Goal: Task Accomplishment & Management: Manage account settings

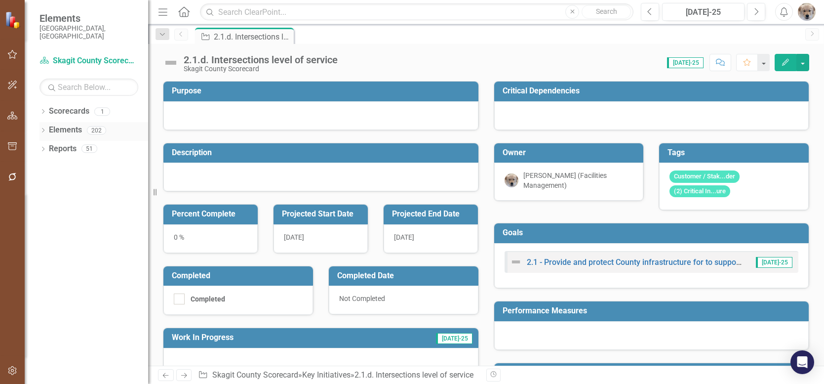
click at [41, 128] on icon "Dropdown" at bounding box center [42, 130] width 7 height 5
click at [48, 184] on icon "Dropdown" at bounding box center [47, 186] width 7 height 5
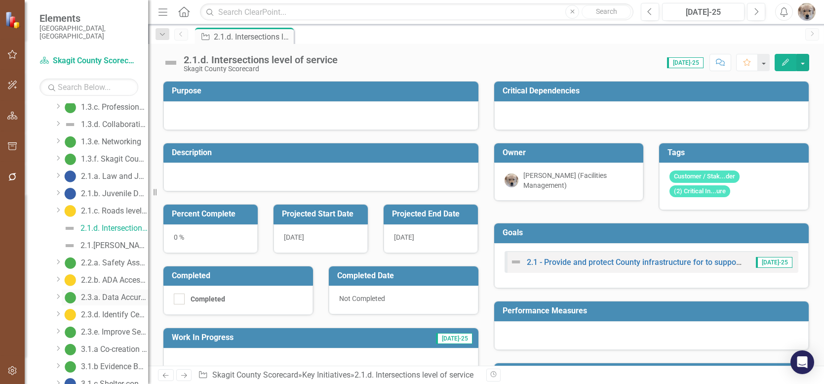
scroll to position [296, 0]
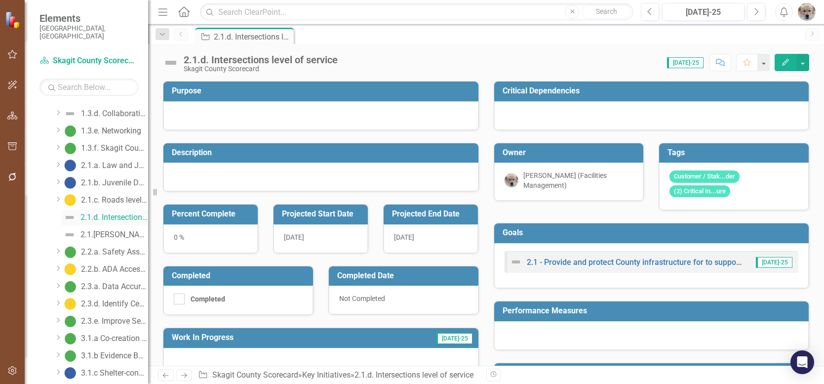
click at [117, 213] on div "2.1.d. Intersections level of service" at bounding box center [114, 217] width 68 height 9
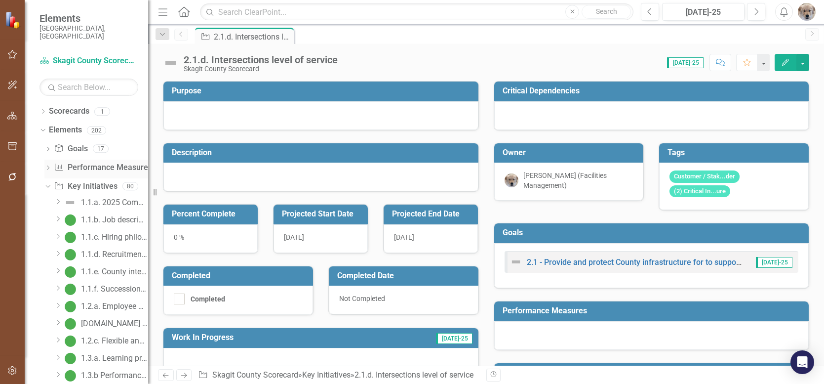
click at [48, 166] on icon "Dropdown" at bounding box center [47, 168] width 7 height 5
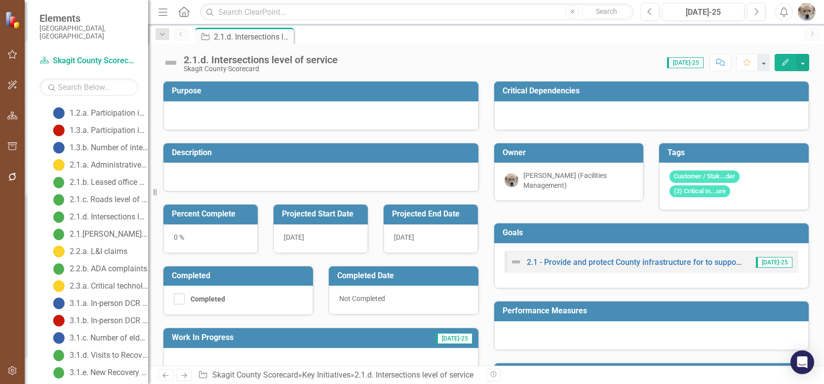
scroll to position [99, 0]
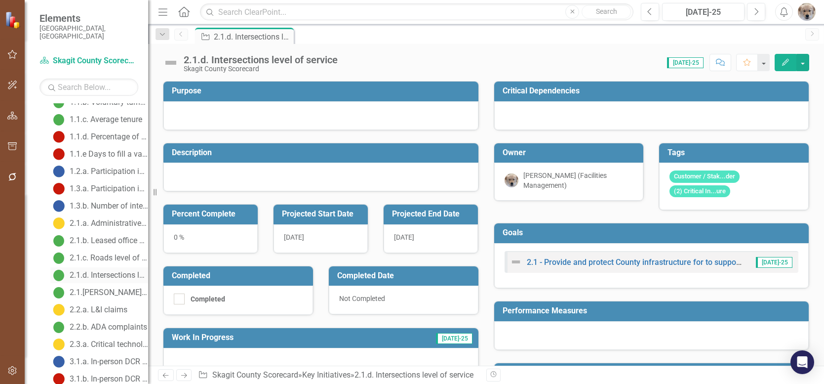
click at [111, 271] on div "2.1.d. Intersections level of service" at bounding box center [109, 275] width 79 height 9
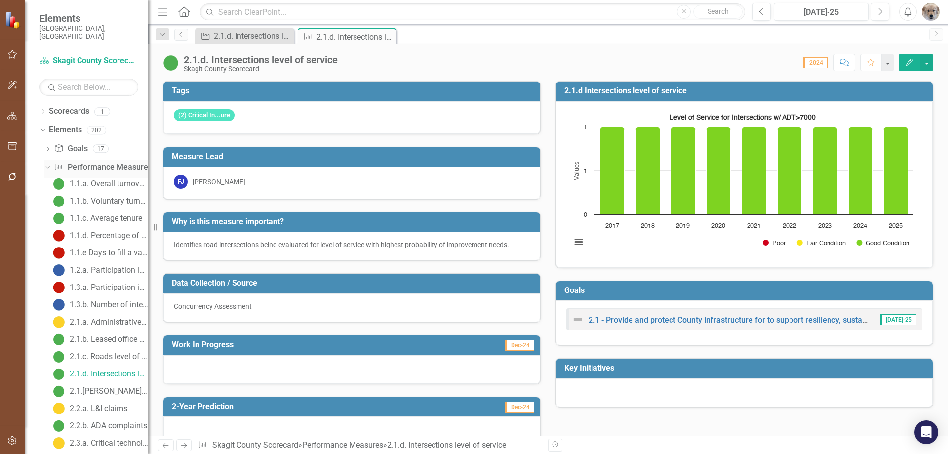
click at [48, 163] on icon "Dropdown" at bounding box center [46, 166] width 5 height 7
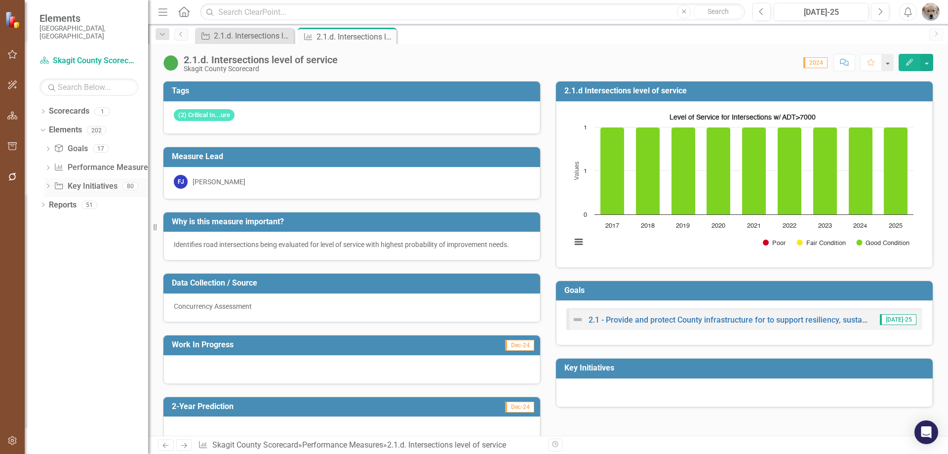
click at [49, 184] on icon "Dropdown" at bounding box center [47, 186] width 7 height 5
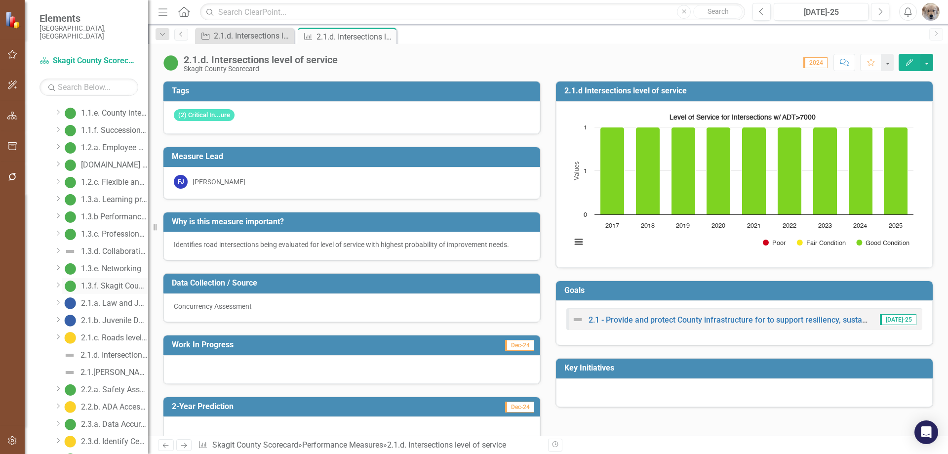
scroll to position [247, 0]
click at [113, 262] on div "2.1.d. Intersections level of service" at bounding box center [114, 266] width 68 height 9
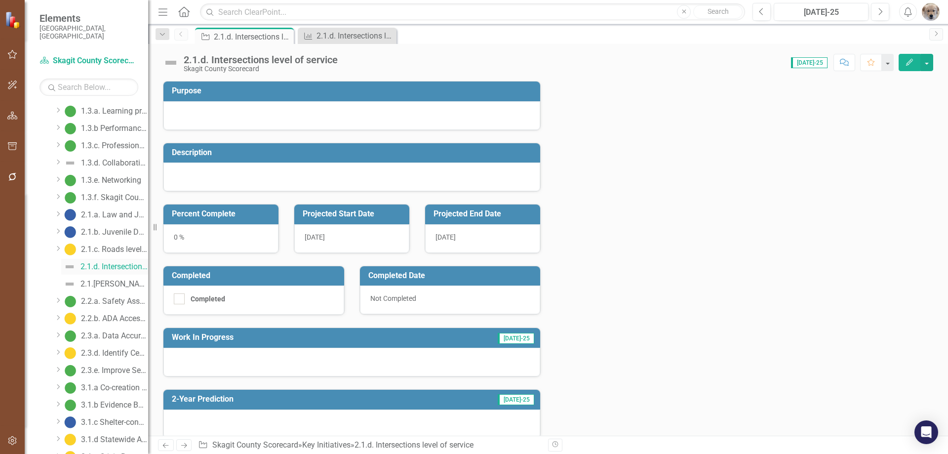
scroll to position [59, 0]
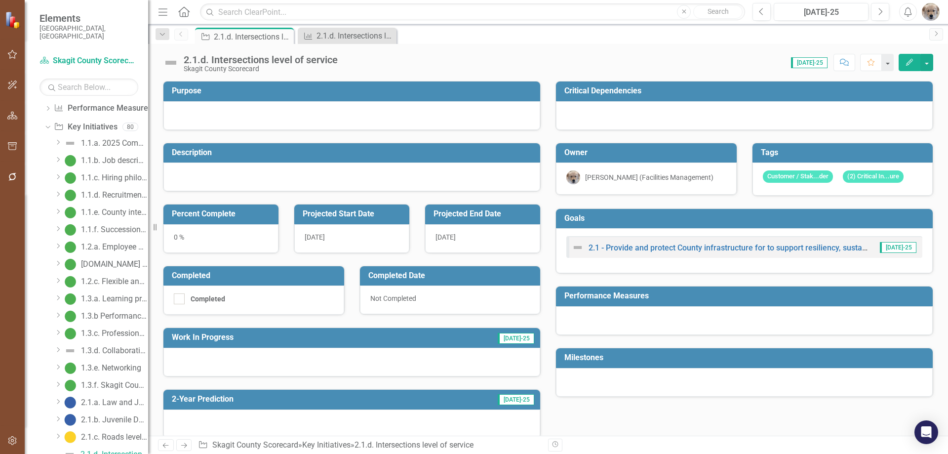
click at [824, 60] on icon "button" at bounding box center [909, 62] width 7 height 7
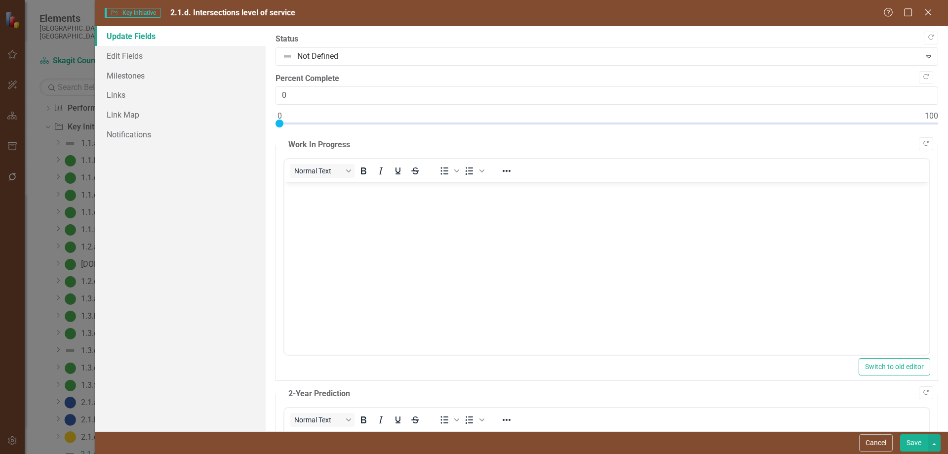
scroll to position [0, 0]
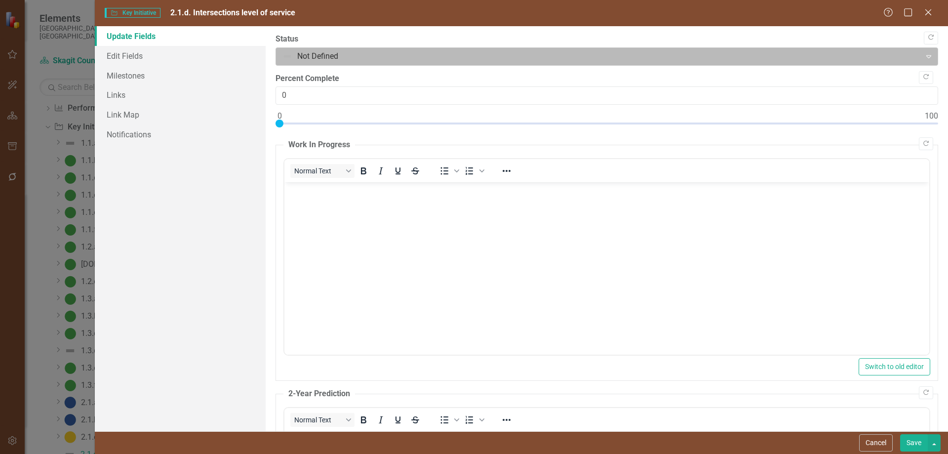
click at [287, 53] on div at bounding box center [598, 56] width 632 height 13
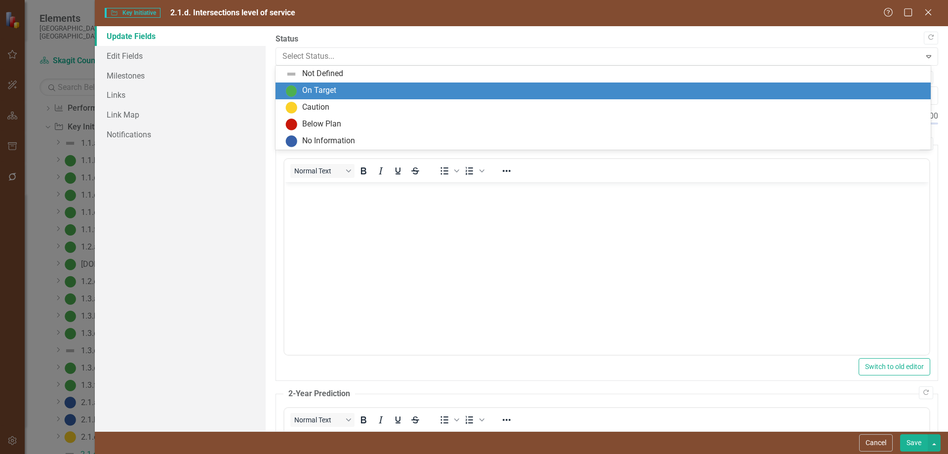
click at [307, 89] on div "On Target" at bounding box center [319, 90] width 34 height 11
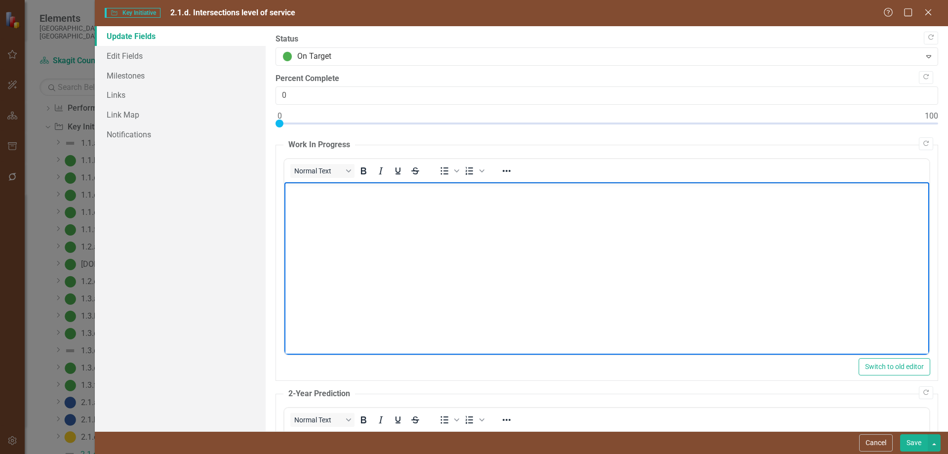
click at [315, 201] on body "Rich Text Area. Press ALT-0 for help." at bounding box center [606, 256] width 645 height 148
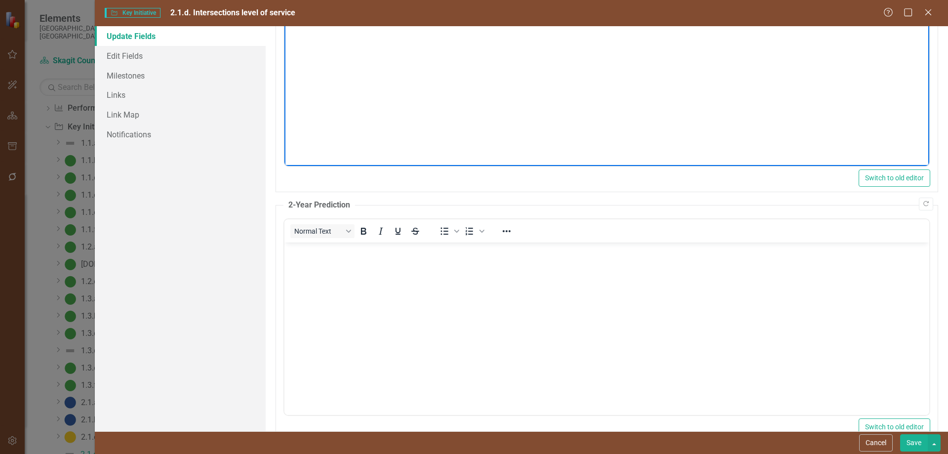
scroll to position [197, 0]
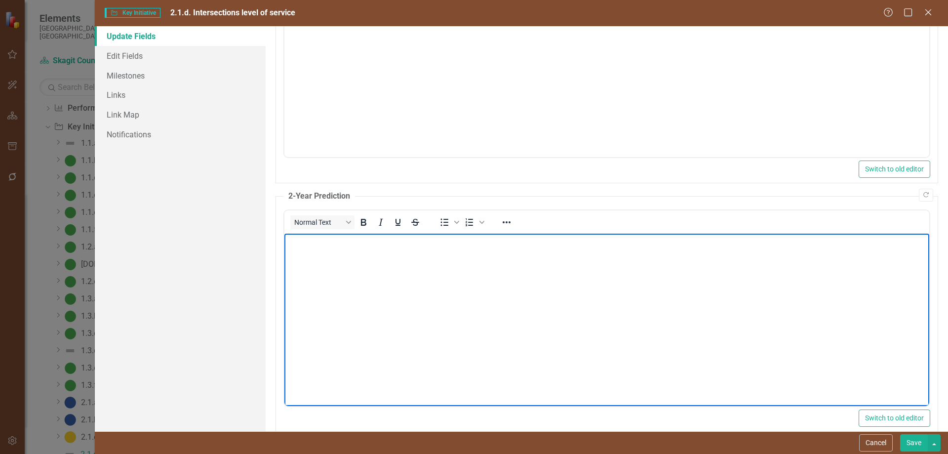
click at [320, 252] on body "Rich Text Area. Press ALT-0 for help." at bounding box center [606, 307] width 645 height 148
click at [317, 242] on p "Rich Text Area. Press ALT-0 for help." at bounding box center [606, 242] width 640 height 12
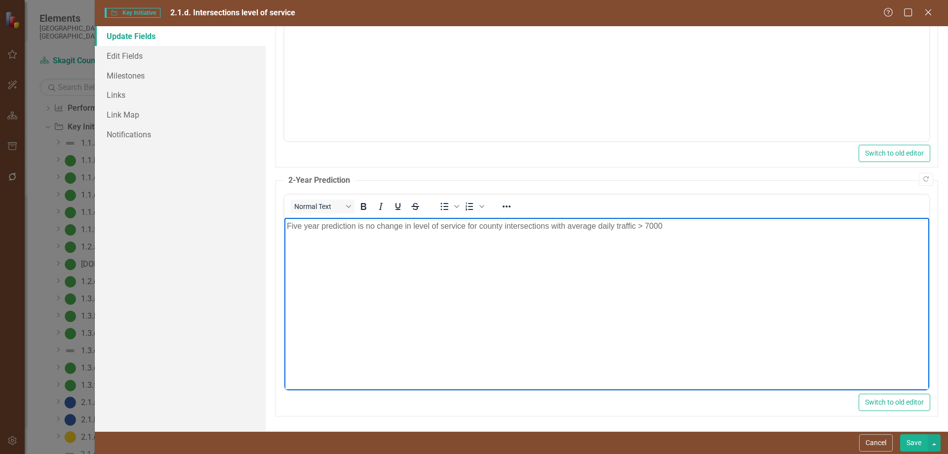
scroll to position [0, 0]
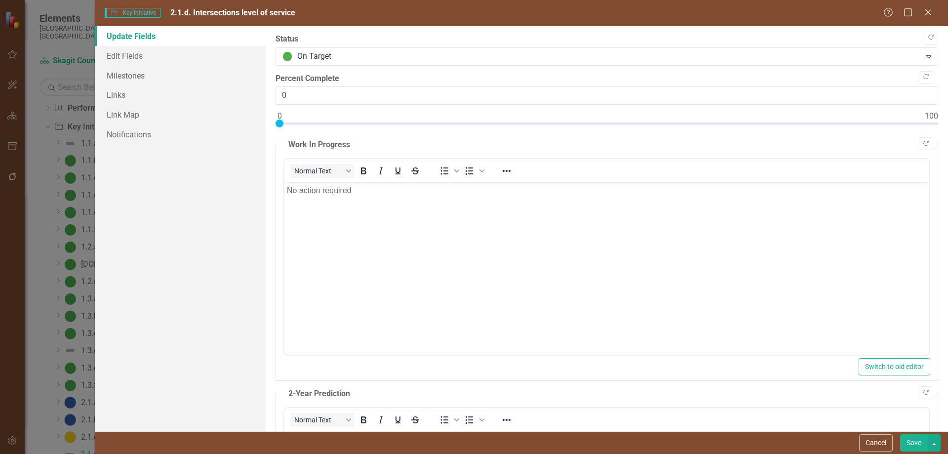
click at [824, 383] on button "Save" at bounding box center [914, 442] width 28 height 17
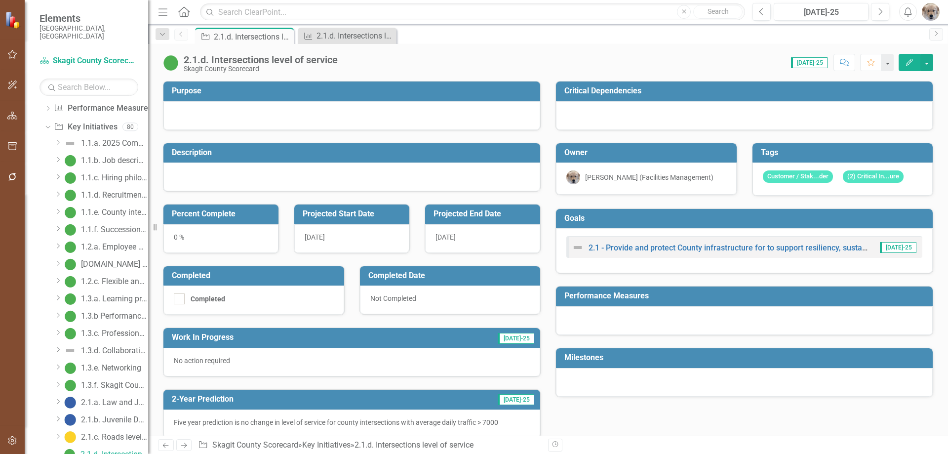
click at [824, 61] on icon "button" at bounding box center [909, 62] width 7 height 7
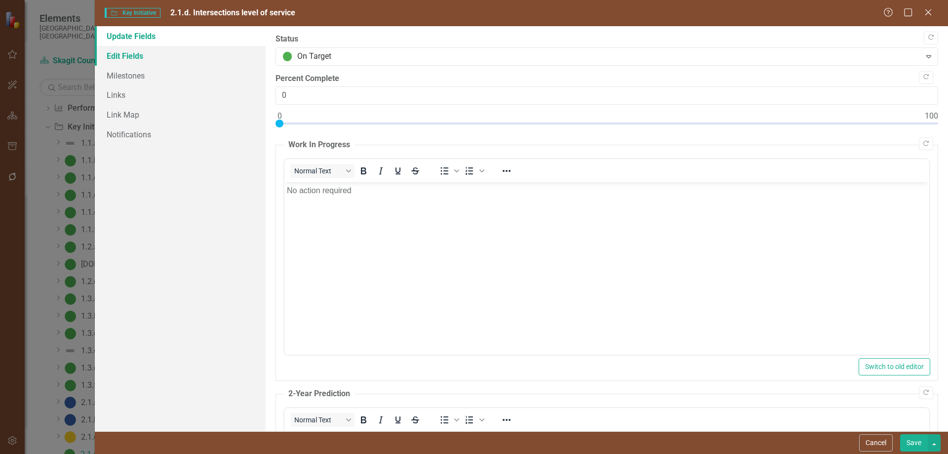
click at [127, 59] on link "Edit Fields" at bounding box center [180, 56] width 171 height 20
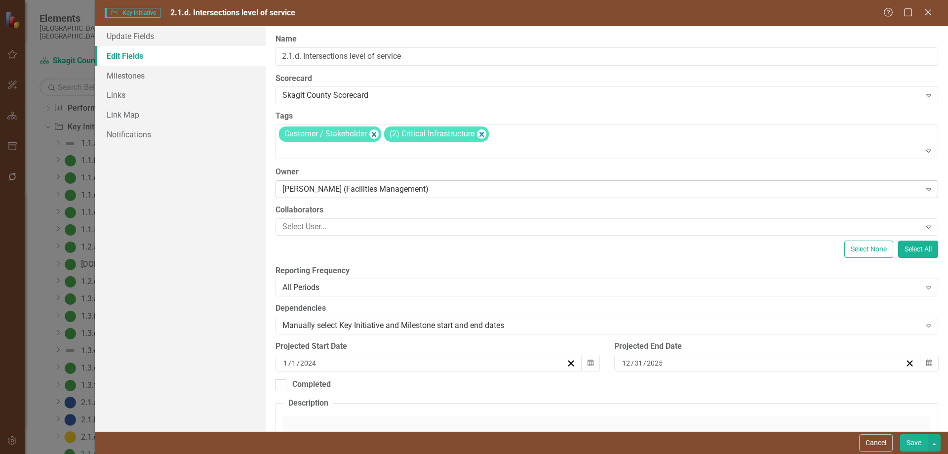
click at [824, 189] on icon at bounding box center [928, 189] width 5 height 3
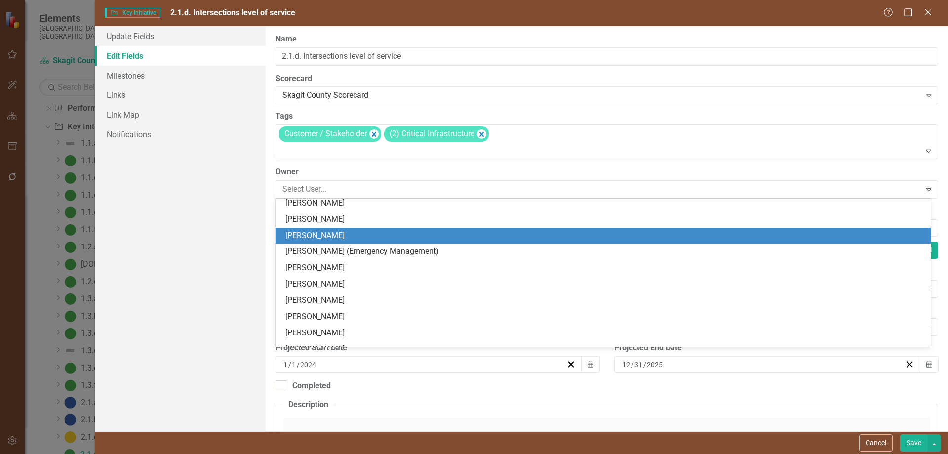
scroll to position [293, 0]
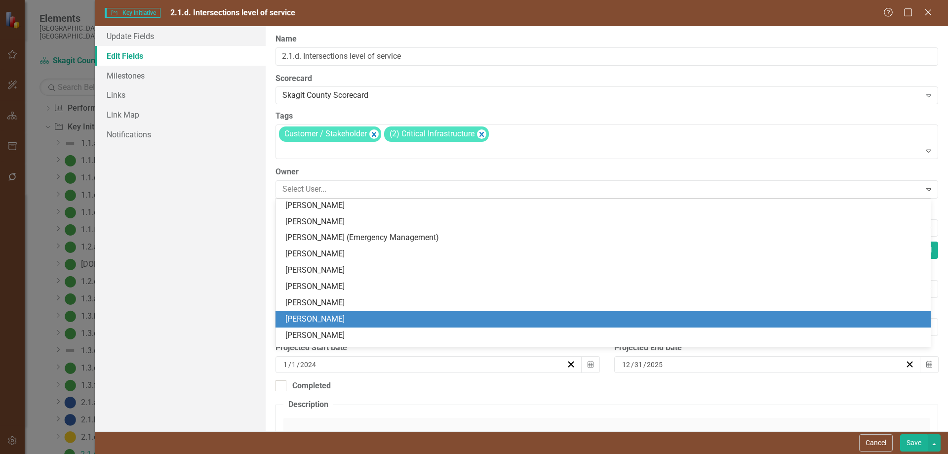
click at [320, 314] on div "[PERSON_NAME]" at bounding box center [604, 319] width 639 height 11
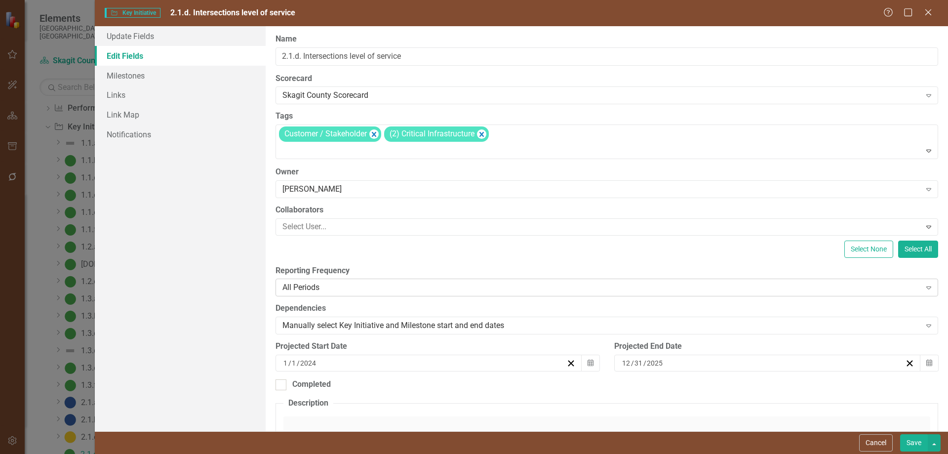
click at [375, 287] on div "All Periods" at bounding box center [601, 287] width 638 height 11
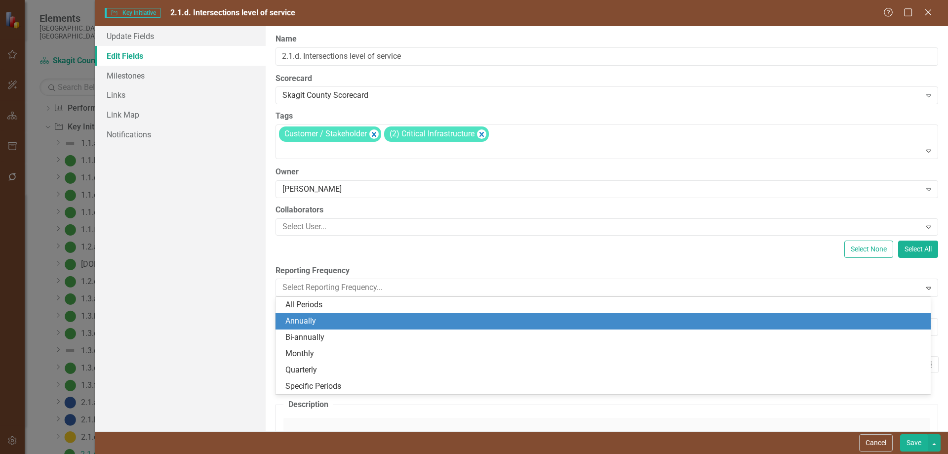
click at [307, 321] on div "Annually" at bounding box center [604, 320] width 639 height 11
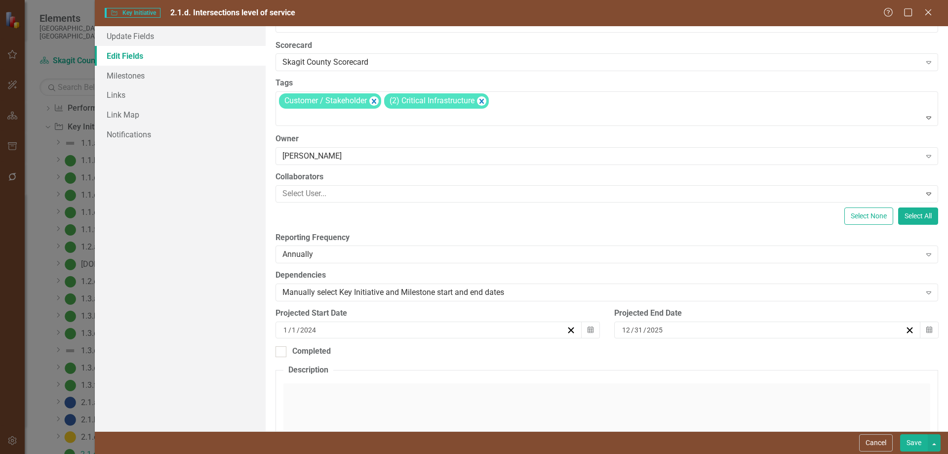
scroll to position [49, 0]
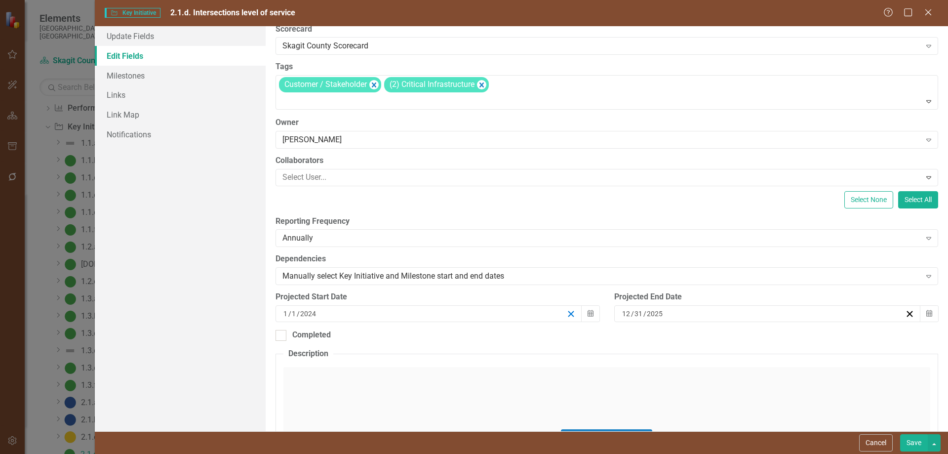
click at [568, 314] on line "button" at bounding box center [570, 313] width 5 height 5
click at [588, 312] on icon "Calendar" at bounding box center [591, 313] width 6 height 7
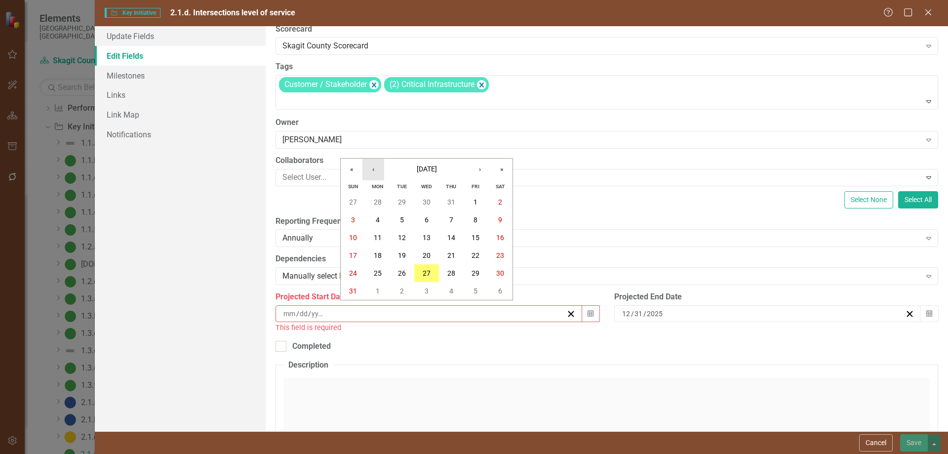
click at [371, 168] on button "‹" at bounding box center [373, 169] width 22 height 22
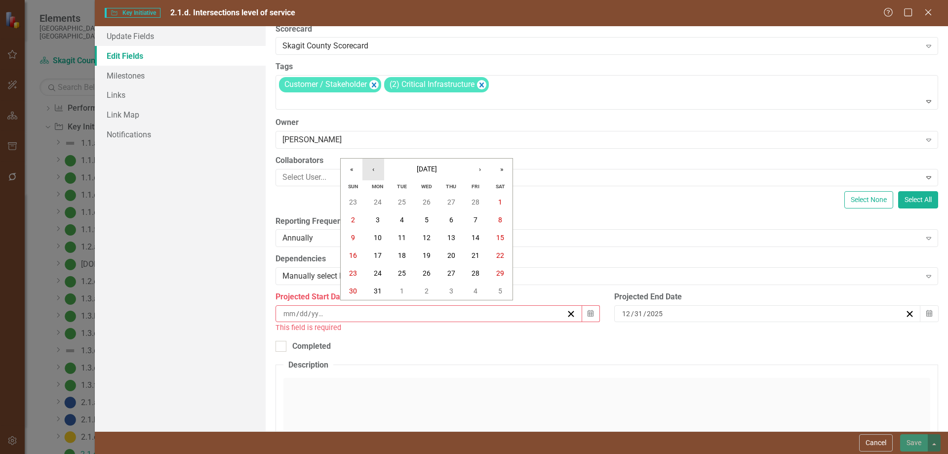
click at [371, 168] on button "‹" at bounding box center [373, 169] width 22 height 22
click at [371, 167] on button "‹" at bounding box center [373, 169] width 22 height 22
click at [425, 199] on abbr "1" at bounding box center [427, 202] width 4 height 8
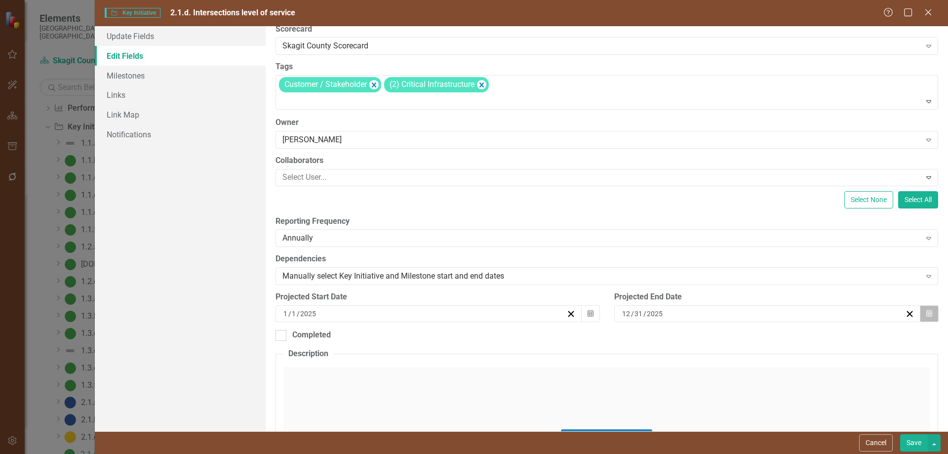
click at [824, 314] on icon "Calendar" at bounding box center [929, 313] width 6 height 7
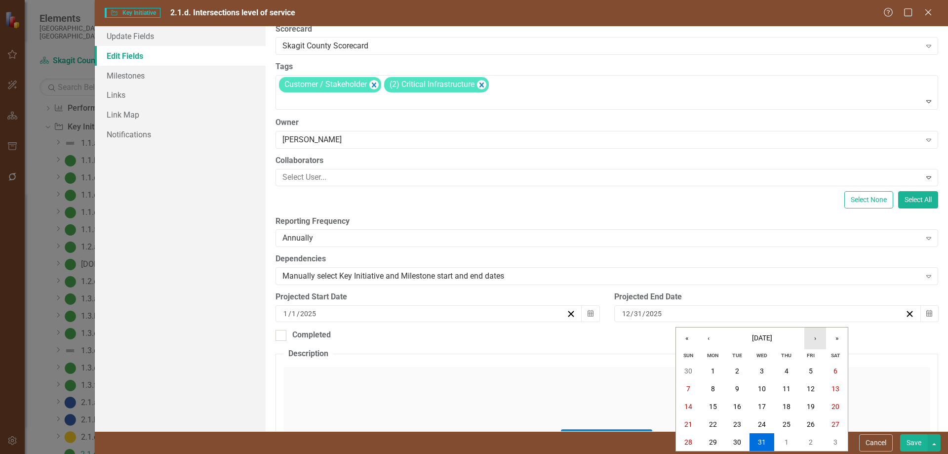
click at [814, 336] on button "›" at bounding box center [815, 338] width 22 height 22
click at [785, 369] on abbr "1" at bounding box center [787, 371] width 4 height 8
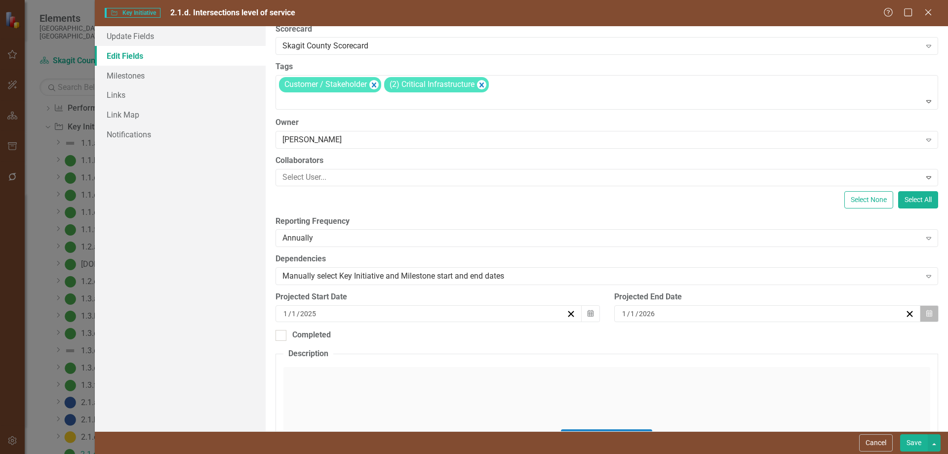
click at [824, 314] on icon "Calendar" at bounding box center [929, 313] width 6 height 7
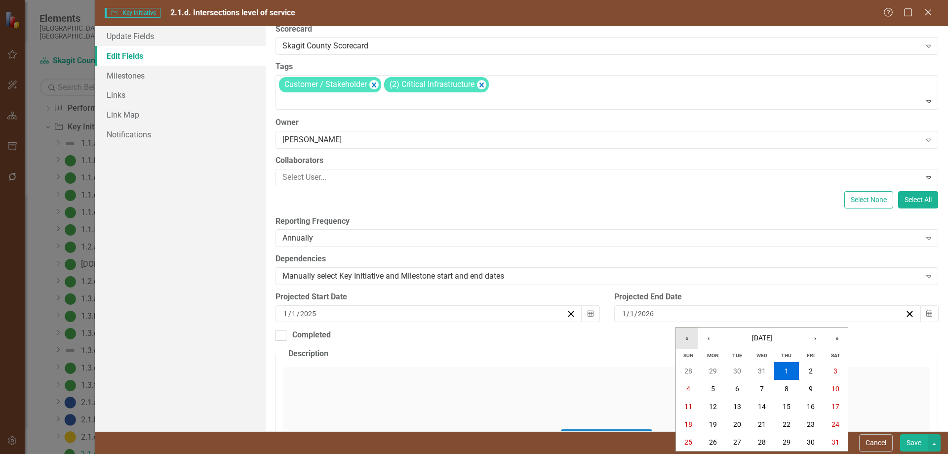
click at [686, 337] on button "«" at bounding box center [687, 338] width 22 height 22
click at [687, 335] on button "«" at bounding box center [687, 338] width 22 height 22
click at [824, 336] on button "»" at bounding box center [837, 338] width 22 height 22
click at [787, 369] on abbr "2" at bounding box center [787, 371] width 4 height 8
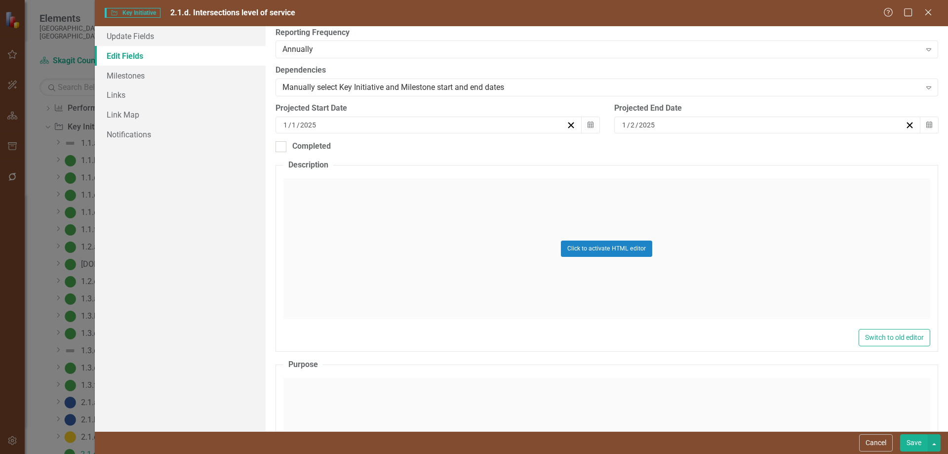
scroll to position [247, 0]
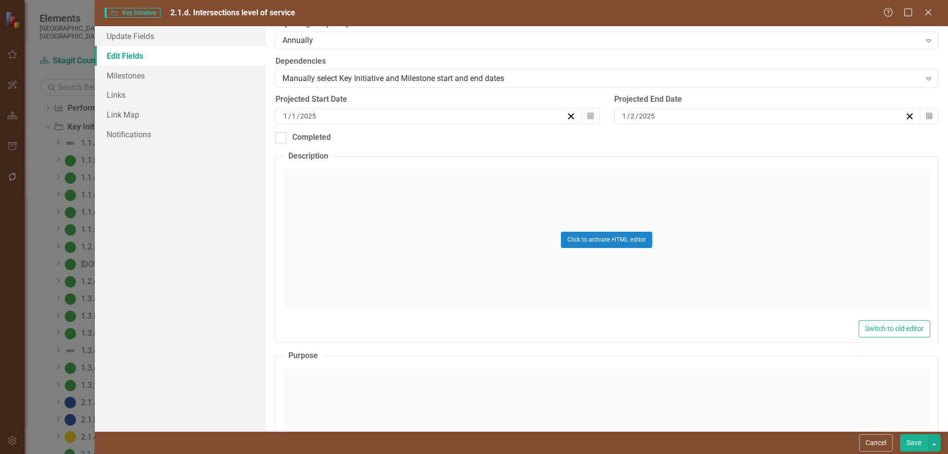
click at [310, 179] on div "Click to activate HTML editor" at bounding box center [606, 239] width 647 height 141
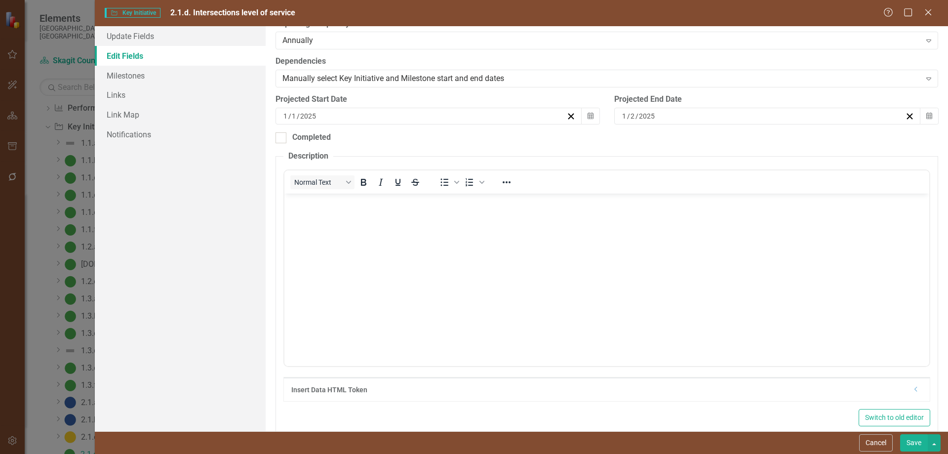
scroll to position [0, 0]
click at [317, 209] on body "Rich Text Area. Press ALT-0 for help." at bounding box center [606, 267] width 645 height 148
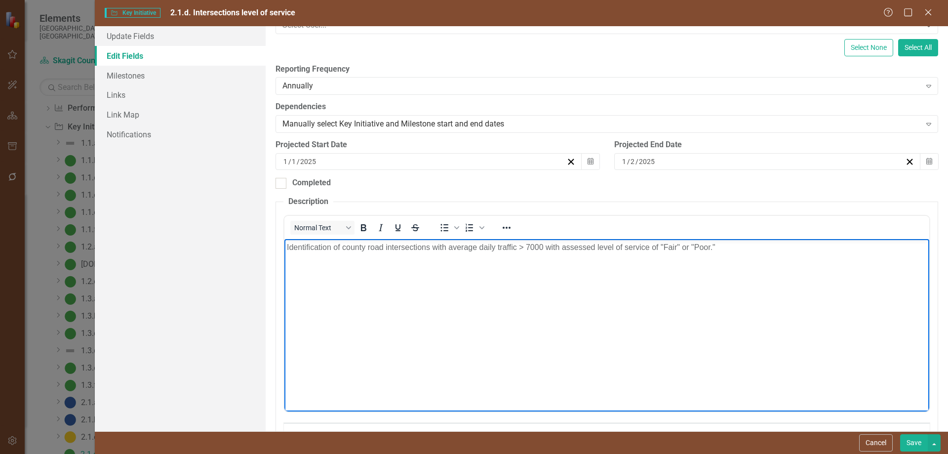
scroll to position [197, 0]
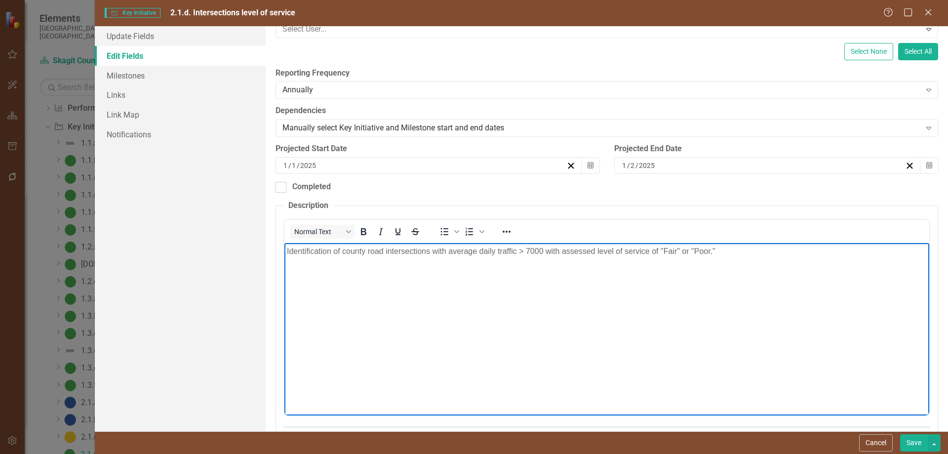
drag, startPoint x: 558, startPoint y: 251, endPoint x: 555, endPoint y: 275, distance: 24.4
click at [557, 257] on body "Identification of county road intersections with average daily traffic > 7000 w…" at bounding box center [606, 316] width 645 height 148
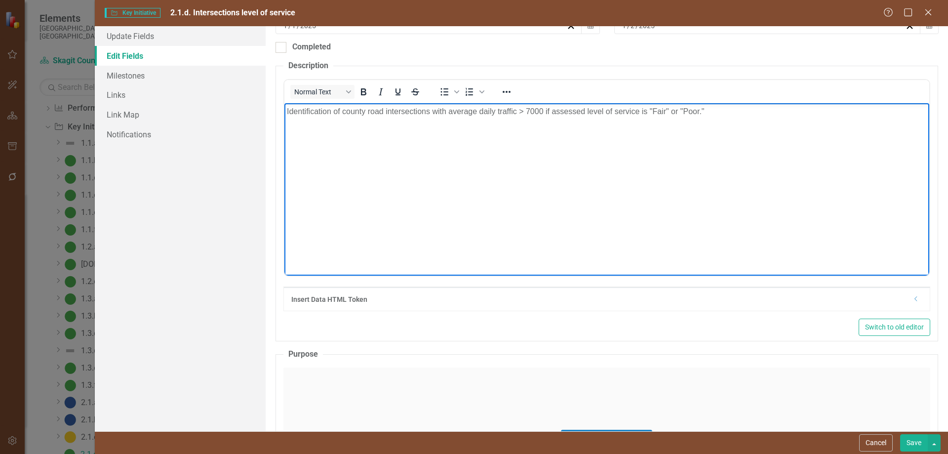
scroll to position [395, 0]
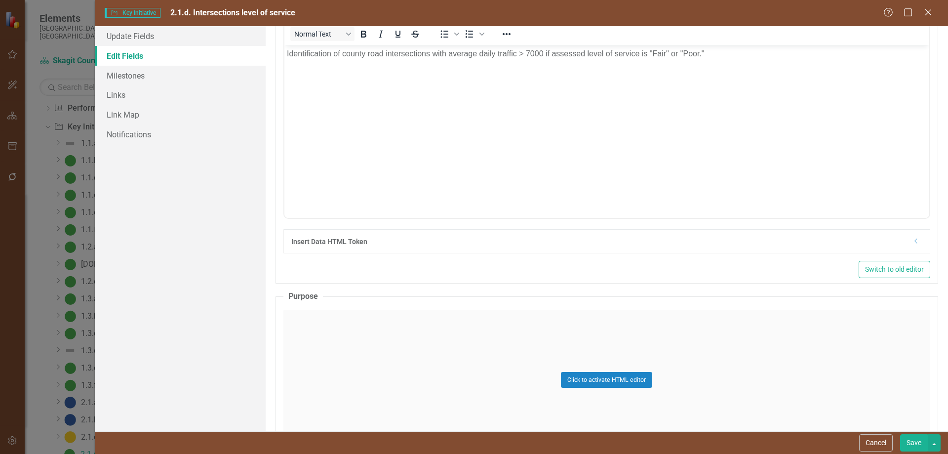
click at [338, 333] on div "Click to activate HTML editor" at bounding box center [606, 380] width 647 height 141
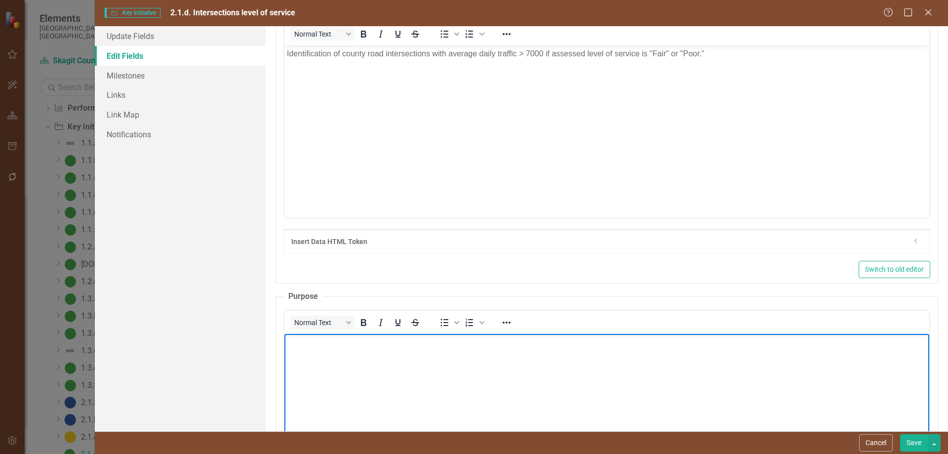
click at [324, 350] on body "Rich Text Area. Press ALT-0 for help." at bounding box center [606, 407] width 645 height 148
drag, startPoint x: 314, startPoint y: 341, endPoint x: 315, endPoint y: 349, distance: 8.0
click at [314, 342] on p "Monitor intersections with Fair or Poor level of service." at bounding box center [606, 342] width 640 height 12
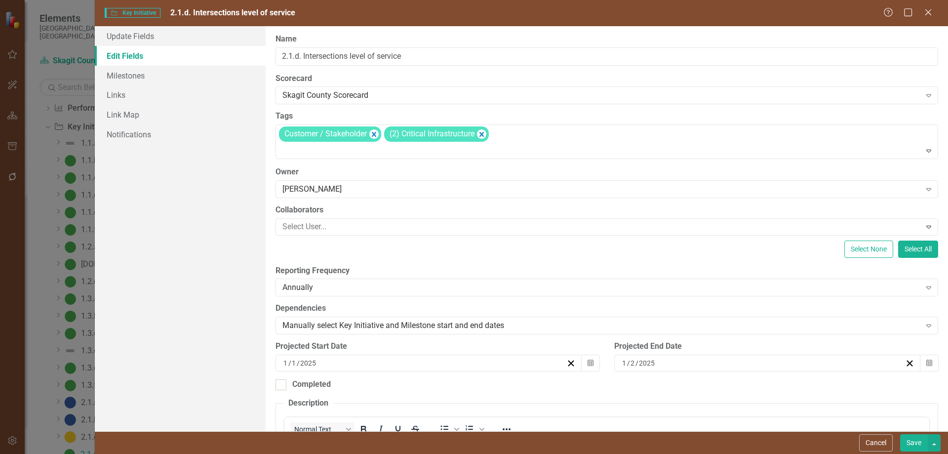
click at [824, 383] on button "Save" at bounding box center [914, 442] width 28 height 17
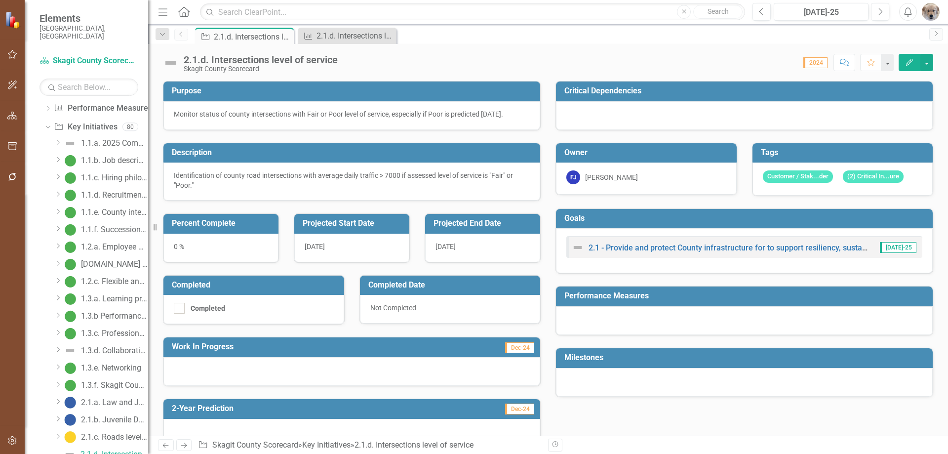
click at [824, 62] on icon "Edit" at bounding box center [909, 62] width 9 height 7
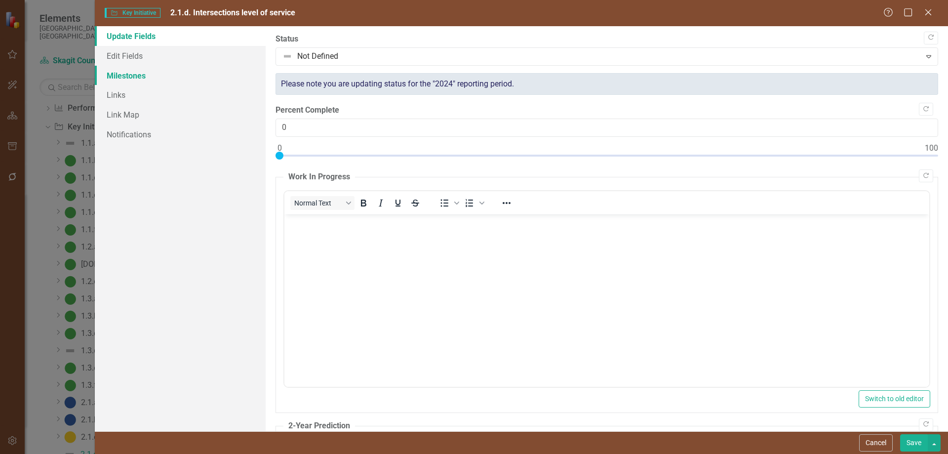
click at [128, 74] on link "Milestones" at bounding box center [180, 76] width 171 height 20
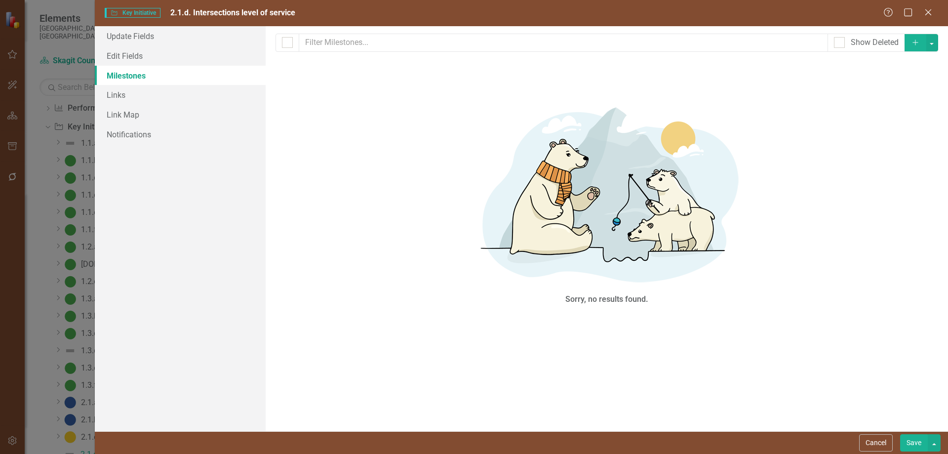
click at [824, 41] on icon "Add" at bounding box center [915, 42] width 9 height 7
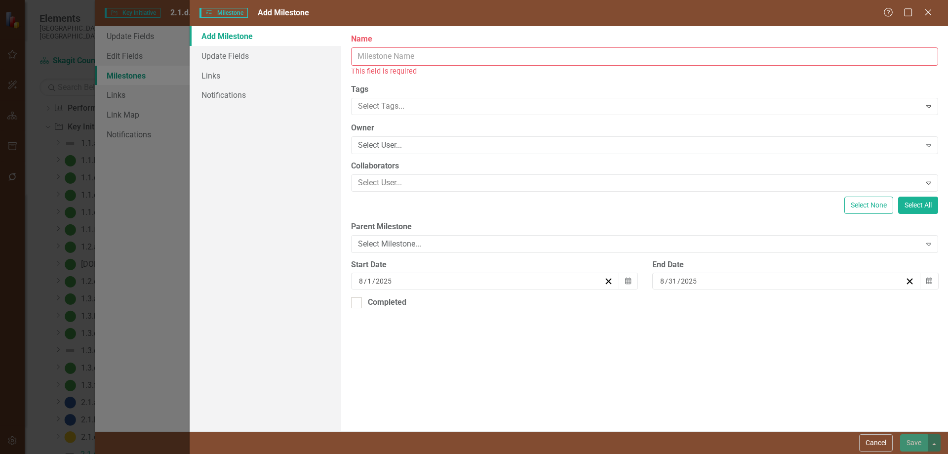
click at [443, 57] on input "Name" at bounding box center [644, 56] width 587 height 18
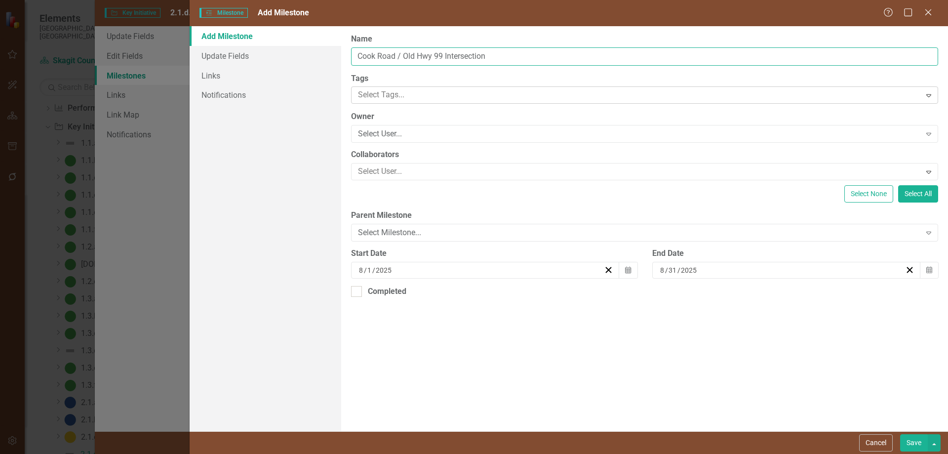
type input "Cook Road / Old Hwy 99 Intersection"
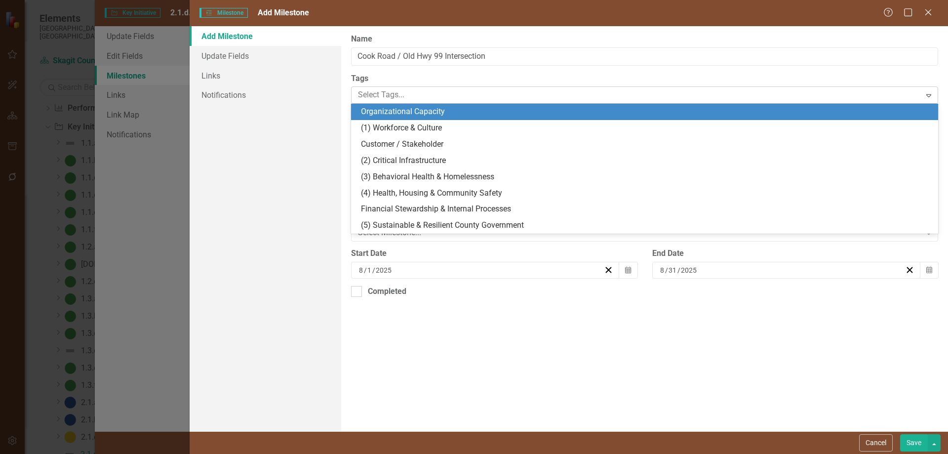
click at [468, 96] on div at bounding box center [637, 94] width 566 height 13
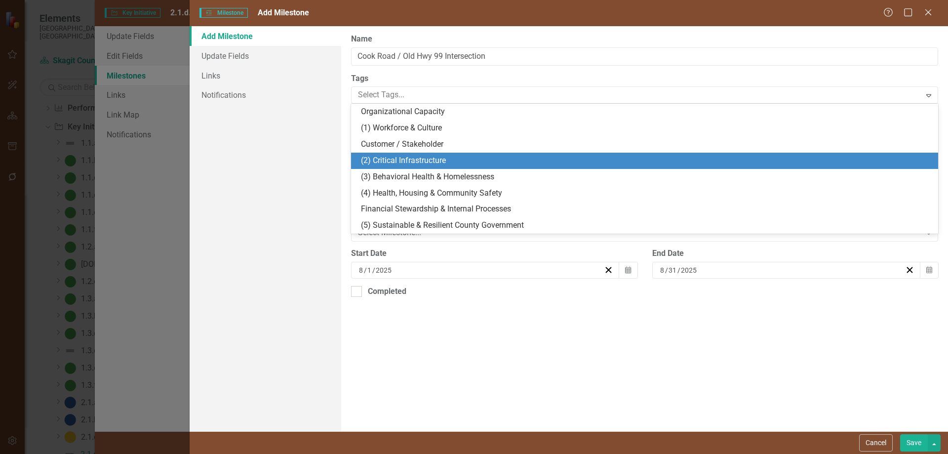
click at [421, 162] on span "(2) Critical Infrastructure" at bounding box center [403, 160] width 85 height 9
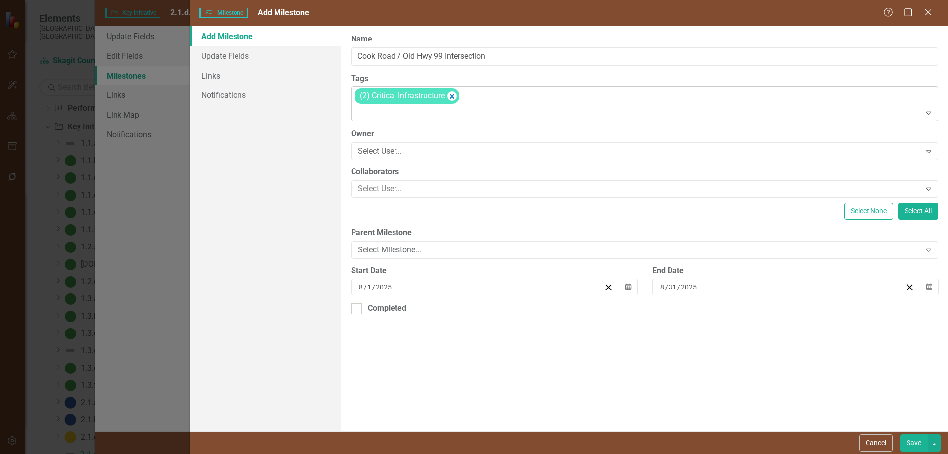
click at [824, 112] on icon "Expand" at bounding box center [929, 113] width 10 height 8
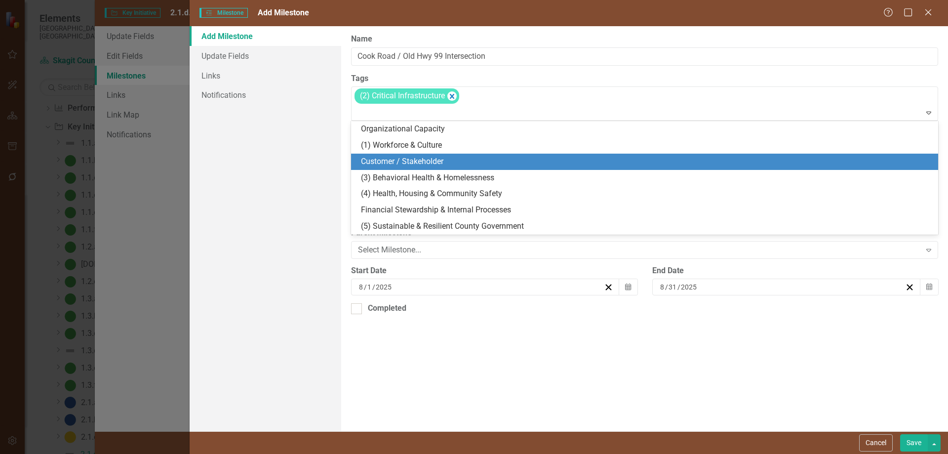
click at [415, 162] on span "Customer / Stakeholder" at bounding box center [402, 161] width 82 height 9
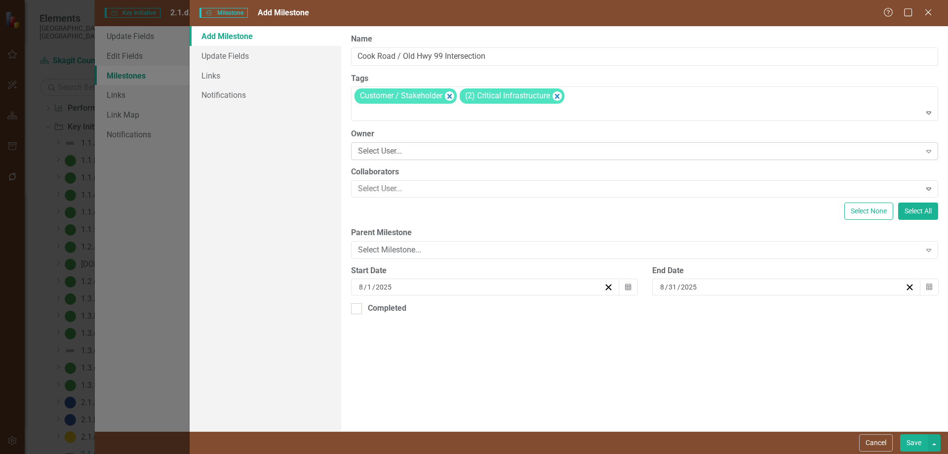
click at [430, 150] on div "Select User..." at bounding box center [639, 151] width 562 height 11
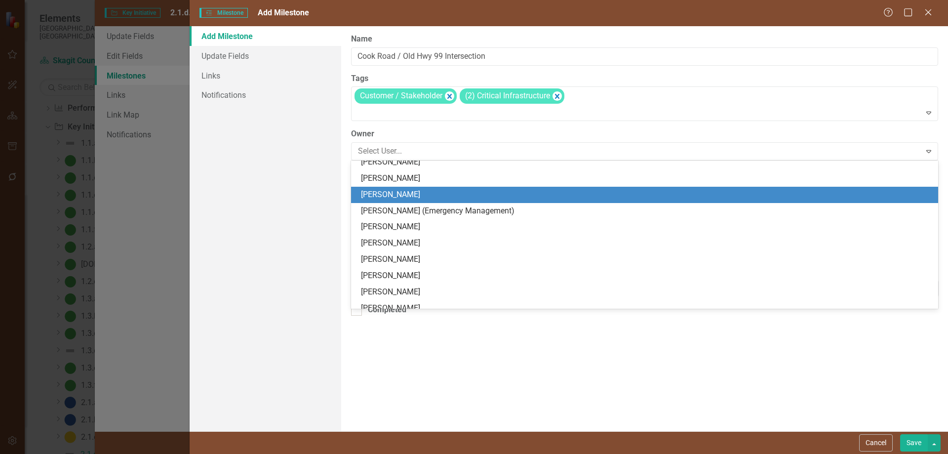
scroll to position [296, 0]
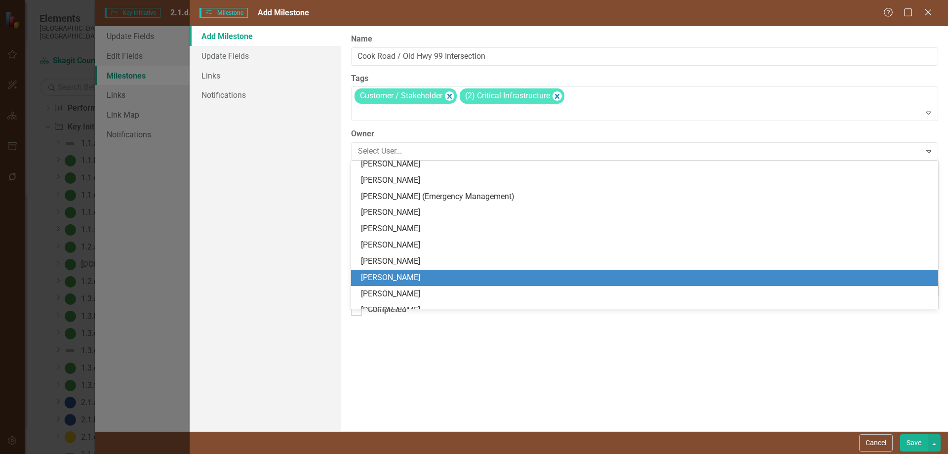
click at [401, 275] on div "[PERSON_NAME]" at bounding box center [646, 277] width 571 height 11
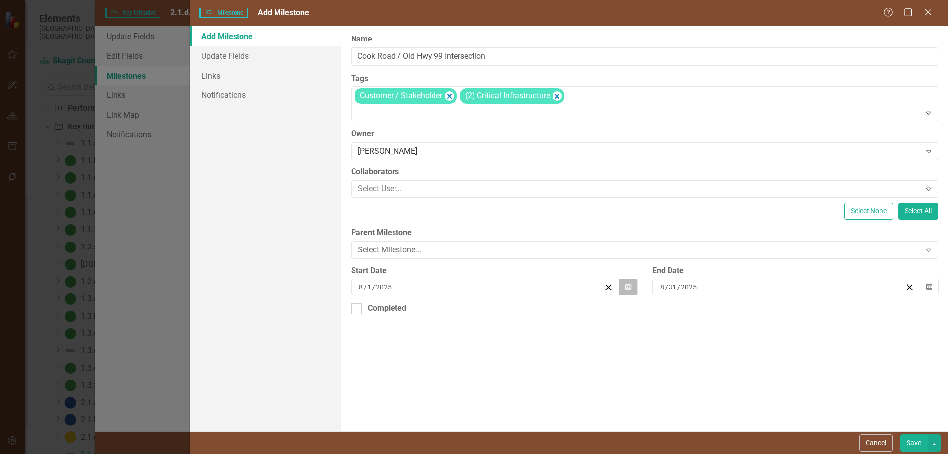
click at [627, 286] on icon "Calendar" at bounding box center [628, 286] width 6 height 7
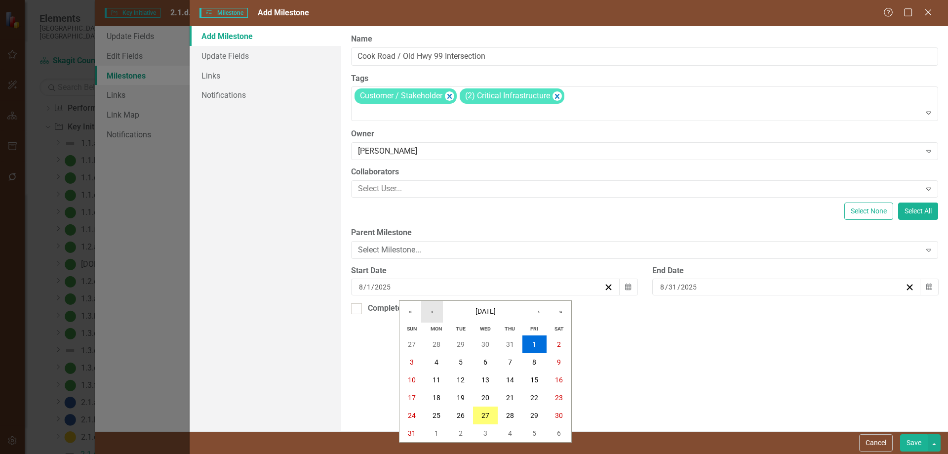
click at [429, 310] on button "‹" at bounding box center [432, 312] width 22 height 22
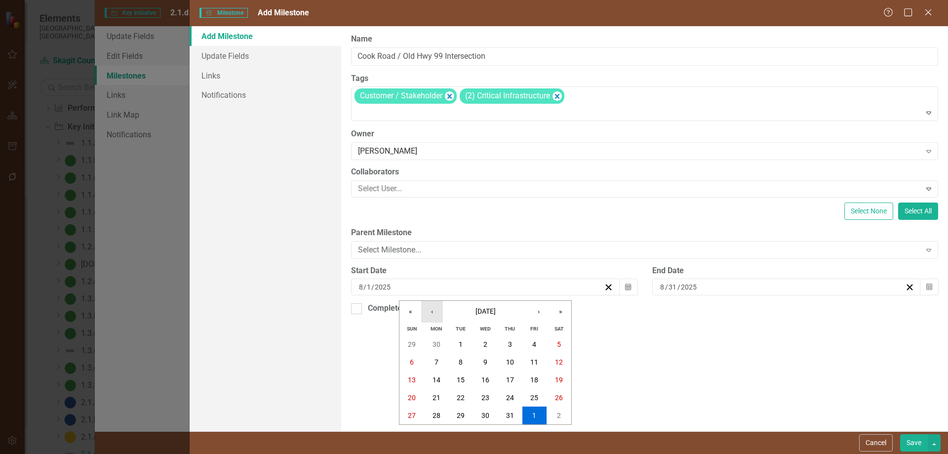
click at [429, 310] on button "‹" at bounding box center [432, 312] width 22 height 22
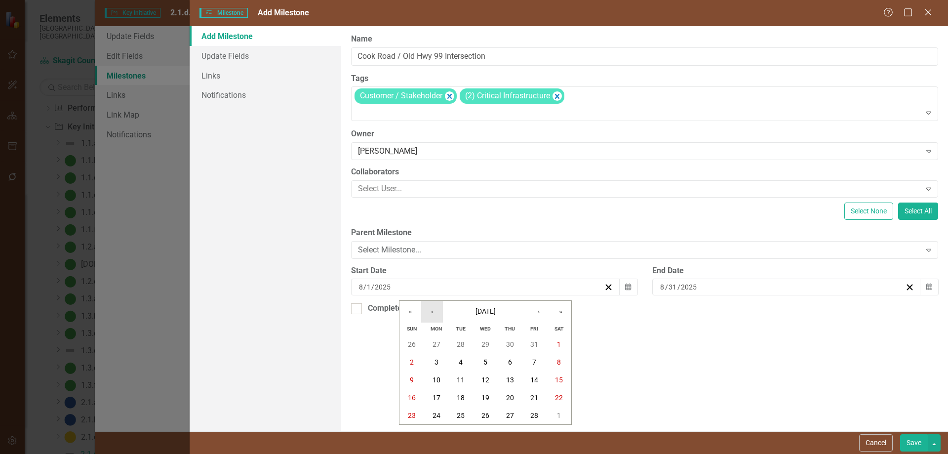
click at [429, 310] on button "‹" at bounding box center [432, 312] width 22 height 22
click at [485, 343] on abbr "1" at bounding box center [485, 344] width 4 height 8
click at [824, 286] on icon "button" at bounding box center [929, 286] width 6 height 7
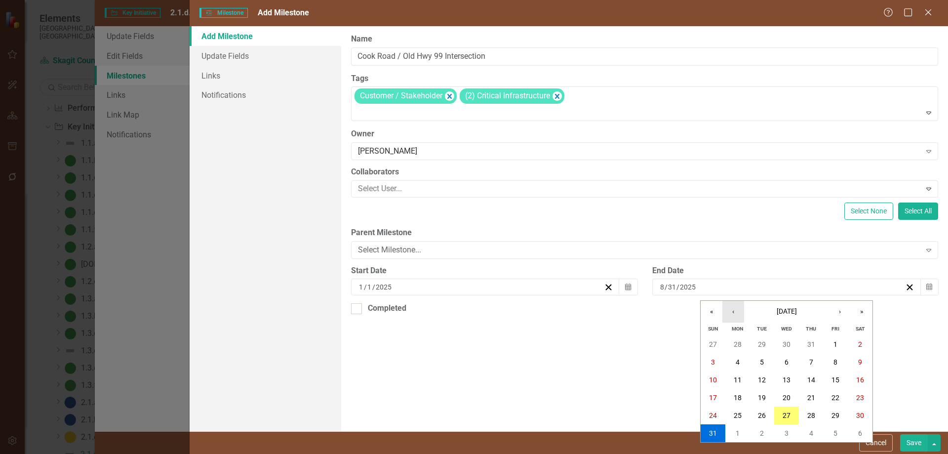
click at [731, 312] on button "‹" at bounding box center [733, 312] width 22 height 22
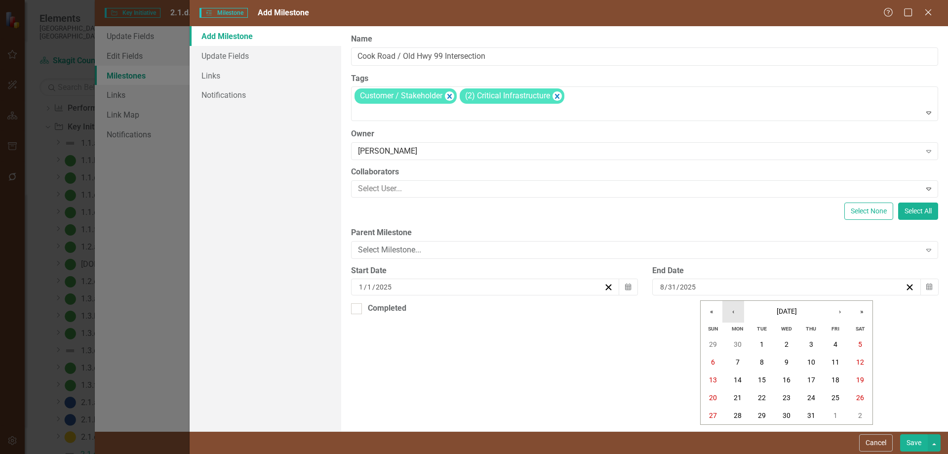
click at [731, 312] on button "‹" at bounding box center [733, 312] width 22 height 22
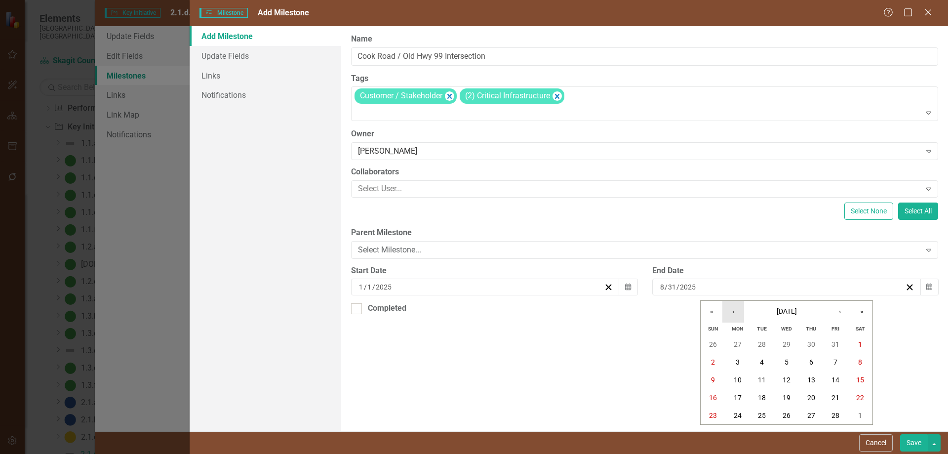
click at [731, 312] on button "‹" at bounding box center [733, 312] width 22 height 22
click at [811, 341] on abbr "2" at bounding box center [811, 344] width 4 height 8
click at [824, 383] on button "Save" at bounding box center [914, 442] width 28 height 17
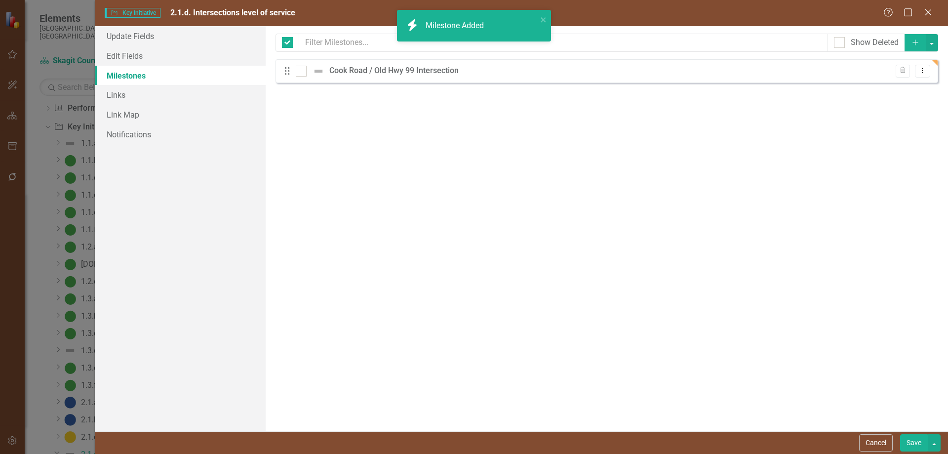
checkbox input "false"
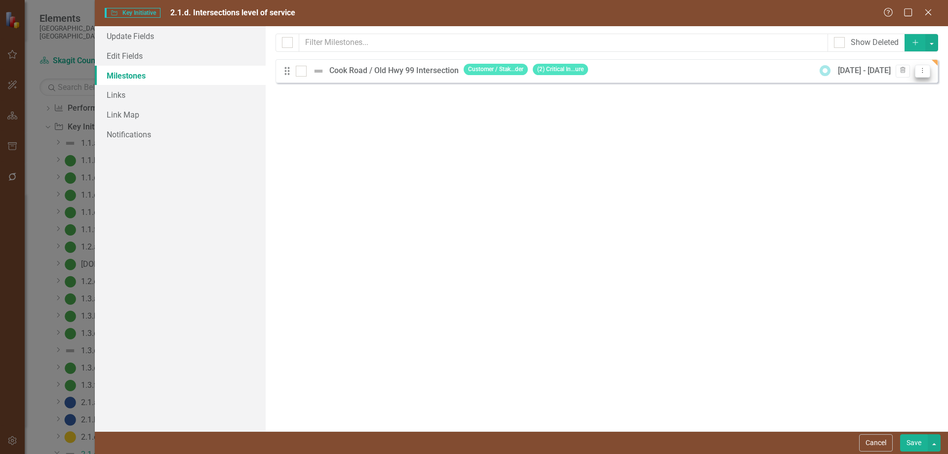
click at [824, 70] on icon "Dropdown Menu" at bounding box center [922, 70] width 8 height 6
click at [824, 84] on link "Edit Edit Milestone" at bounding box center [883, 87] width 93 height 18
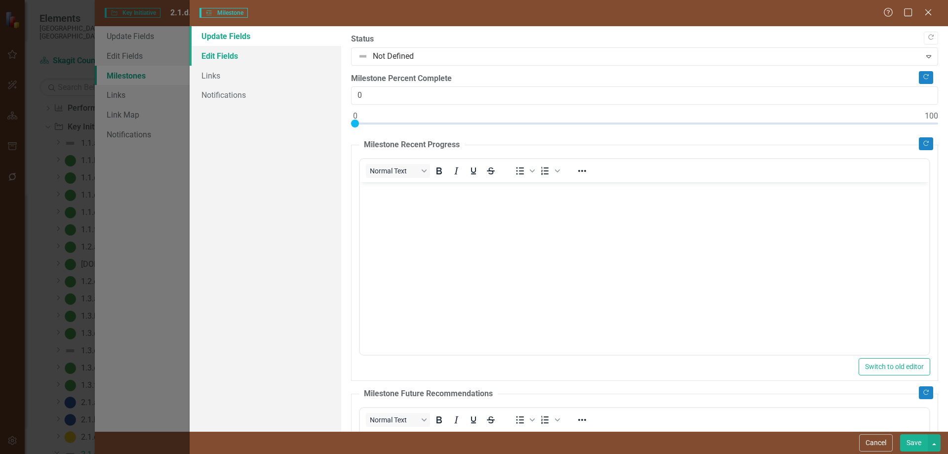
scroll to position [0, 0]
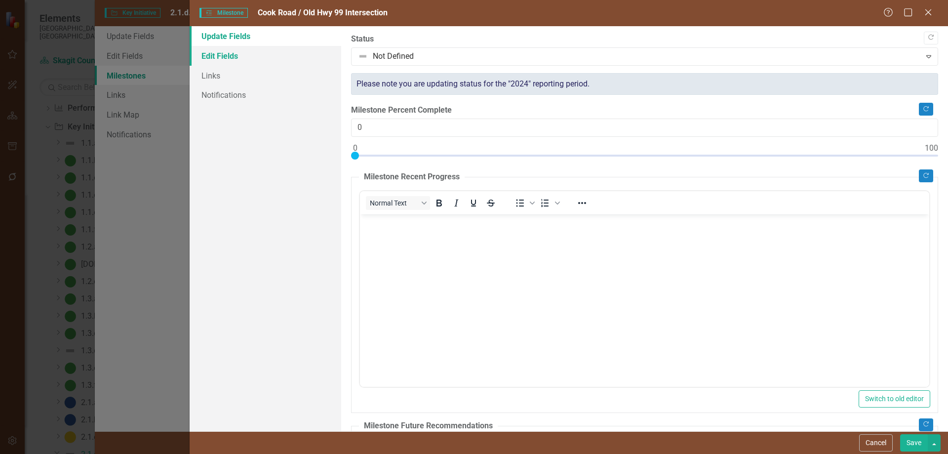
click at [214, 57] on link "Edit Fields" at bounding box center [266, 56] width 152 height 20
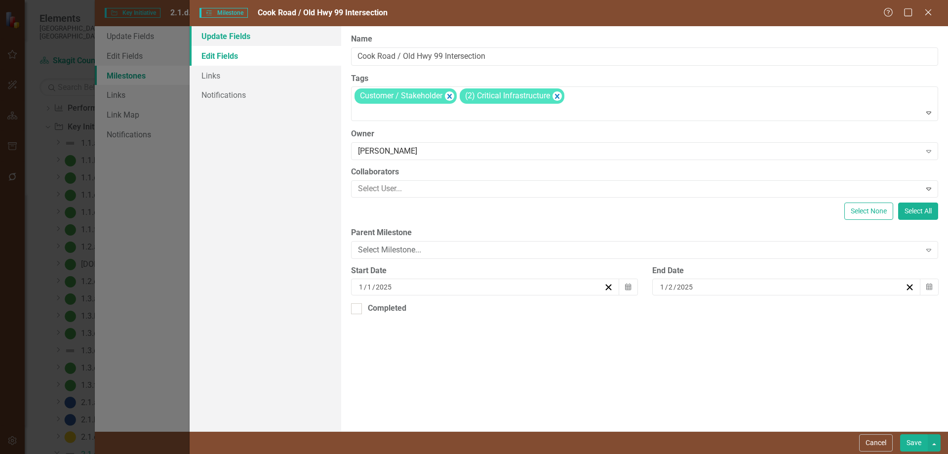
click at [221, 35] on link "Update Fields" at bounding box center [266, 36] width 152 height 20
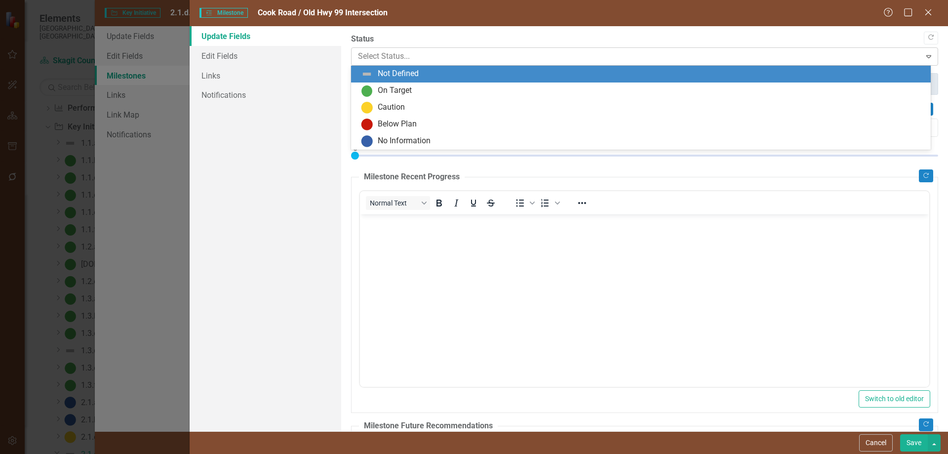
click at [500, 55] on div at bounding box center [636, 56] width 556 height 13
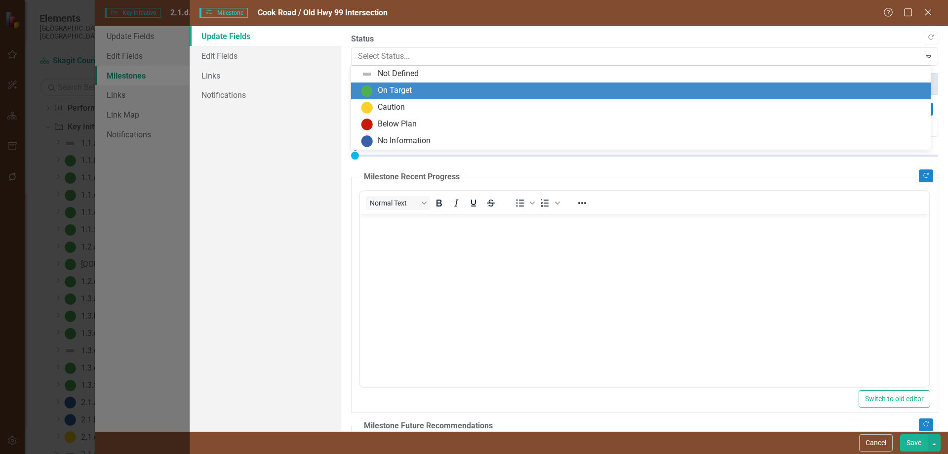
click at [398, 88] on div "On Target" at bounding box center [395, 90] width 34 height 11
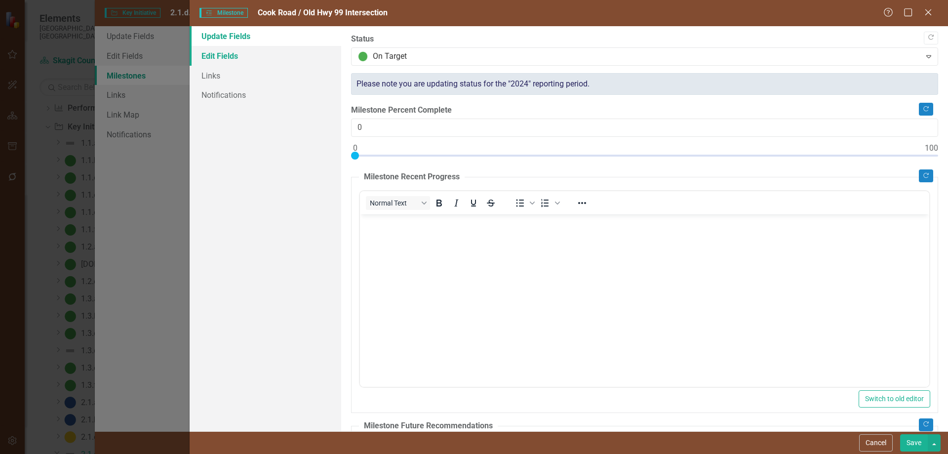
click at [223, 51] on link "Edit Fields" at bounding box center [266, 56] width 152 height 20
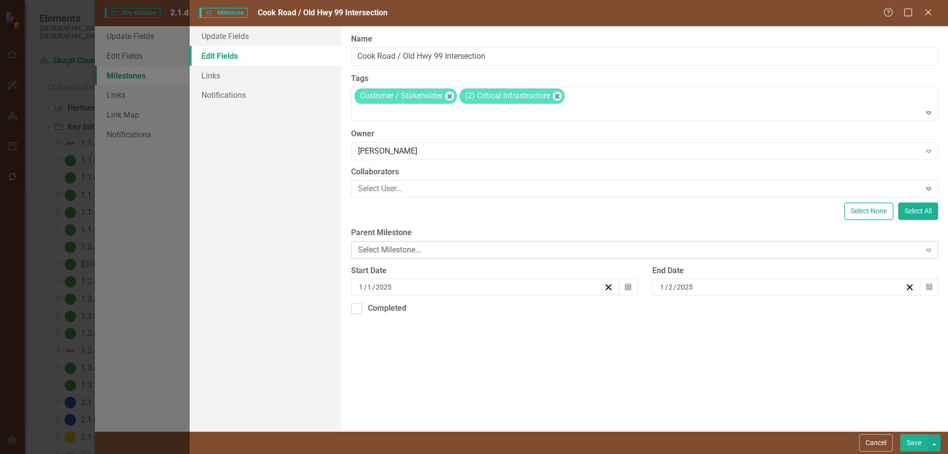
click at [824, 248] on icon "Expand" at bounding box center [929, 250] width 10 height 8
click at [824, 383] on button "Save" at bounding box center [914, 442] width 28 height 17
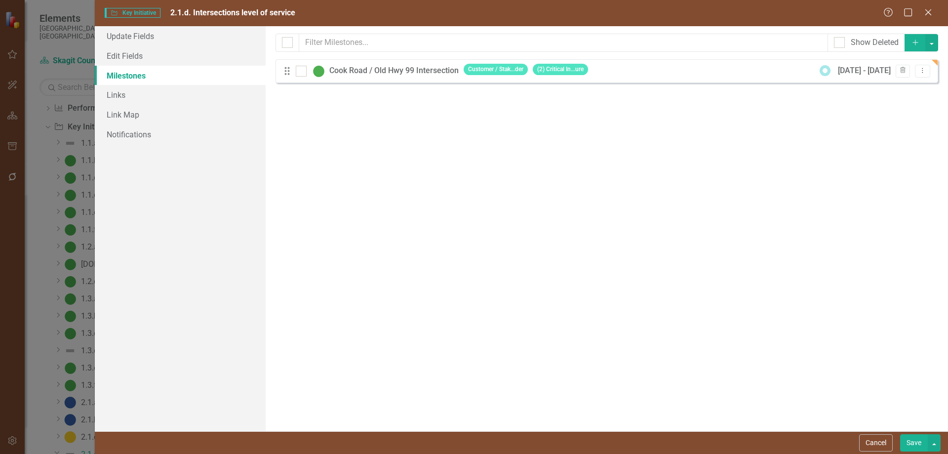
click at [824, 383] on button "Save" at bounding box center [914, 442] width 28 height 17
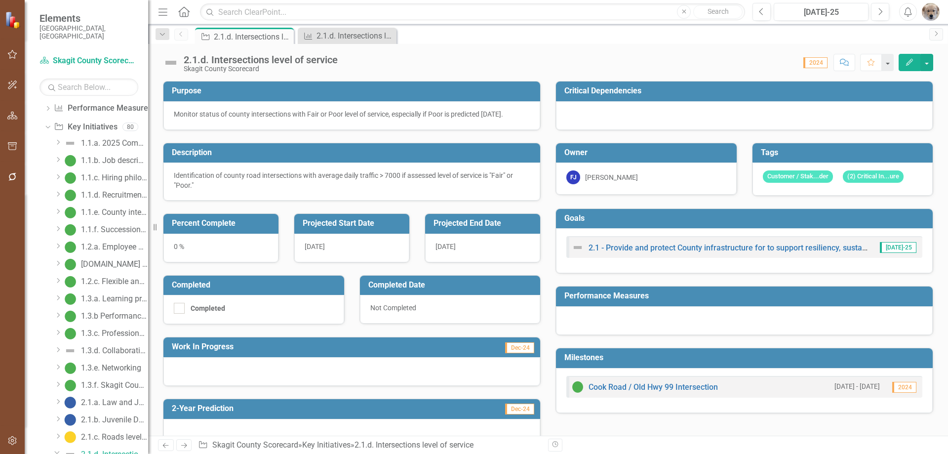
click at [824, 61] on icon "Edit" at bounding box center [909, 62] width 9 height 7
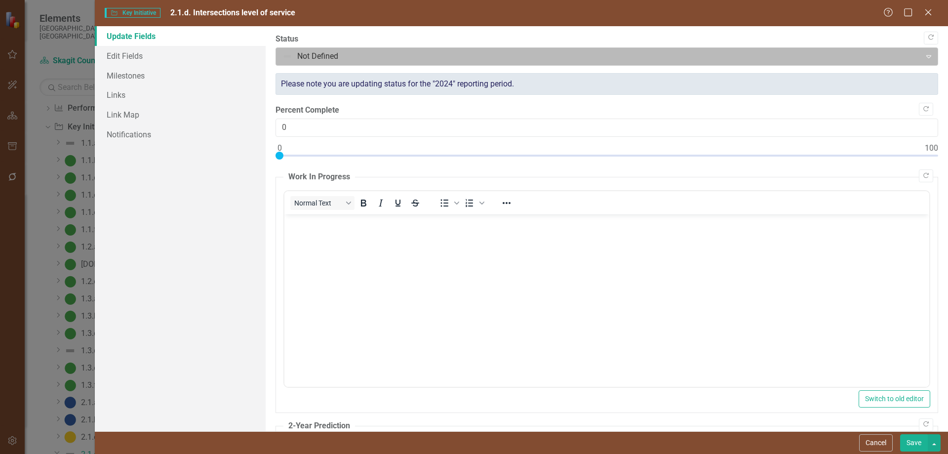
click at [306, 50] on div at bounding box center [598, 56] width 632 height 13
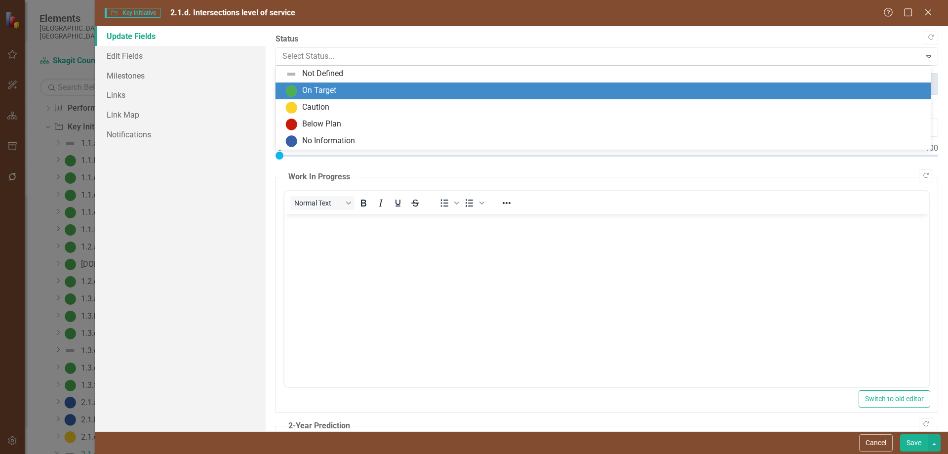
click at [311, 88] on div "On Target" at bounding box center [319, 90] width 34 height 11
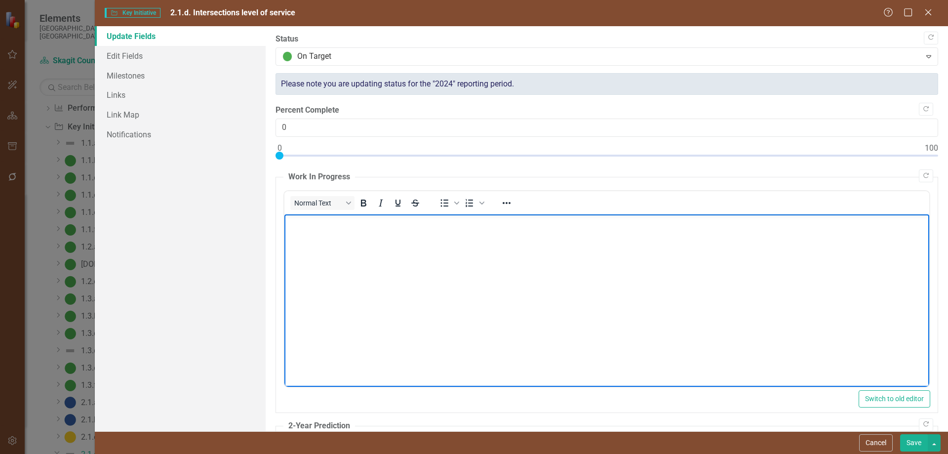
click at [305, 232] on body "Rich Text Area. Press ALT-0 for help." at bounding box center [606, 288] width 645 height 148
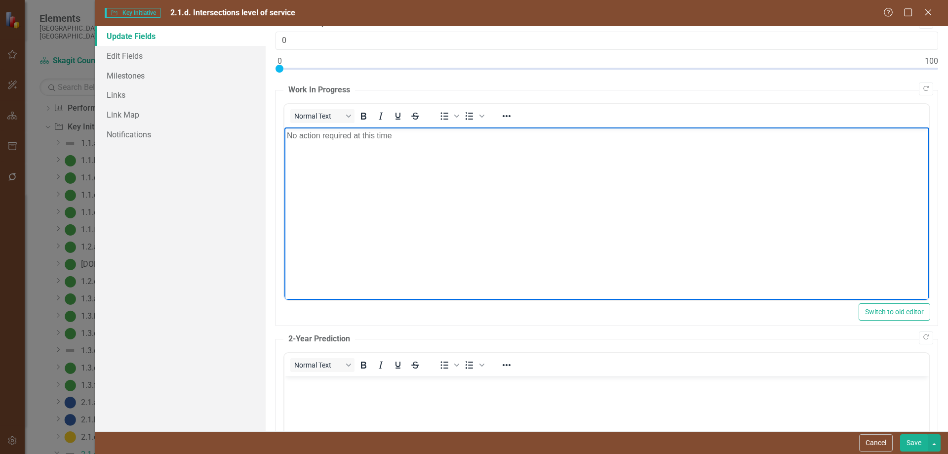
scroll to position [99, 0]
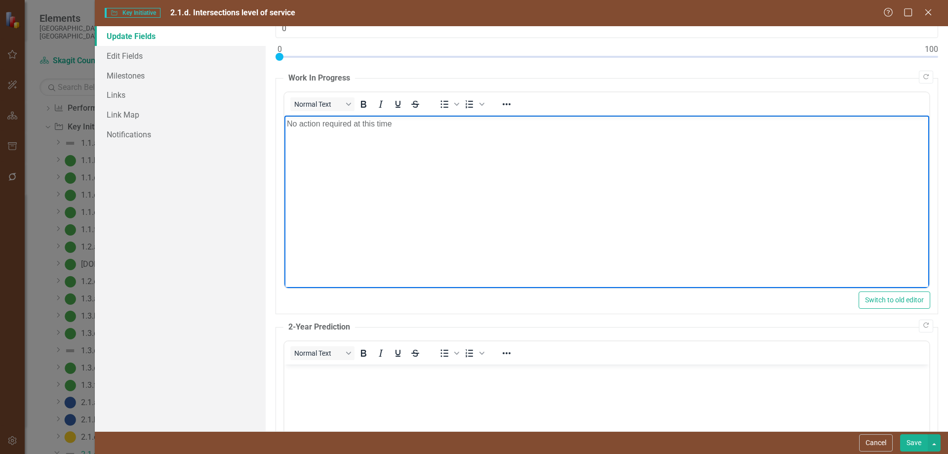
drag, startPoint x: 353, startPoint y: 124, endPoint x: 371, endPoint y: 136, distance: 22.0
click at [353, 124] on p "No action required at this time" at bounding box center [606, 124] width 640 height 12
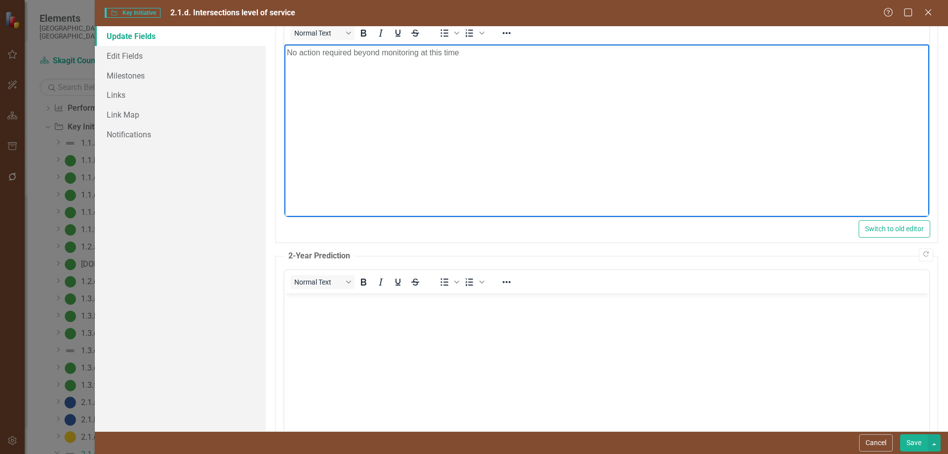
scroll to position [197, 0]
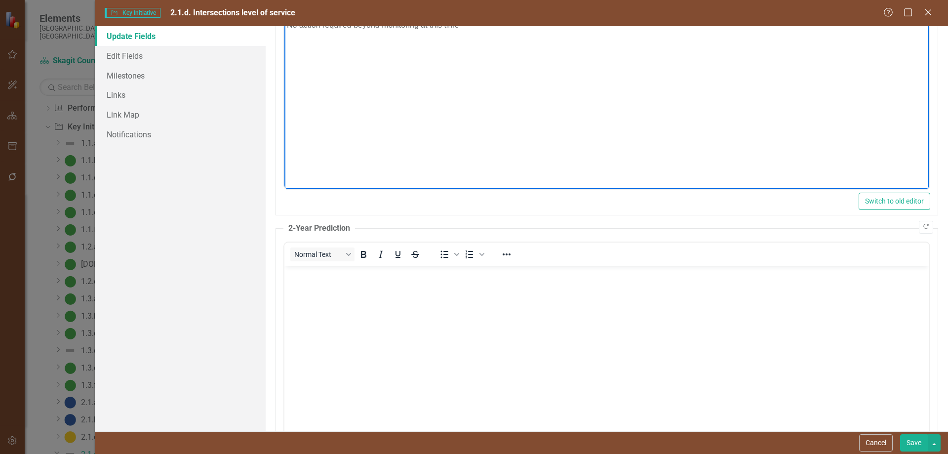
click at [347, 286] on body "Rich Text Area. Press ALT-0 for help." at bounding box center [606, 339] width 645 height 148
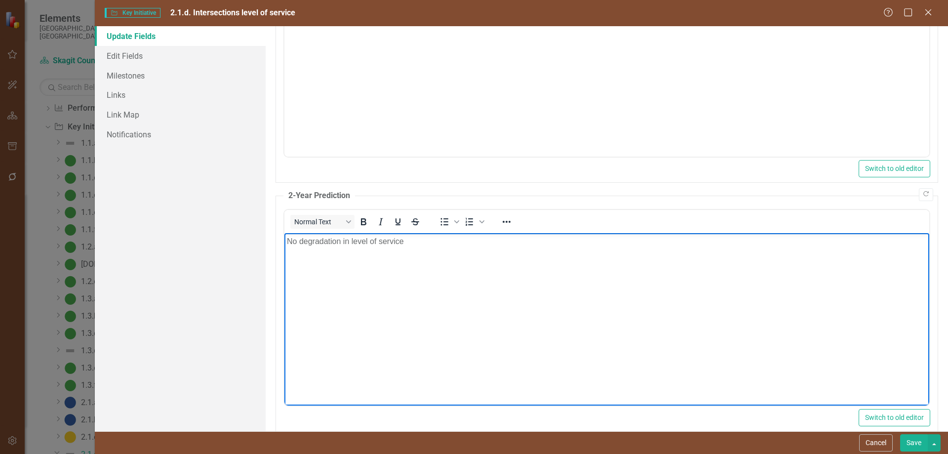
scroll to position [245, 0]
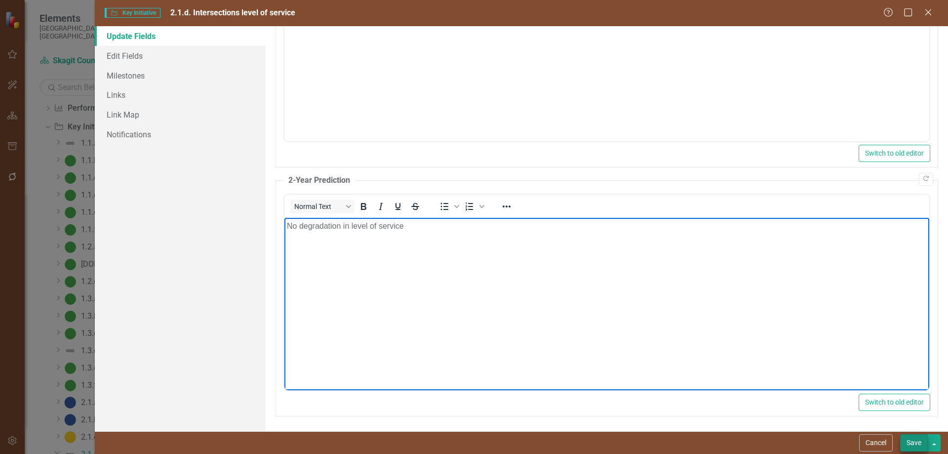
click at [824, 383] on button "Save" at bounding box center [914, 442] width 28 height 17
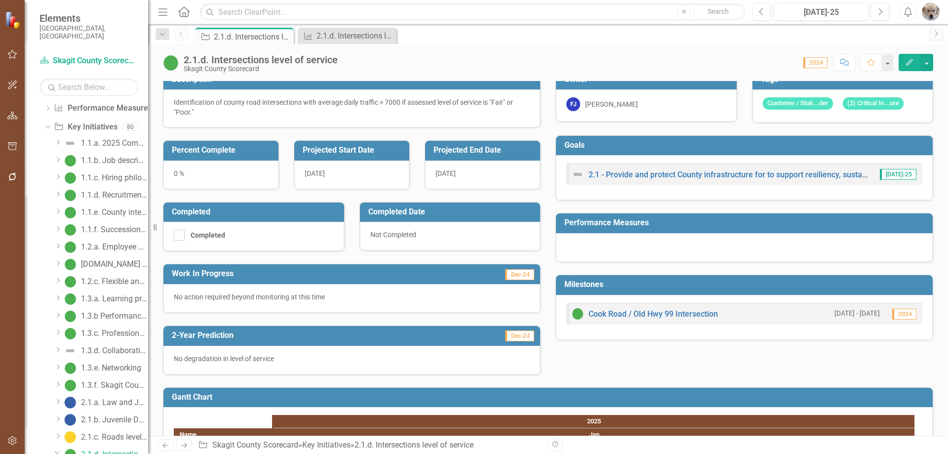
scroll to position [0, 0]
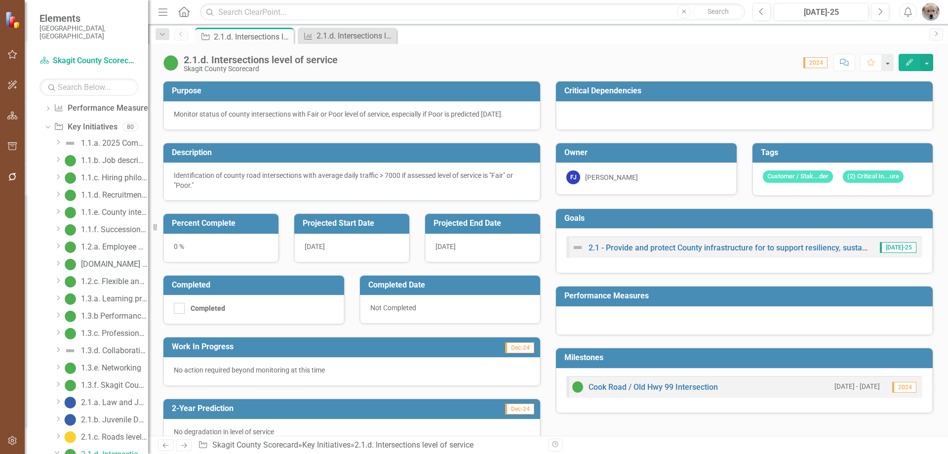
click at [824, 60] on icon "Edit" at bounding box center [909, 62] width 9 height 7
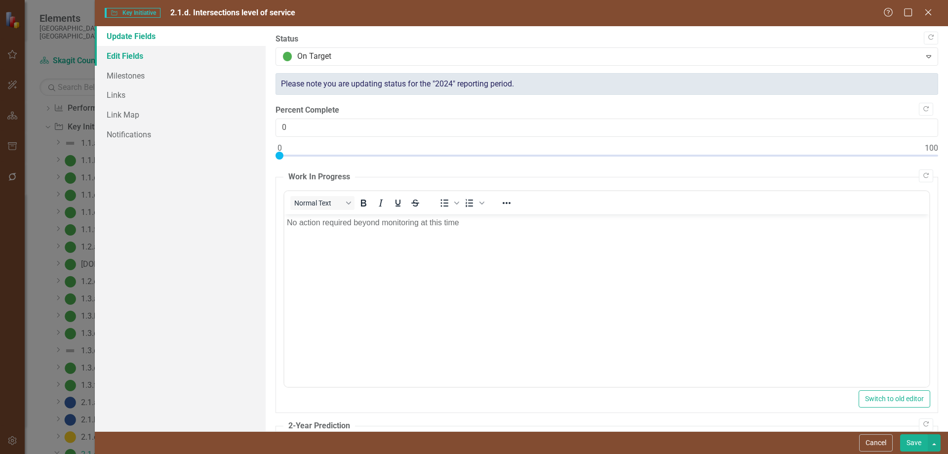
click at [129, 55] on link "Edit Fields" at bounding box center [180, 56] width 171 height 20
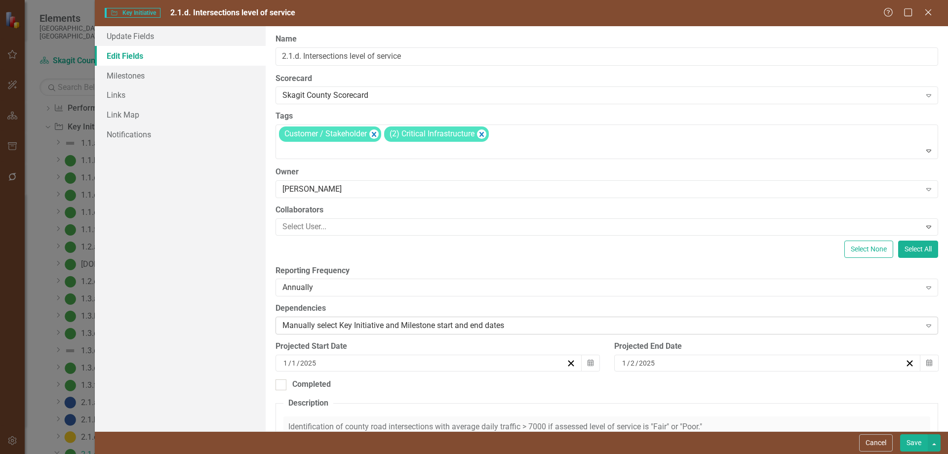
click at [824, 323] on icon "Expand" at bounding box center [929, 325] width 10 height 8
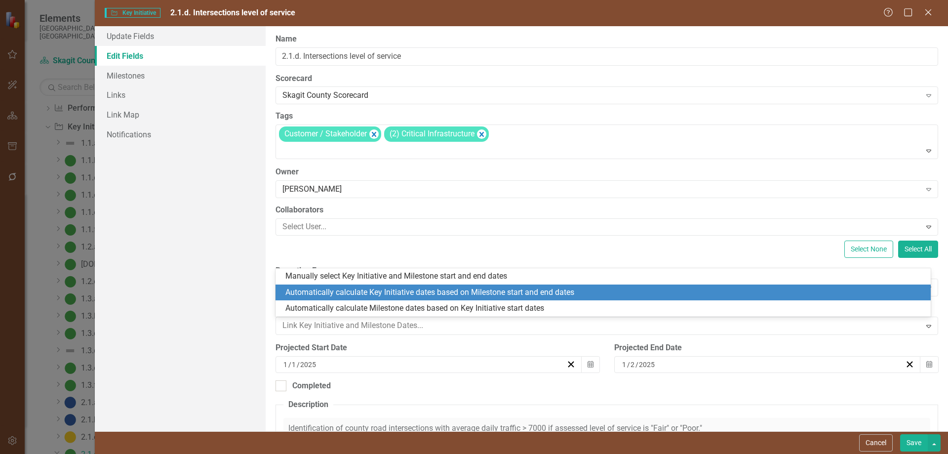
click at [472, 287] on div "Automatically calculate Key Initiative dates based on Milestone start and end d…" at bounding box center [604, 292] width 639 height 11
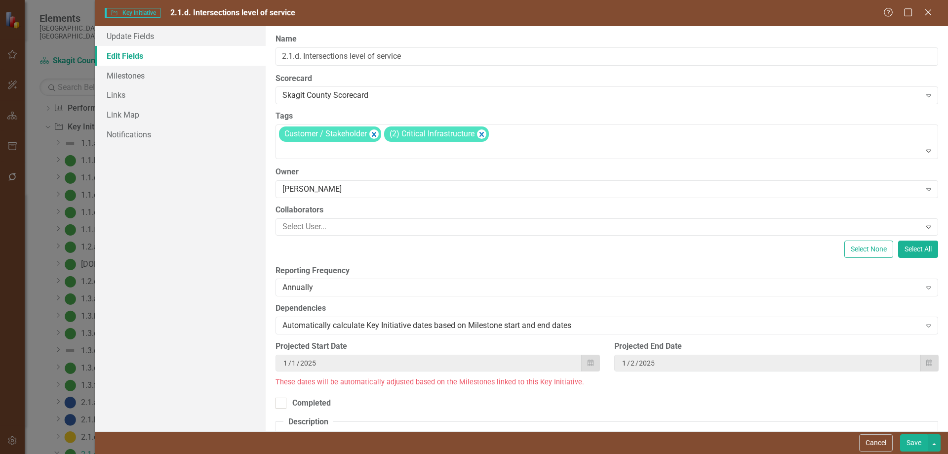
click at [824, 383] on button "Save" at bounding box center [914, 442] width 28 height 17
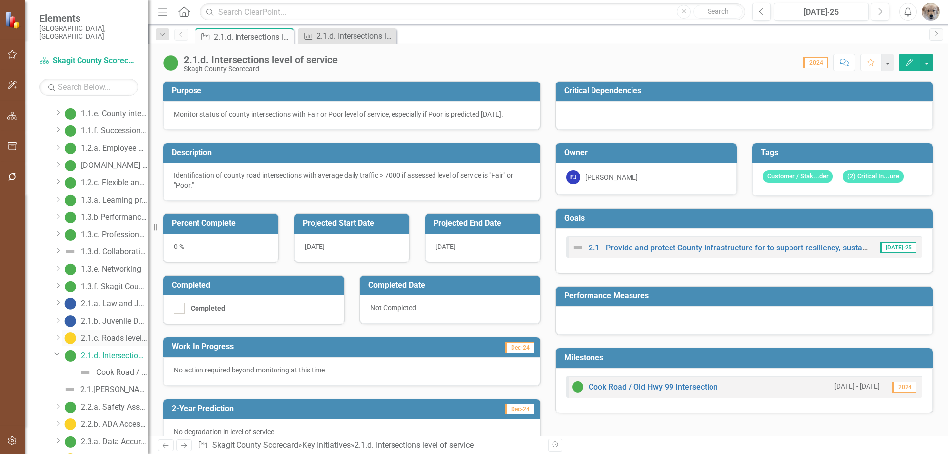
scroll to position [207, 0]
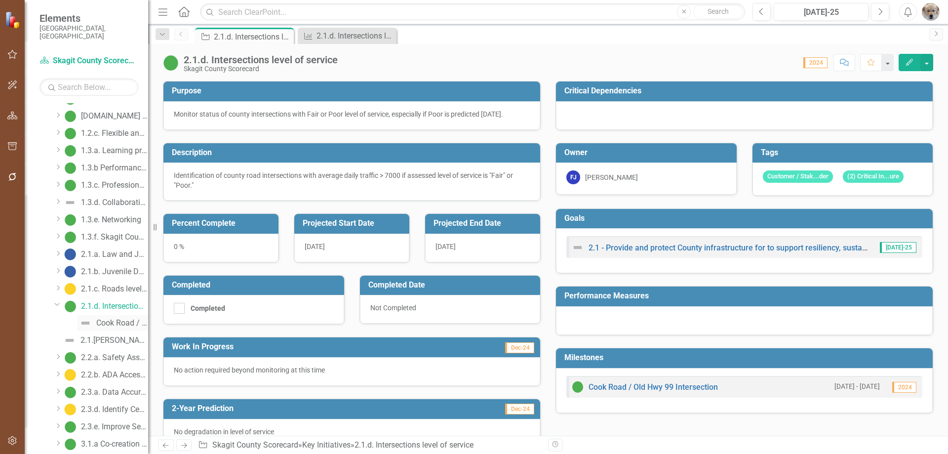
click at [117, 318] on div "Cook Road / Old Hwy 99 Intersection" at bounding box center [122, 322] width 52 height 9
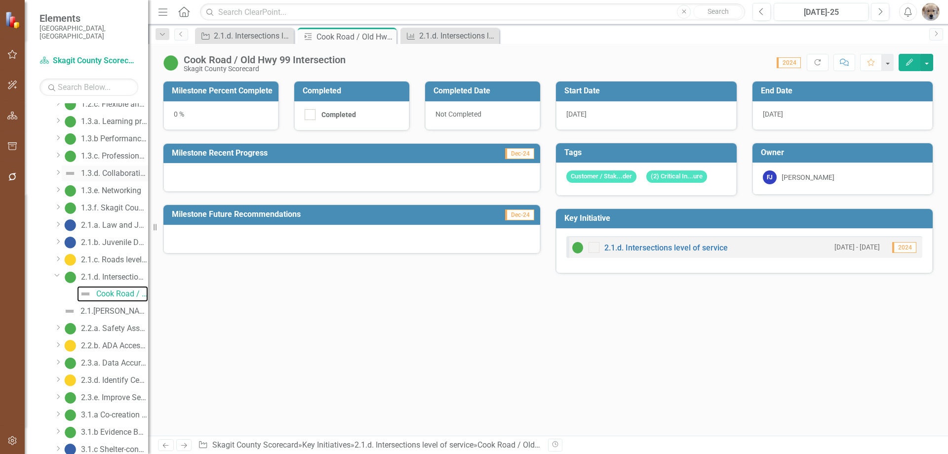
scroll to position [323, 0]
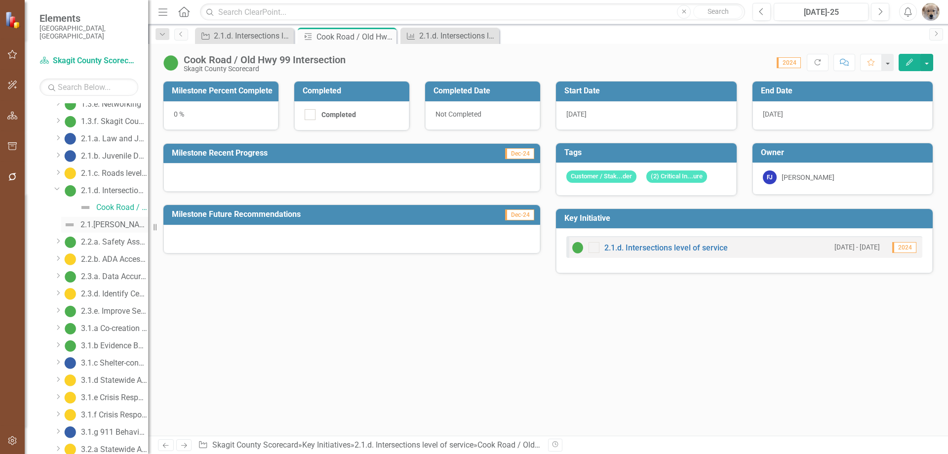
click at [112, 220] on div "2.1.[PERSON_NAME] level of service" at bounding box center [114, 224] width 68 height 9
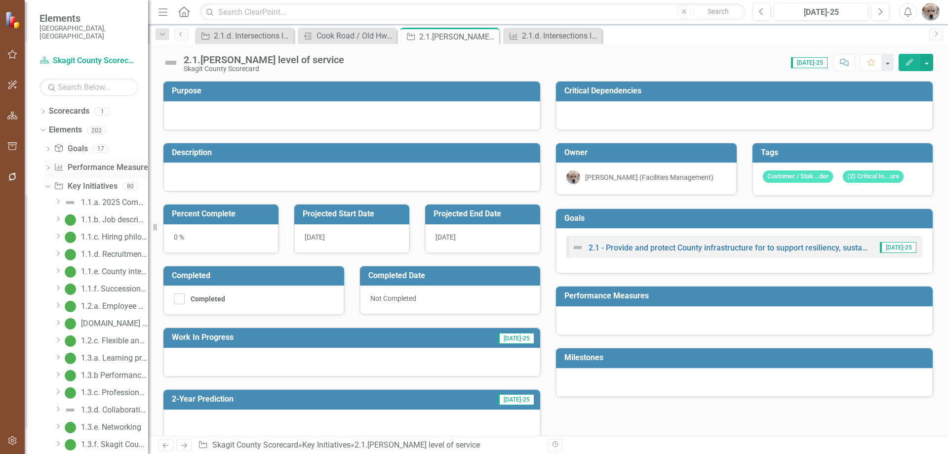
click at [48, 166] on icon "Dropdown" at bounding box center [47, 168] width 7 height 5
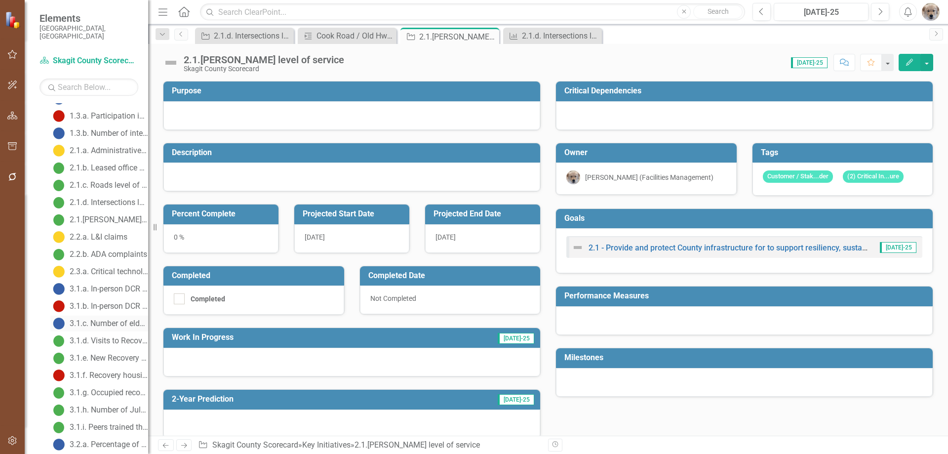
scroll to position [148, 0]
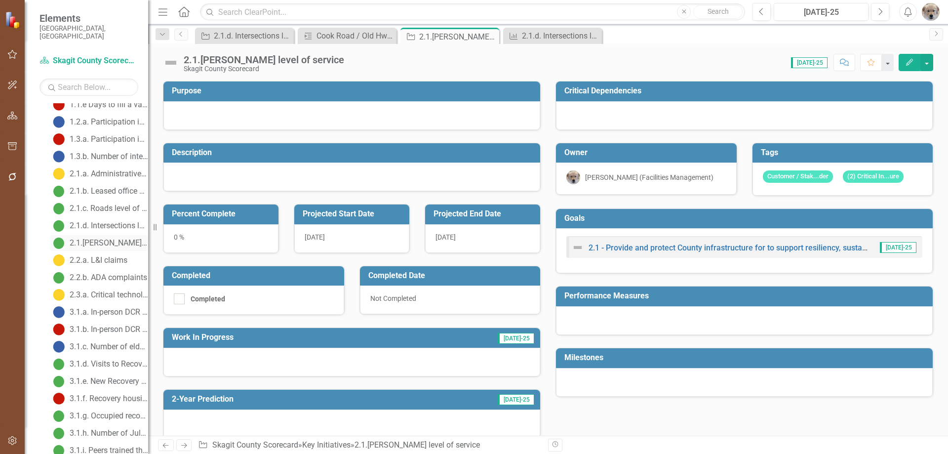
click at [105, 238] on div "2.1.[PERSON_NAME] level of service" at bounding box center [109, 242] width 79 height 9
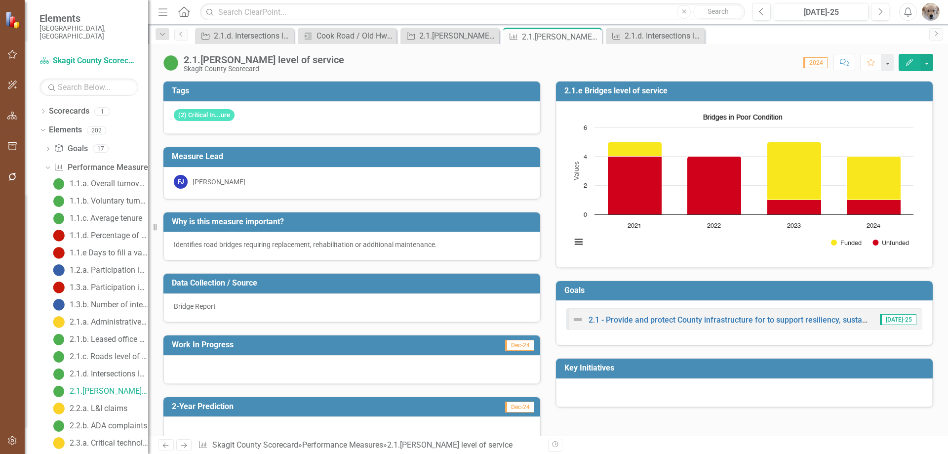
click at [47, 163] on icon "Dropdown" at bounding box center [46, 166] width 5 height 7
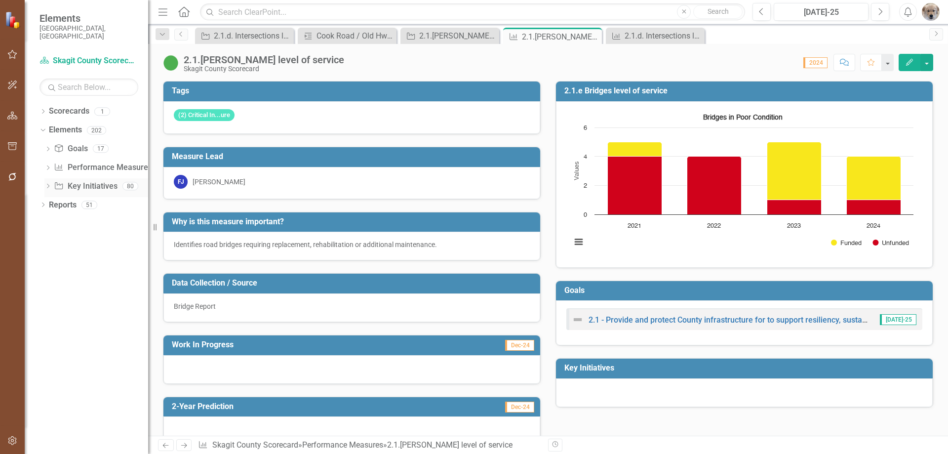
click at [46, 184] on icon "Dropdown" at bounding box center [47, 186] width 7 height 5
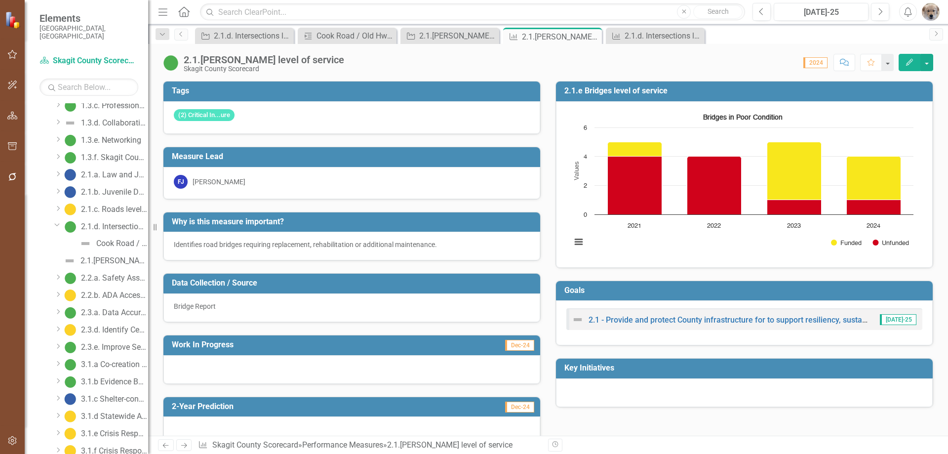
scroll to position [346, 0]
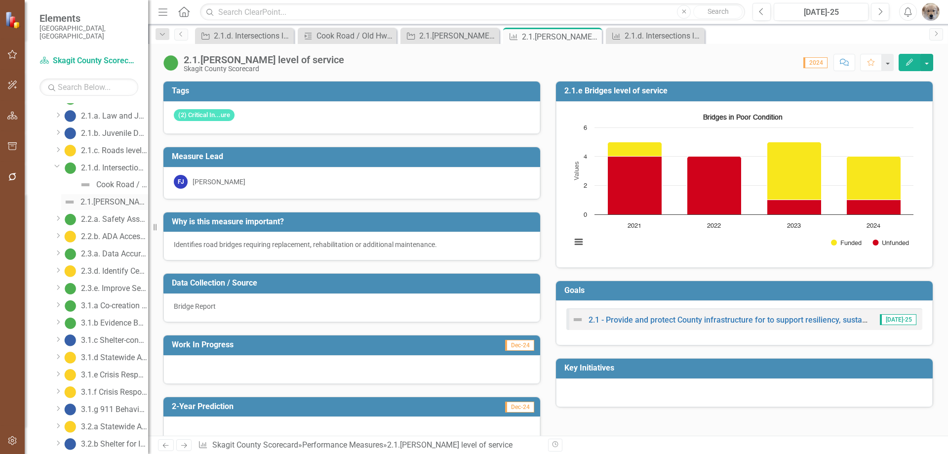
click at [118, 197] on div "2.1.[PERSON_NAME] level of service" at bounding box center [114, 201] width 68 height 9
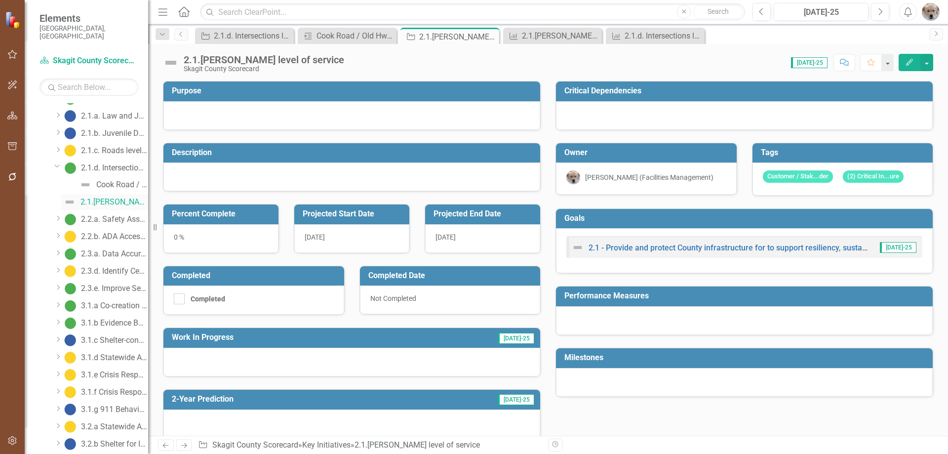
scroll to position [93, 0]
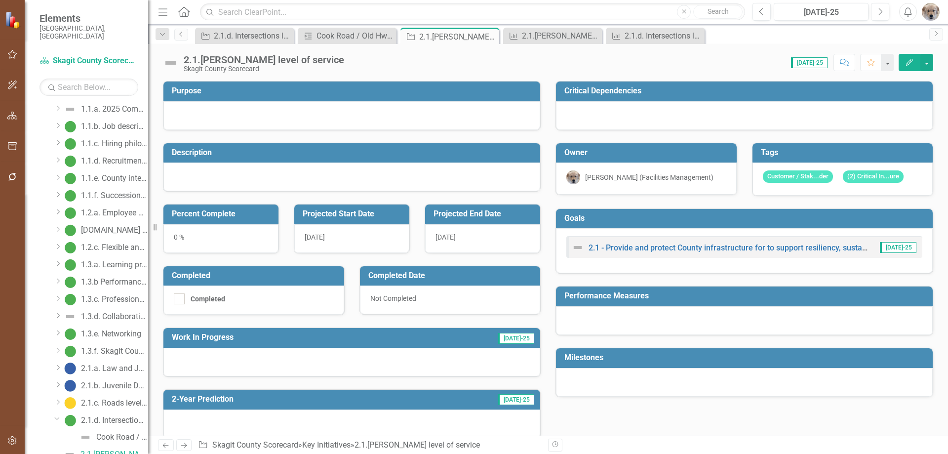
click at [824, 60] on icon "Edit" at bounding box center [909, 62] width 9 height 7
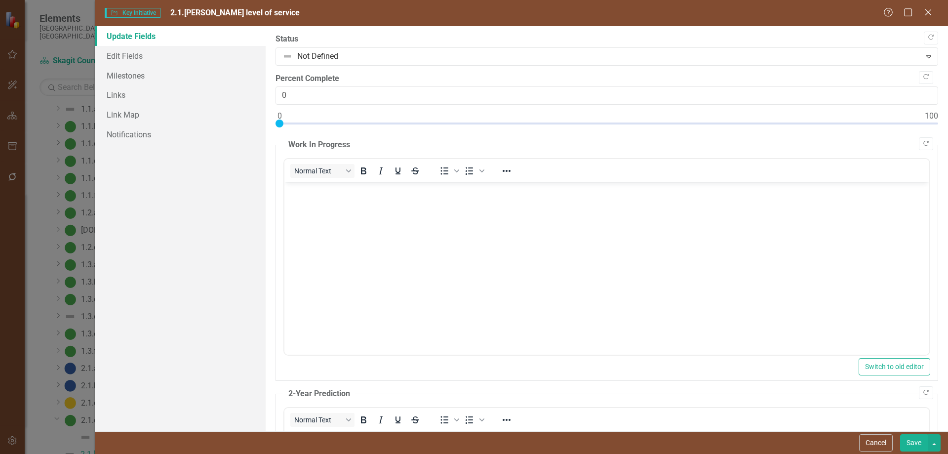
scroll to position [0, 0]
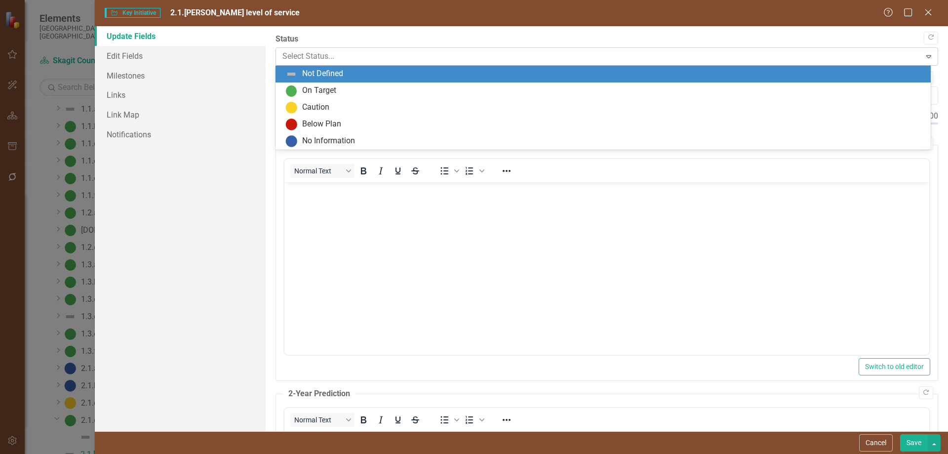
click at [336, 53] on div at bounding box center [598, 56] width 632 height 13
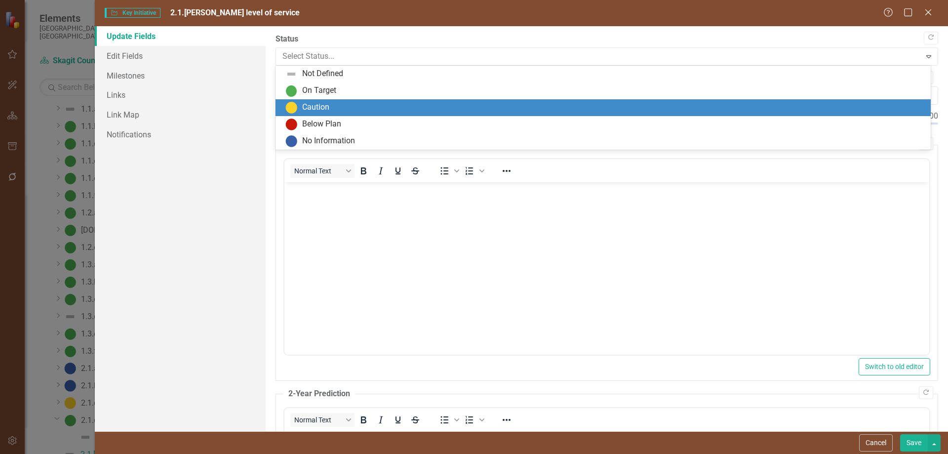
click at [320, 106] on div "Caution" at bounding box center [315, 107] width 27 height 11
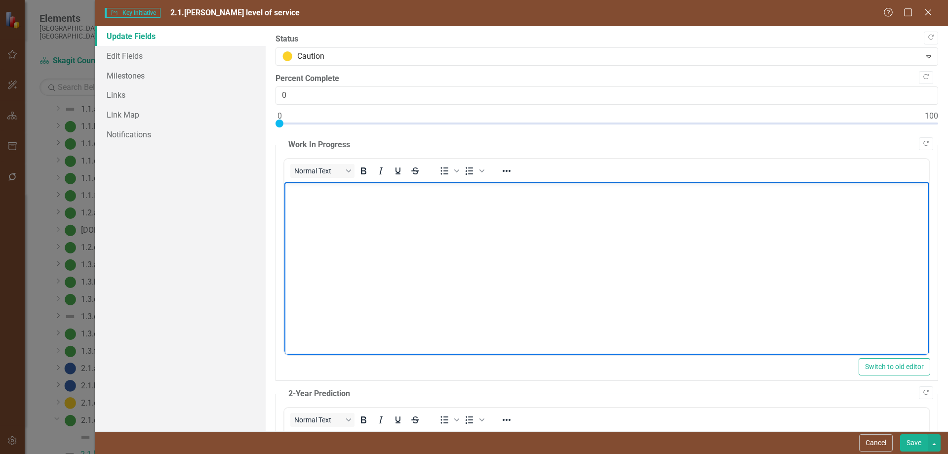
click at [315, 203] on body "Rich Text Area. Press ALT-0 for help." at bounding box center [606, 256] width 645 height 148
drag, startPoint x: 441, startPoint y: 190, endPoint x: 468, endPoint y: 194, distance: 27.5
click at [468, 194] on p "Design and contracting for funded projects. Seeking" at bounding box center [606, 191] width 640 height 12
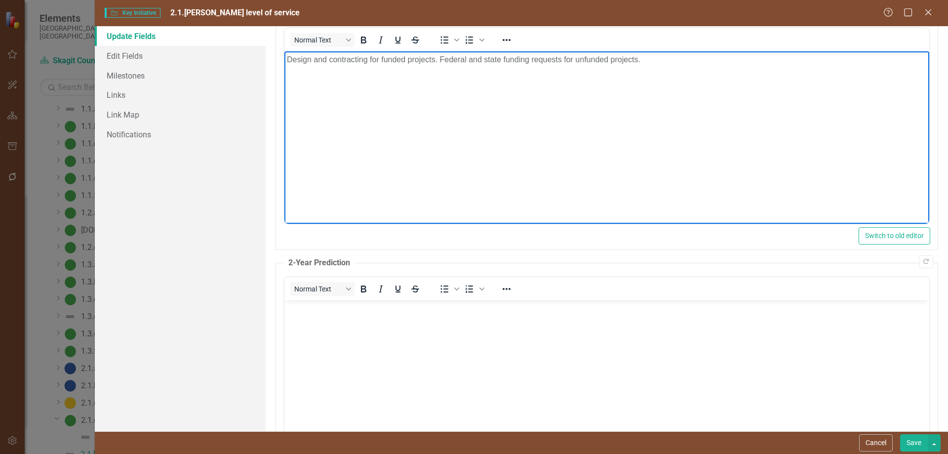
scroll to position [148, 0]
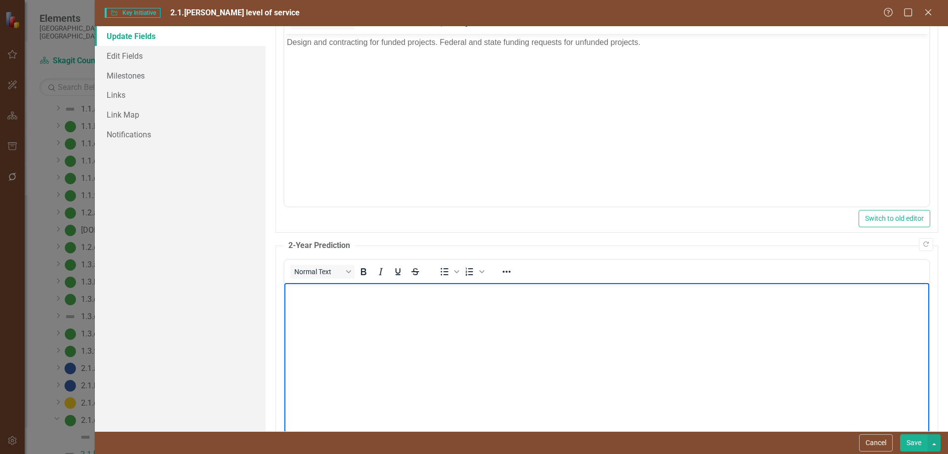
click at [327, 310] on body "Rich Text Area. Press ALT-0 for help." at bounding box center [606, 356] width 645 height 148
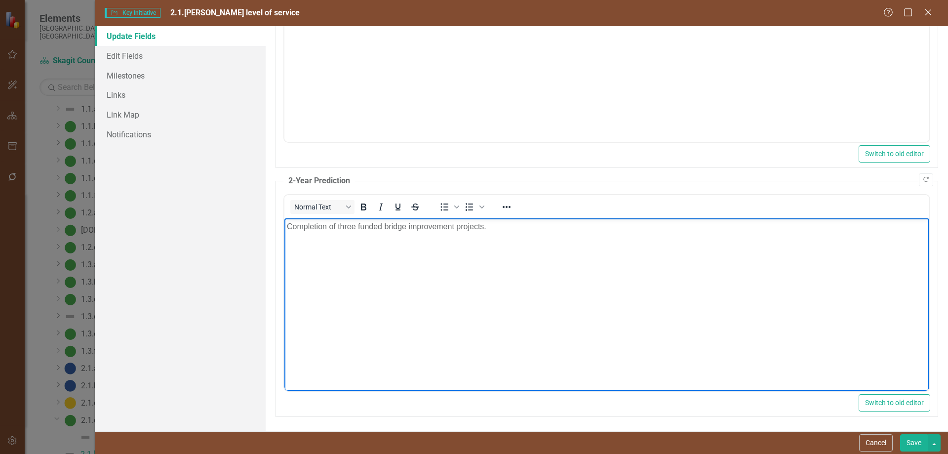
scroll to position [213, 0]
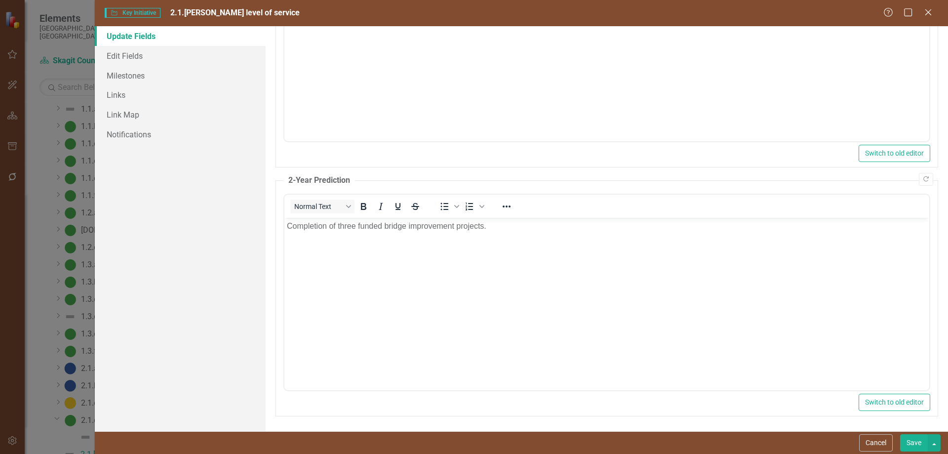
click at [824, 383] on button "Save" at bounding box center [914, 442] width 28 height 17
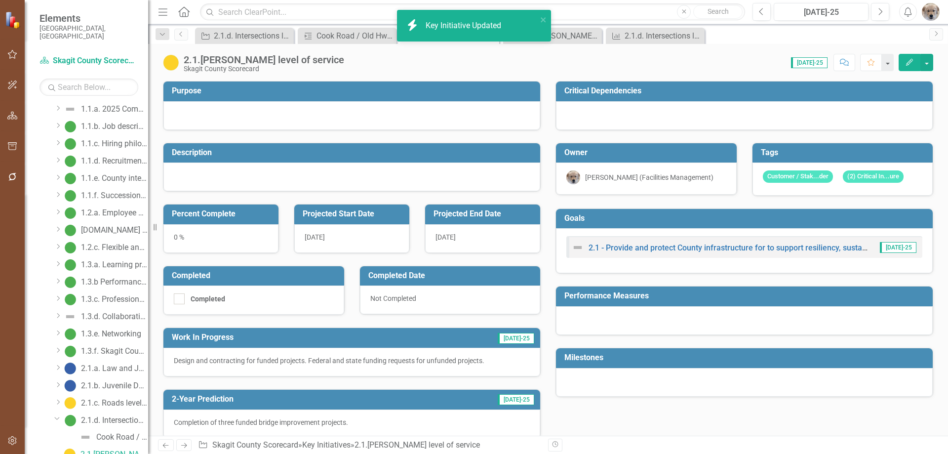
click at [824, 59] on icon "button" at bounding box center [909, 62] width 7 height 7
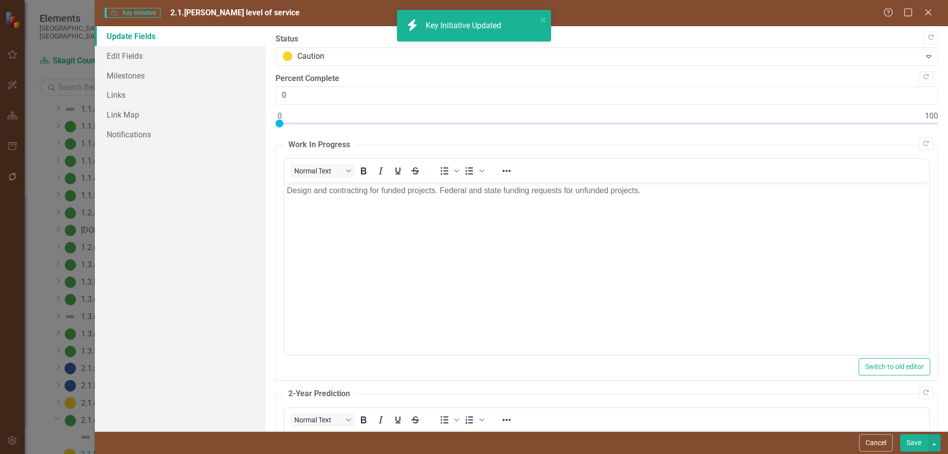
scroll to position [0, 0]
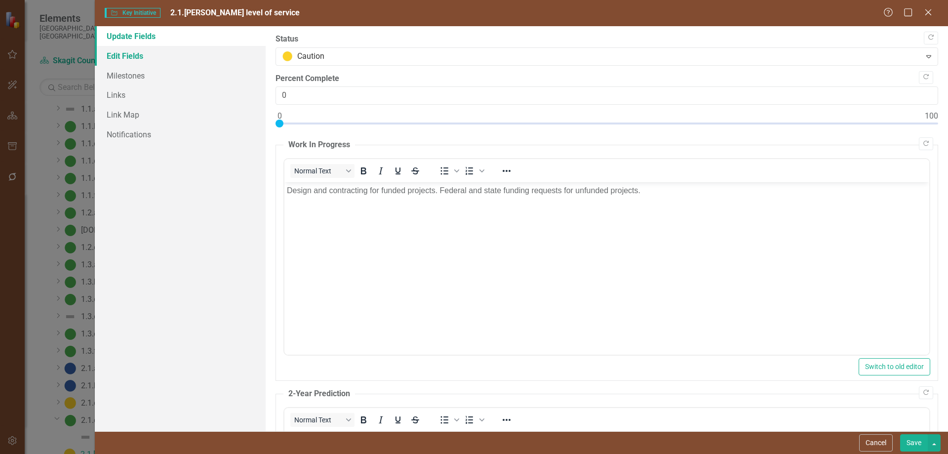
click at [120, 53] on link "Edit Fields" at bounding box center [180, 56] width 171 height 20
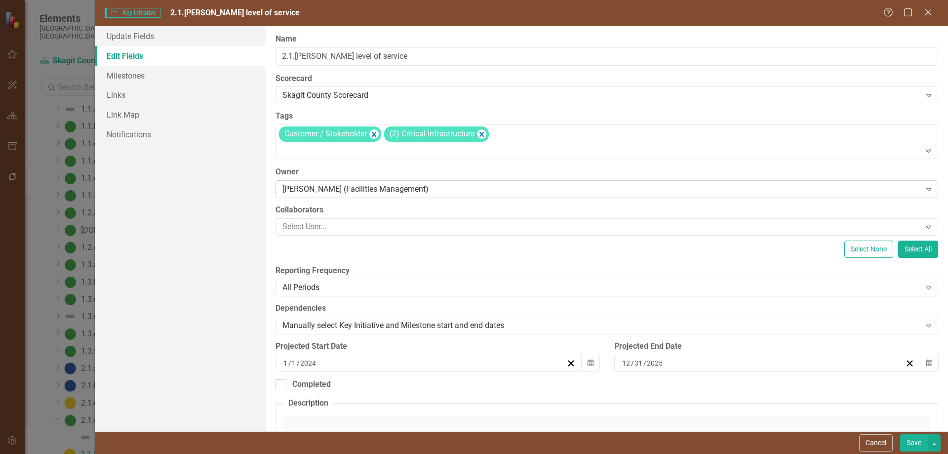
click at [444, 188] on div "[PERSON_NAME] (Facilities Management)" at bounding box center [601, 188] width 638 height 11
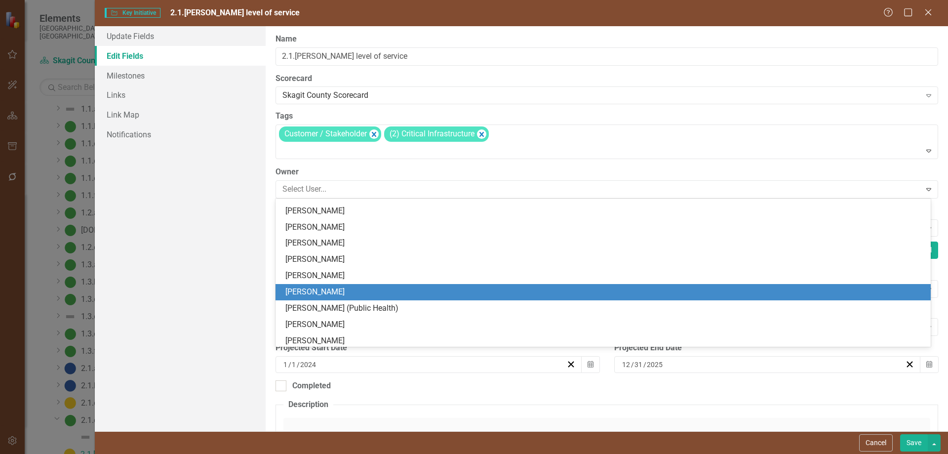
scroll to position [350, 0]
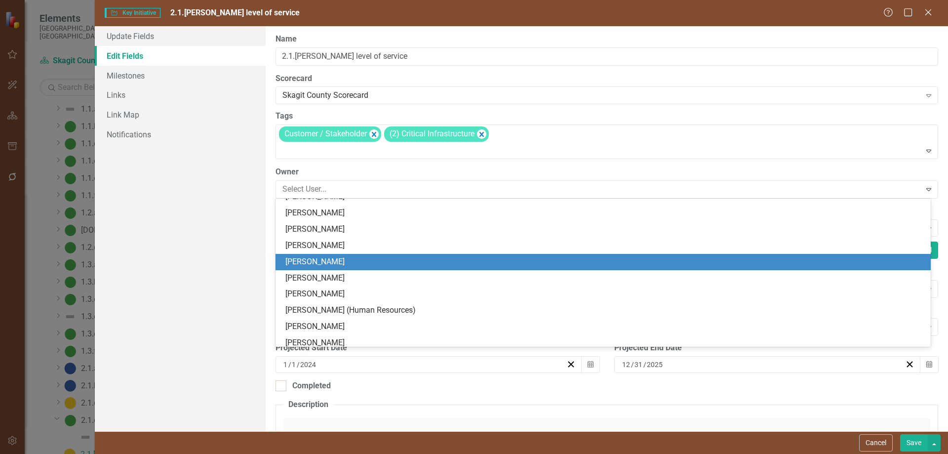
click at [330, 261] on div "[PERSON_NAME]" at bounding box center [604, 261] width 639 height 11
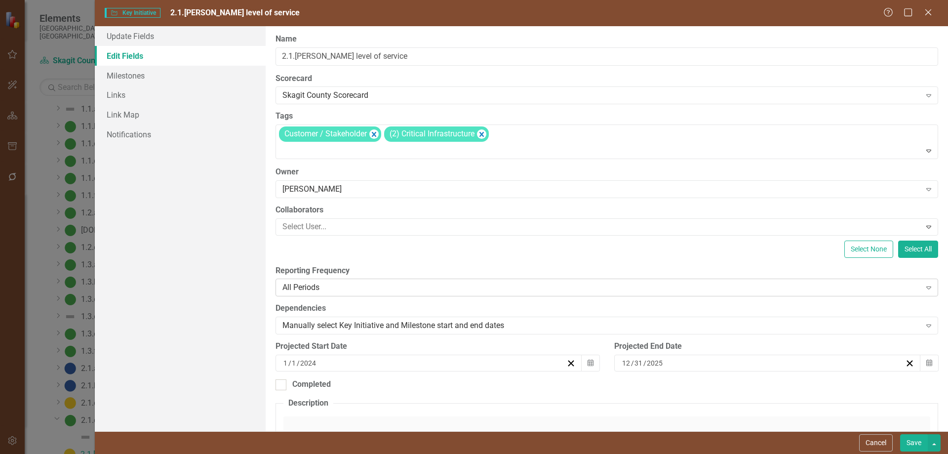
click at [345, 285] on div "All Periods" at bounding box center [601, 287] width 638 height 11
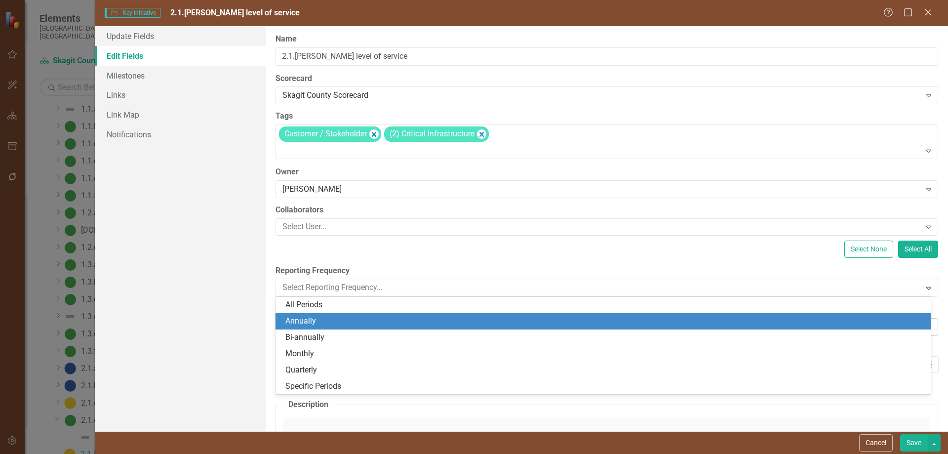
click at [310, 320] on div "Annually" at bounding box center [604, 320] width 639 height 11
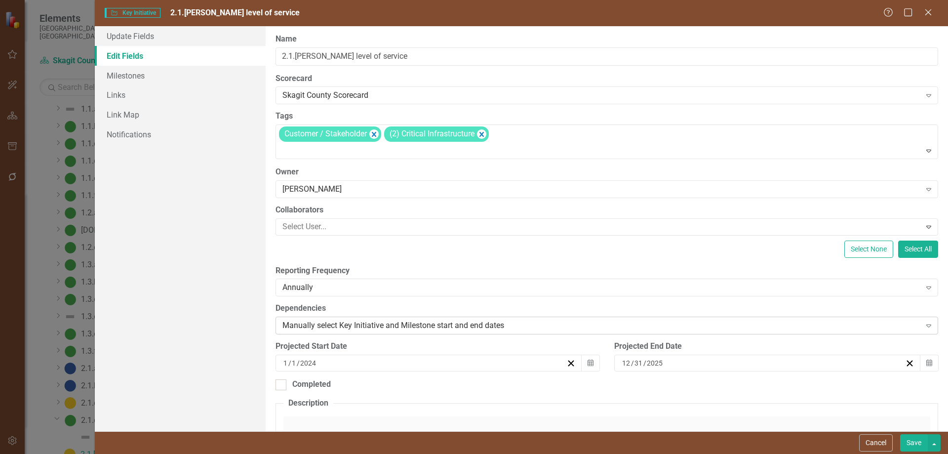
click at [824, 324] on icon "Expand" at bounding box center [929, 325] width 10 height 8
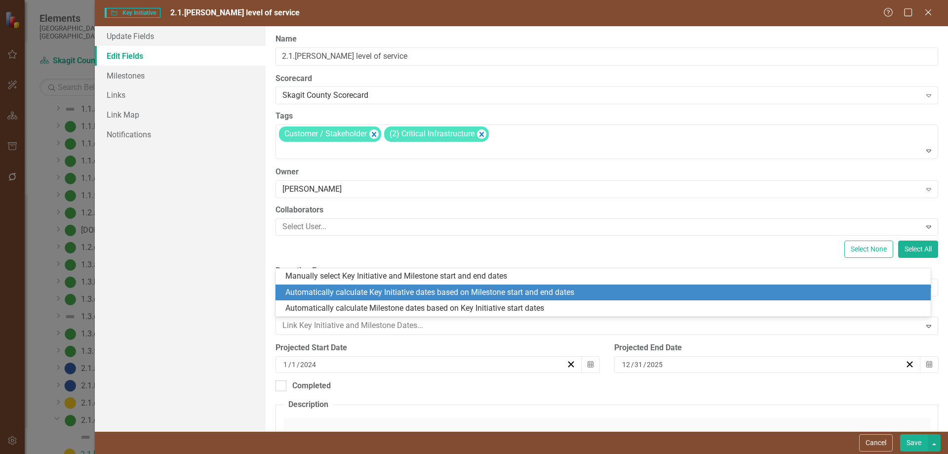
click at [480, 292] on div "Automatically calculate Key Initiative dates based on Milestone start and end d…" at bounding box center [604, 292] width 639 height 11
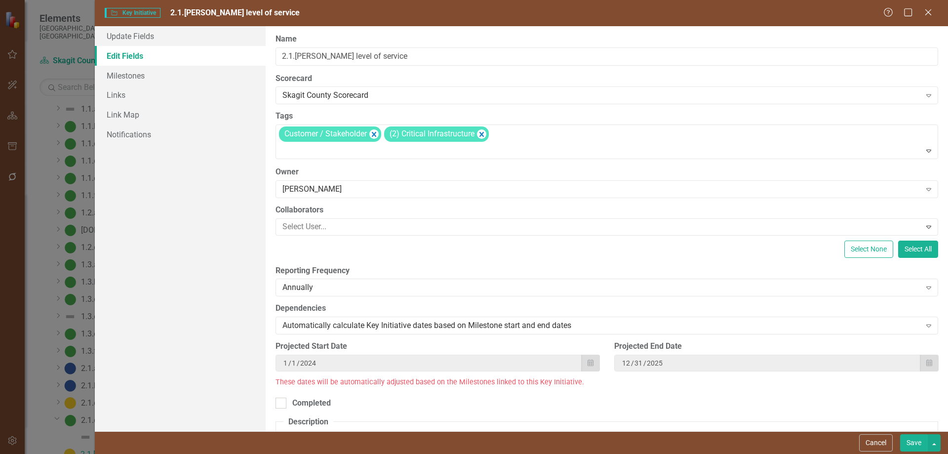
click at [382, 364] on div "[DATE]" at bounding box center [429, 363] width 294 height 10
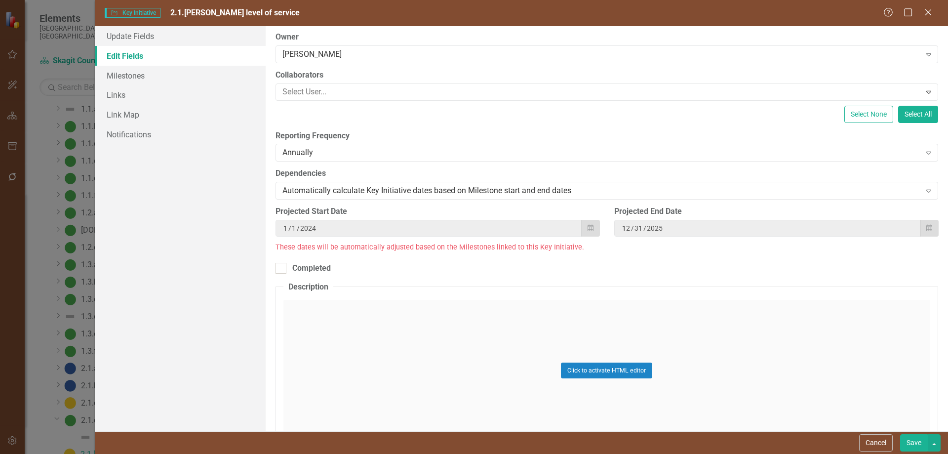
scroll to position [197, 0]
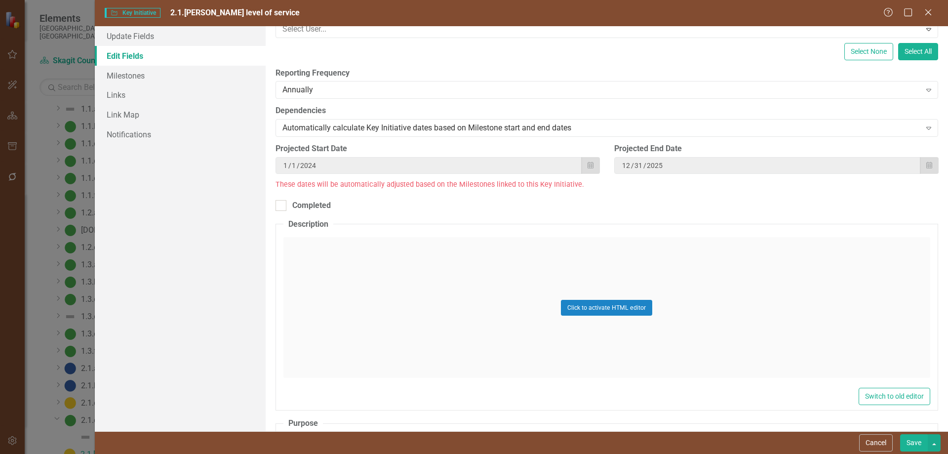
click at [329, 249] on div "Click to activate HTML editor" at bounding box center [606, 307] width 647 height 141
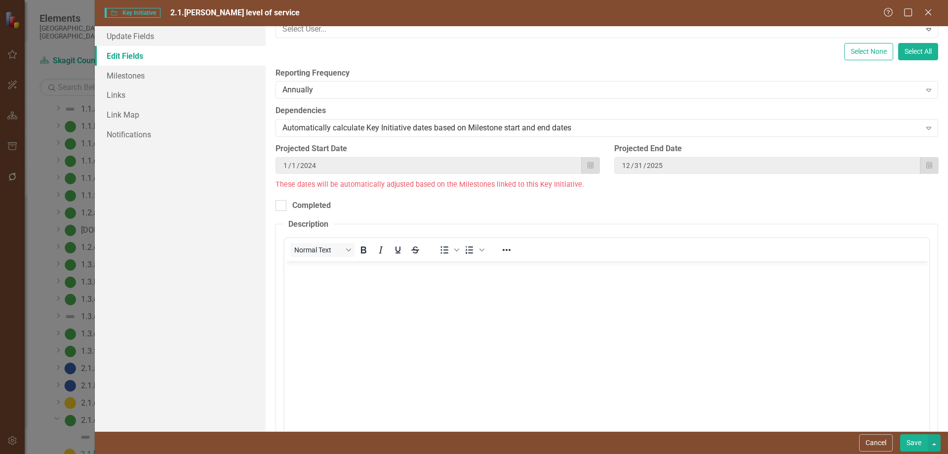
scroll to position [0, 0]
click at [335, 287] on body "Rich Text Area. Press ALT-0 for help." at bounding box center [606, 335] width 645 height 148
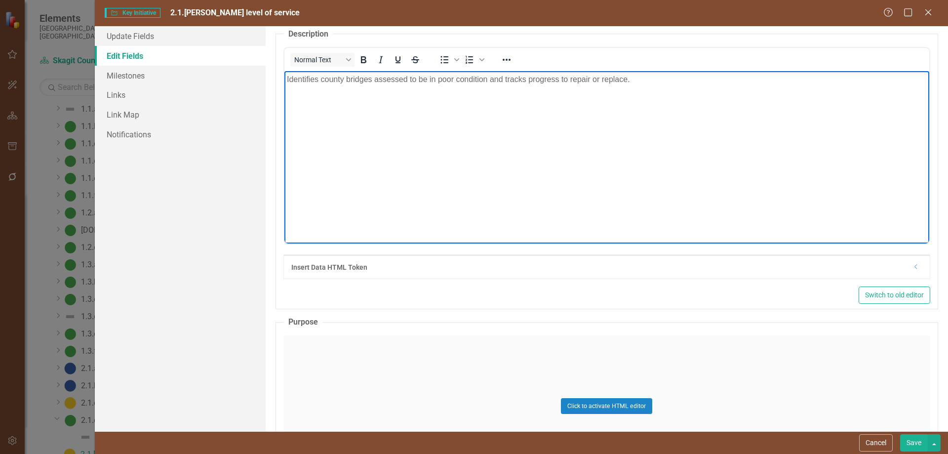
scroll to position [395, 0]
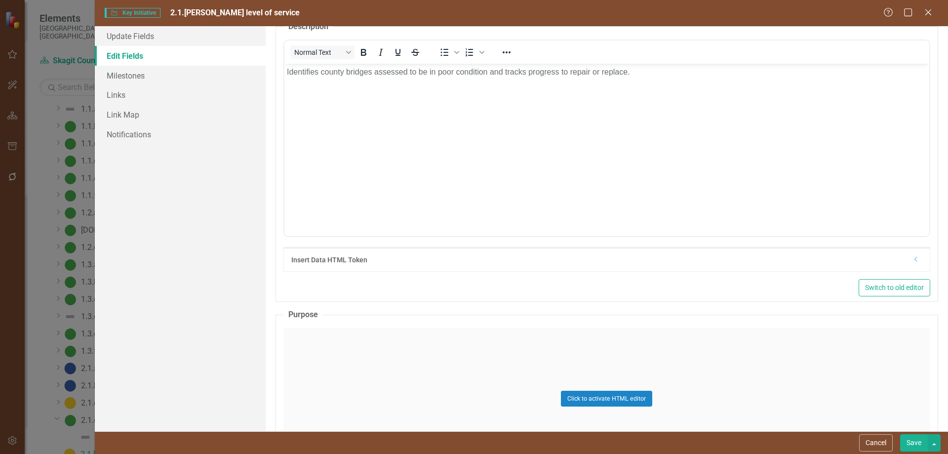
click at [345, 341] on div "Click to activate HTML editor" at bounding box center [606, 398] width 647 height 141
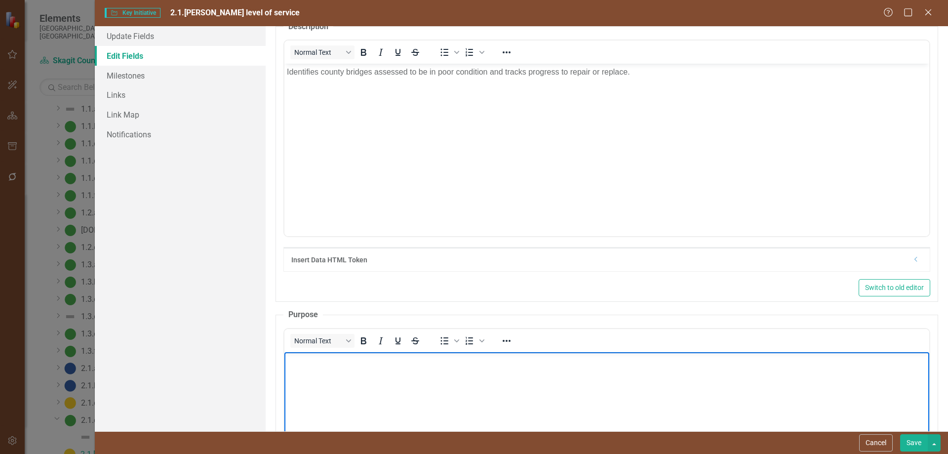
click at [349, 370] on body "Rich Text Area. Press ALT-0 for help." at bounding box center [606, 426] width 645 height 148
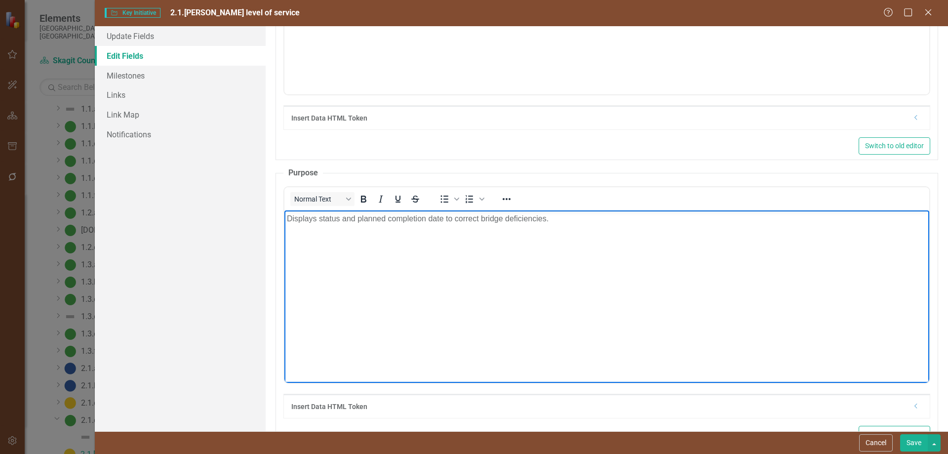
scroll to position [543, 0]
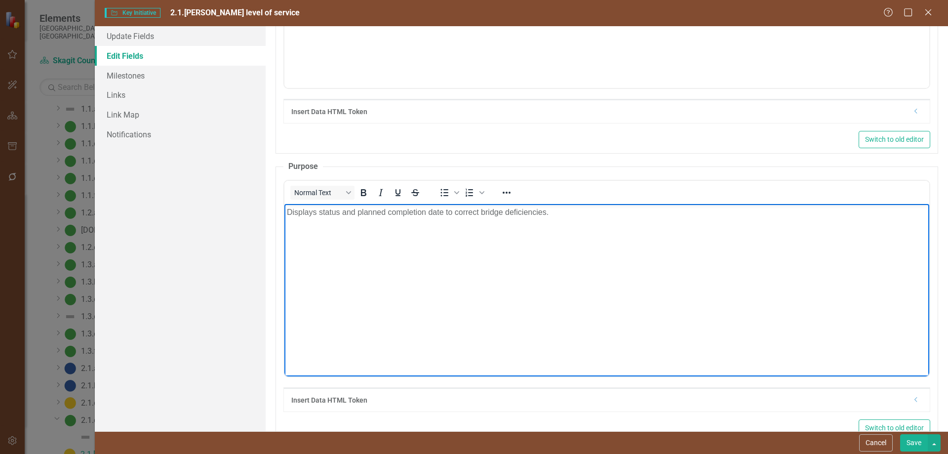
drag, startPoint x: 480, startPoint y: 211, endPoint x: 471, endPoint y: 235, distance: 25.7
click at [480, 212] on p "Displays status and planned completion date to correct bridge deficiencies." at bounding box center [606, 212] width 640 height 12
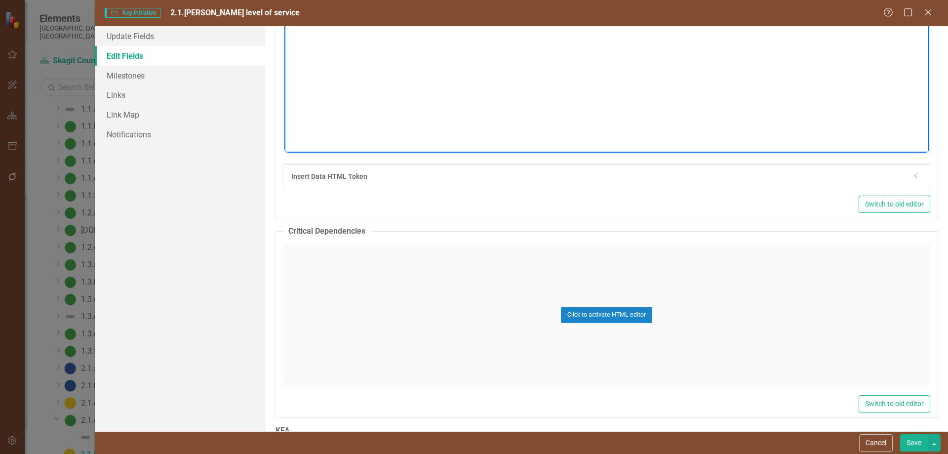
scroll to position [846, 0]
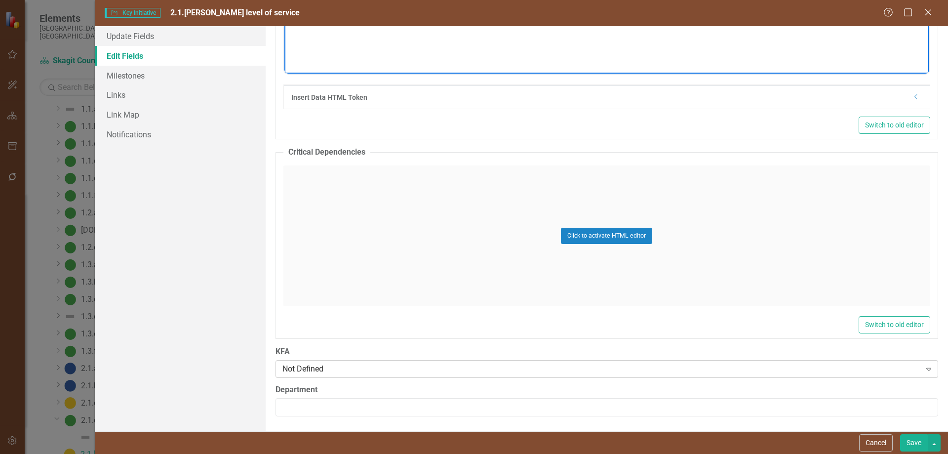
click at [824, 369] on div "Not Defined" at bounding box center [601, 368] width 638 height 11
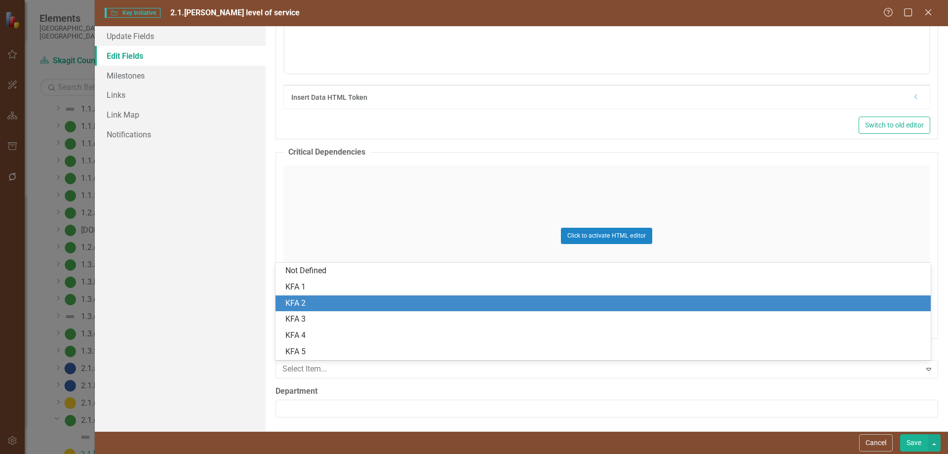
click at [315, 299] on div "KFA 2" at bounding box center [604, 303] width 639 height 11
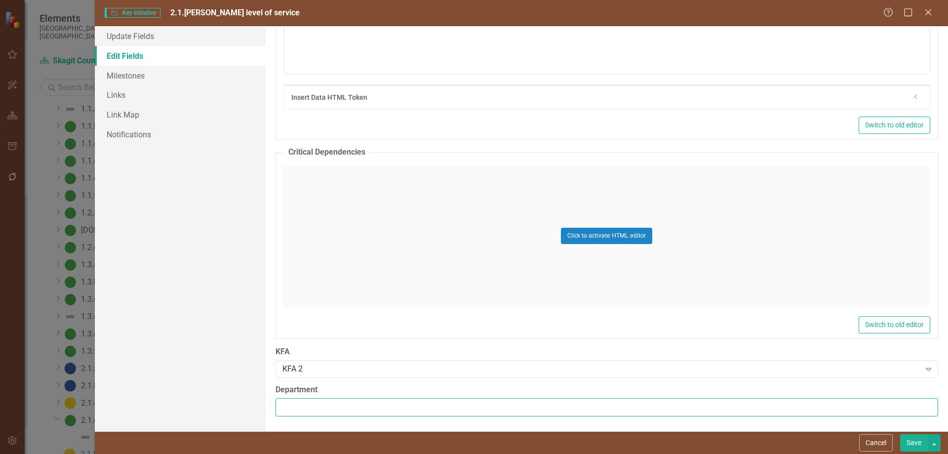
click at [360, 383] on input "Department" at bounding box center [606, 407] width 663 height 18
type input "Public Works"
click at [824, 383] on button "Save" at bounding box center [914, 442] width 28 height 17
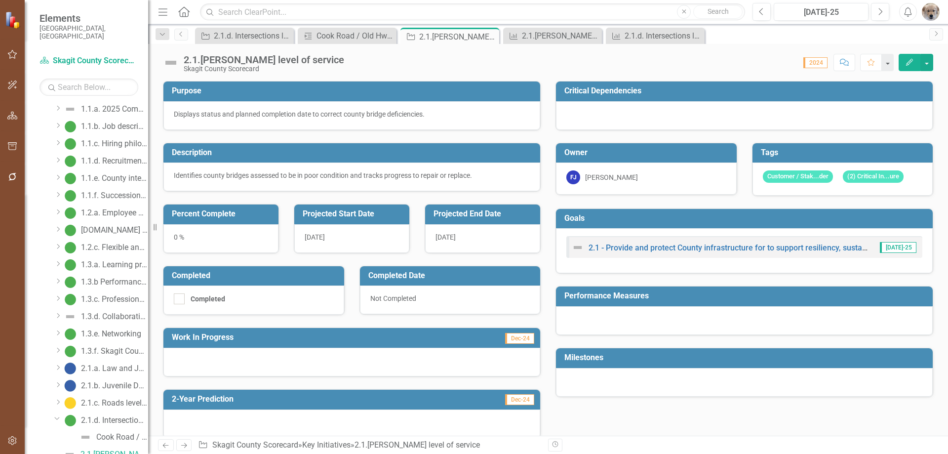
click at [824, 61] on icon "button" at bounding box center [909, 62] width 7 height 7
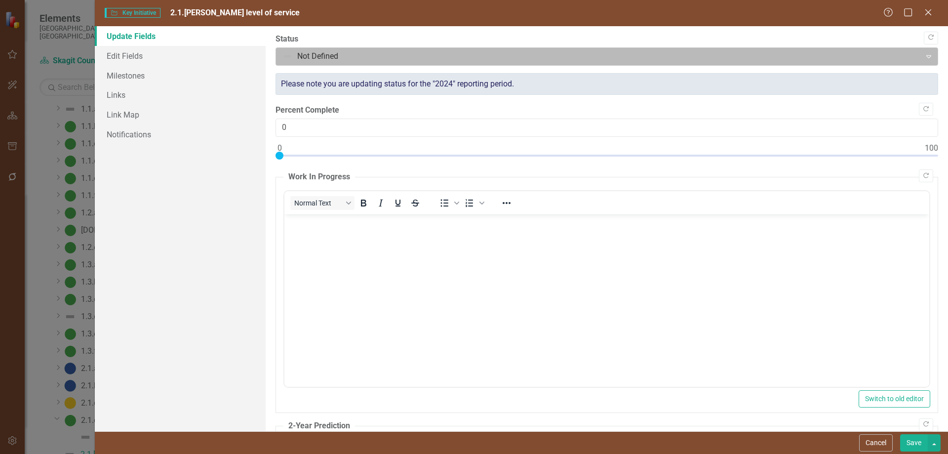
scroll to position [0, 0]
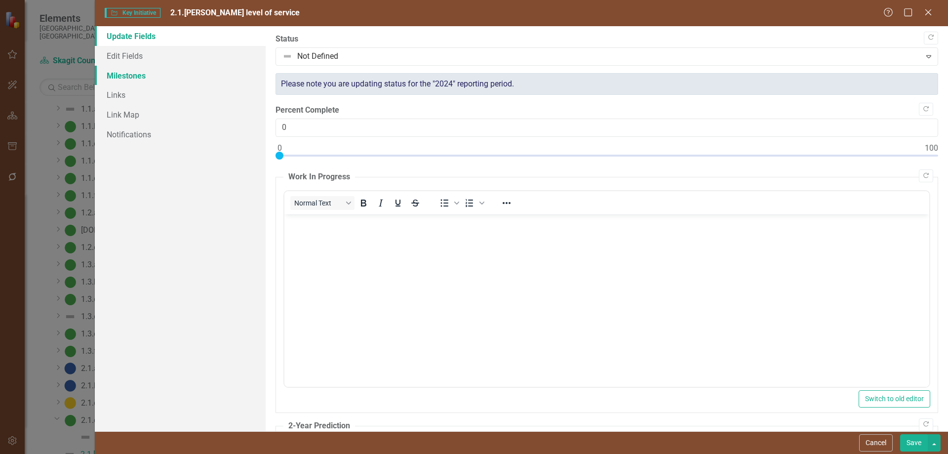
click at [128, 75] on link "Milestones" at bounding box center [180, 76] width 171 height 20
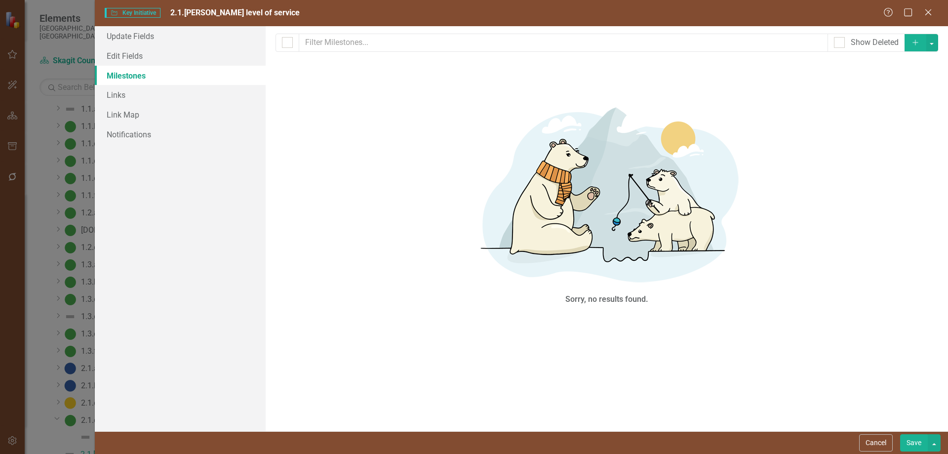
click at [824, 44] on icon "Add" at bounding box center [915, 42] width 9 height 7
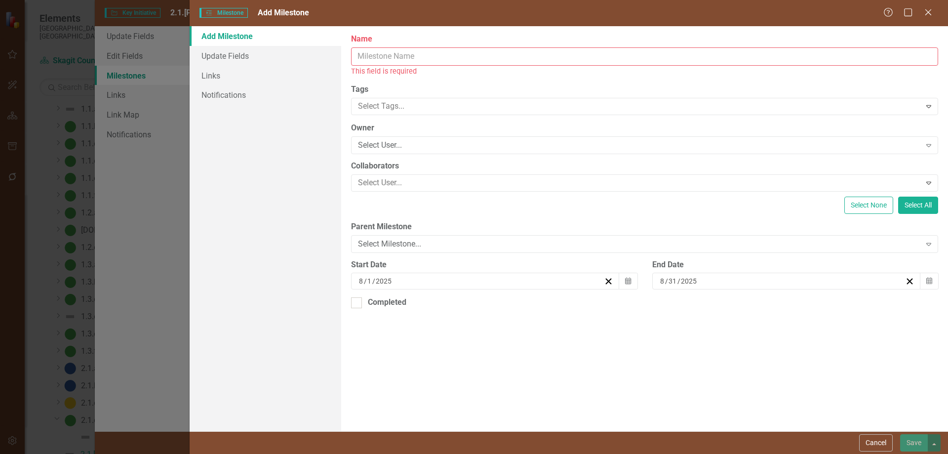
click at [389, 57] on input "Name" at bounding box center [644, 56] width 587 height 18
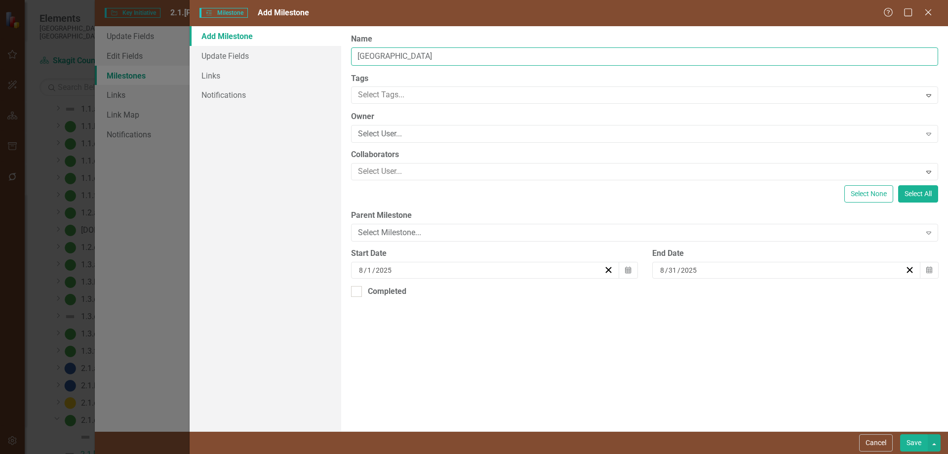
type input "[GEOGRAPHIC_DATA]"
click at [630, 96] on div at bounding box center [637, 94] width 566 height 13
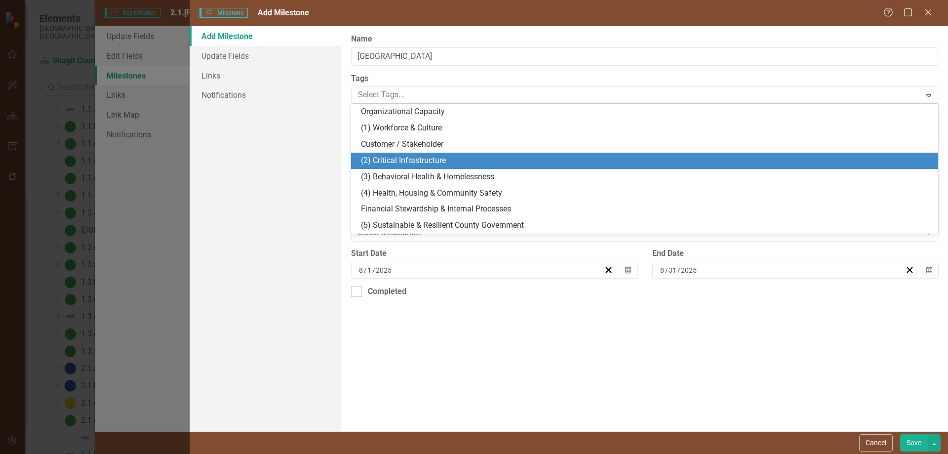
click at [429, 156] on span "(2) Critical Infrastructure" at bounding box center [403, 160] width 85 height 9
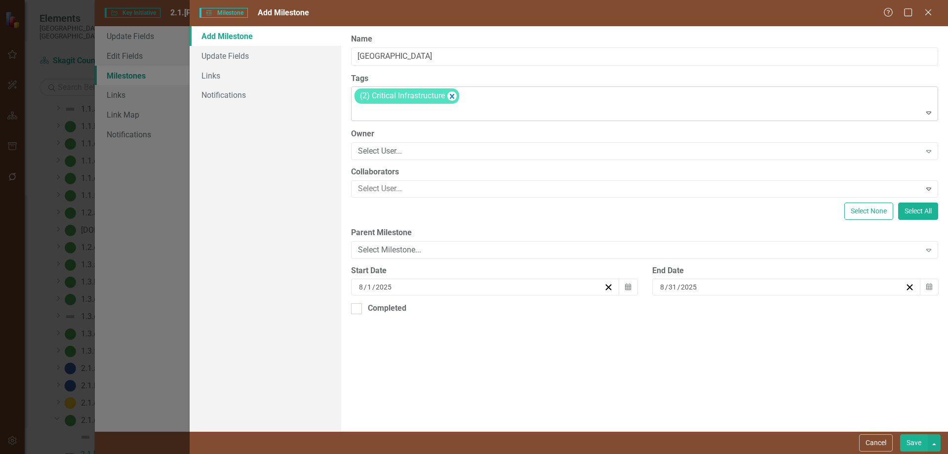
click at [824, 113] on icon "Expand" at bounding box center [929, 113] width 10 height 8
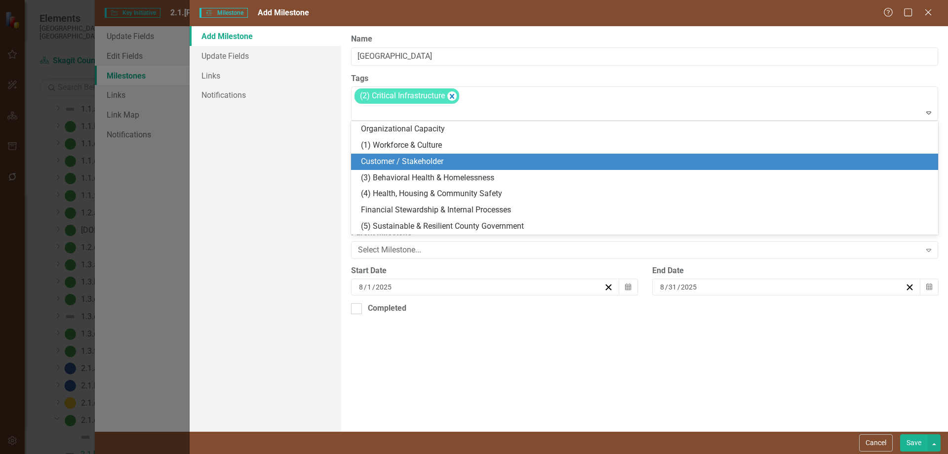
click at [430, 162] on span "Customer / Stakeholder" at bounding box center [402, 161] width 82 height 9
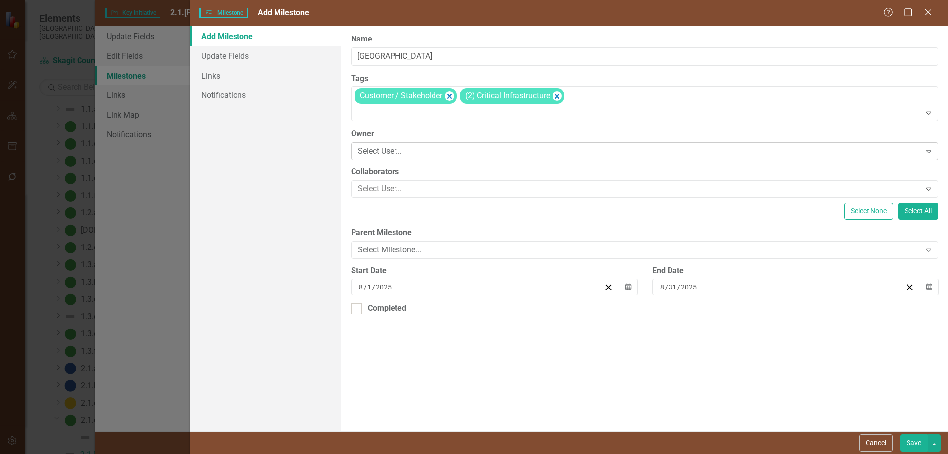
click at [389, 150] on div "Select User..." at bounding box center [639, 151] width 562 height 11
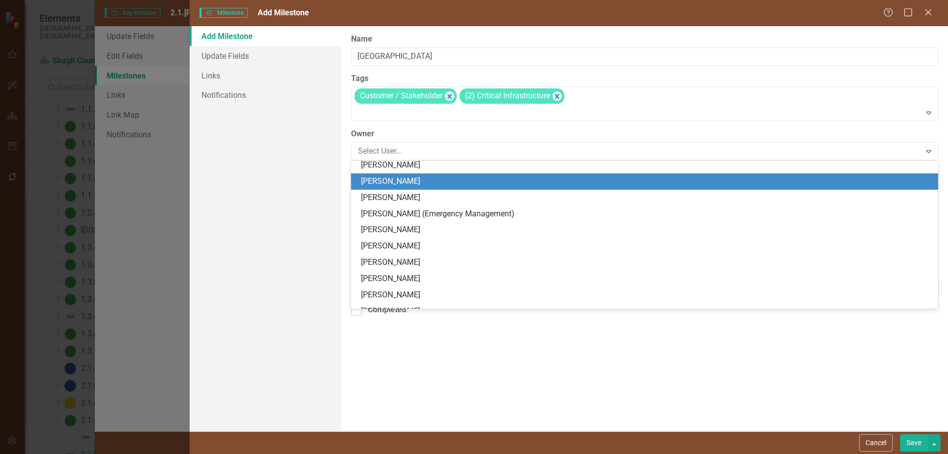
scroll to position [296, 0]
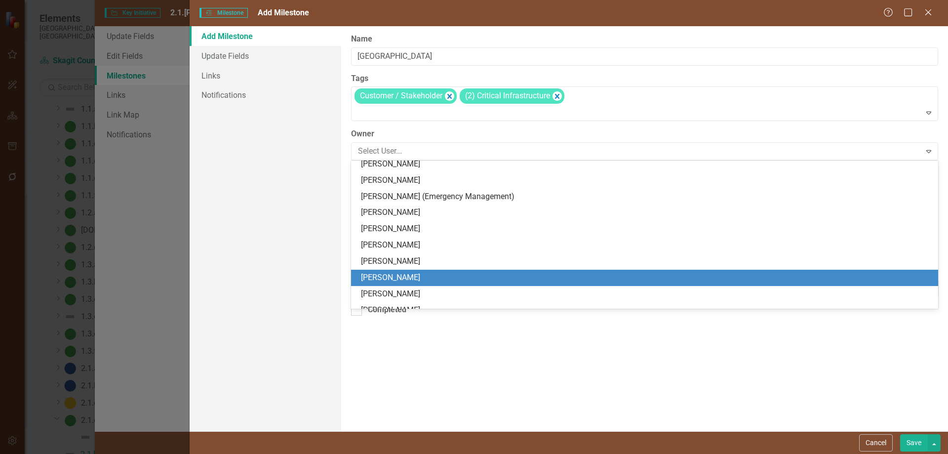
click at [399, 273] on div "[PERSON_NAME]" at bounding box center [646, 277] width 571 height 11
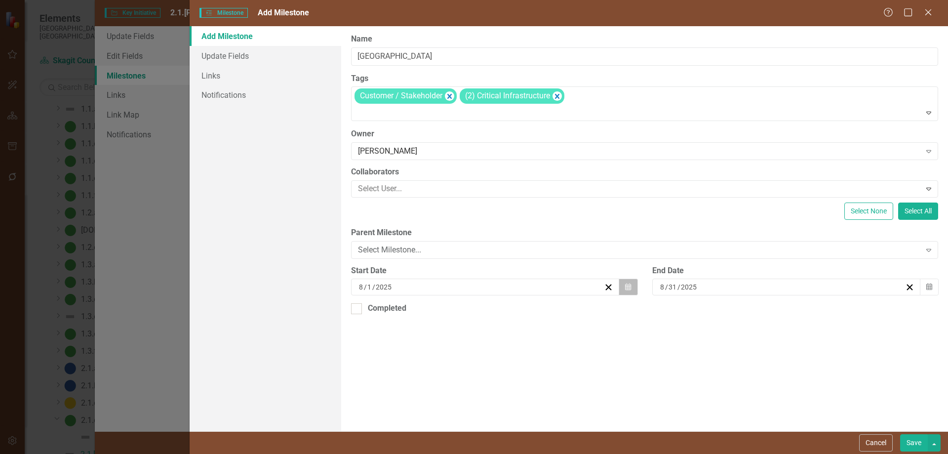
click at [627, 286] on icon "Calendar" at bounding box center [628, 286] width 6 height 7
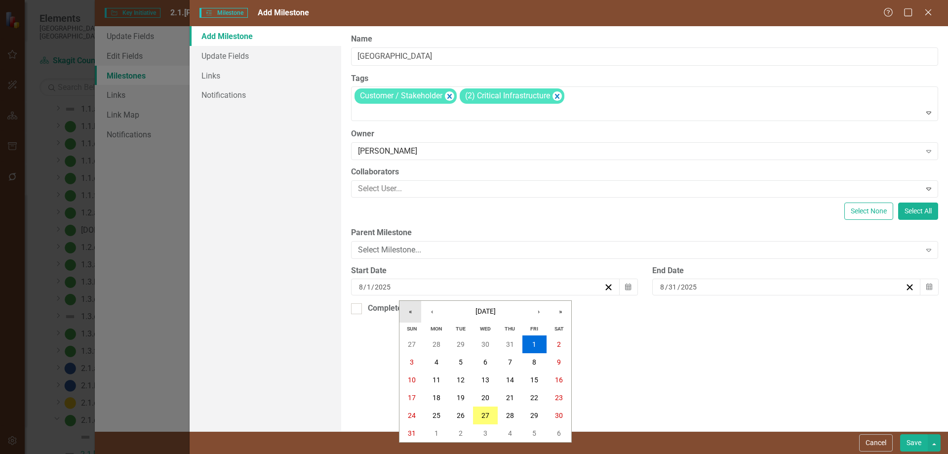
click at [410, 312] on button "«" at bounding box center [410, 312] width 22 height 22
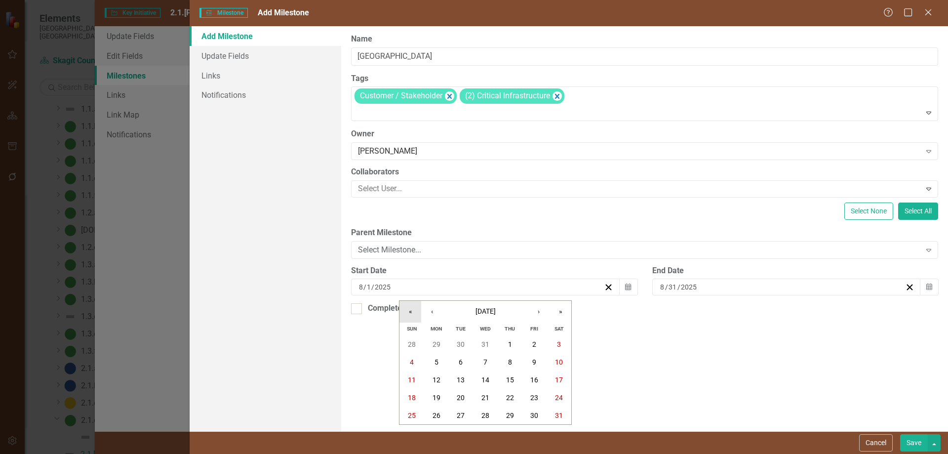
click at [410, 312] on button "«" at bounding box center [410, 312] width 22 height 22
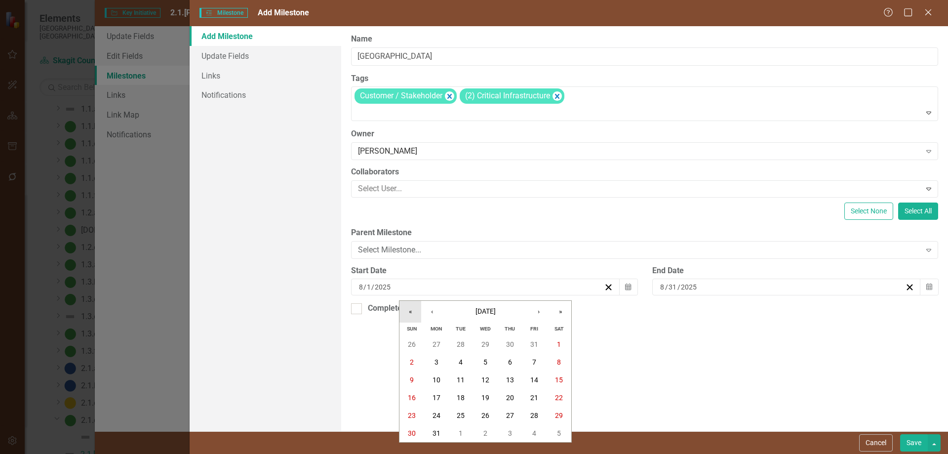
click at [410, 312] on button "«" at bounding box center [410, 312] width 22 height 22
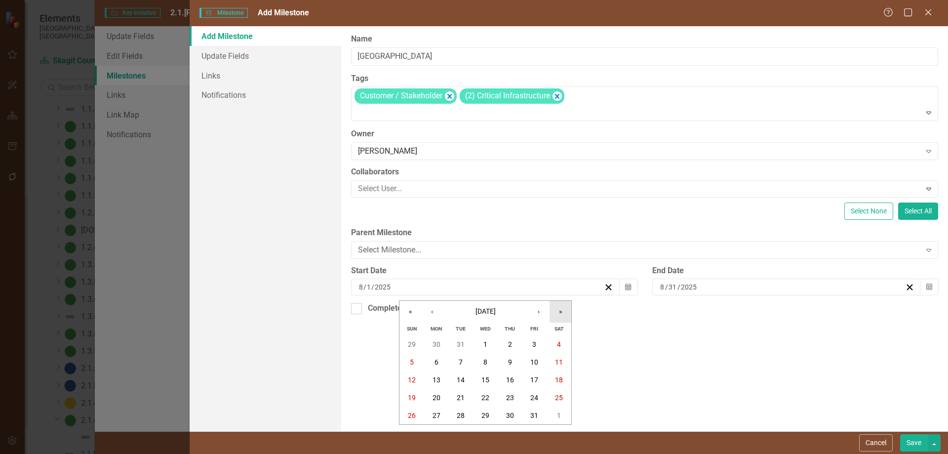
click at [562, 311] on button "»" at bounding box center [561, 312] width 22 height 22
click at [432, 310] on button "‹" at bounding box center [432, 312] width 22 height 22
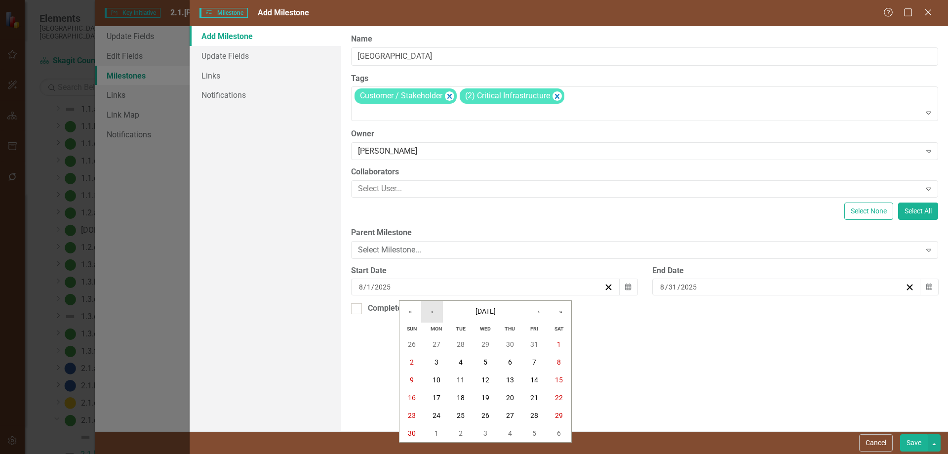
click at [432, 310] on button "‹" at bounding box center [432, 312] width 22 height 22
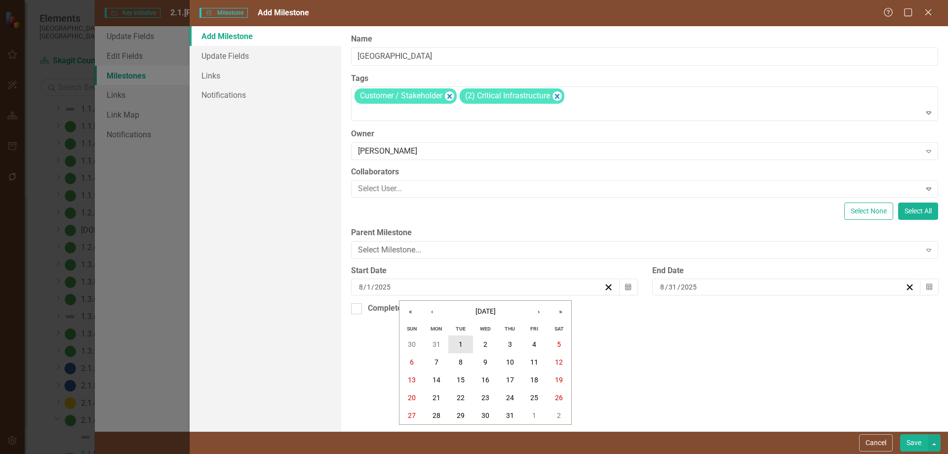
click at [459, 339] on button "1" at bounding box center [460, 344] width 25 height 18
click at [824, 287] on icon "button" at bounding box center [929, 286] width 6 height 7
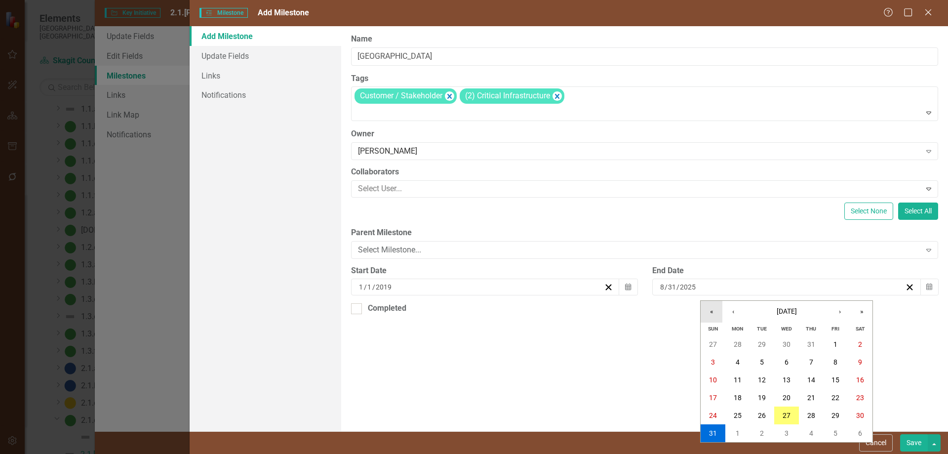
click at [710, 310] on button "«" at bounding box center [712, 312] width 22 height 22
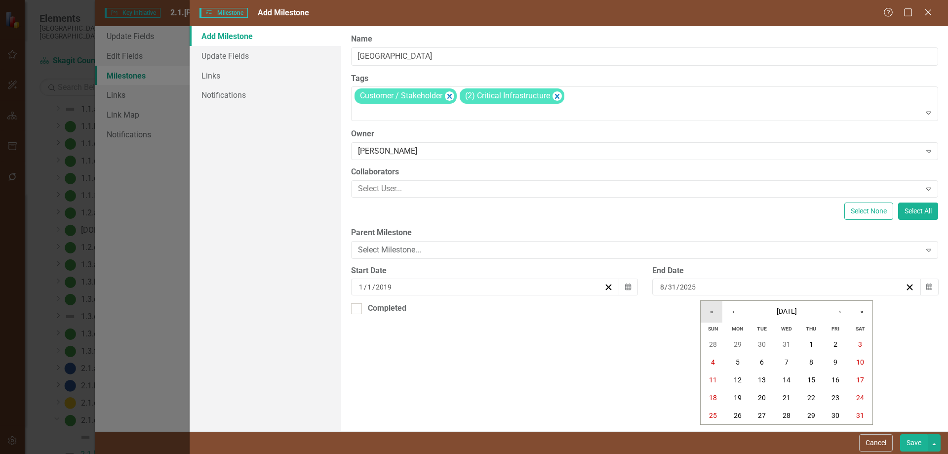
click at [710, 310] on button "«" at bounding box center [712, 312] width 22 height 22
click at [824, 310] on button "›" at bounding box center [840, 312] width 22 height 22
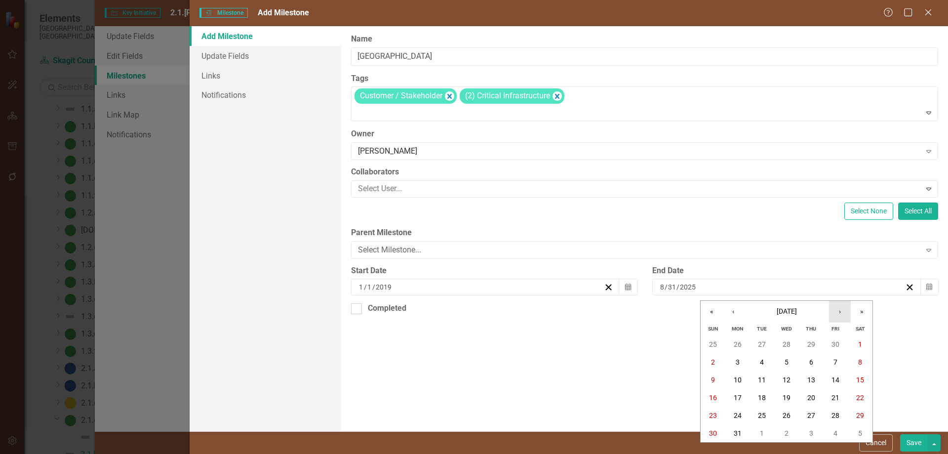
click at [824, 310] on button "›" at bounding box center [840, 312] width 22 height 22
click at [824, 383] on abbr "31" at bounding box center [860, 415] width 8 height 8
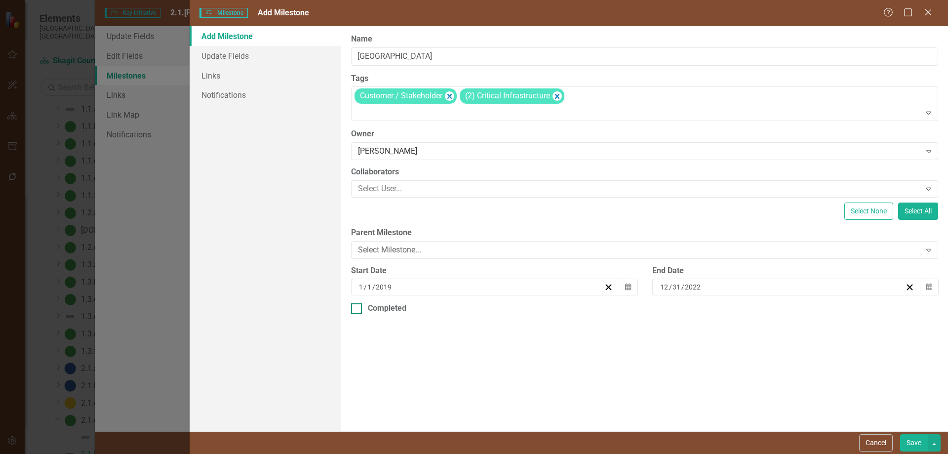
click at [356, 308] on input "Completed" at bounding box center [354, 306] width 6 height 6
checkbox input "true"
click at [824, 342] on icon "button" at bounding box center [929, 343] width 6 height 7
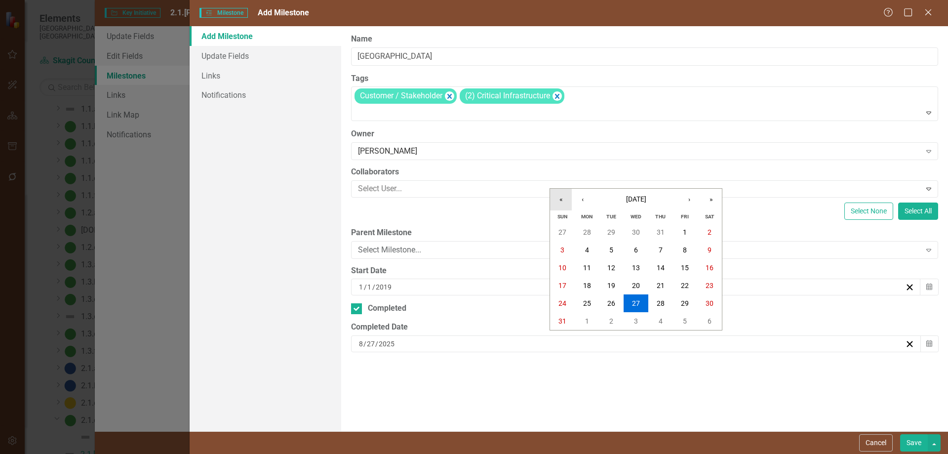
click at [562, 199] on button "«" at bounding box center [561, 200] width 22 height 22
click at [561, 199] on button "«" at bounding box center [561, 200] width 22 height 22
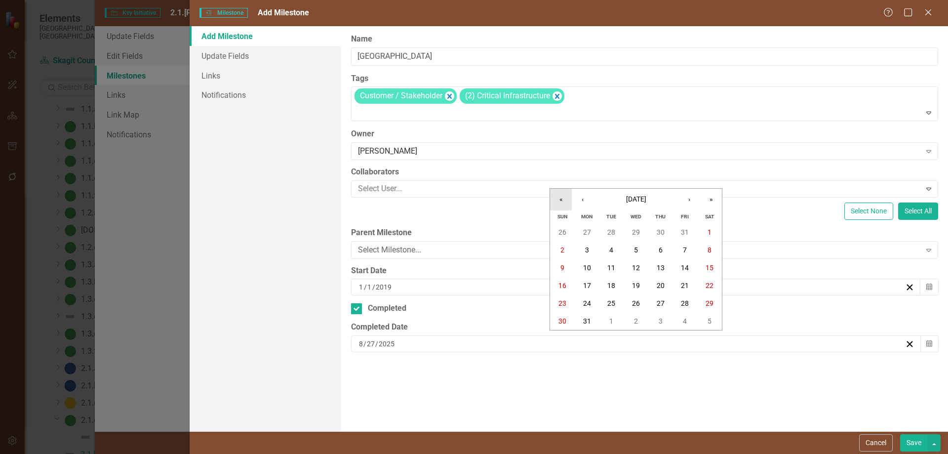
click at [561, 199] on button "«" at bounding box center [561, 200] width 22 height 22
click at [707, 198] on button "»" at bounding box center [711, 200] width 22 height 22
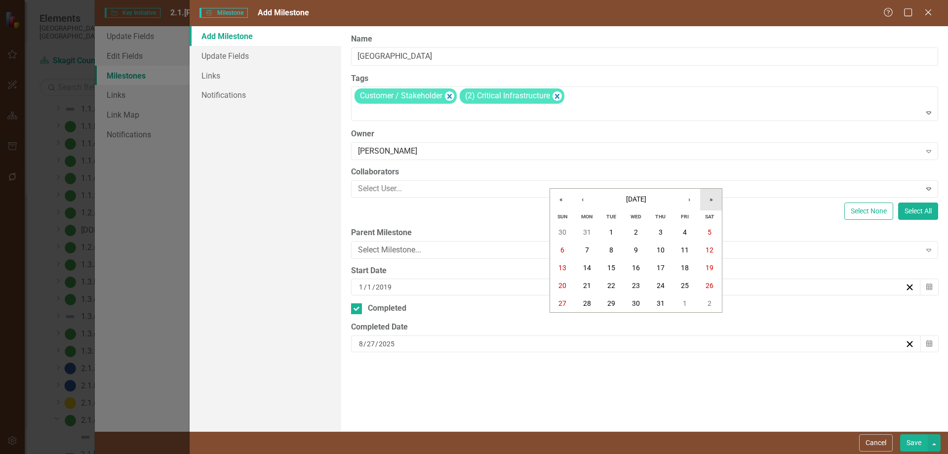
click at [708, 199] on button "»" at bounding box center [711, 200] width 22 height 22
click at [708, 198] on button "»" at bounding box center [711, 200] width 22 height 22
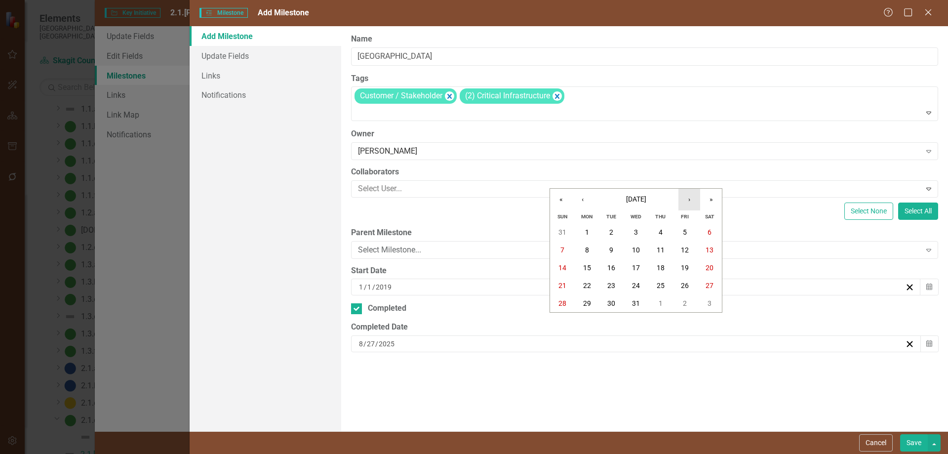
click at [690, 199] on button "›" at bounding box center [689, 200] width 22 height 22
click at [691, 199] on button "›" at bounding box center [689, 200] width 22 height 22
click at [691, 200] on button "›" at bounding box center [689, 200] width 22 height 22
click at [708, 303] on abbr "31" at bounding box center [710, 303] width 8 height 8
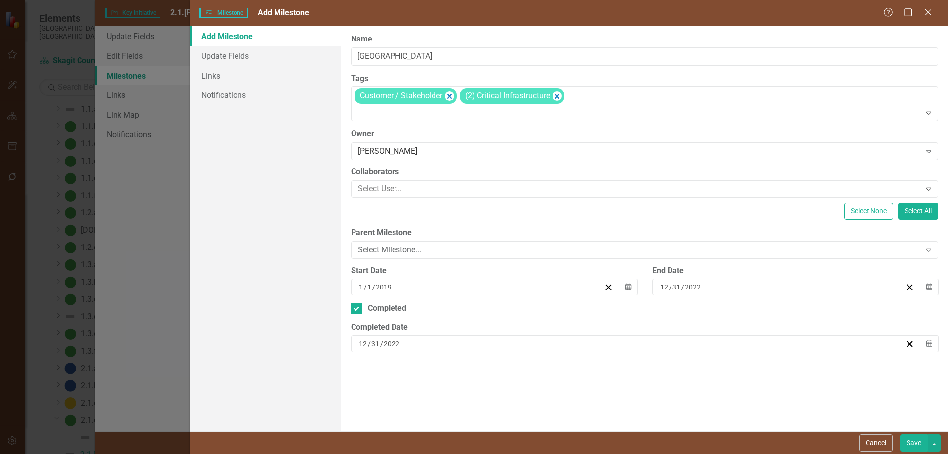
click at [824, 383] on button "Save" at bounding box center [914, 442] width 28 height 17
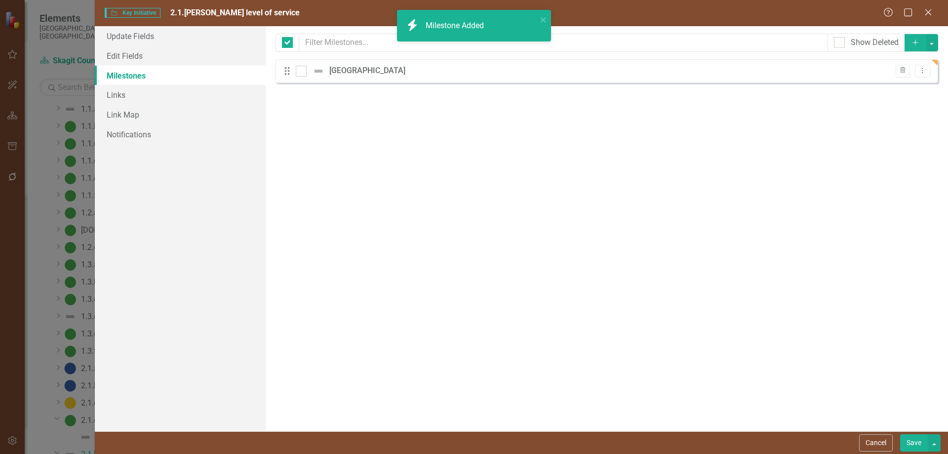
checkbox input "false"
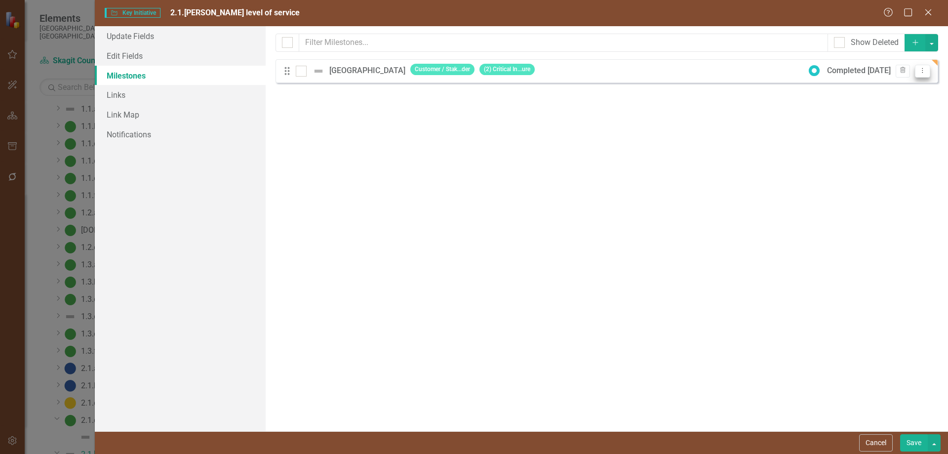
click at [824, 69] on icon "Dropdown Menu" at bounding box center [922, 70] width 8 height 6
click at [824, 106] on link "Copy Duplicate Milestone" at bounding box center [883, 105] width 93 height 18
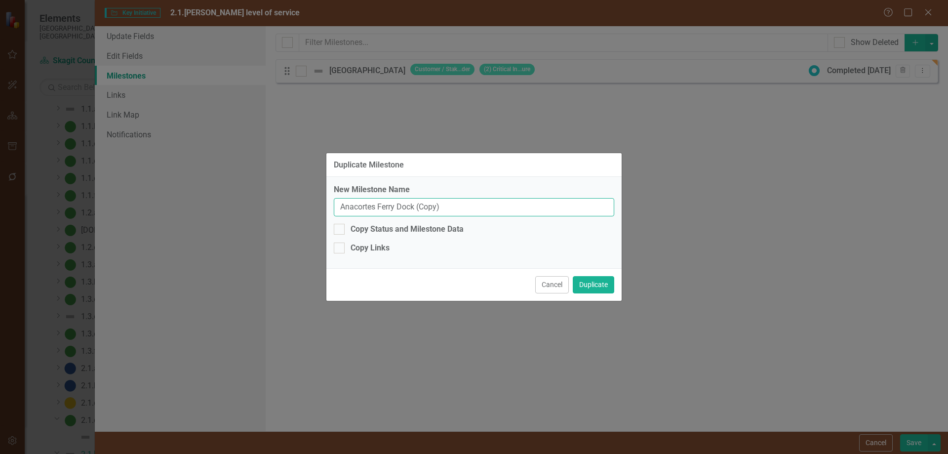
drag, startPoint x: 339, startPoint y: 204, endPoint x: 511, endPoint y: 213, distance: 172.5
click at [511, 213] on input "Anacortes Ferry Dock (Copy)" at bounding box center [474, 207] width 280 height 18
type input "Bayview-Edison @ [PERSON_NAME]"
click at [593, 282] on button "Duplicate" at bounding box center [593, 284] width 41 height 17
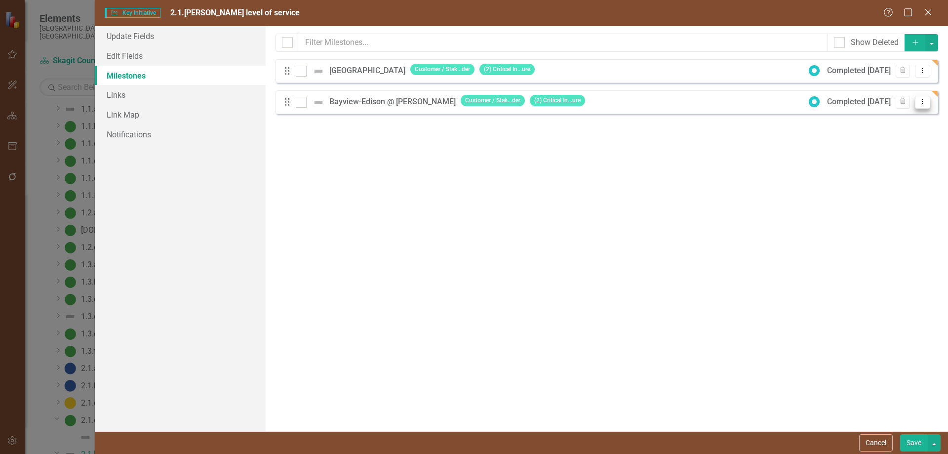
click at [824, 102] on icon "Dropdown Menu" at bounding box center [922, 101] width 8 height 6
click at [824, 117] on link "Edit Edit Milestone" at bounding box center [883, 118] width 93 height 18
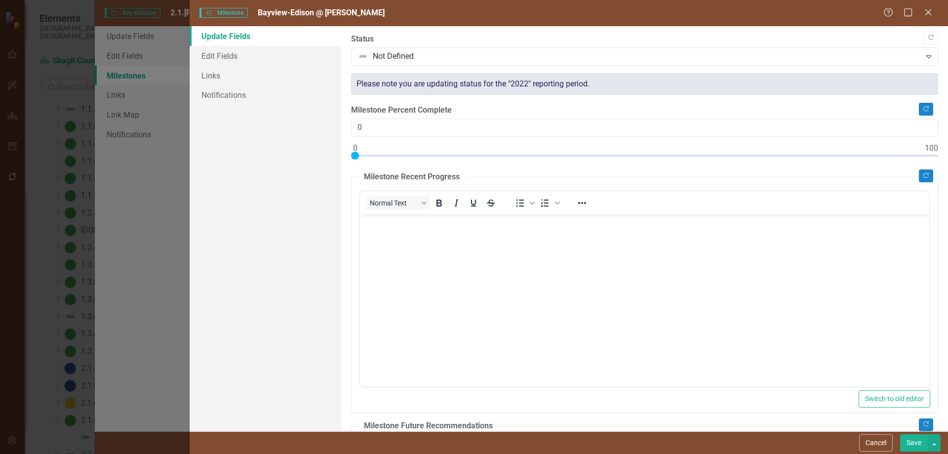
scroll to position [0, 0]
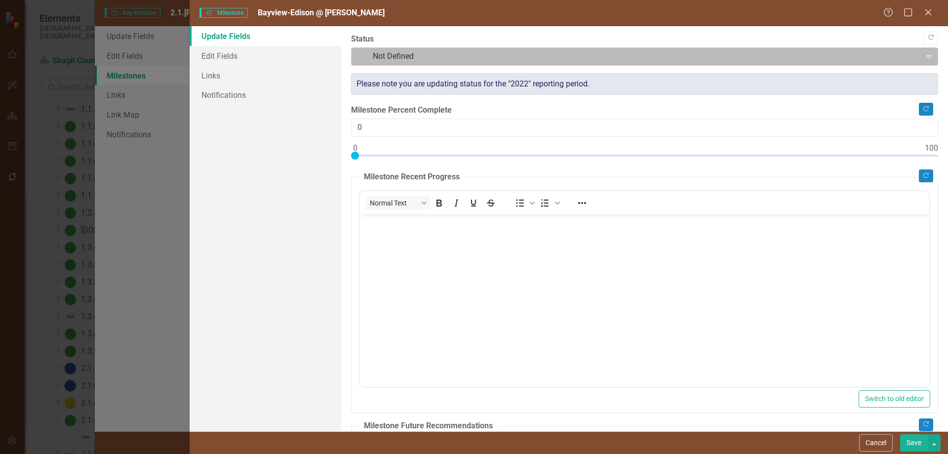
click at [429, 54] on div at bounding box center [636, 56] width 556 height 13
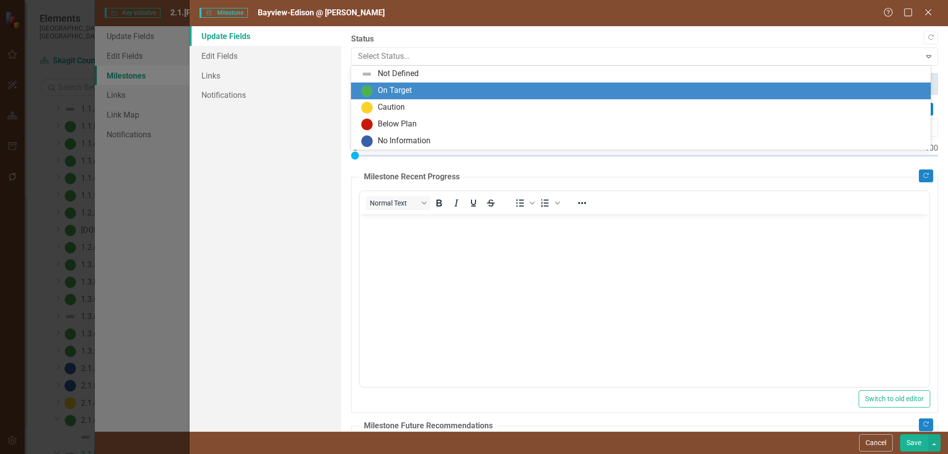
click at [398, 89] on div "On Target" at bounding box center [395, 90] width 34 height 11
click at [426, 58] on div at bounding box center [636, 56] width 556 height 13
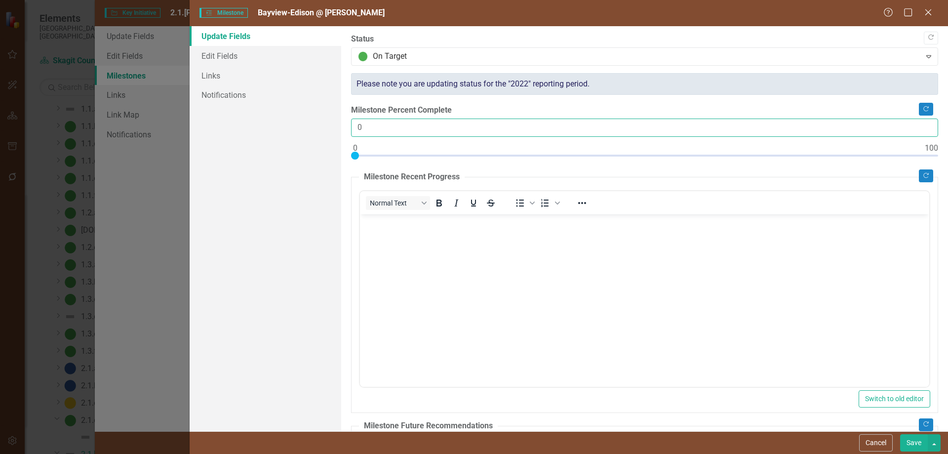
click at [824, 129] on input "0" at bounding box center [644, 127] width 587 height 18
type input "100"
drag, startPoint x: 357, startPoint y: 154, endPoint x: 947, endPoint y: 178, distance: 591.0
click at [824, 178] on div ""Update" fields in ClearPoint are the fields that change from reporting period …" at bounding box center [644, 228] width 607 height 405
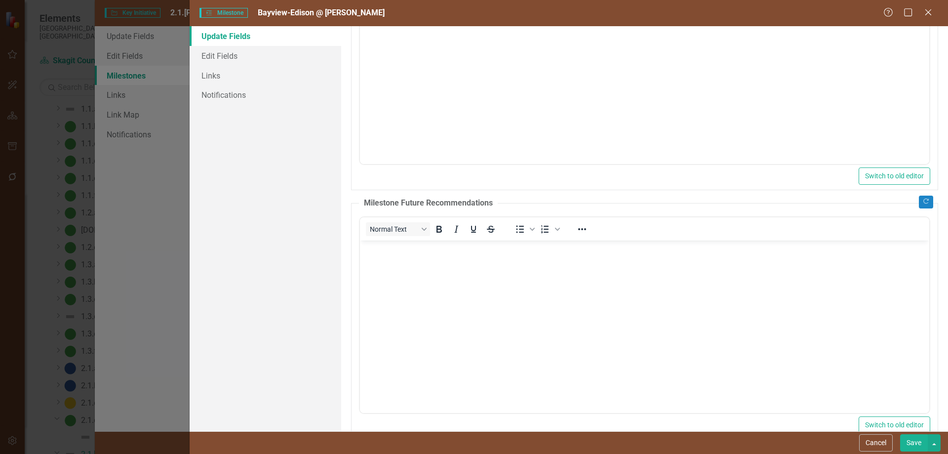
scroll to position [245, 0]
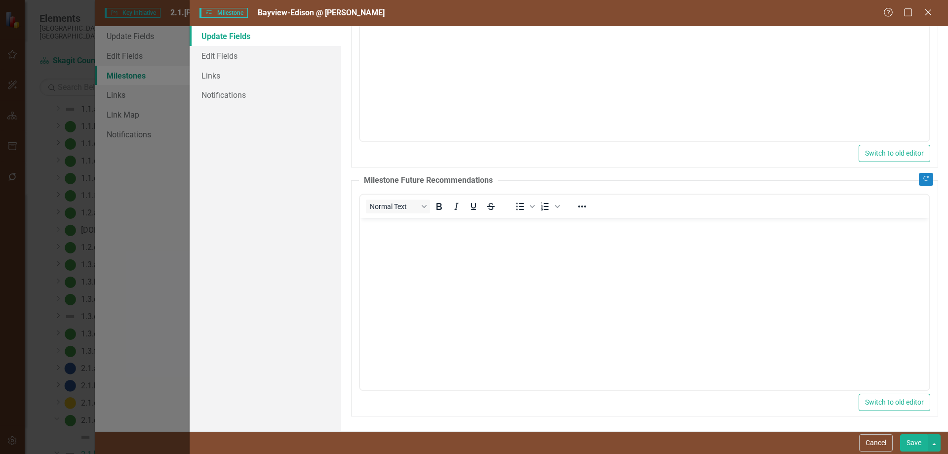
drag, startPoint x: 912, startPoint y: 442, endPoint x: 323, endPoint y: 116, distance: 673.4
click at [824, 383] on button "Save" at bounding box center [914, 442] width 28 height 17
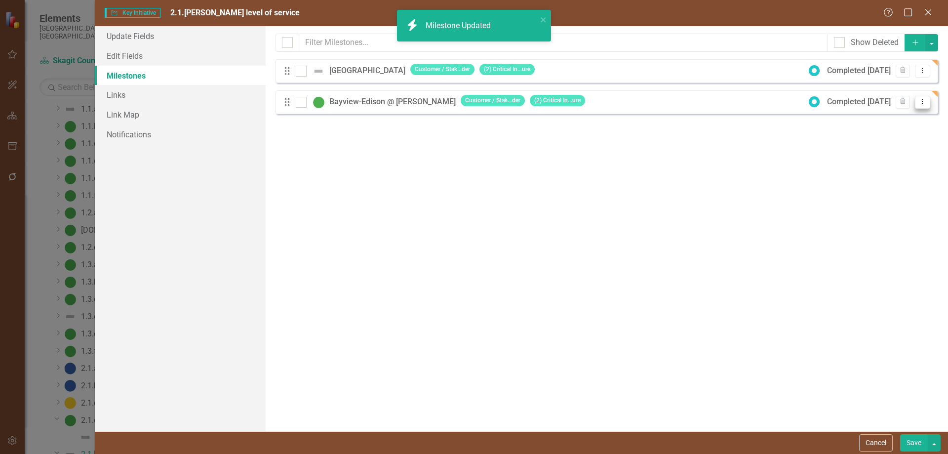
click at [824, 100] on icon "Dropdown Menu" at bounding box center [922, 101] width 8 height 6
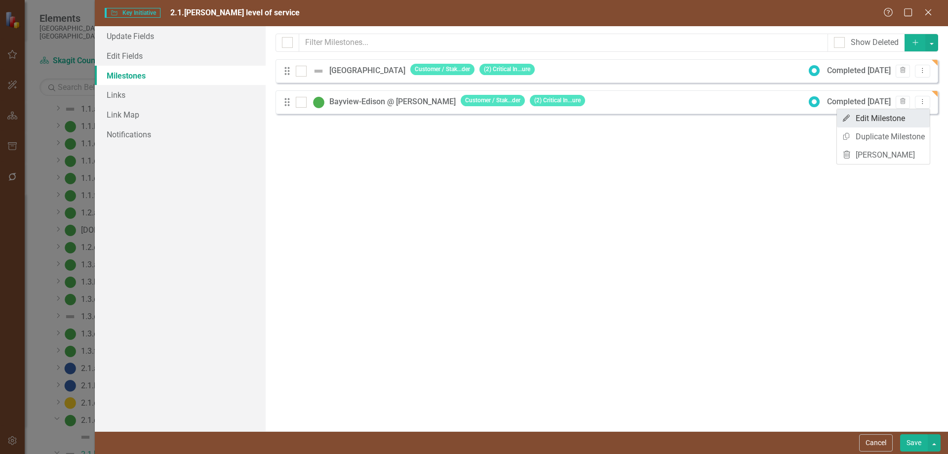
click at [824, 116] on link "Edit Edit Milestone" at bounding box center [883, 118] width 93 height 18
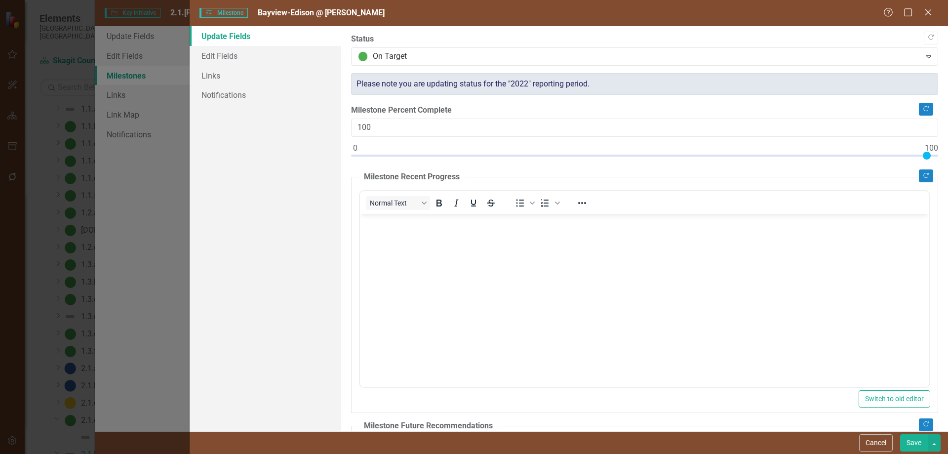
scroll to position [0, 0]
click at [222, 52] on link "Edit Fields" at bounding box center [266, 56] width 152 height 20
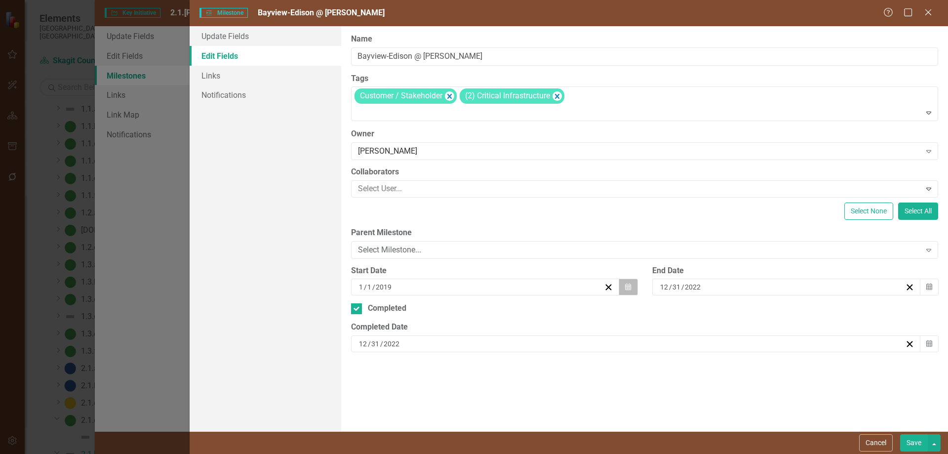
click at [627, 286] on icon "Calendar" at bounding box center [628, 286] width 6 height 7
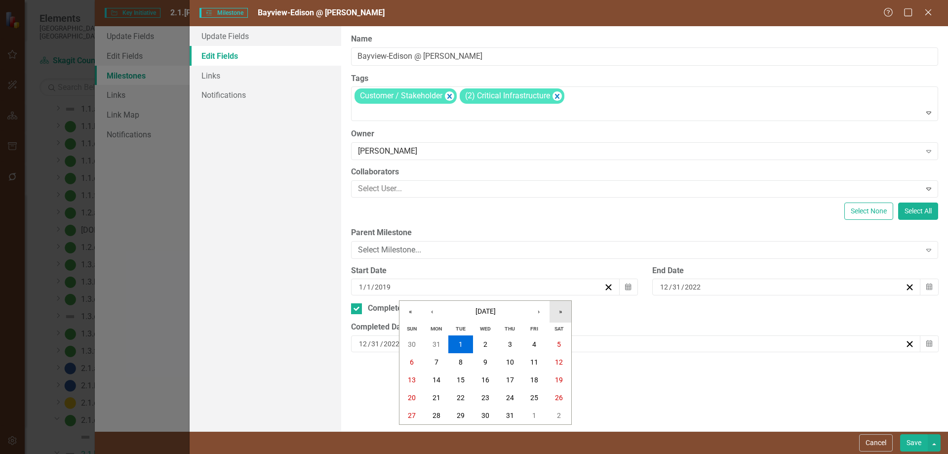
click at [559, 313] on button "»" at bounding box center [561, 312] width 22 height 22
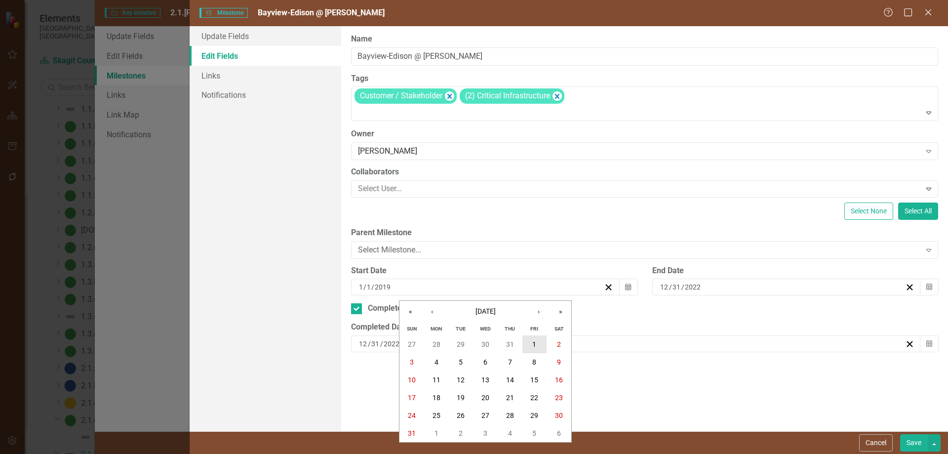
click at [533, 343] on abbr "1" at bounding box center [534, 344] width 4 height 8
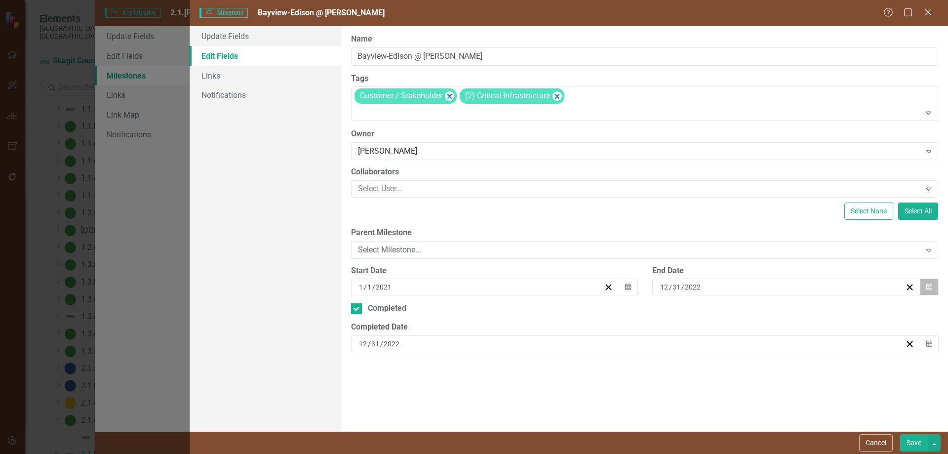
click at [824, 284] on icon "button" at bounding box center [929, 286] width 6 height 7
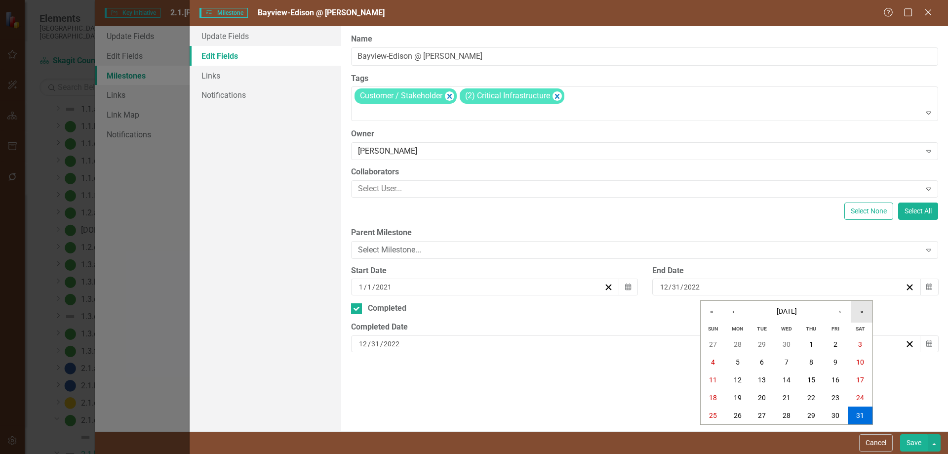
click at [824, 310] on button "»" at bounding box center [862, 312] width 22 height 22
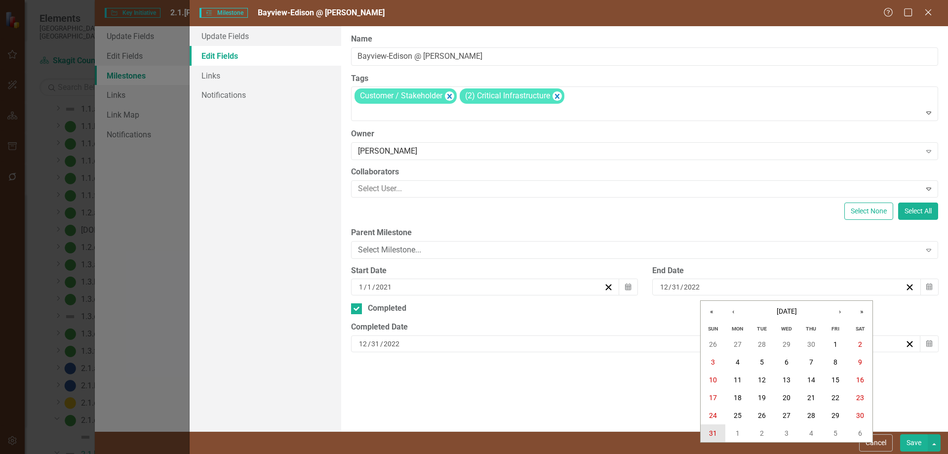
click at [712, 383] on abbr "31" at bounding box center [713, 433] width 8 height 8
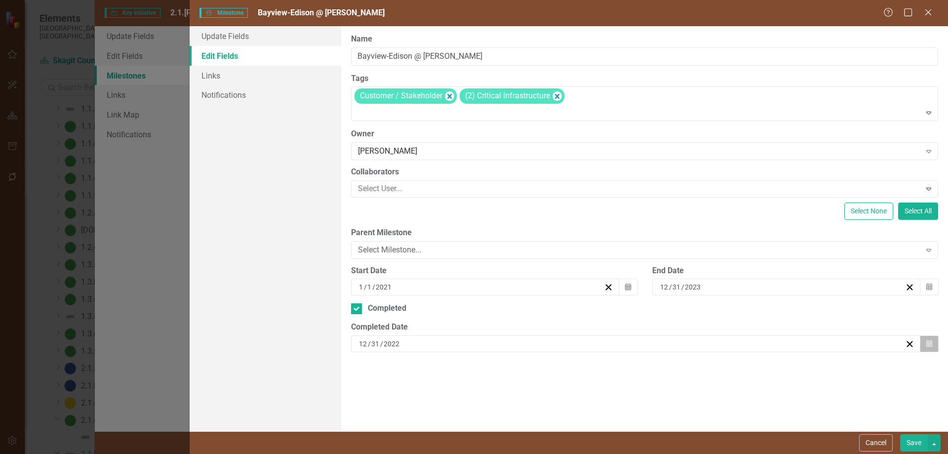
click at [824, 344] on icon "button" at bounding box center [929, 343] width 6 height 7
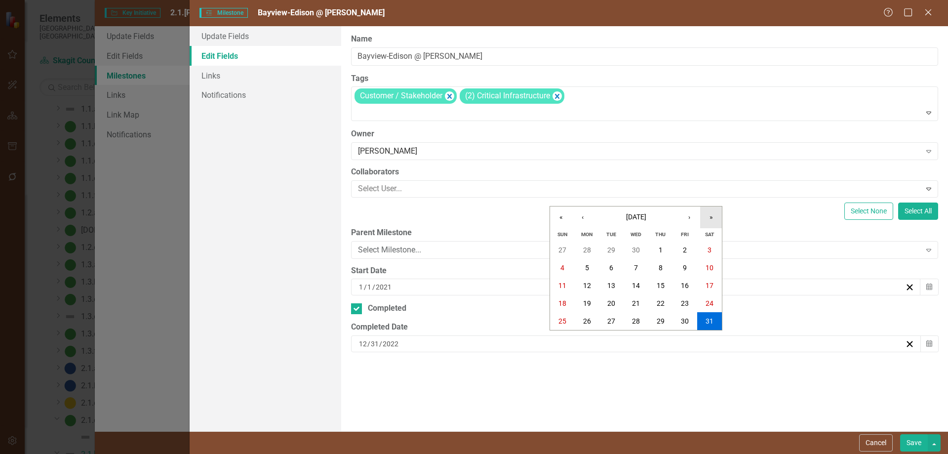
click at [711, 215] on button "»" at bounding box center [711, 217] width 22 height 22
click at [558, 338] on abbr "31" at bounding box center [562, 339] width 8 height 8
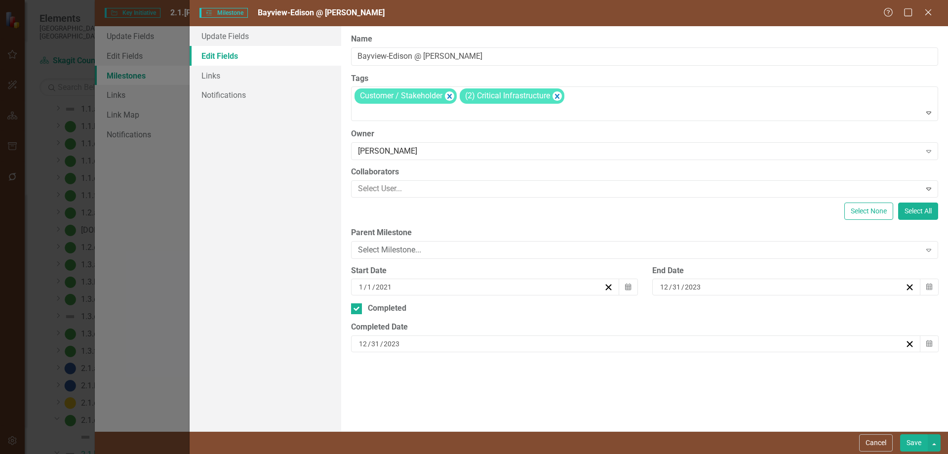
click at [824, 383] on button "Save" at bounding box center [914, 442] width 28 height 17
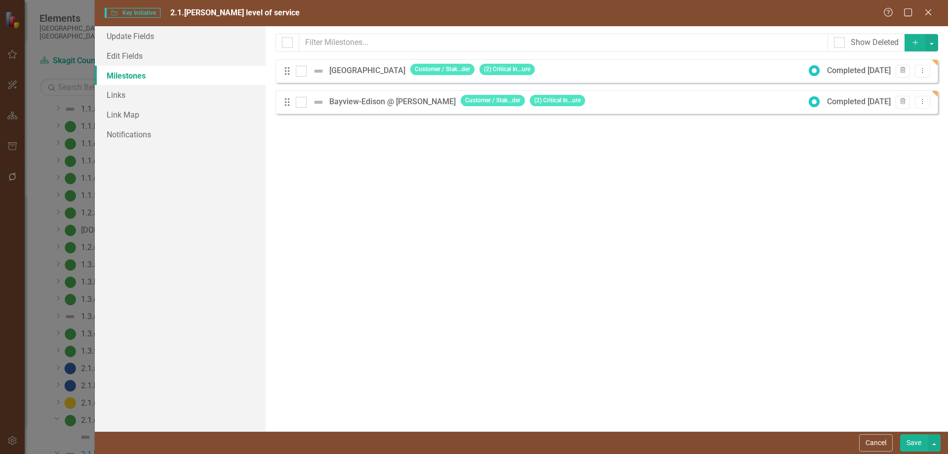
click at [824, 383] on button "Save" at bounding box center [914, 442] width 28 height 17
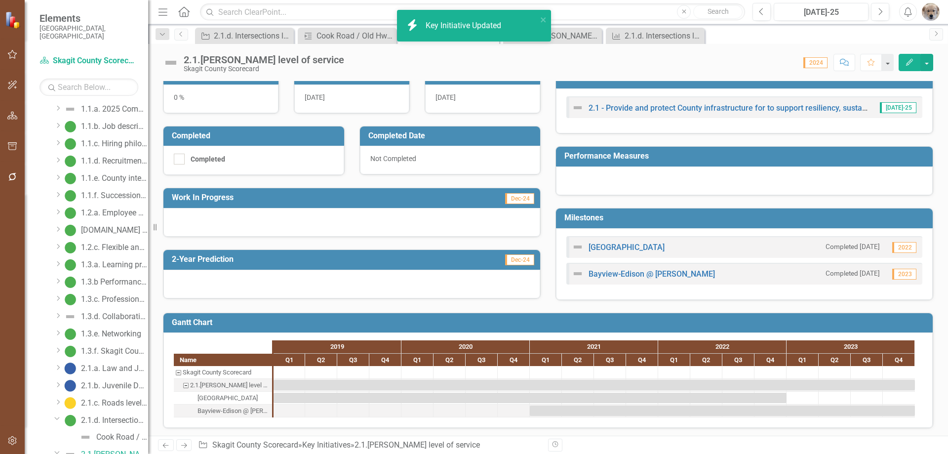
scroll to position [143, 0]
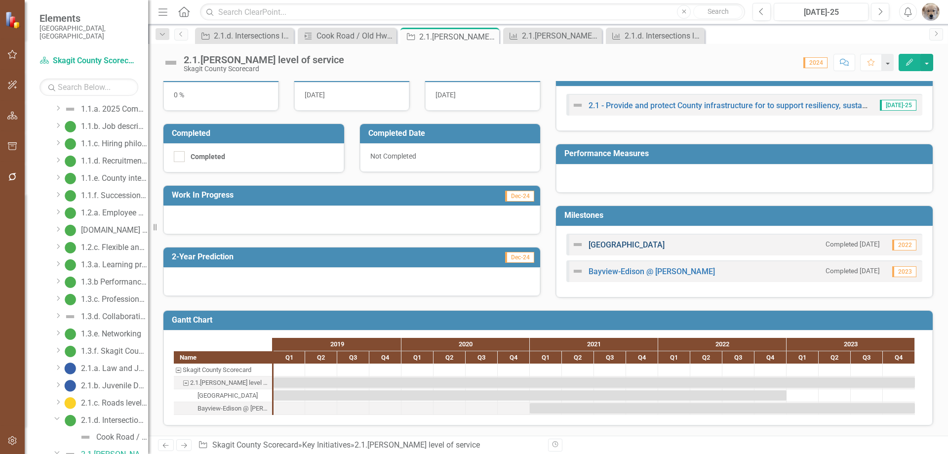
click at [624, 242] on link "[GEOGRAPHIC_DATA]" at bounding box center [627, 244] width 76 height 9
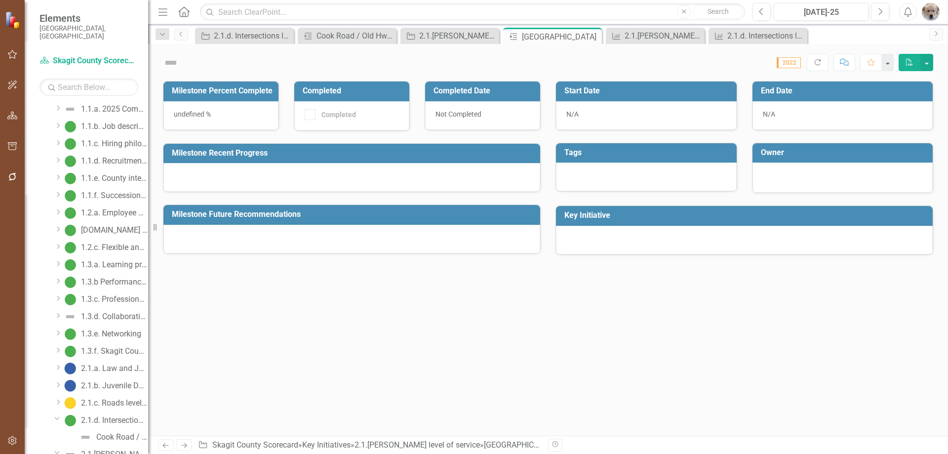
checkbox input "true"
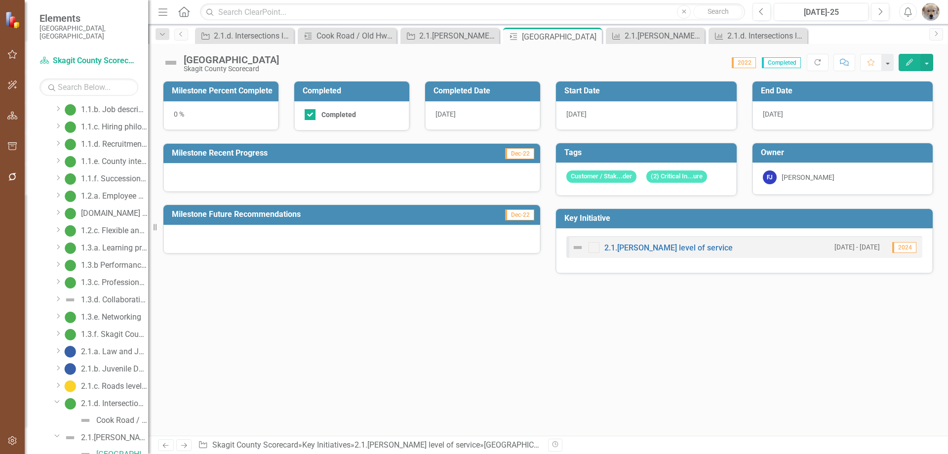
click at [824, 59] on icon "Edit" at bounding box center [909, 62] width 9 height 7
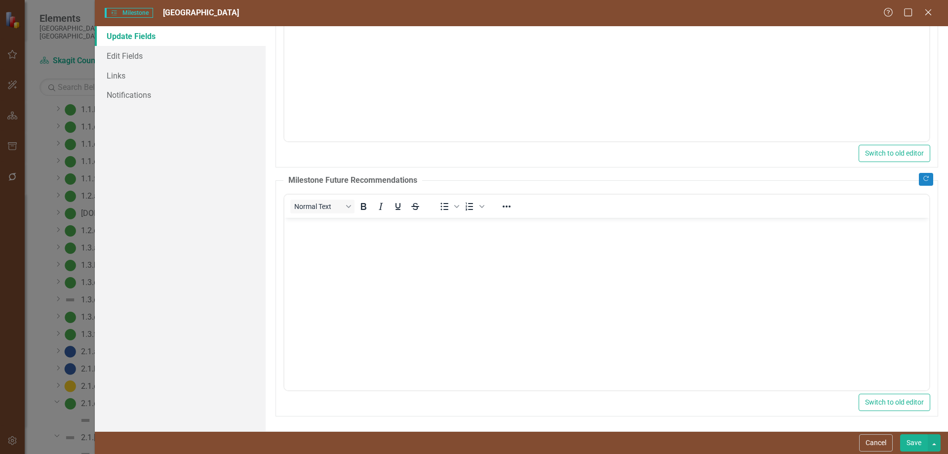
scroll to position [0, 0]
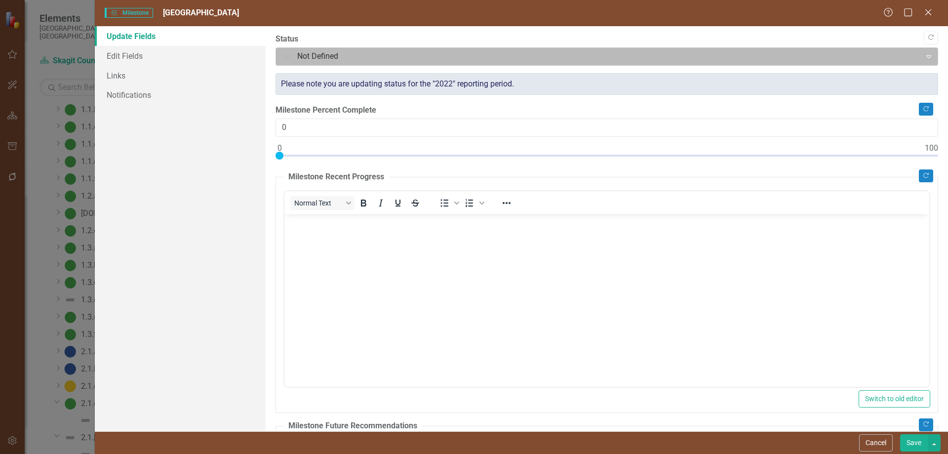
click at [389, 54] on div at bounding box center [598, 56] width 632 height 13
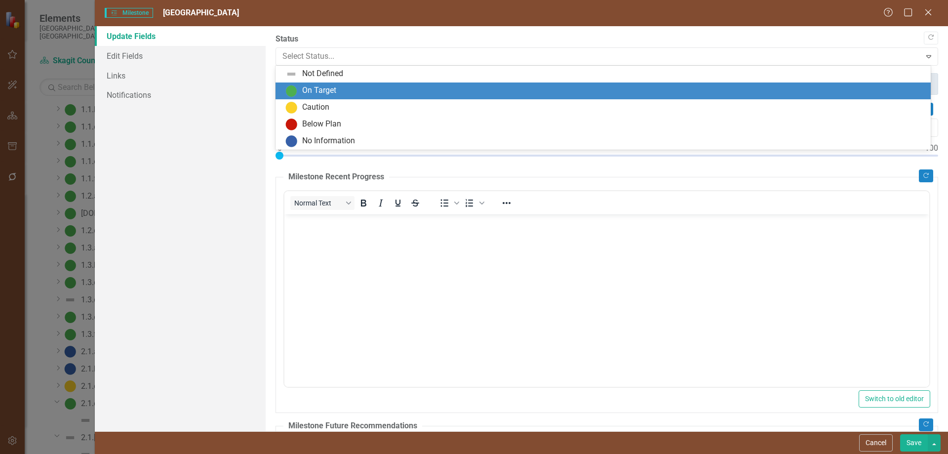
click at [329, 90] on div "On Target" at bounding box center [319, 90] width 34 height 11
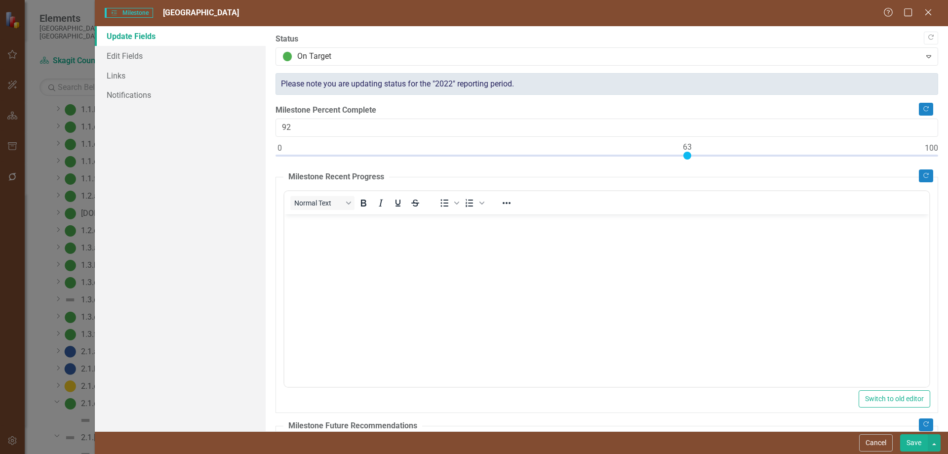
type input "100"
drag, startPoint x: 278, startPoint y: 154, endPoint x: 943, endPoint y: 172, distance: 664.8
click at [824, 172] on div ""Update" fields in ClearPoint are the fields that change from reporting period …" at bounding box center [607, 228] width 682 height 405
click at [824, 383] on button "Save" at bounding box center [914, 442] width 28 height 17
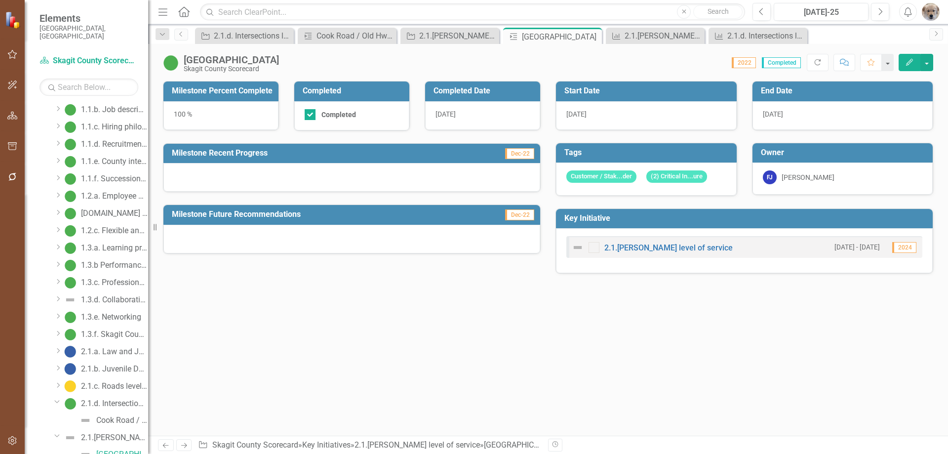
click at [824, 61] on icon "Edit" at bounding box center [909, 62] width 9 height 7
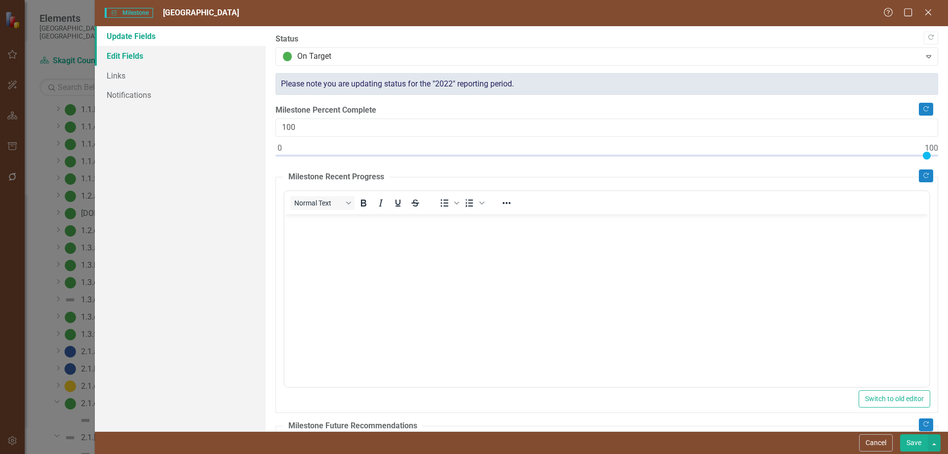
click at [122, 55] on link "Edit Fields" at bounding box center [180, 56] width 171 height 20
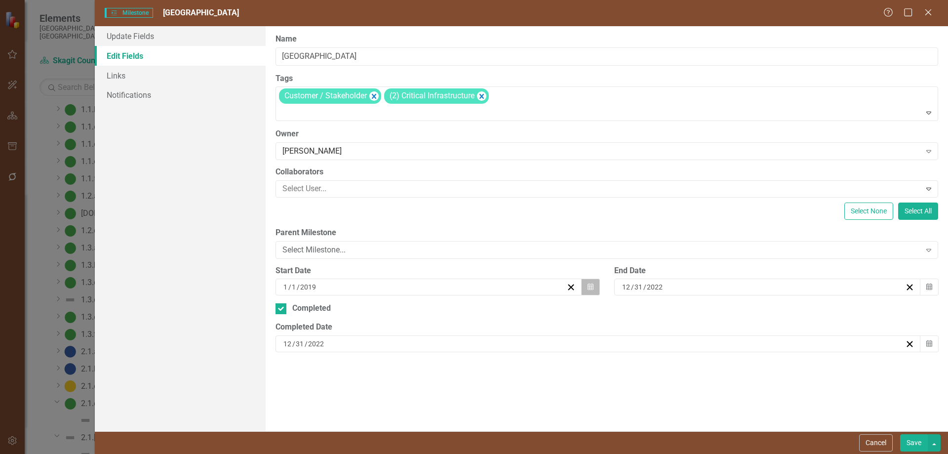
click at [589, 287] on icon "button" at bounding box center [591, 286] width 6 height 7
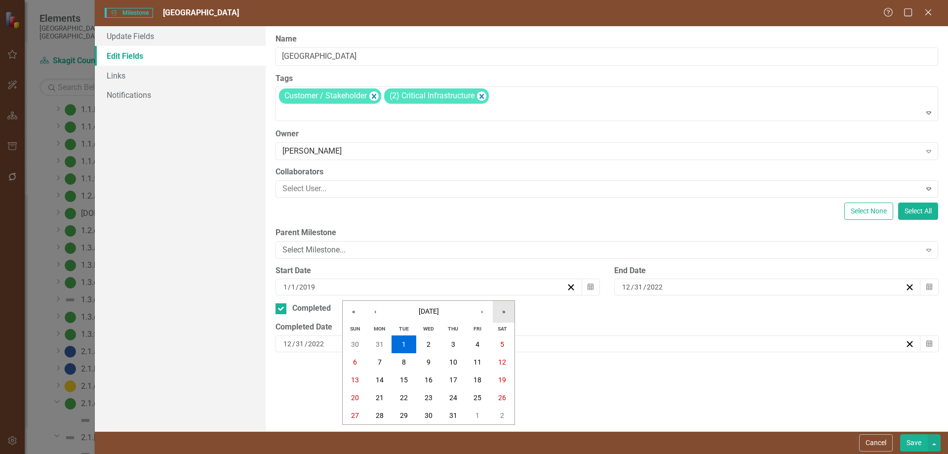
click at [503, 311] on button "»" at bounding box center [504, 312] width 22 height 22
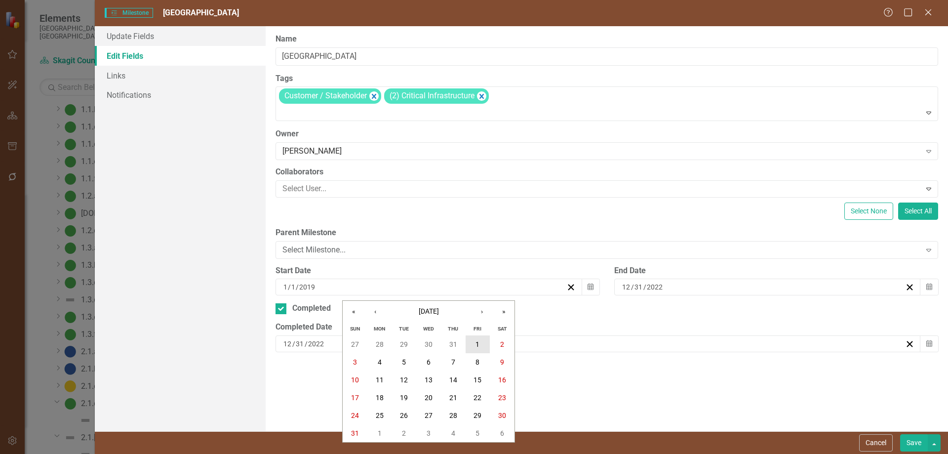
click at [478, 343] on abbr "1" at bounding box center [477, 344] width 4 height 8
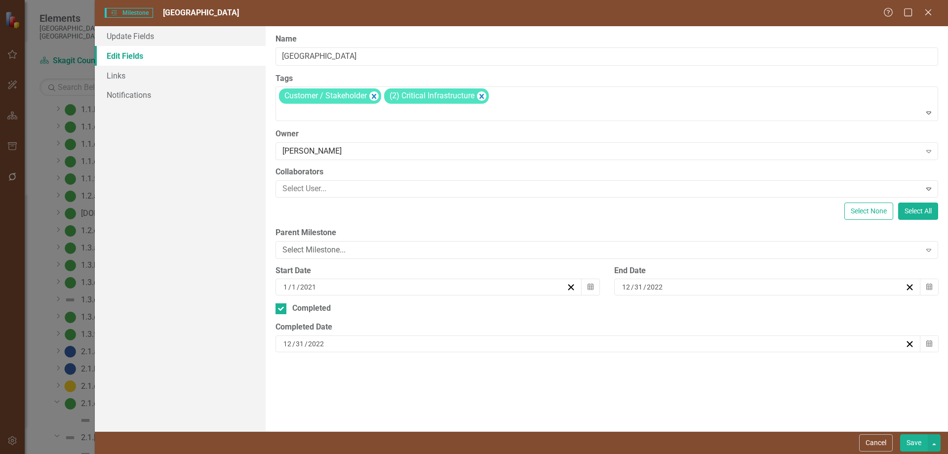
click at [824, 383] on button "Save" at bounding box center [914, 442] width 28 height 17
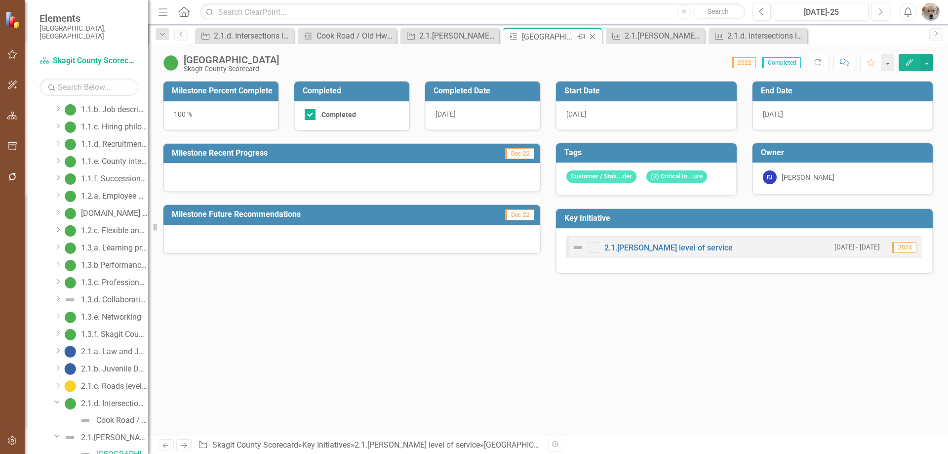
click at [593, 33] on icon "Close" at bounding box center [593, 37] width 10 height 8
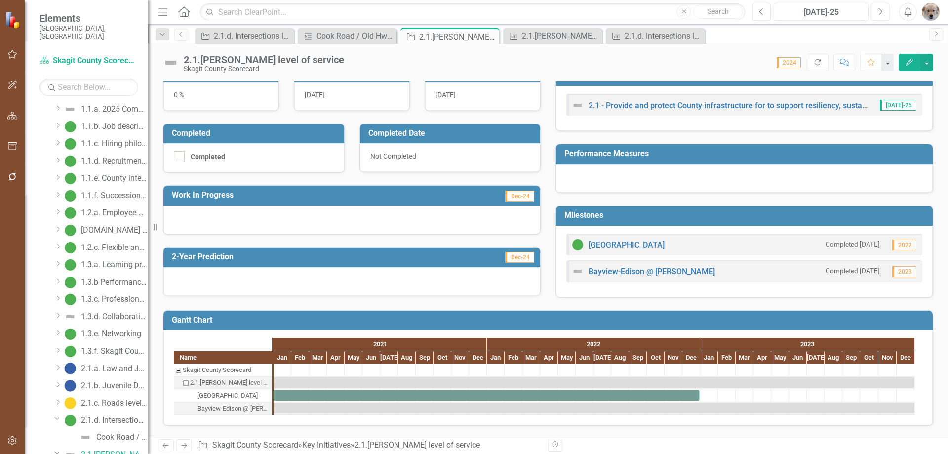
scroll to position [143, 0]
click at [630, 269] on link "Bayview-Edison @ [PERSON_NAME]" at bounding box center [652, 271] width 126 height 9
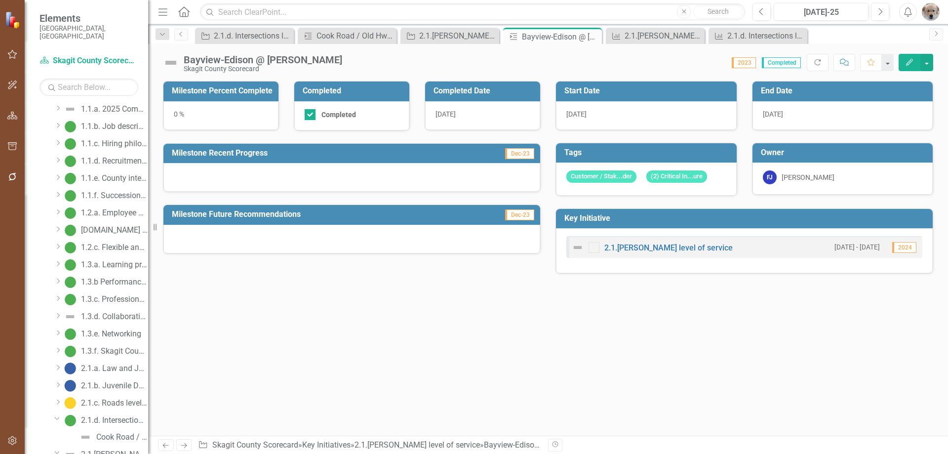
click at [824, 60] on icon "Edit" at bounding box center [909, 62] width 9 height 7
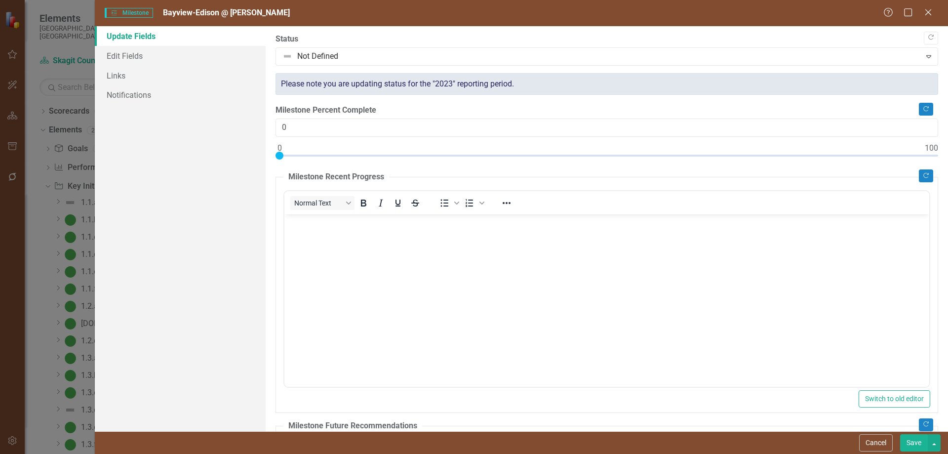
scroll to position [93, 0]
click at [322, 54] on div at bounding box center [598, 56] width 632 height 13
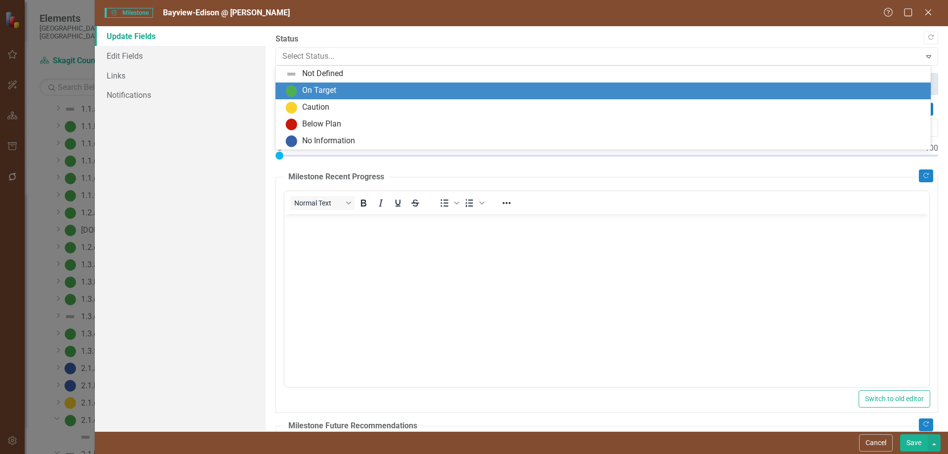
click at [313, 91] on div "On Target" at bounding box center [319, 90] width 34 height 11
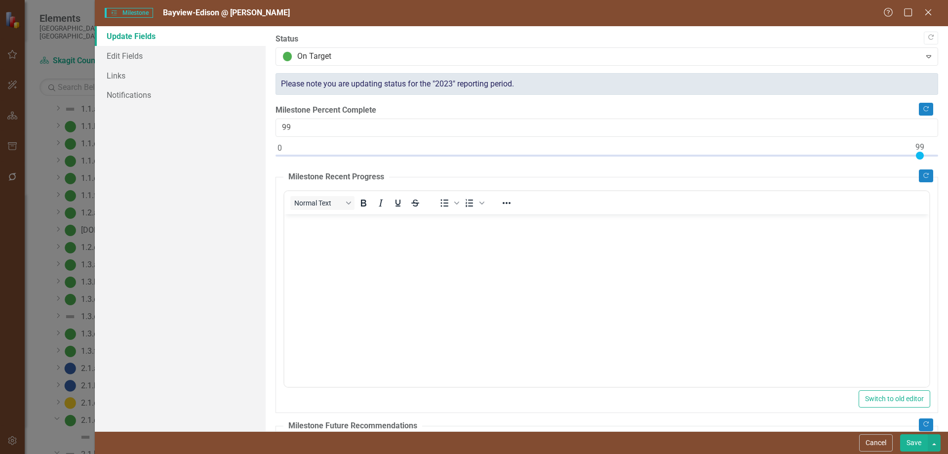
type input "100"
drag, startPoint x: 282, startPoint y: 155, endPoint x: 937, endPoint y: 156, distance: 654.2
click at [937, 156] on div ""Update" fields in ClearPoint are the fields that change from reporting period …" at bounding box center [607, 228] width 682 height 405
click at [915, 442] on button "Save" at bounding box center [914, 442] width 28 height 17
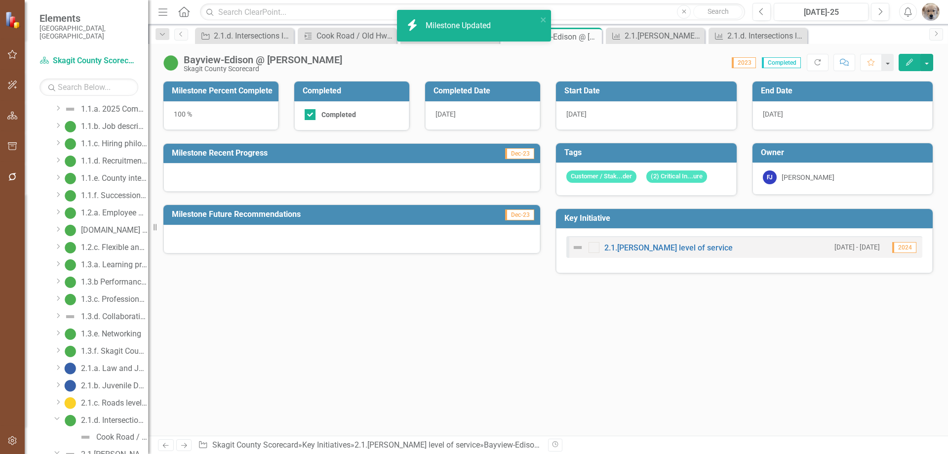
click at [905, 61] on icon "Edit" at bounding box center [909, 62] width 9 height 7
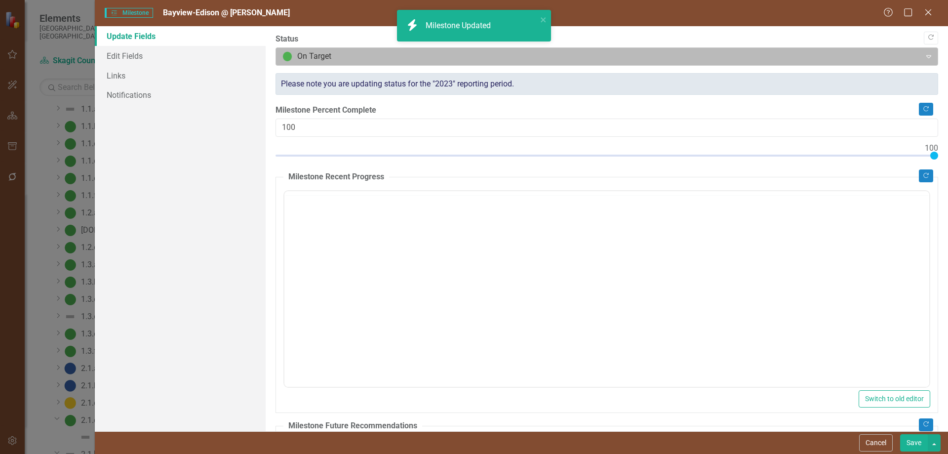
scroll to position [0, 0]
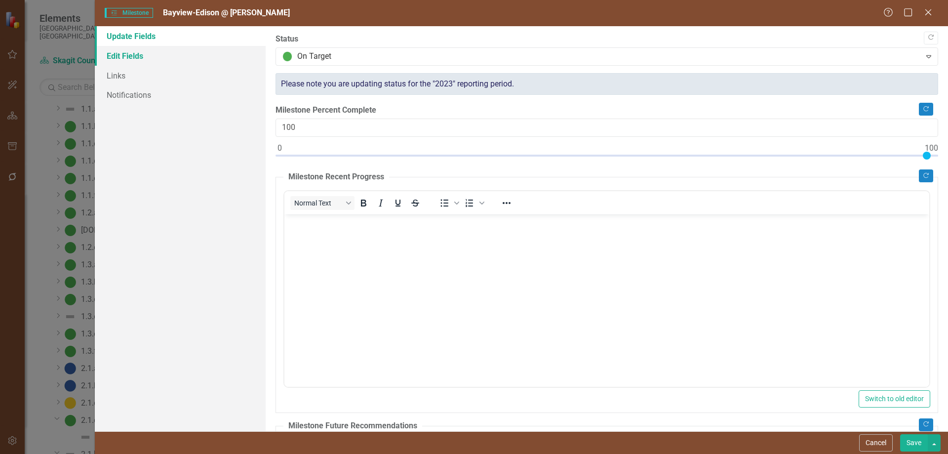
click at [132, 56] on link "Edit Fields" at bounding box center [180, 56] width 171 height 20
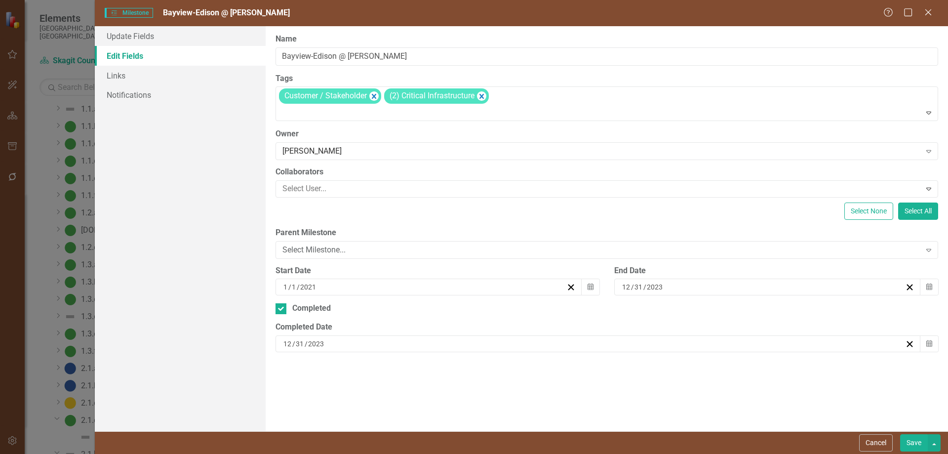
click at [915, 444] on button "Save" at bounding box center [914, 442] width 28 height 17
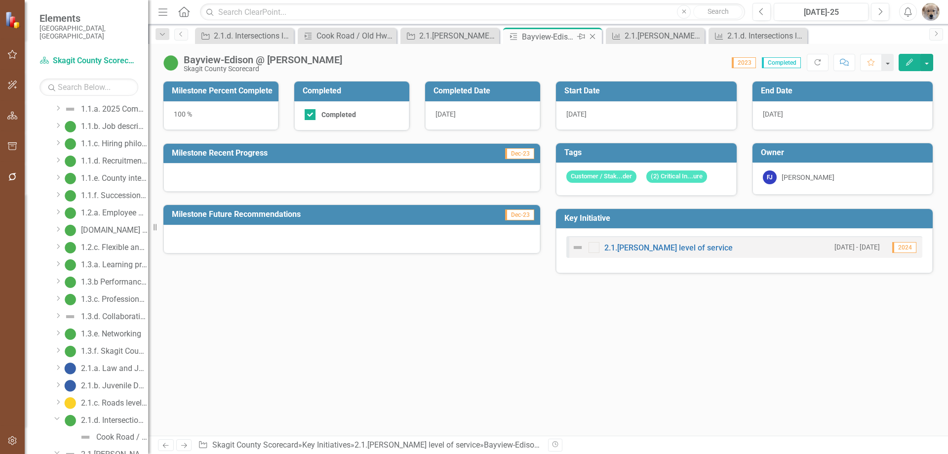
click at [592, 36] on icon "Close" at bounding box center [593, 37] width 10 height 8
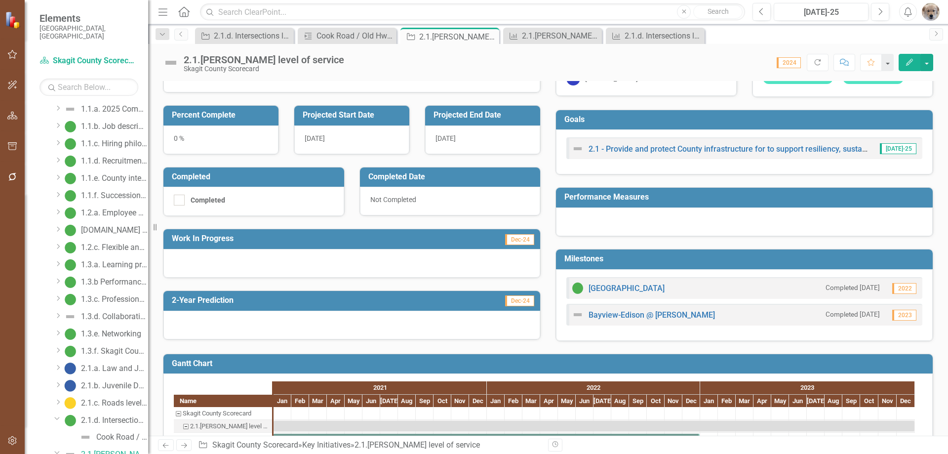
scroll to position [143, 0]
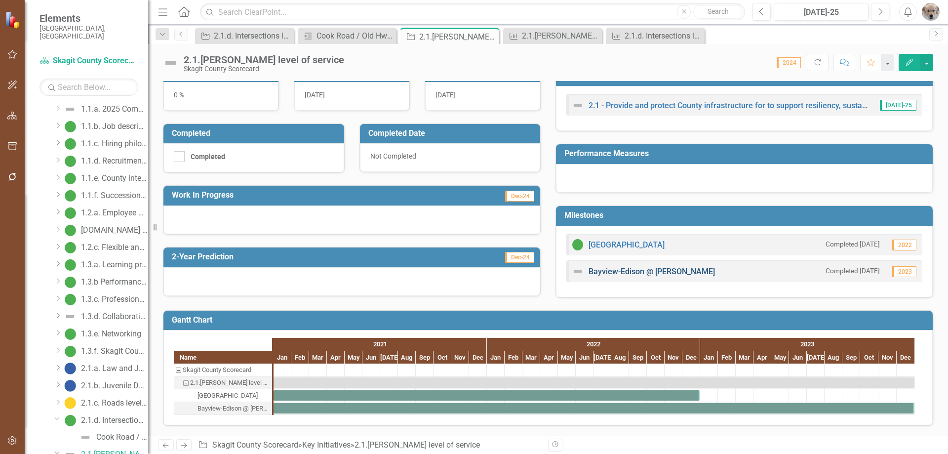
click at [623, 271] on link "Bayview-Edison @ [PERSON_NAME]" at bounding box center [652, 271] width 126 height 9
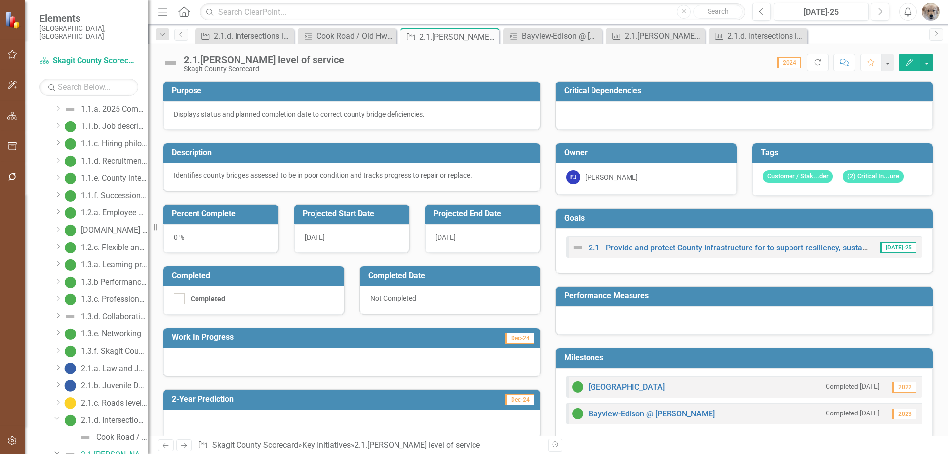
click at [911, 62] on icon "button" at bounding box center [909, 62] width 7 height 7
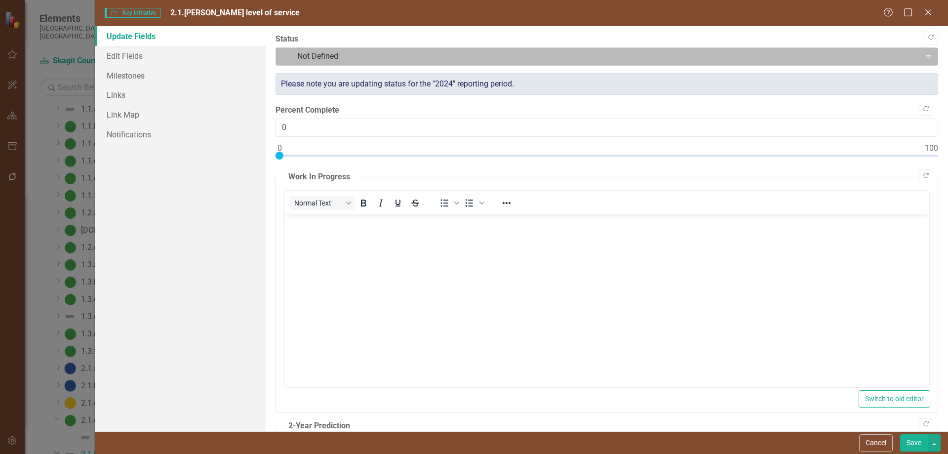
click at [353, 56] on div at bounding box center [598, 56] width 632 height 13
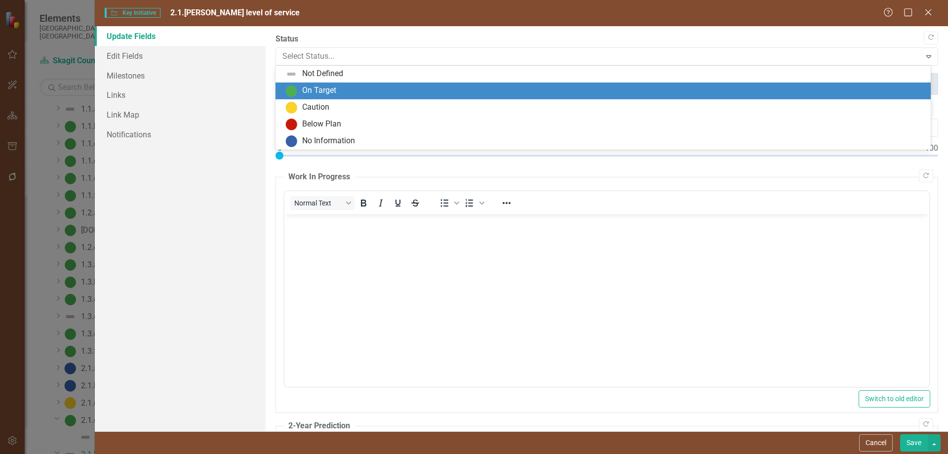
click at [326, 88] on div "On Target" at bounding box center [319, 90] width 34 height 11
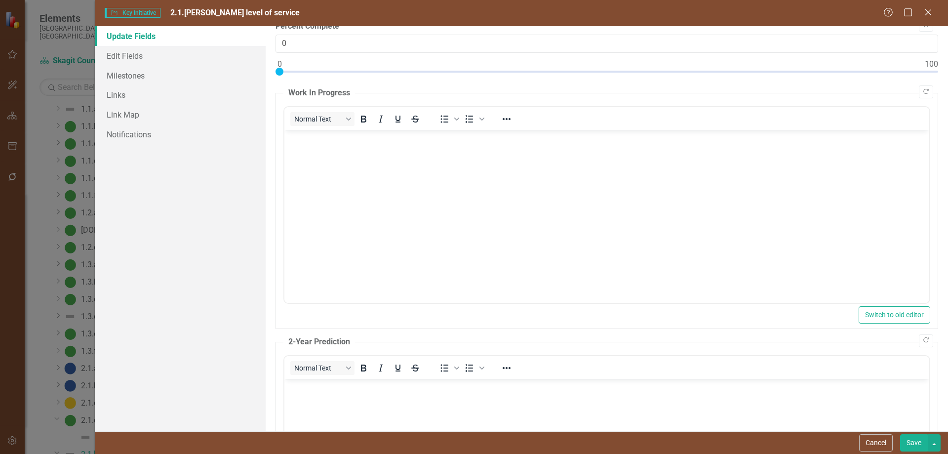
scroll to position [99, 0]
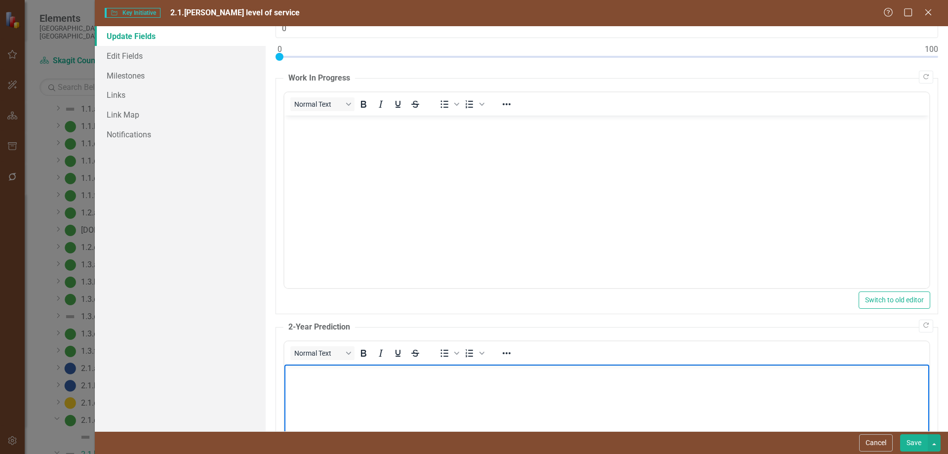
click at [350, 383] on body "Rich Text Area. Press ALT-0 for help." at bounding box center [606, 438] width 645 height 148
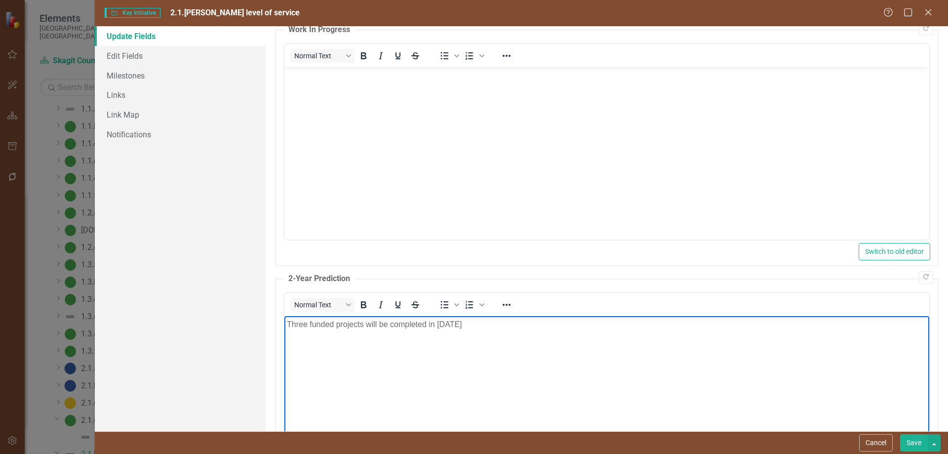
scroll to position [197, 0]
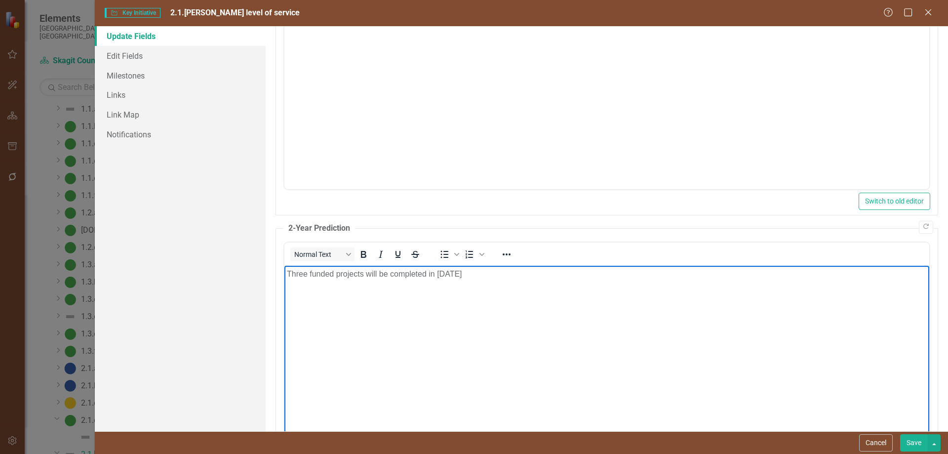
drag, startPoint x: 915, startPoint y: 445, endPoint x: 909, endPoint y: 442, distance: 7.3
click at [914, 445] on button "Save" at bounding box center [914, 442] width 28 height 17
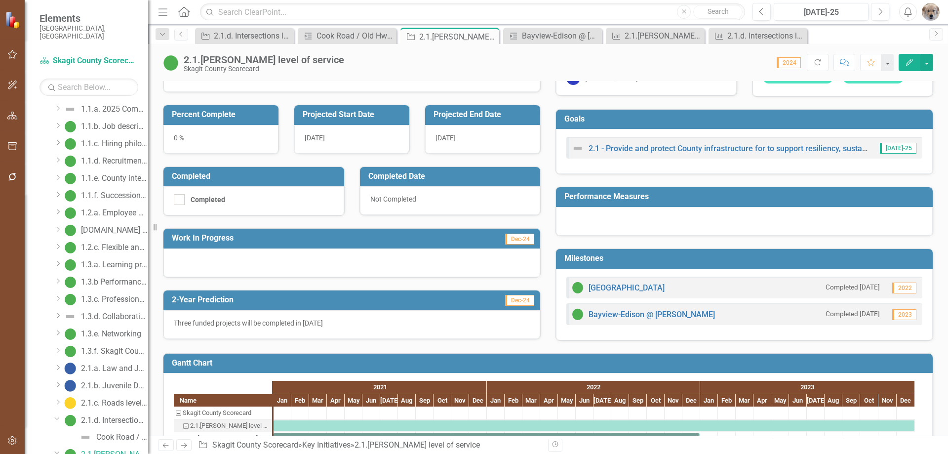
scroll to position [0, 0]
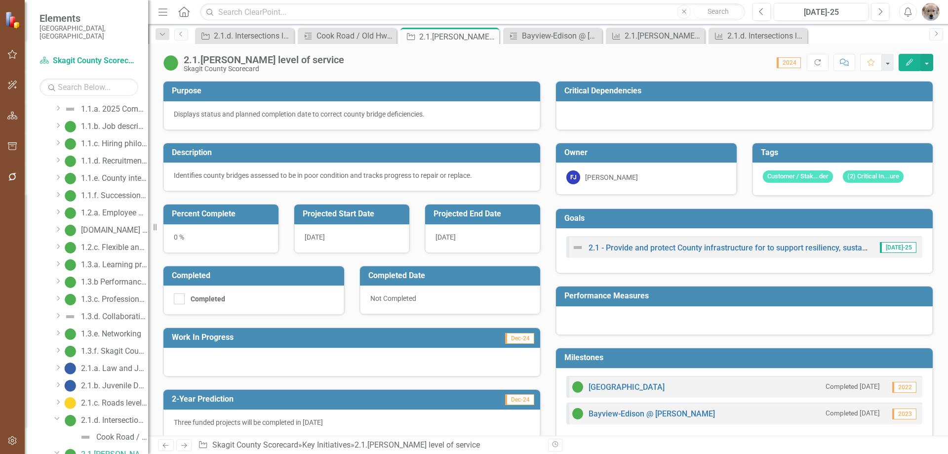
click at [906, 60] on icon "Edit" at bounding box center [909, 62] width 9 height 7
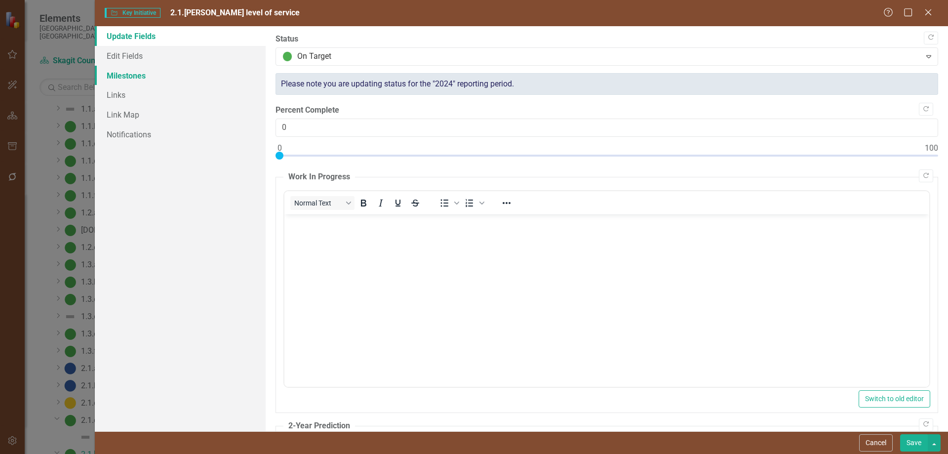
click at [128, 76] on link "Milestones" at bounding box center [180, 76] width 171 height 20
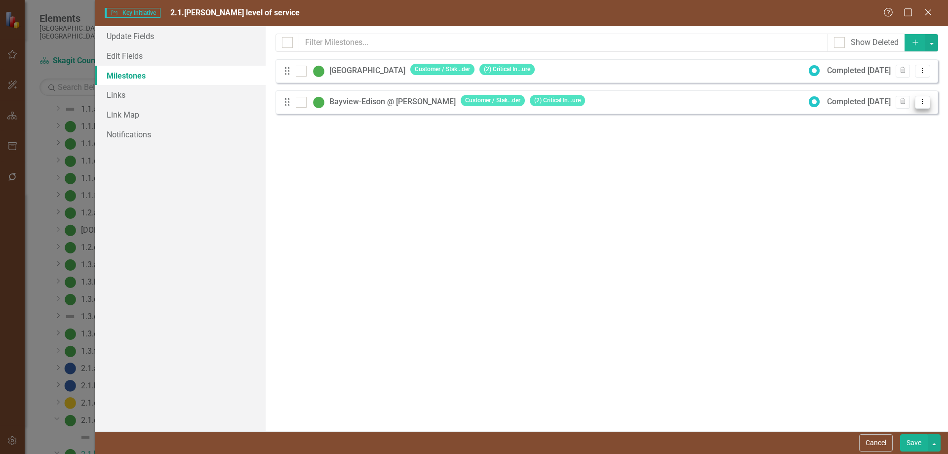
click at [924, 103] on icon "Dropdown Menu" at bounding box center [922, 101] width 8 height 6
click at [896, 133] on link "Copy Duplicate Milestone" at bounding box center [883, 136] width 93 height 18
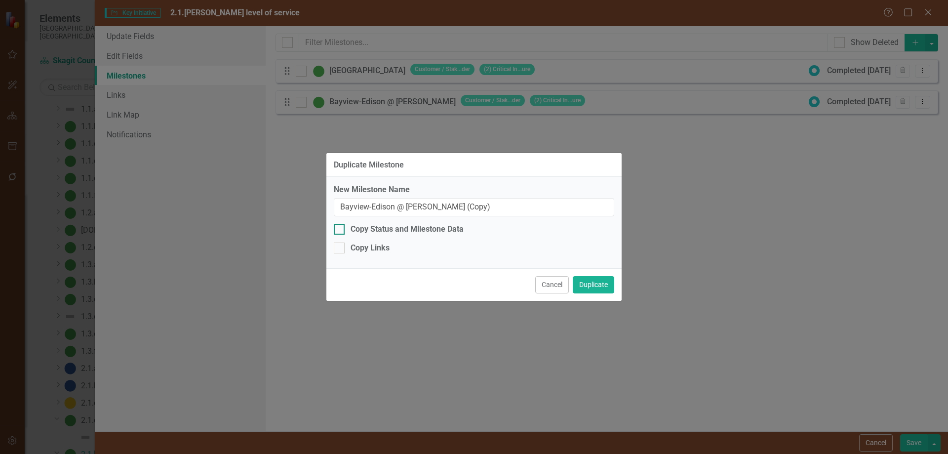
click at [400, 228] on div "Copy Status and Milestone Data" at bounding box center [407, 229] width 113 height 11
click at [340, 228] on input "Copy Status and Milestone Data" at bounding box center [337, 227] width 6 height 6
checkbox input "true"
drag, startPoint x: 481, startPoint y: 207, endPoint x: 281, endPoint y: 215, distance: 199.6
click at [281, 215] on div "Duplicate Milestone New Milestone Name Bayview-Edison @ Joe Leary (Copy) Copy S…" at bounding box center [474, 227] width 948 height 454
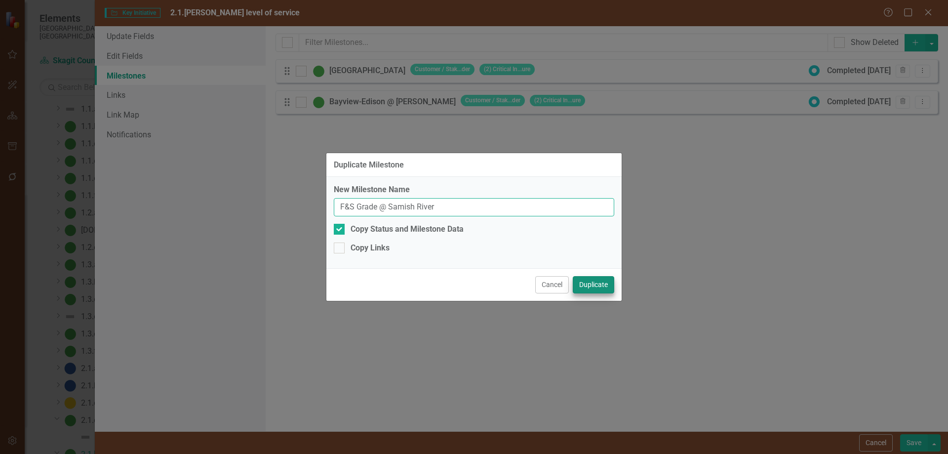
type input "F&S Grade @ Samish River"
click at [593, 284] on button "Duplicate" at bounding box center [593, 284] width 41 height 17
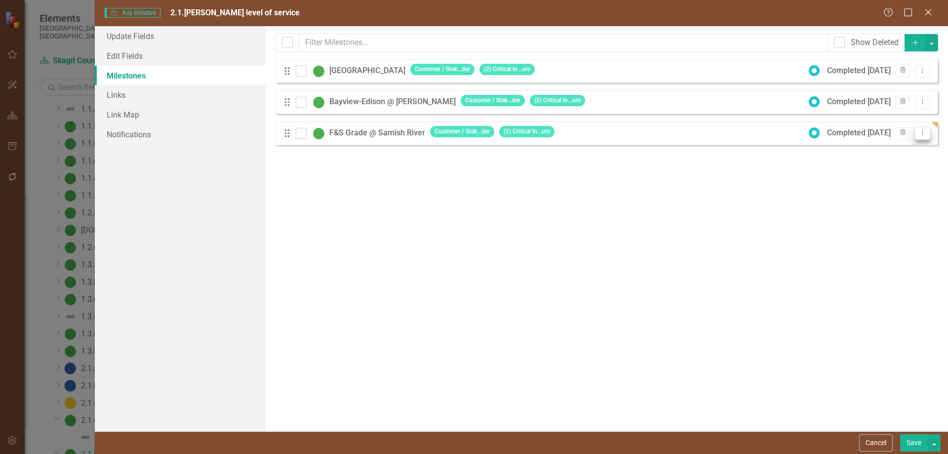
click at [922, 132] on icon "Dropdown Menu" at bounding box center [922, 132] width 8 height 6
click at [903, 166] on link "Copy Duplicate Milestone" at bounding box center [883, 167] width 93 height 18
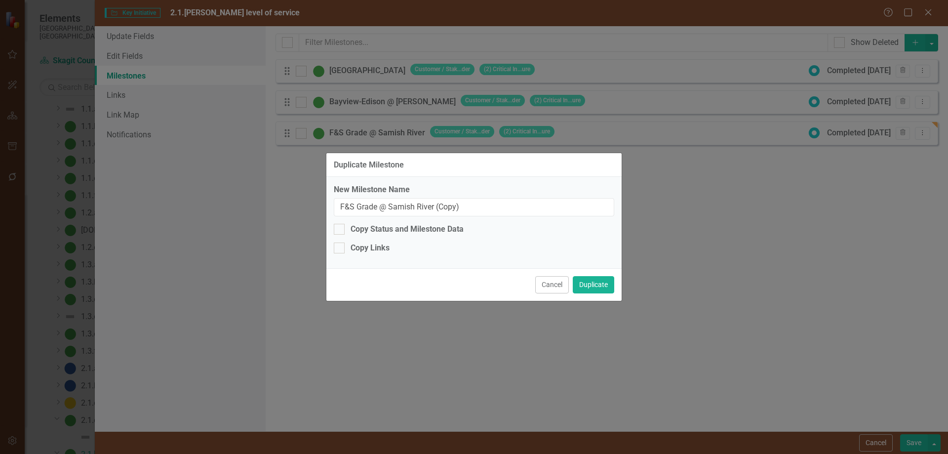
click at [553, 282] on button "Cancel" at bounding box center [552, 284] width 34 height 17
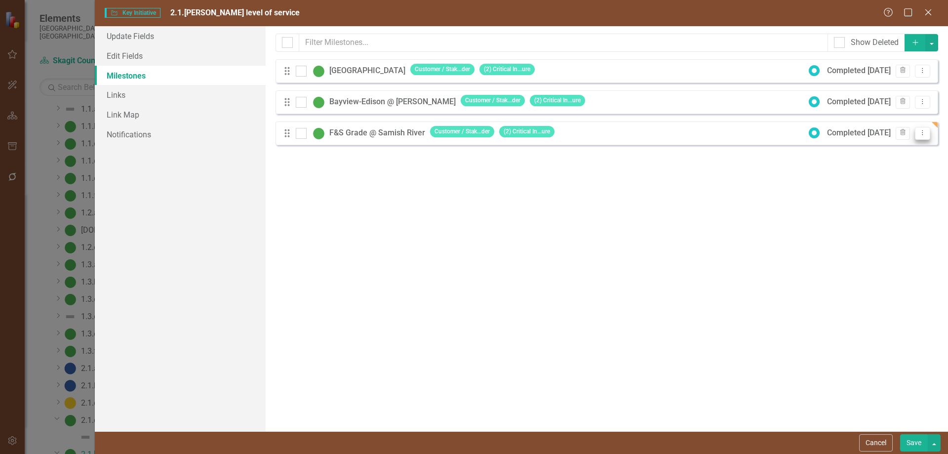
click at [922, 132] on icon "Dropdown Menu" at bounding box center [922, 132] width 8 height 6
click at [884, 151] on link "Edit Edit Milestone" at bounding box center [883, 149] width 93 height 18
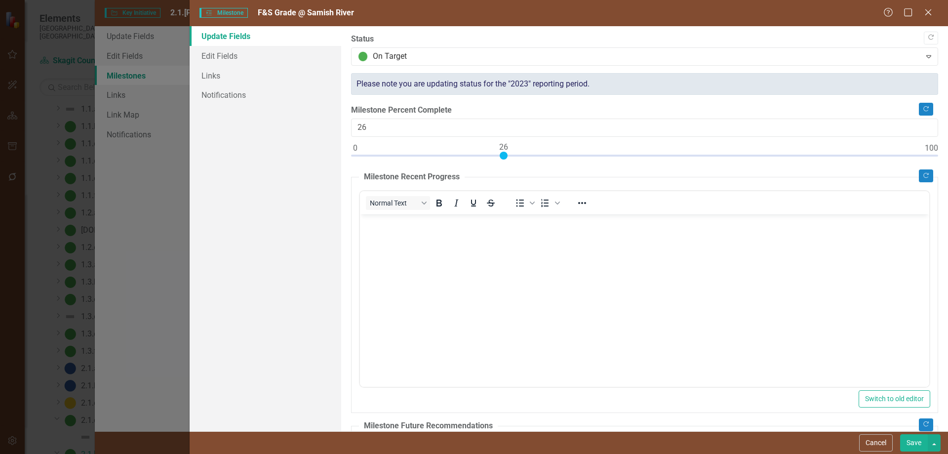
type input "25"
drag, startPoint x: 927, startPoint y: 155, endPoint x: 501, endPoint y: 156, distance: 426.6
click at [501, 156] on div at bounding box center [498, 156] width 8 height 8
click at [384, 228] on p "Rich Text Area. Press ALT-0 for help." at bounding box center [644, 222] width 564 height 12
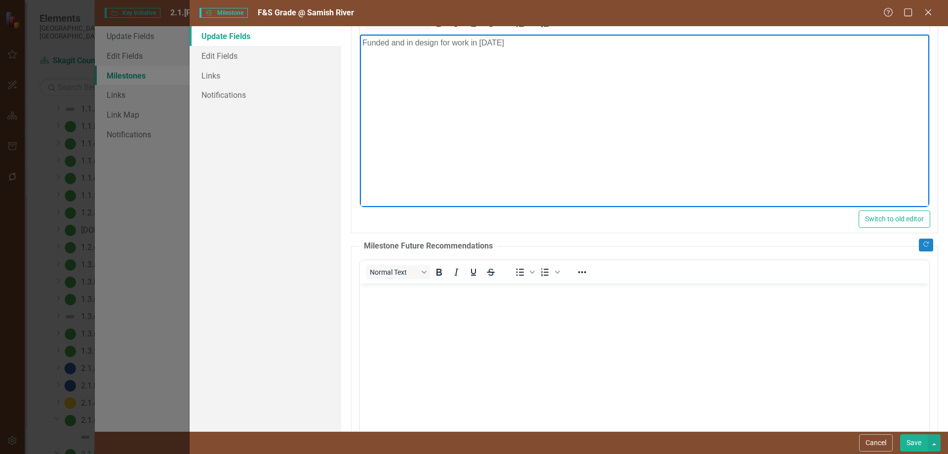
scroll to position [245, 0]
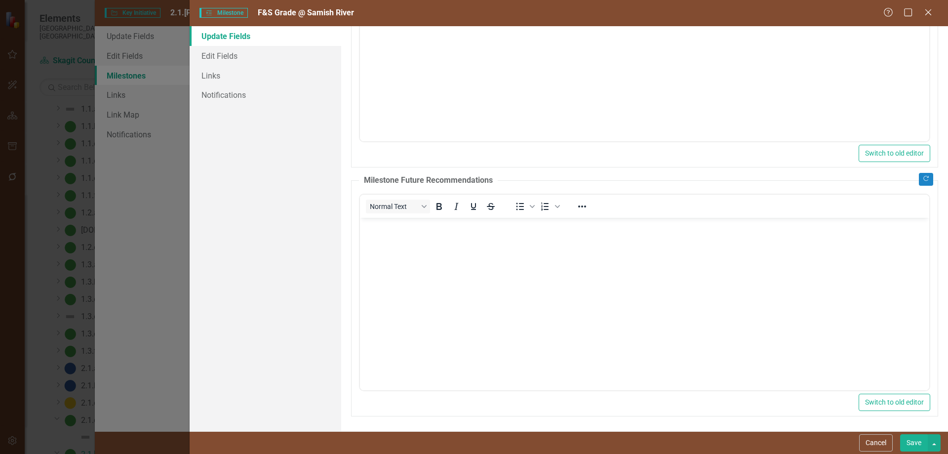
click at [911, 440] on button "Save" at bounding box center [914, 442] width 28 height 17
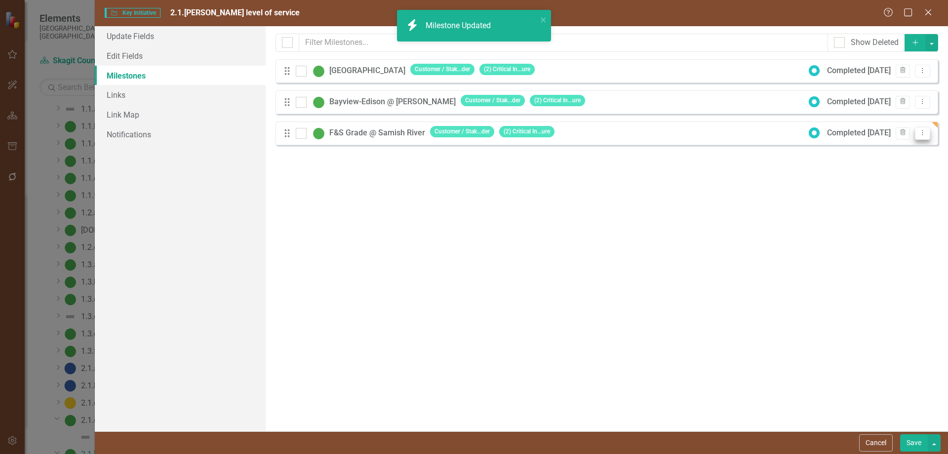
click at [923, 133] on icon "Dropdown Menu" at bounding box center [922, 132] width 8 height 6
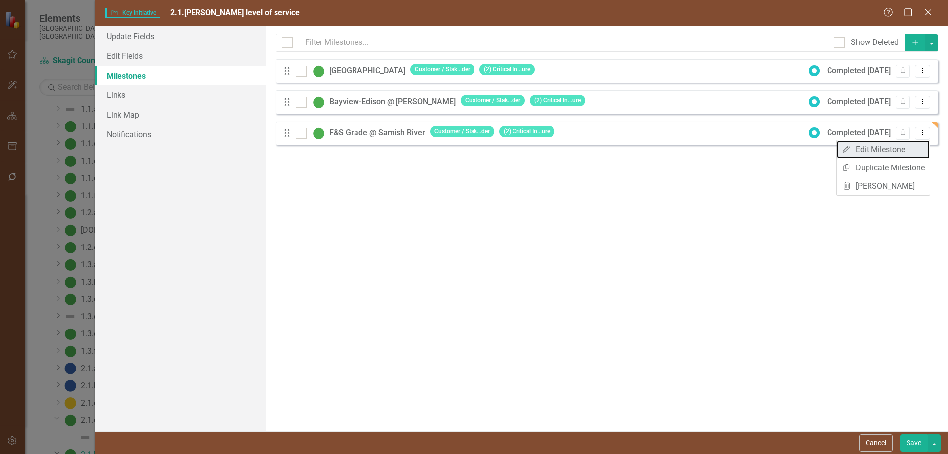
click at [873, 149] on link "Edit Edit Milestone" at bounding box center [883, 149] width 93 height 18
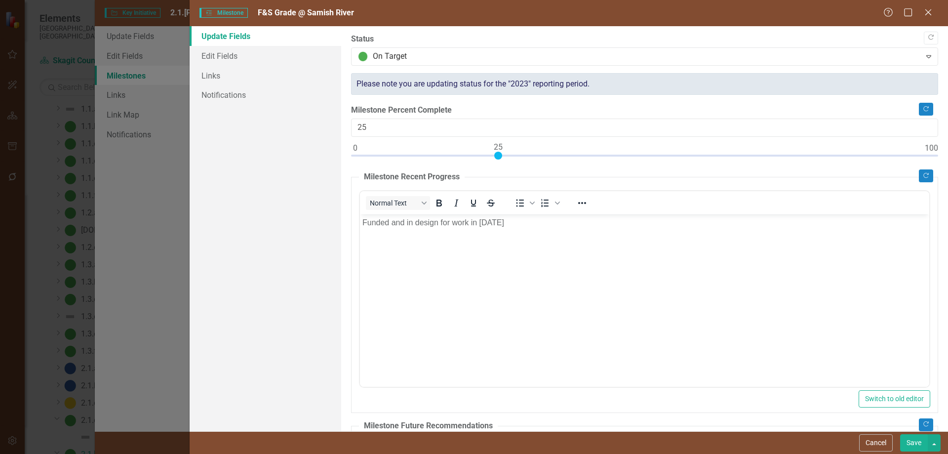
scroll to position [0, 0]
click at [229, 53] on link "Edit Fields" at bounding box center [266, 56] width 152 height 20
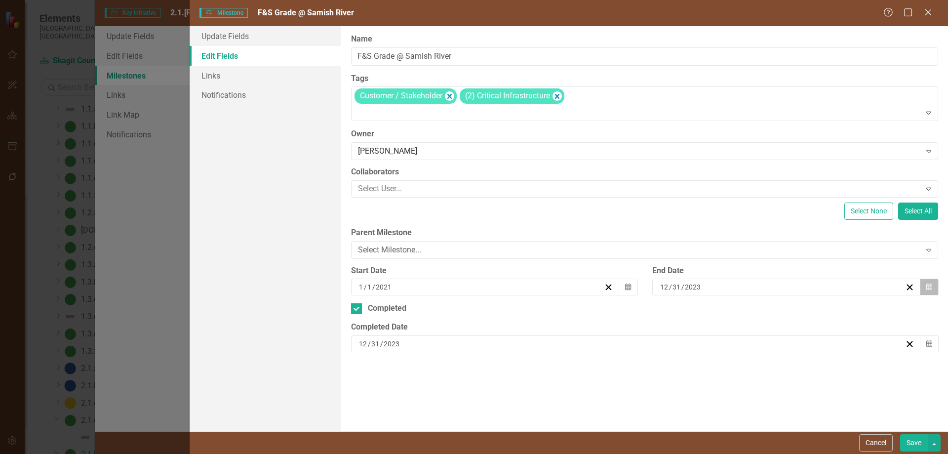
click at [929, 285] on icon "Calendar" at bounding box center [929, 286] width 6 height 7
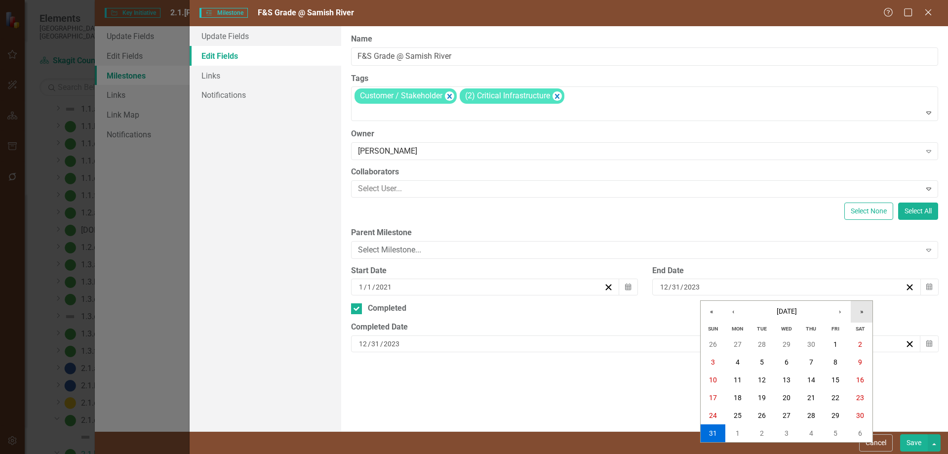
click at [862, 311] on button "»" at bounding box center [862, 312] width 22 height 22
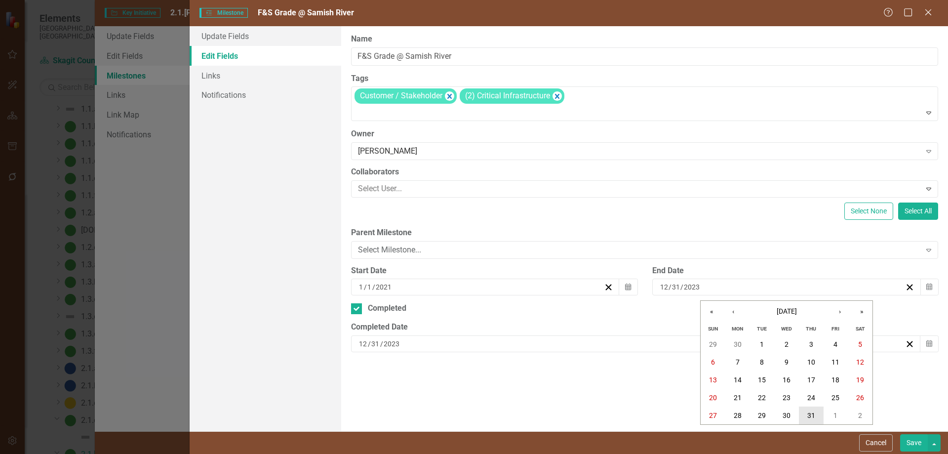
click at [811, 413] on abbr "31" at bounding box center [811, 415] width 8 height 8
click at [355, 306] on input "Completed" at bounding box center [354, 306] width 6 height 6
checkbox input "false"
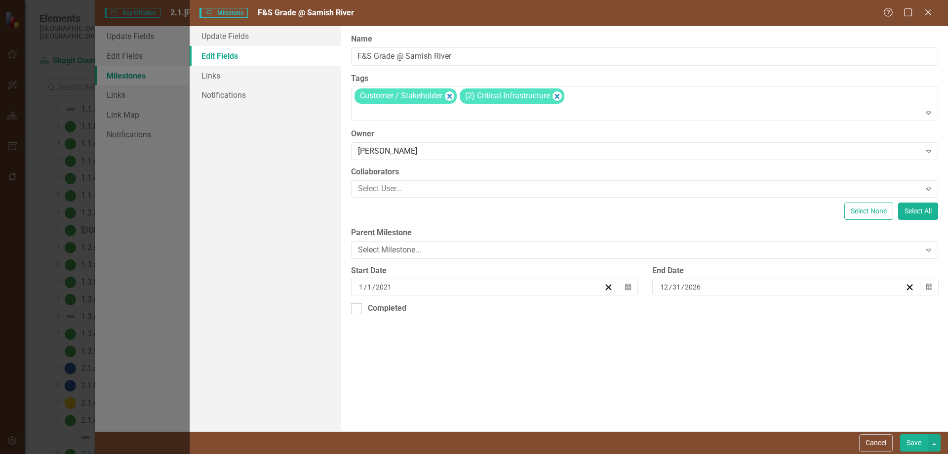
click at [910, 441] on button "Save" at bounding box center [914, 442] width 28 height 17
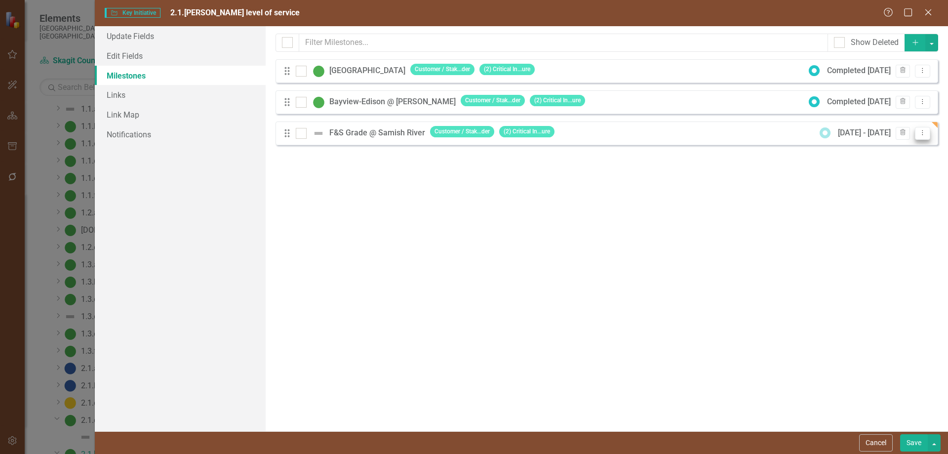
click at [921, 132] on icon "Dropdown Menu" at bounding box center [922, 132] width 8 height 6
click at [900, 149] on link "Edit Edit Milestone" at bounding box center [883, 149] width 93 height 18
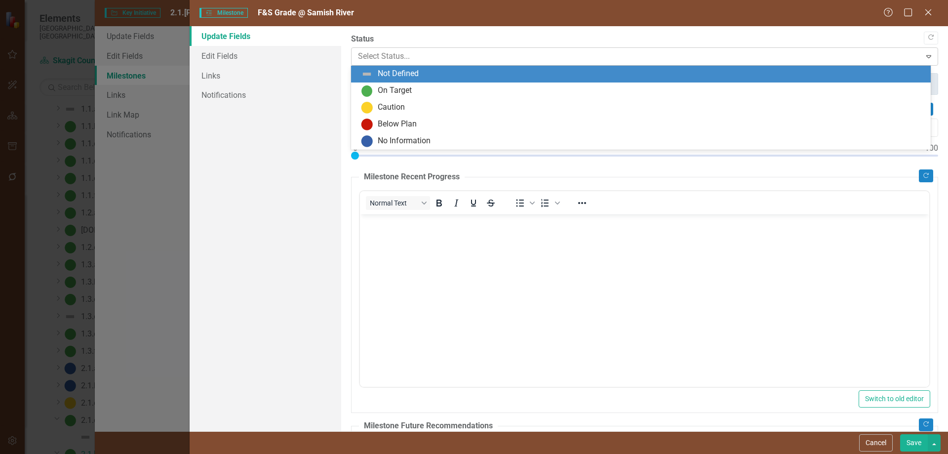
click at [493, 53] on div at bounding box center [636, 56] width 556 height 13
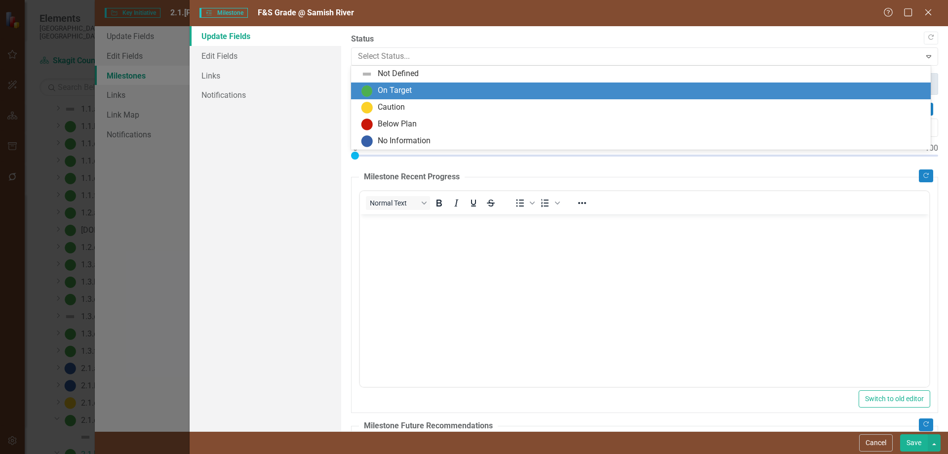
click at [411, 89] on div "On Target" at bounding box center [395, 90] width 34 height 11
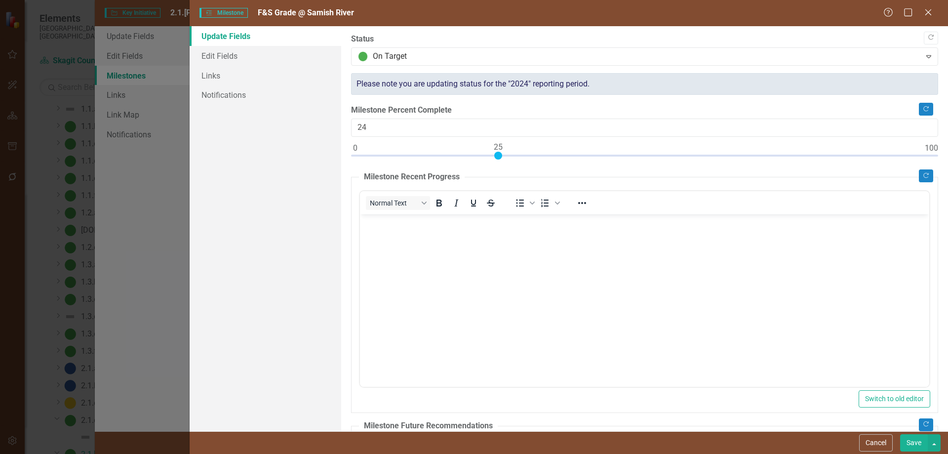
type input "25"
drag, startPoint x: 354, startPoint y: 156, endPoint x: 494, endPoint y: 157, distance: 140.7
click at [494, 157] on div at bounding box center [498, 156] width 8 height 8
click at [388, 230] on body "Rich Text Area. Press ALT-0 for help." at bounding box center [644, 288] width 569 height 148
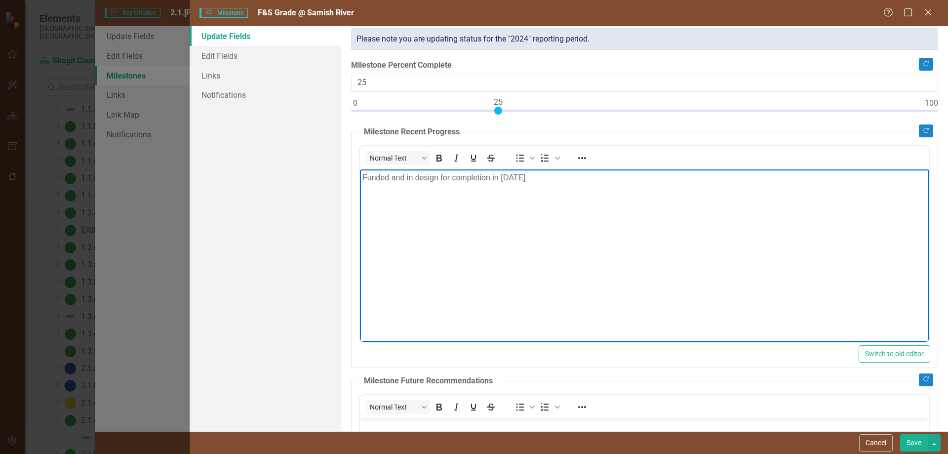
scroll to position [148, 0]
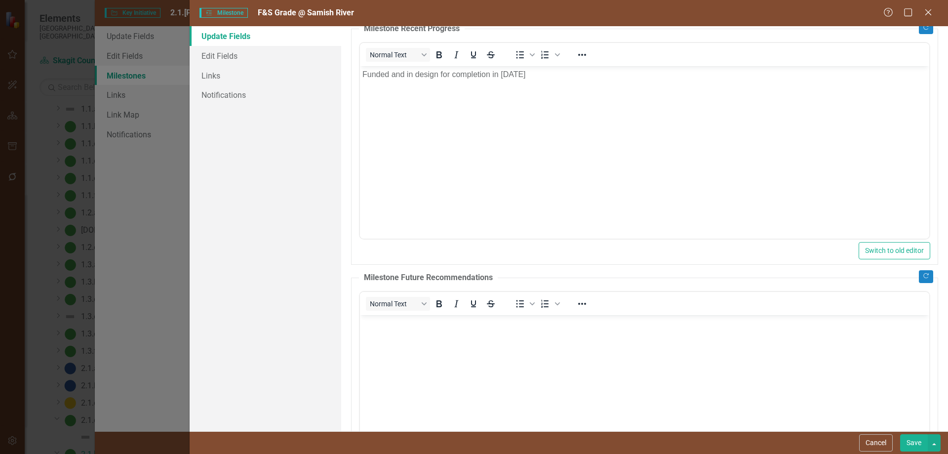
click at [908, 441] on button "Save" at bounding box center [914, 442] width 28 height 17
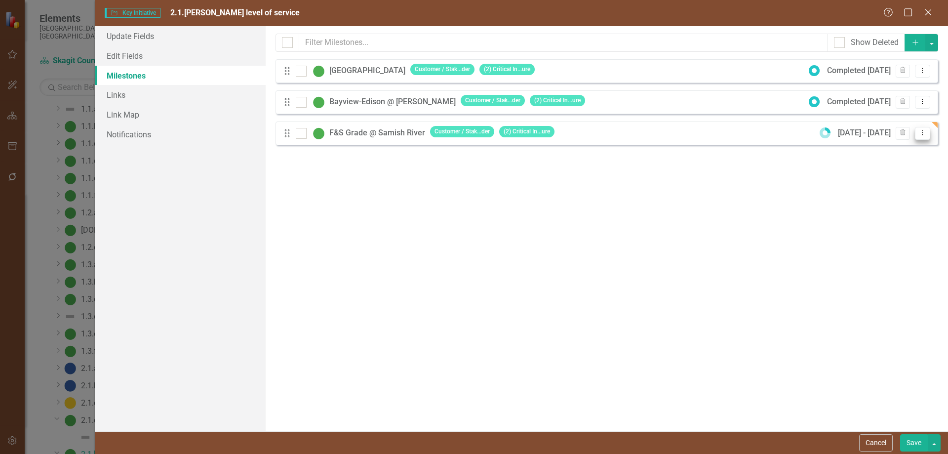
click at [924, 133] on icon "Dropdown Menu" at bounding box center [922, 132] width 8 height 6
click at [891, 149] on link "Edit Edit Milestone" at bounding box center [883, 149] width 93 height 18
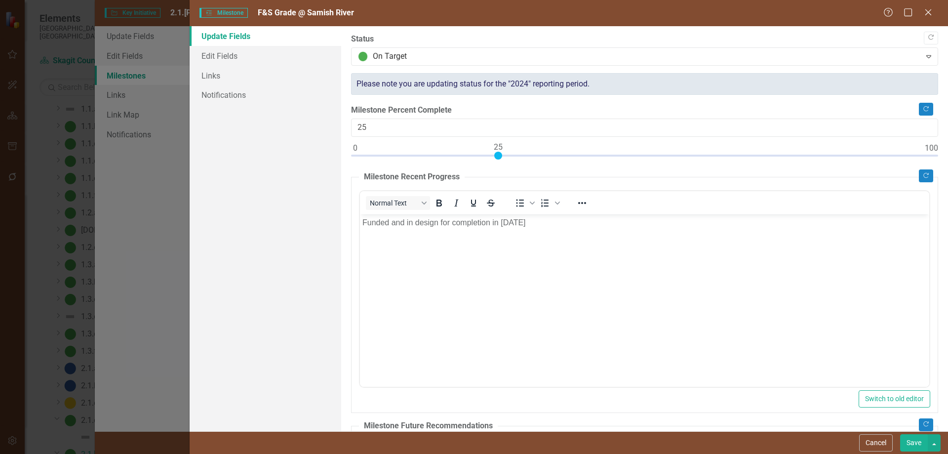
scroll to position [0, 0]
click at [218, 53] on link "Edit Fields" at bounding box center [266, 56] width 152 height 20
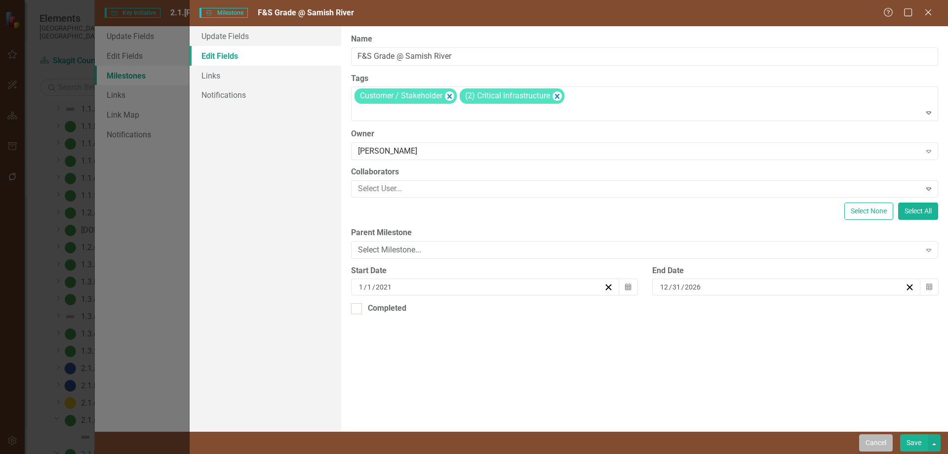
click at [875, 439] on button "Cancel" at bounding box center [876, 442] width 34 height 17
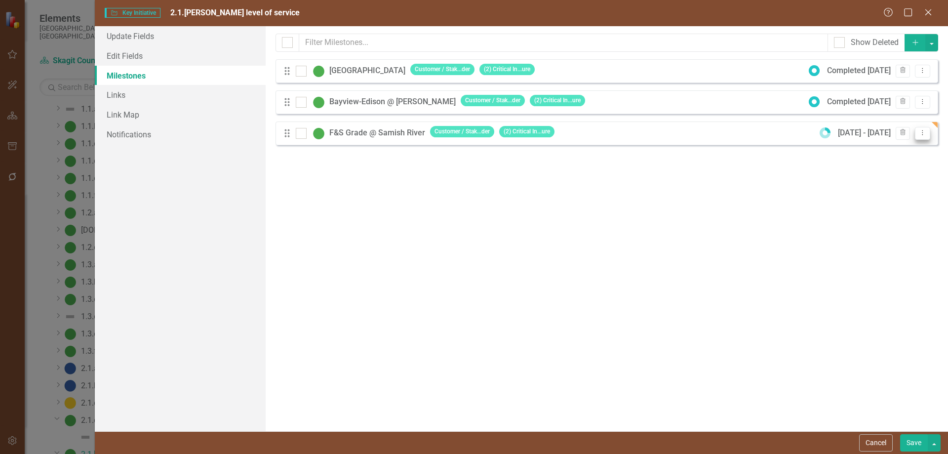
click at [924, 132] on icon "Dropdown Menu" at bounding box center [922, 132] width 8 height 6
click at [911, 167] on link "Copy Duplicate Milestone" at bounding box center [883, 167] width 93 height 18
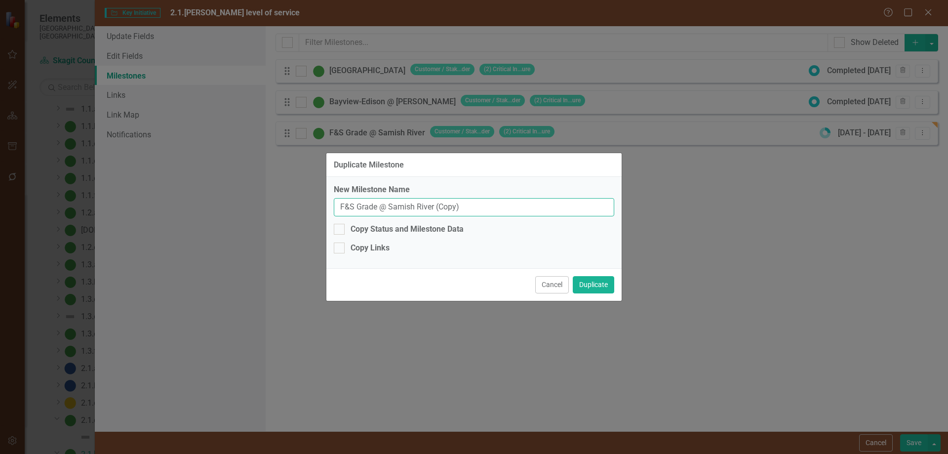
drag, startPoint x: 496, startPoint y: 208, endPoint x: 149, endPoint y: 194, distance: 347.4
click at [149, 194] on div "Duplicate Milestone New Milestone Name F&S Grade @ Samish River (Copy) Copy Sta…" at bounding box center [474, 227] width 948 height 454
type input "Old Hwy 99 @ Thomas Cr"
drag, startPoint x: 340, startPoint y: 227, endPoint x: 362, endPoint y: 235, distance: 23.7
click at [341, 229] on div at bounding box center [339, 229] width 11 height 11
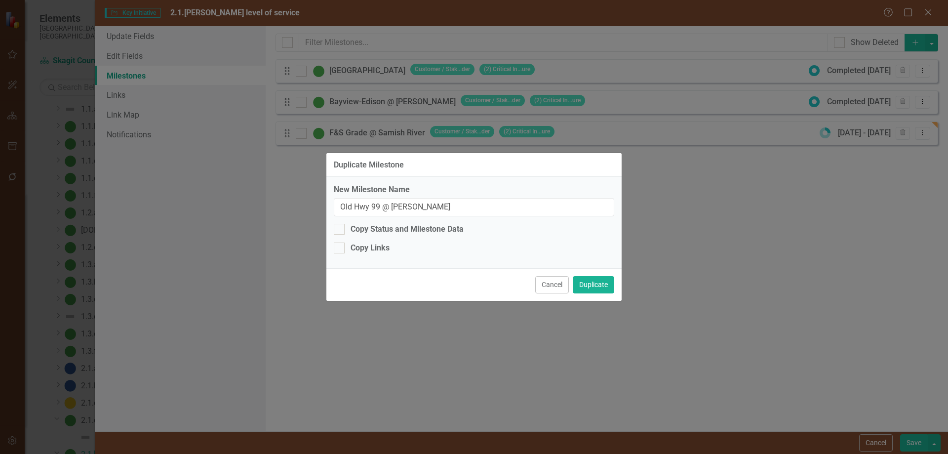
click at [340, 229] on input "Copy Status and Milestone Data" at bounding box center [337, 227] width 6 height 6
checkbox input "true"
click at [590, 284] on button "Duplicate" at bounding box center [593, 284] width 41 height 17
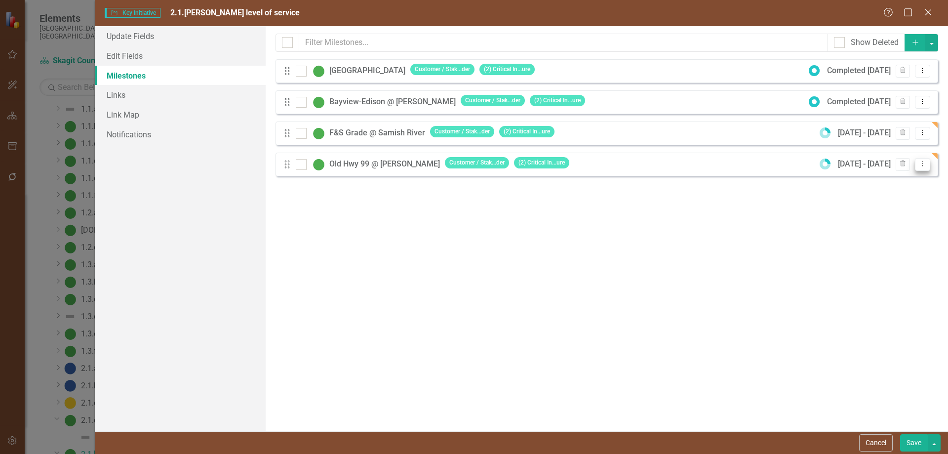
click at [922, 164] on icon "Dropdown Menu" at bounding box center [922, 163] width 8 height 6
click at [893, 179] on link "Edit Edit Milestone" at bounding box center [883, 180] width 93 height 18
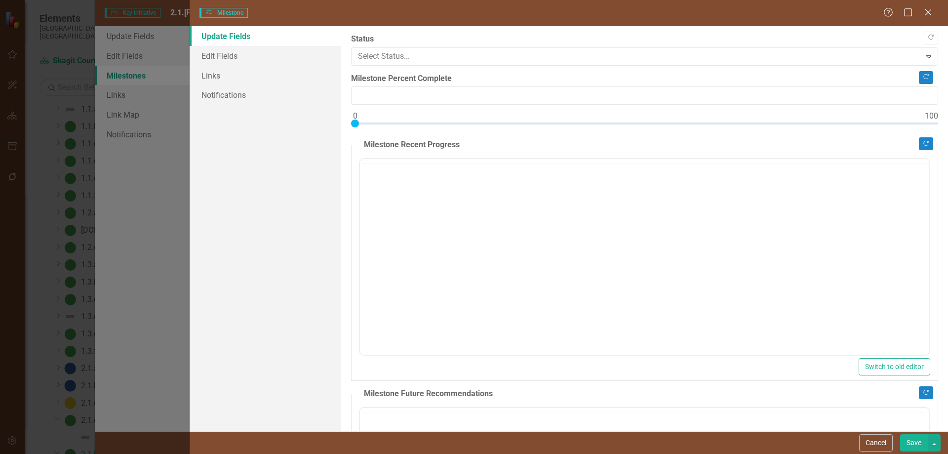
type input "25"
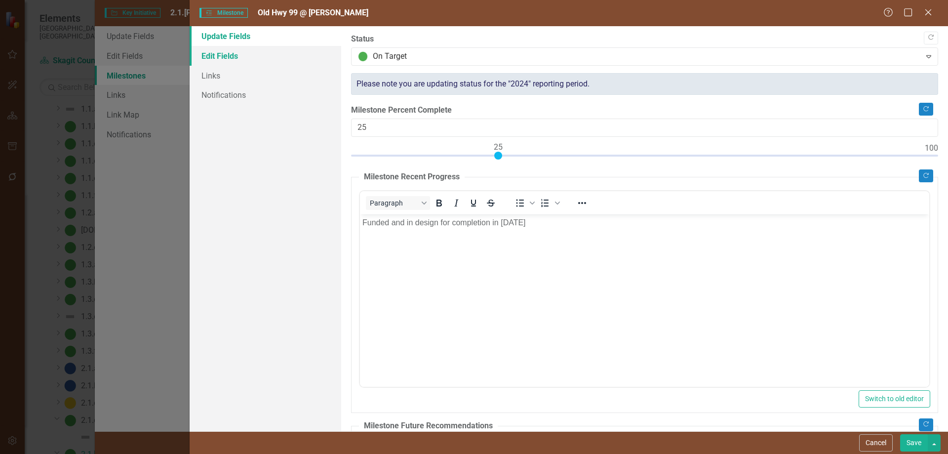
click at [225, 54] on link "Edit Fields" at bounding box center [266, 56] width 152 height 20
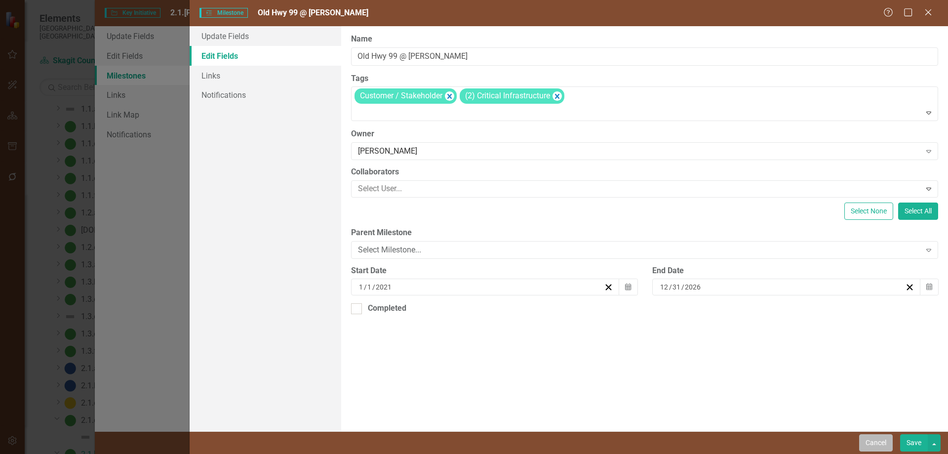
click at [881, 442] on button "Cancel" at bounding box center [876, 442] width 34 height 17
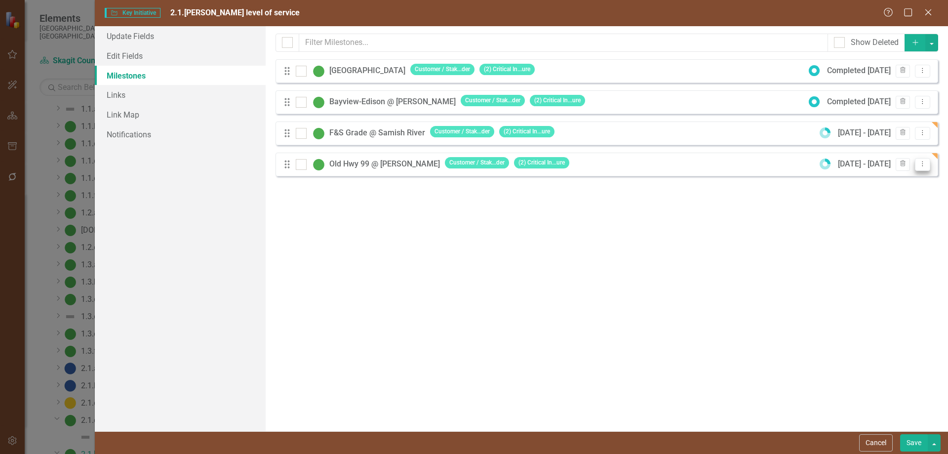
click at [921, 163] on icon "Dropdown Menu" at bounding box center [922, 163] width 8 height 6
click at [910, 196] on link "Copy Duplicate Milestone" at bounding box center [883, 199] width 93 height 18
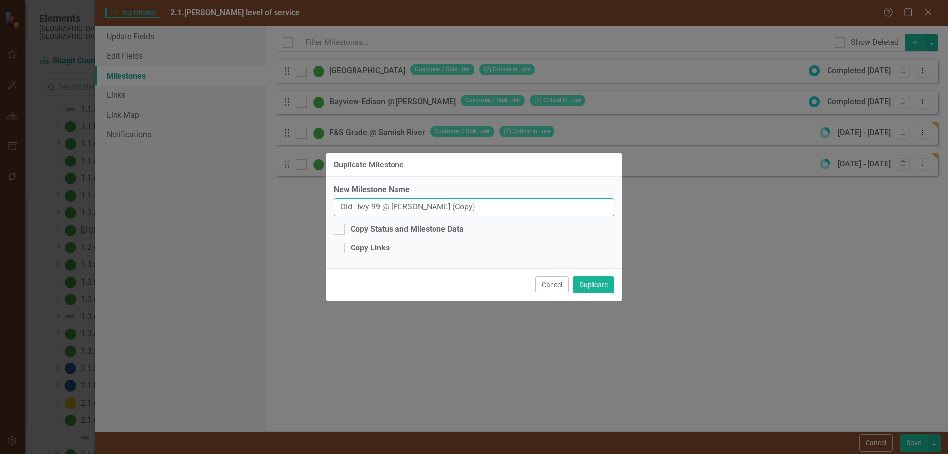
drag, startPoint x: 472, startPoint y: 207, endPoint x: 195, endPoint y: 201, distance: 276.5
click at [195, 201] on div "Duplicate Milestone New Milestone Name Old Hwy 99 @ Thomas Cr (Copy) Copy Statu…" at bounding box center [474, 227] width 948 height 454
type input "Skagit River Marblemount"
click at [339, 226] on div at bounding box center [339, 229] width 11 height 11
click at [339, 226] on input "Copy Status and Milestone Data" at bounding box center [337, 227] width 6 height 6
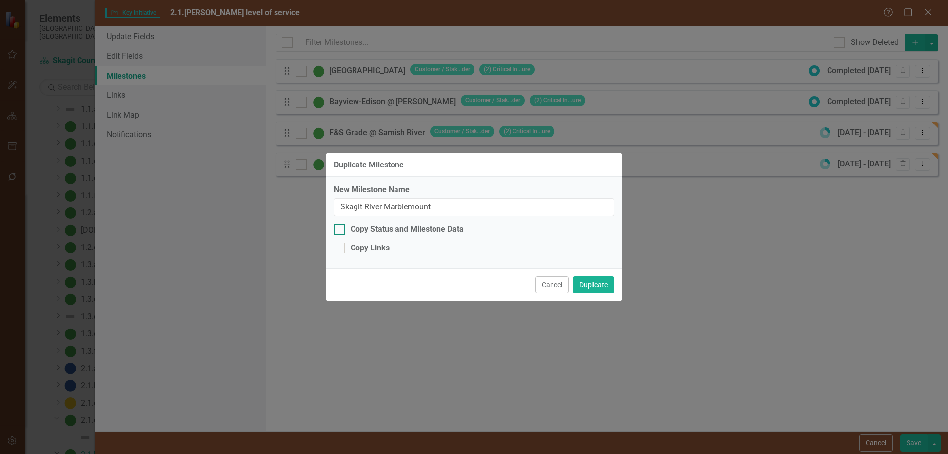
checkbox input "true"
click at [589, 281] on button "Duplicate" at bounding box center [593, 284] width 41 height 17
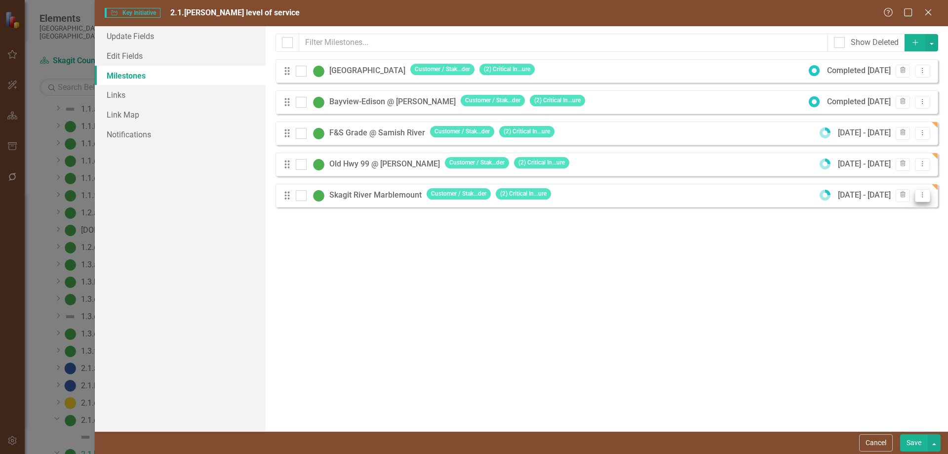
click at [922, 195] on icon at bounding box center [922, 195] width 1 height 5
click at [898, 228] on link "Copy Duplicate Milestone" at bounding box center [883, 230] width 93 height 18
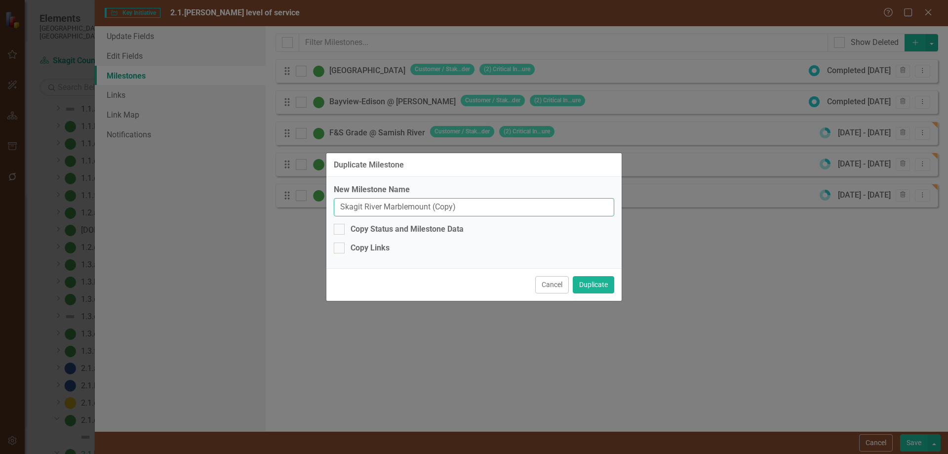
drag, startPoint x: 480, startPoint y: 208, endPoint x: 253, endPoint y: 212, distance: 226.7
click at [253, 212] on div "Duplicate Milestone New Milestone Name Skagit River Marblemount (Copy) Copy Sta…" at bounding box center [474, 227] width 948 height 454
type input "S Skagit Hwy @ Mill Creek"
click at [339, 228] on input "Copy Status and Milestone Data" at bounding box center [337, 227] width 6 height 6
checkbox input "true"
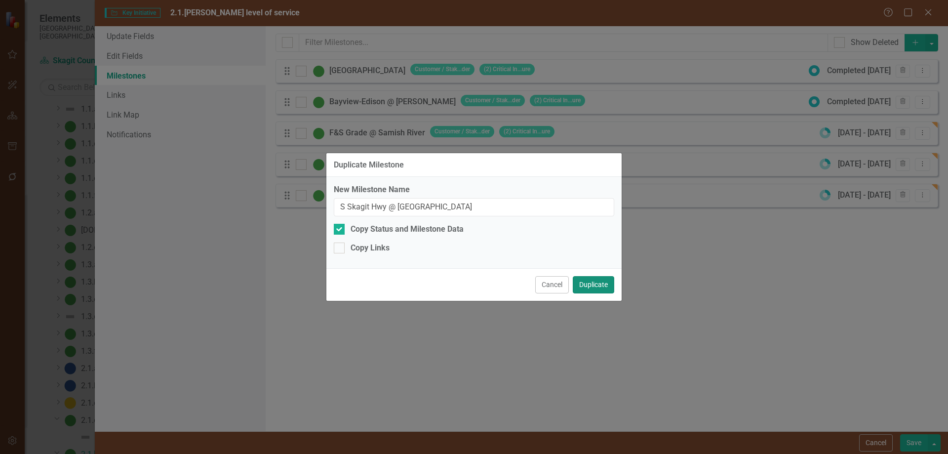
click at [595, 282] on button "Duplicate" at bounding box center [593, 284] width 41 height 17
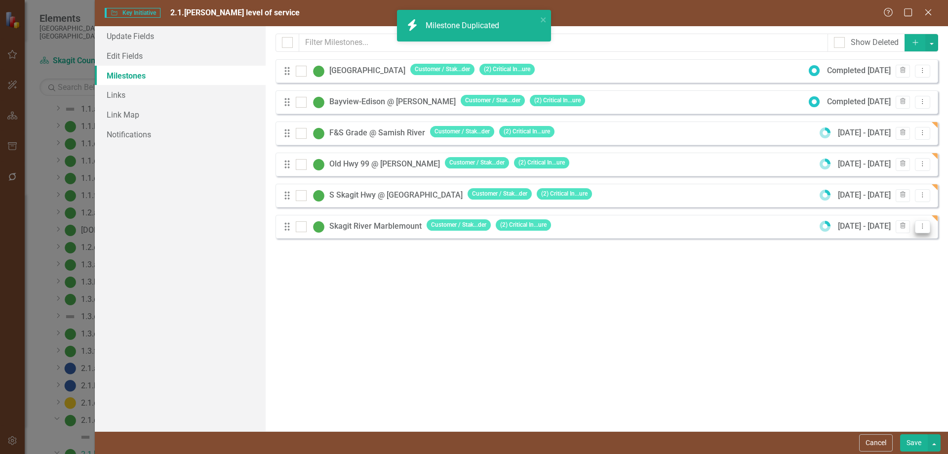
click at [921, 225] on icon "Dropdown Menu" at bounding box center [922, 226] width 8 height 6
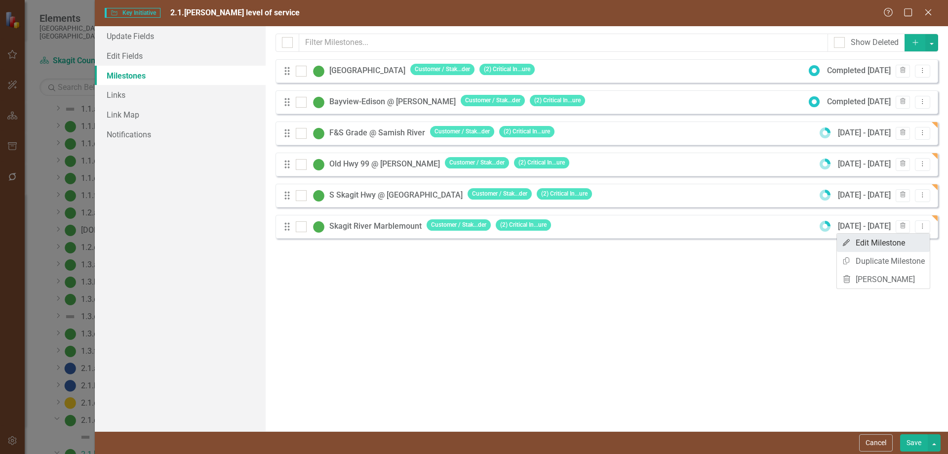
click at [872, 242] on link "Edit Edit Milestone" at bounding box center [883, 243] width 93 height 18
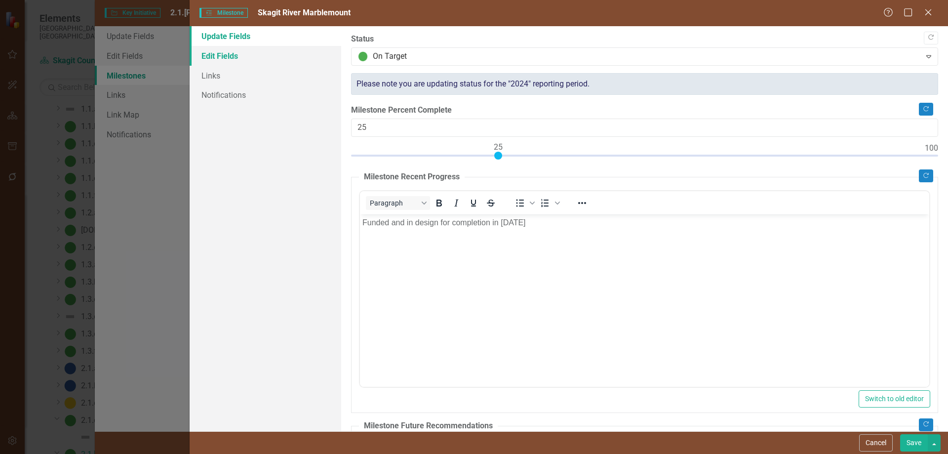
click at [221, 54] on link "Edit Fields" at bounding box center [266, 56] width 152 height 20
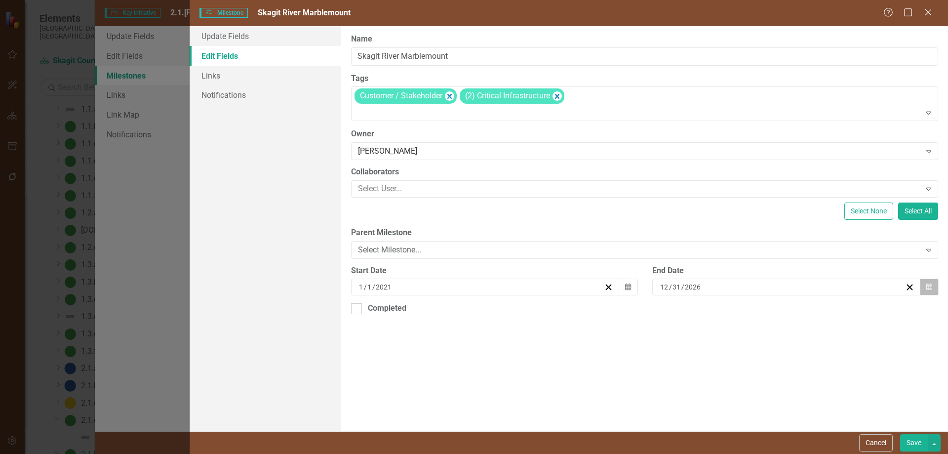
click at [929, 286] on icon "Calendar" at bounding box center [929, 286] width 6 height 7
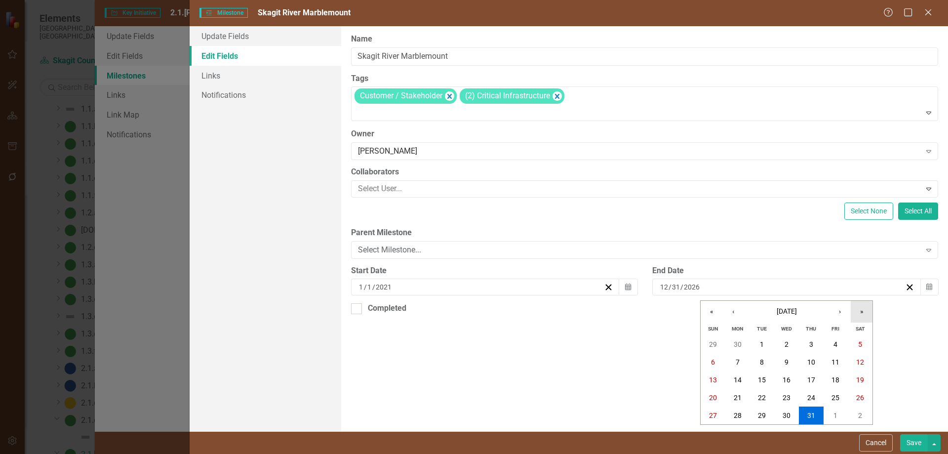
click at [862, 311] on button "»" at bounding box center [862, 312] width 22 height 22
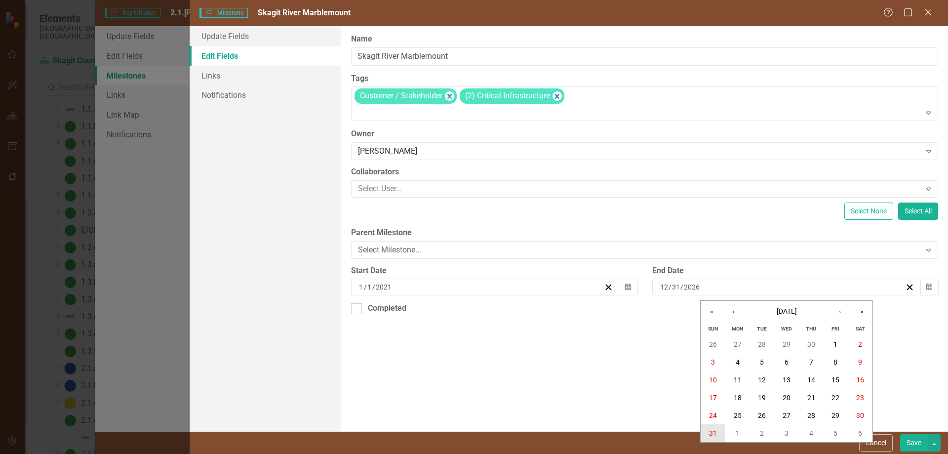
click at [711, 431] on abbr "31" at bounding box center [713, 433] width 8 height 8
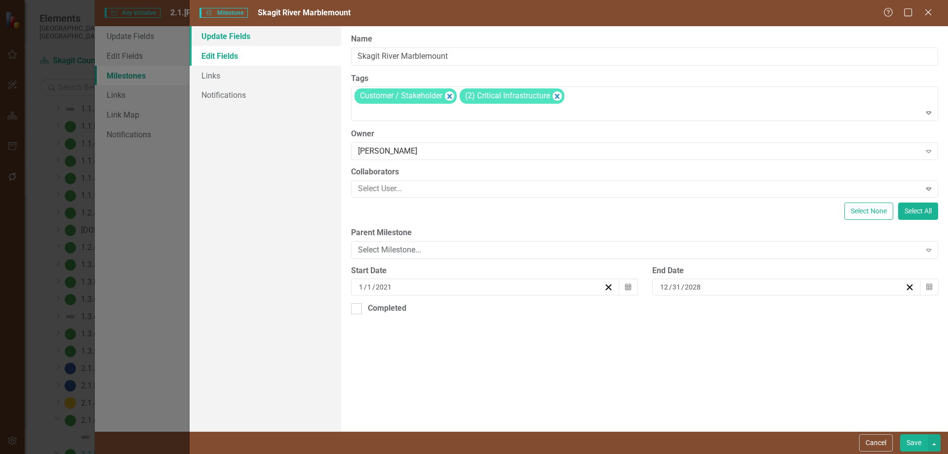
click at [228, 33] on link "Update Fields" at bounding box center [266, 36] width 152 height 20
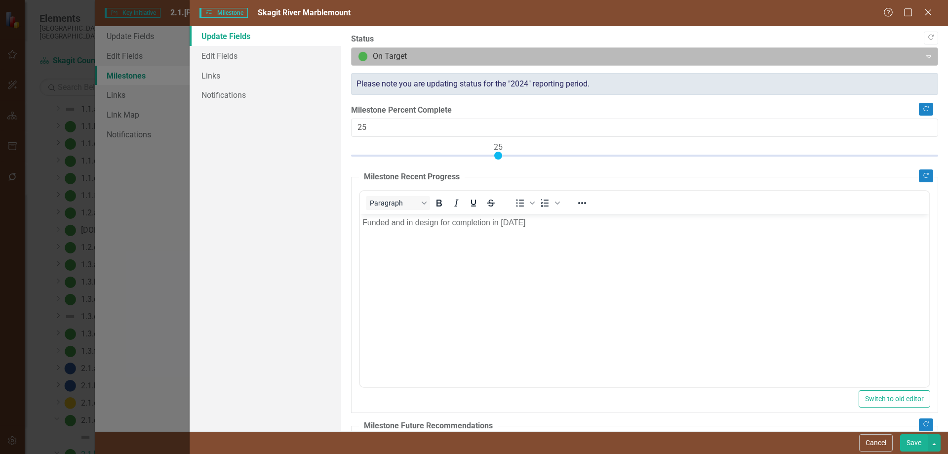
click at [451, 51] on div at bounding box center [636, 56] width 556 height 13
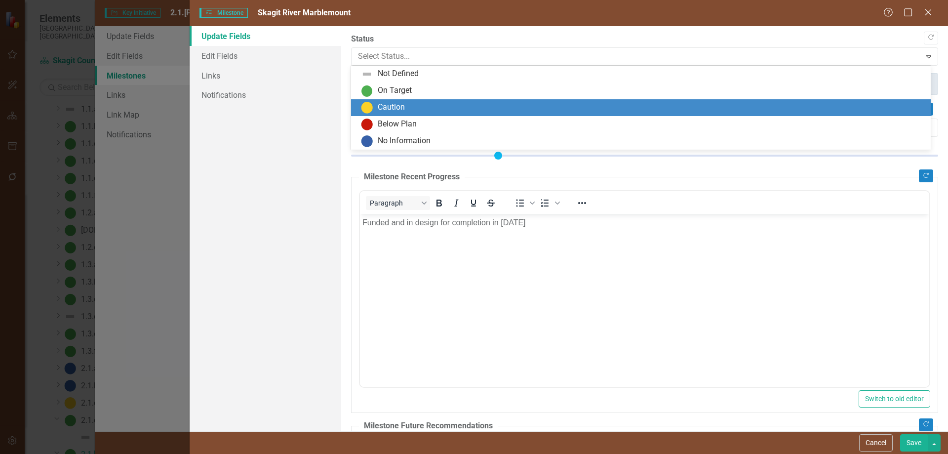
click at [411, 106] on div "Caution" at bounding box center [643, 108] width 564 height 12
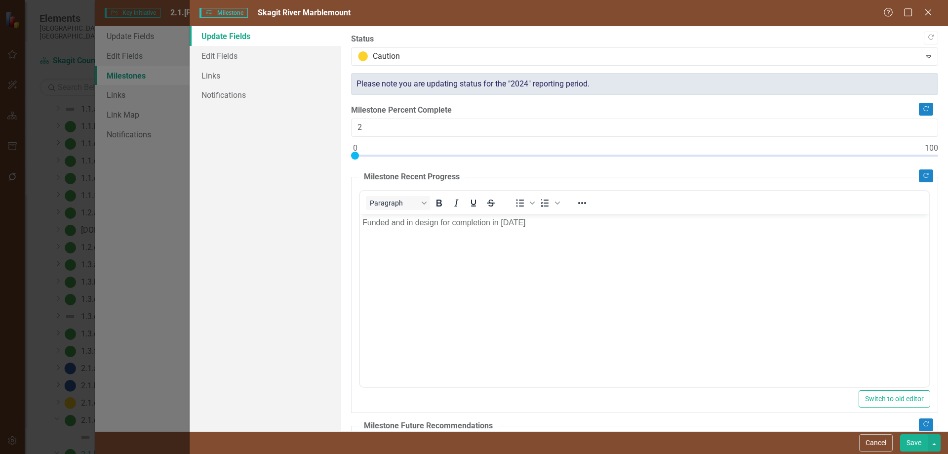
type input "0"
drag, startPoint x: 497, startPoint y: 153, endPoint x: 344, endPoint y: 150, distance: 153.1
click at [344, 150] on div ""Update" fields in ClearPoint are the fields that change from reporting period …" at bounding box center [644, 228] width 607 height 405
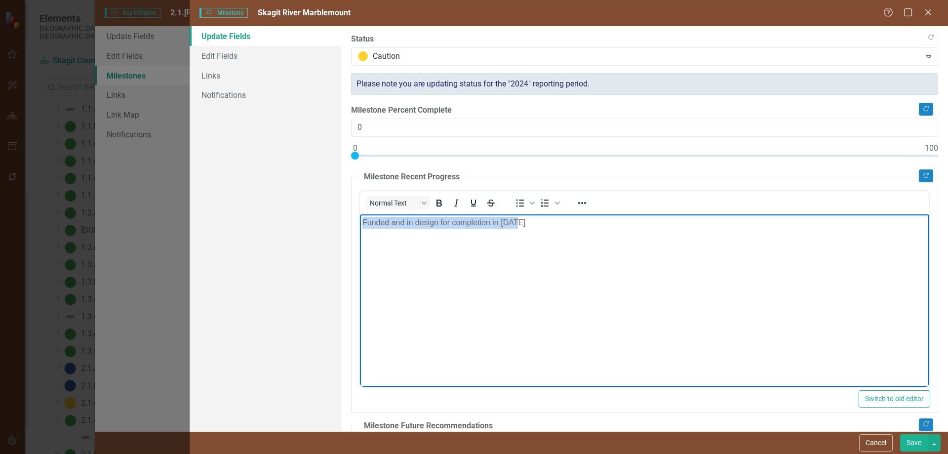
drag, startPoint x: 530, startPoint y: 224, endPoint x: 688, endPoint y: 435, distance: 263.9
click at [360, 221] on html "Funded and in design for completion in 2026" at bounding box center [644, 288] width 569 height 148
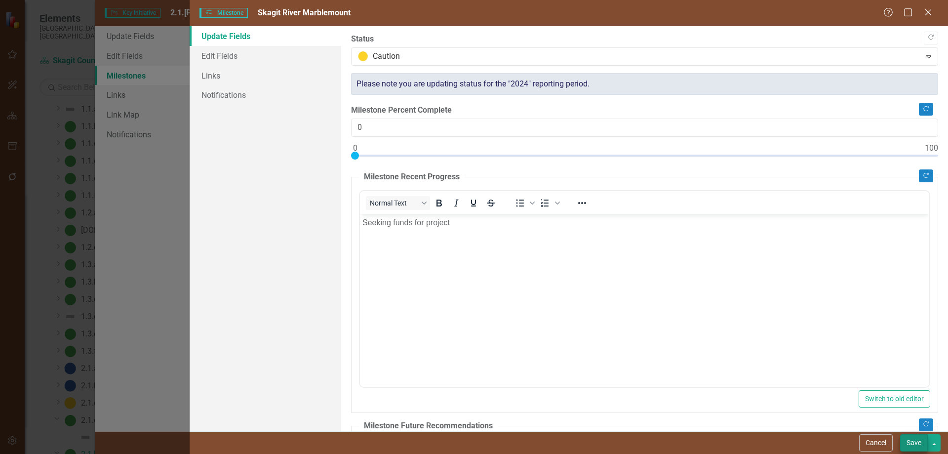
click at [913, 442] on button "Save" at bounding box center [914, 442] width 28 height 17
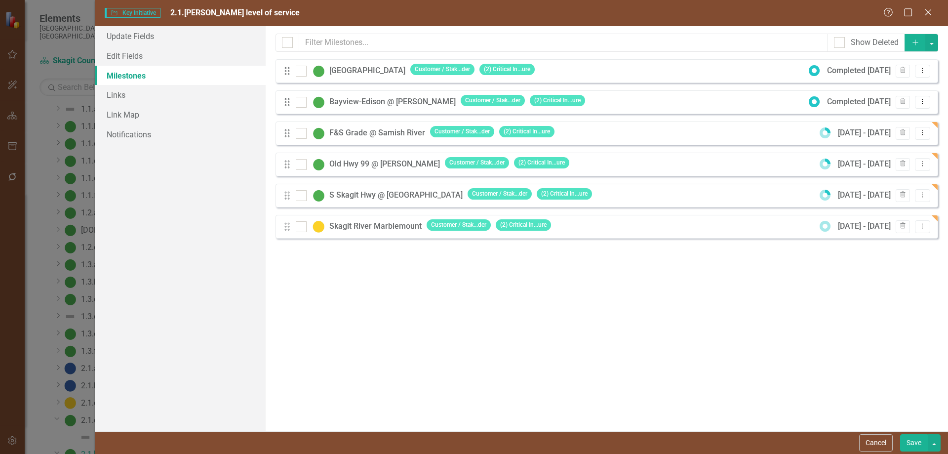
click at [360, 227] on div "Skagit River Marblemount" at bounding box center [377, 226] width 97 height 11
click at [360, 226] on div "Skagit River Marblemount" at bounding box center [377, 226] width 97 height 11
click at [920, 227] on icon "Dropdown Menu" at bounding box center [922, 226] width 8 height 6
click at [868, 244] on link "Edit Edit Milestone" at bounding box center [883, 243] width 93 height 18
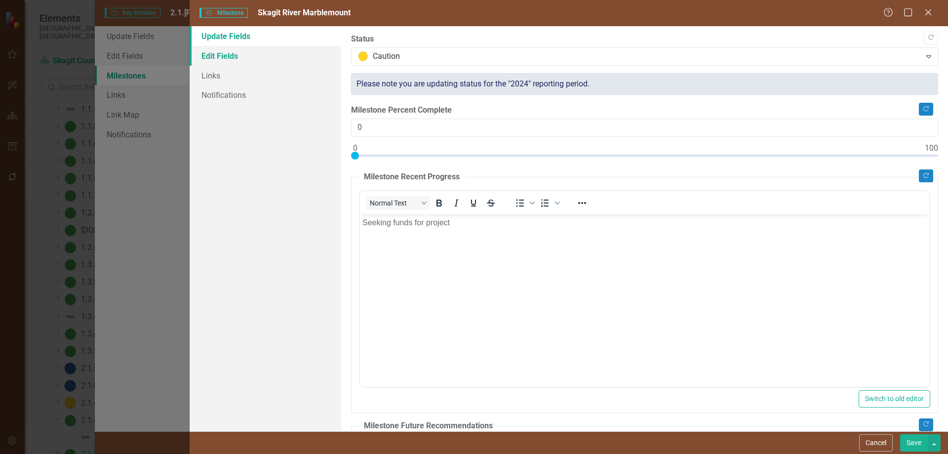
click at [221, 54] on link "Edit Fields" at bounding box center [266, 56] width 152 height 20
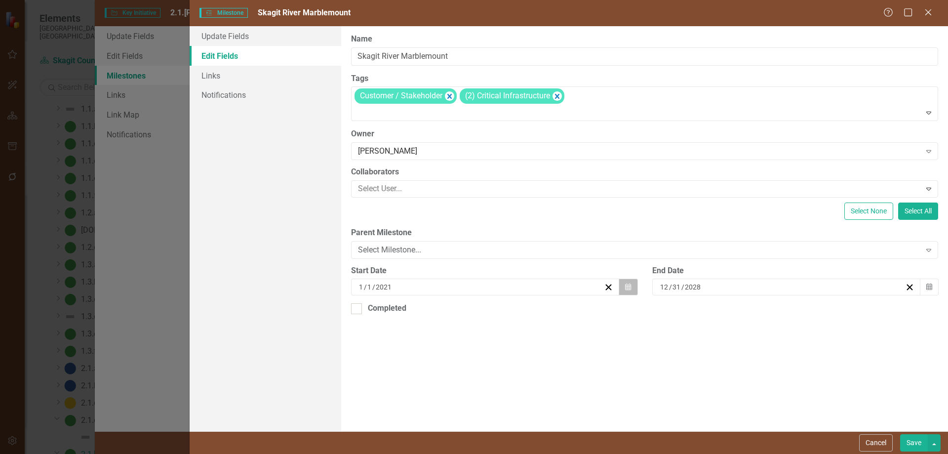
click at [628, 286] on icon "Calendar" at bounding box center [628, 286] width 6 height 7
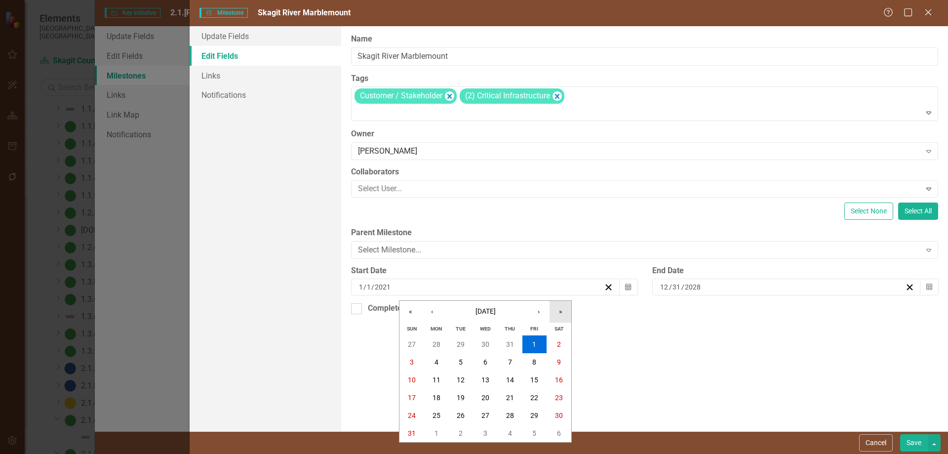
click at [560, 310] on button "»" at bounding box center [561, 312] width 22 height 22
click at [559, 342] on abbr "1" at bounding box center [559, 344] width 4 height 8
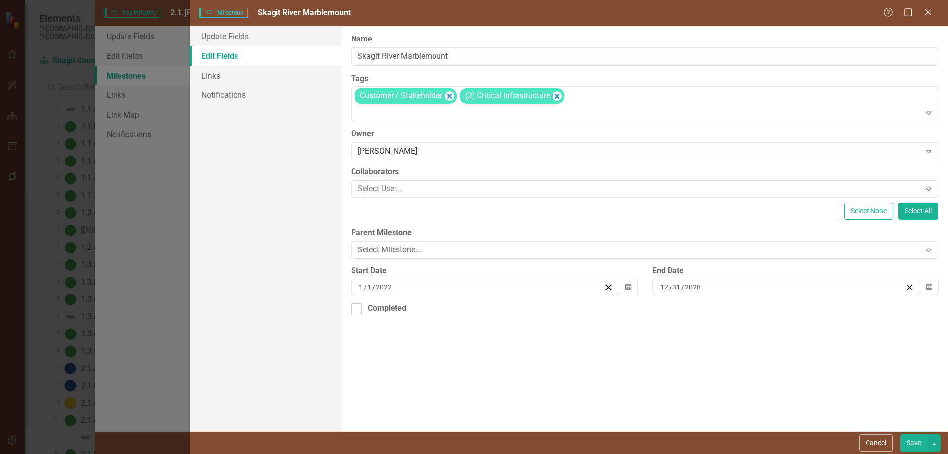
click at [916, 442] on button "Save" at bounding box center [914, 442] width 28 height 17
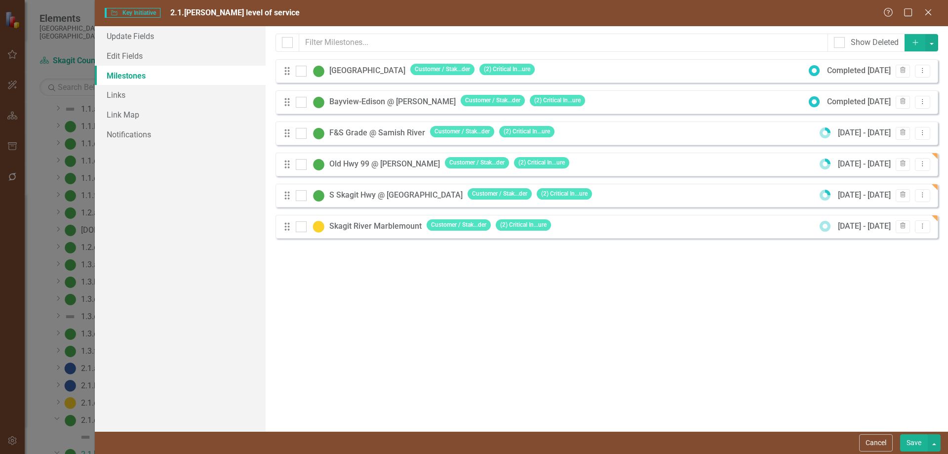
click at [917, 441] on button "Save" at bounding box center [914, 442] width 28 height 17
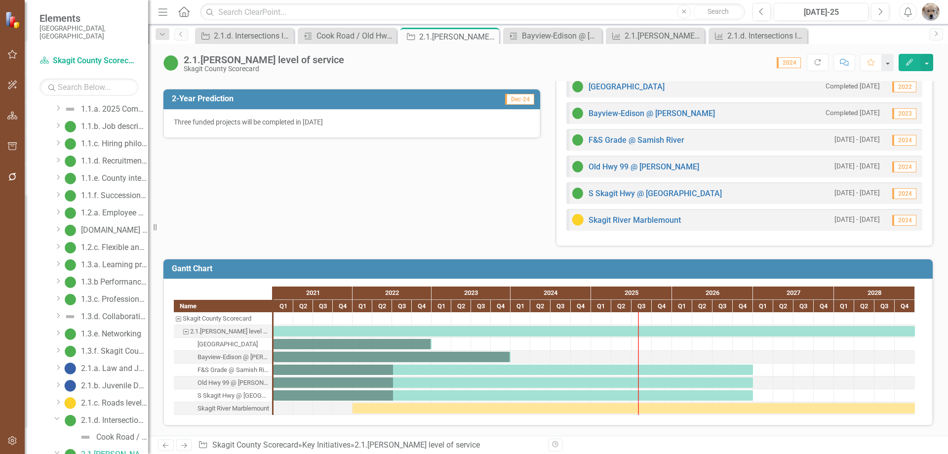
scroll to position [301, 0]
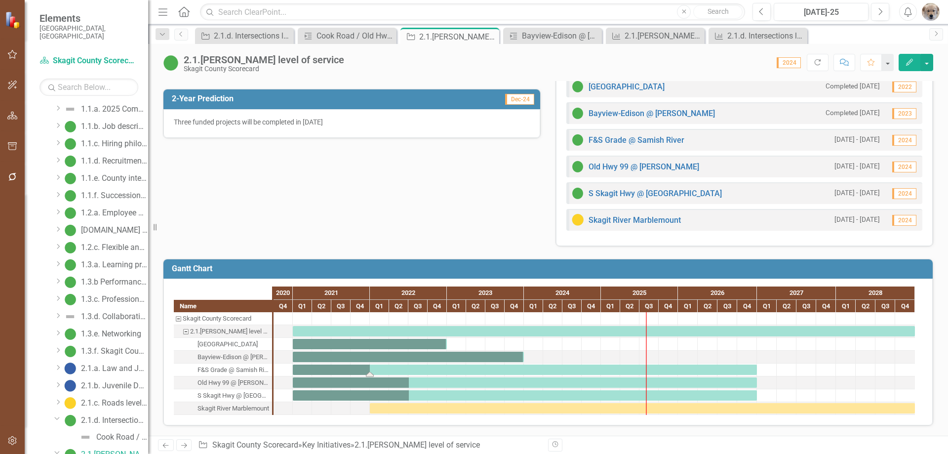
drag, startPoint x: 393, startPoint y: 376, endPoint x: 369, endPoint y: 369, distance: 25.2
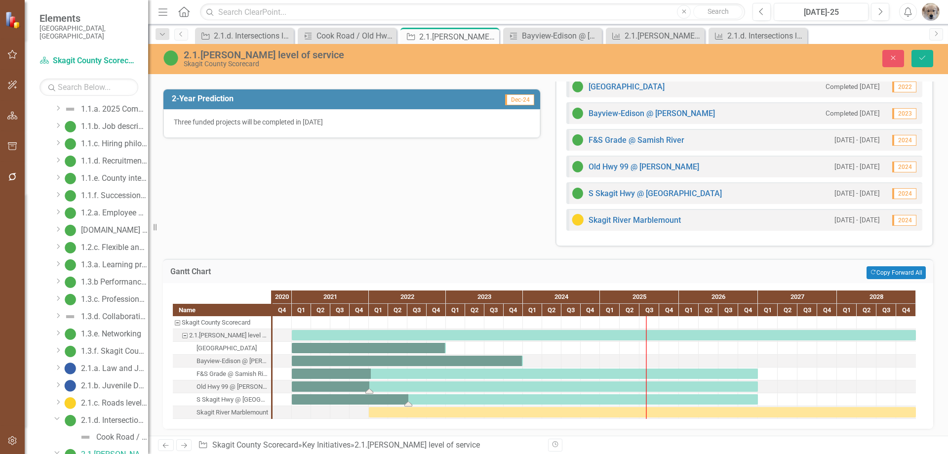
drag, startPoint x: 409, startPoint y: 391, endPoint x: 369, endPoint y: 394, distance: 40.1
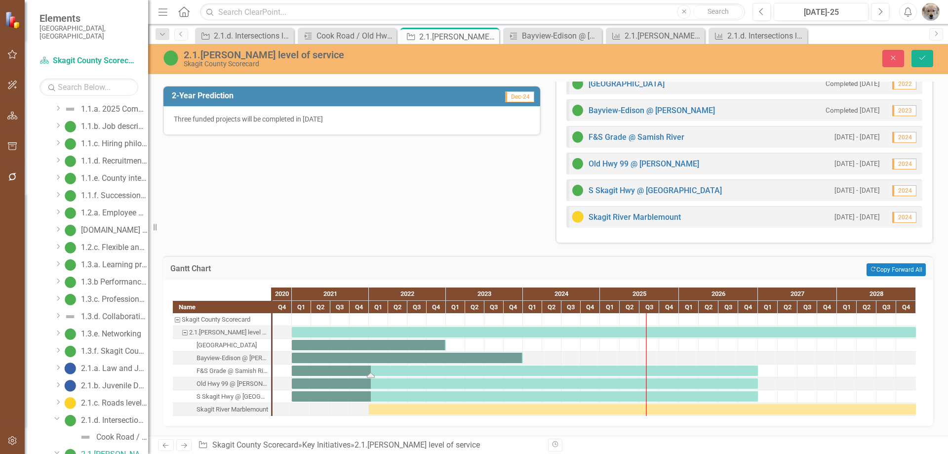
scroll to position [304, 0]
click at [337, 369] on div "Task: Start date: 2021-01-01 End date: 2026-12-31" at bounding box center [525, 370] width 466 height 10
click at [340, 370] on div "Task: Start date: 2021-01-01 End date: 2026-12-31" at bounding box center [525, 370] width 466 height 10
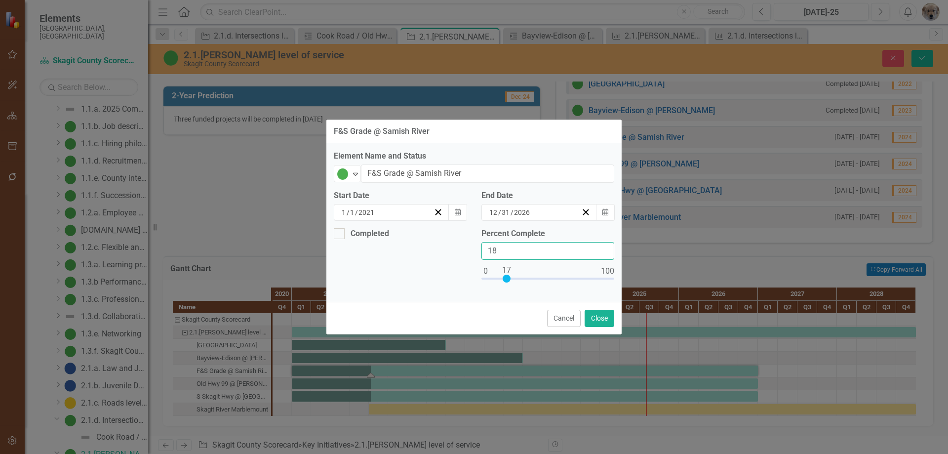
click at [604, 247] on input "18" at bounding box center [547, 251] width 133 height 18
click at [604, 247] on input "19" at bounding box center [547, 251] width 133 height 18
click at [604, 247] on input "20" at bounding box center [547, 251] width 133 height 18
click at [604, 247] on input "21" at bounding box center [547, 251] width 133 height 18
click at [604, 247] on input "22" at bounding box center [547, 251] width 133 height 18
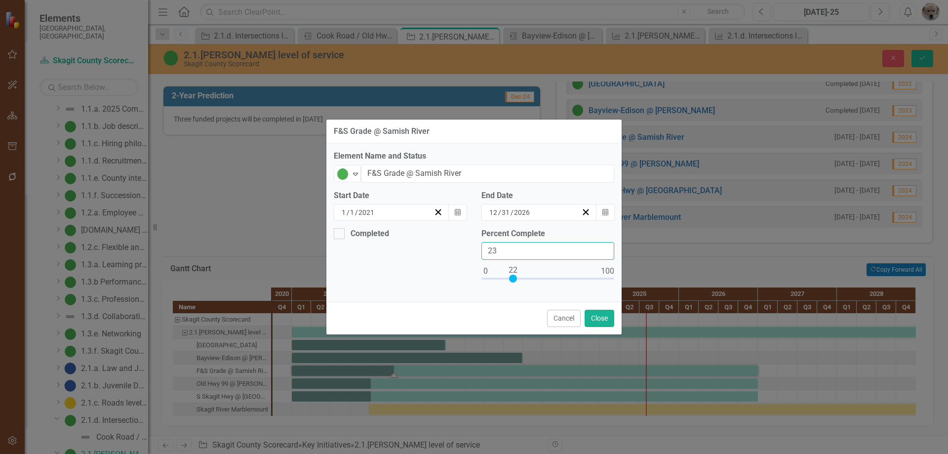
click at [604, 247] on input "23" at bounding box center [547, 251] width 133 height 18
click at [604, 247] on input "24" at bounding box center [547, 251] width 133 height 18
type input "25"
click at [604, 247] on input "25" at bounding box center [547, 251] width 133 height 18
click at [598, 317] on button "Close" at bounding box center [600, 318] width 30 height 17
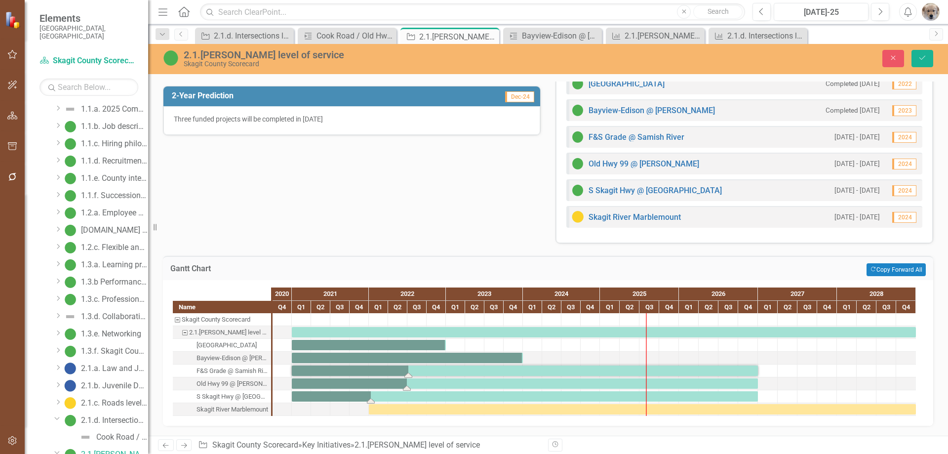
drag, startPoint x: 372, startPoint y: 388, endPoint x: 407, endPoint y: 392, distance: 35.2
click at [919, 55] on icon "Save" at bounding box center [922, 57] width 9 height 7
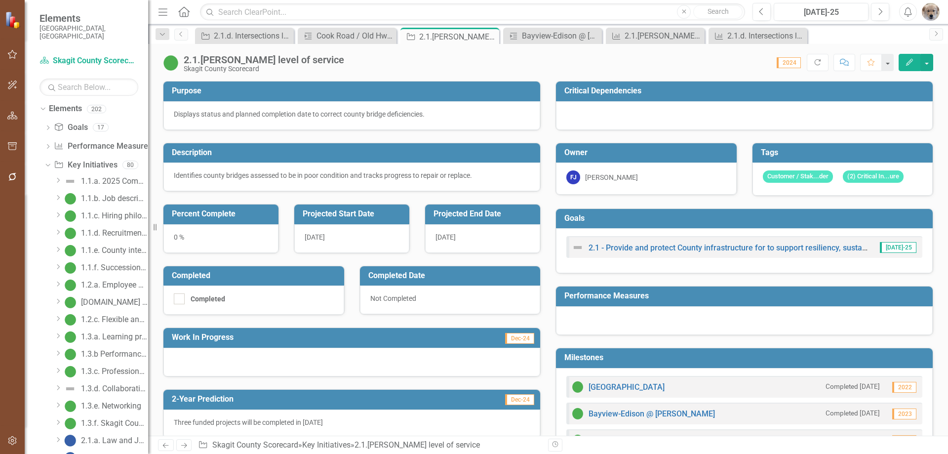
scroll to position [0, 0]
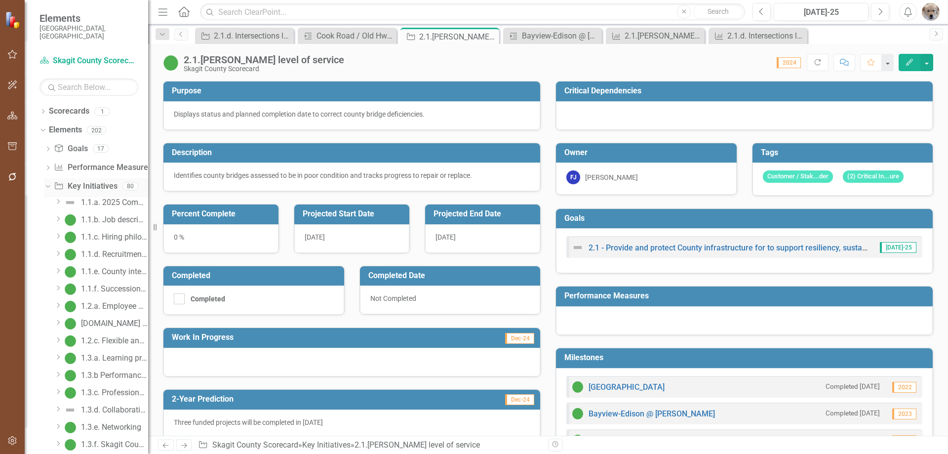
click at [47, 182] on icon "Dropdown" at bounding box center [46, 185] width 5 height 7
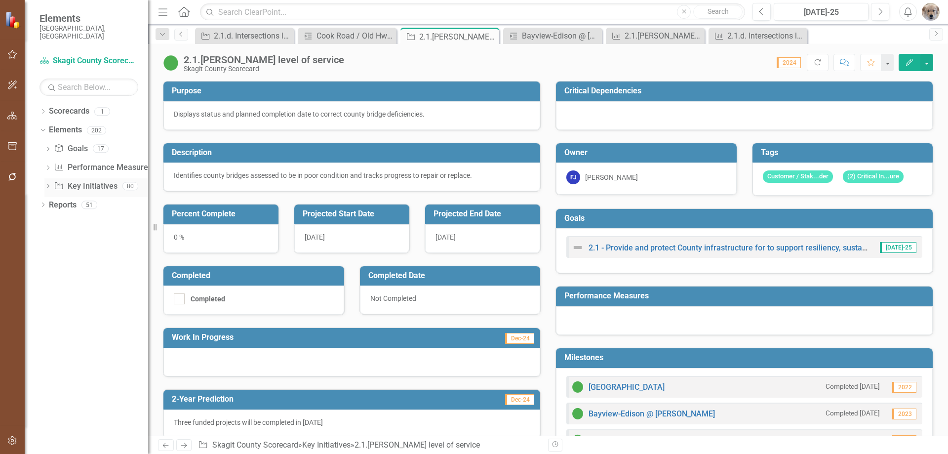
click at [48, 184] on icon "Dropdown" at bounding box center [47, 186] width 7 height 5
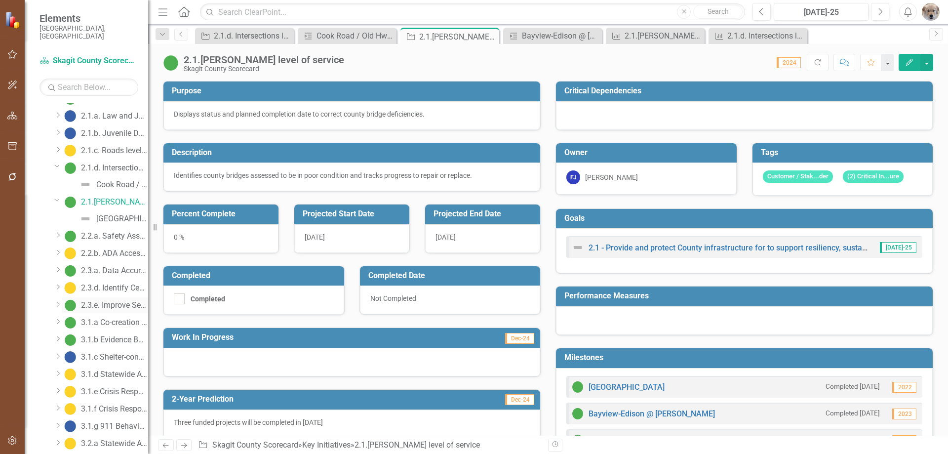
scroll to position [395, 0]
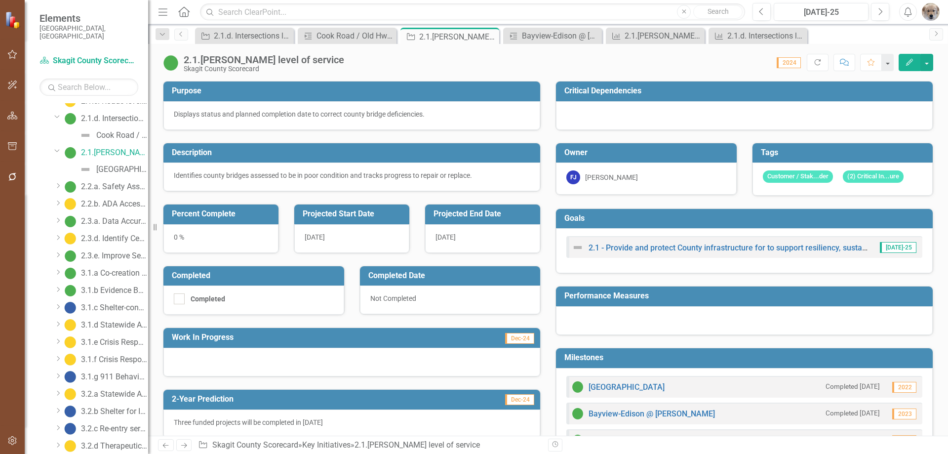
click at [57, 147] on icon "Dropdown" at bounding box center [57, 150] width 6 height 7
click at [56, 149] on icon "Dropdown" at bounding box center [57, 152] width 7 height 6
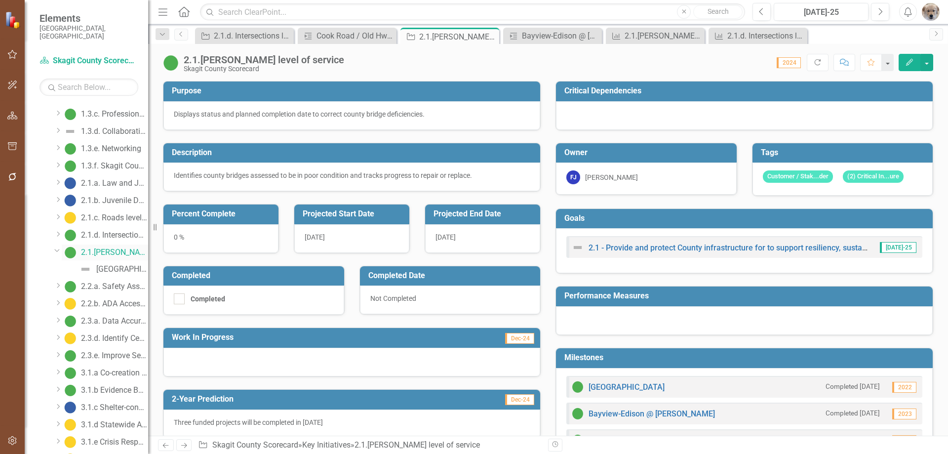
scroll to position [247, 0]
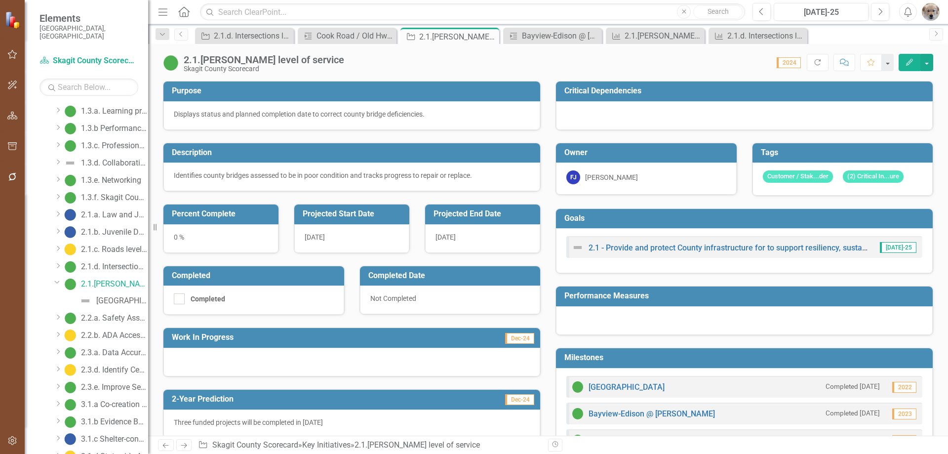
click at [59, 263] on icon "Dropdown" at bounding box center [57, 266] width 7 height 6
click at [59, 261] on icon "Dropdown" at bounding box center [57, 264] width 6 height 7
click at [63, 241] on link "2.1.c. Roads level of service" at bounding box center [105, 249] width 86 height 16
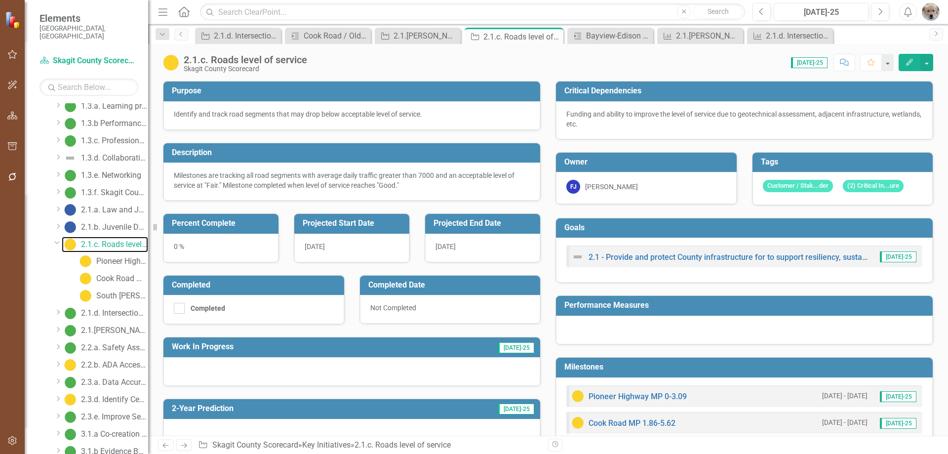
scroll to position [247, 0]
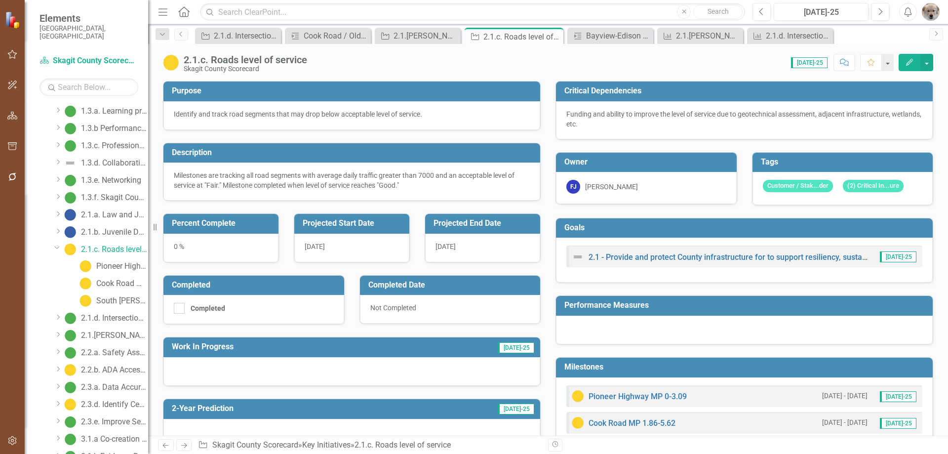
click at [56, 243] on icon "Dropdown" at bounding box center [57, 246] width 6 height 7
click at [57, 263] on icon "Dropdown" at bounding box center [57, 266] width 7 height 6
click at [111, 279] on div "Cook Road / Old Hwy 99 Intersection" at bounding box center [122, 283] width 52 height 9
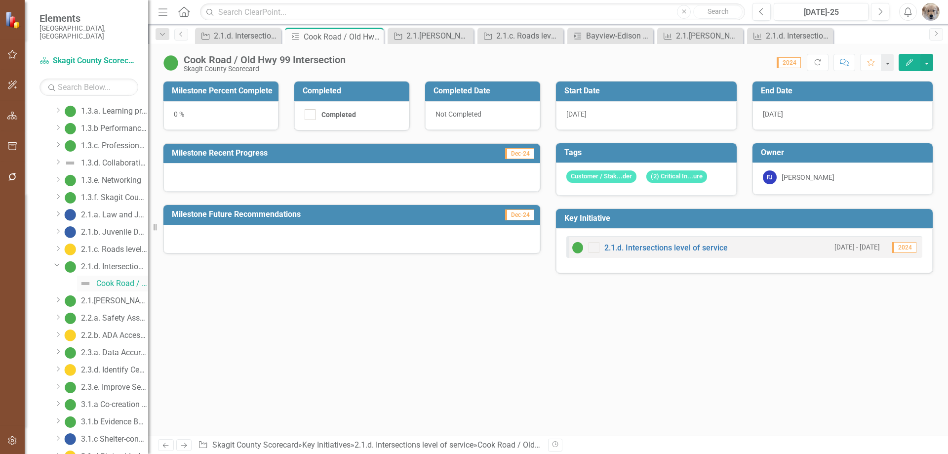
scroll to position [76, 0]
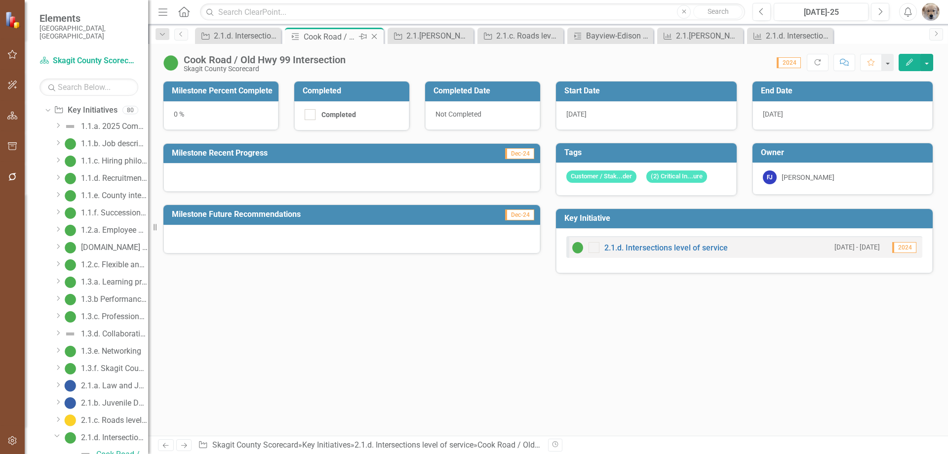
click at [374, 38] on icon "Close" at bounding box center [374, 37] width 10 height 8
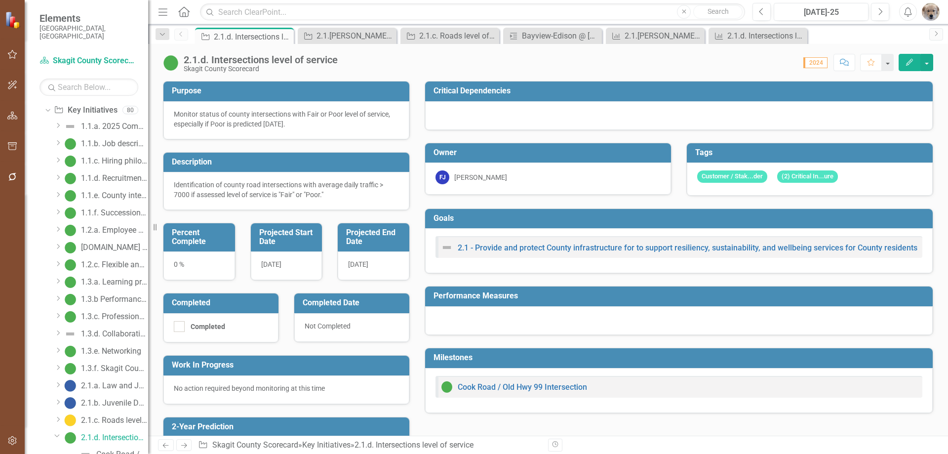
scroll to position [59, 0]
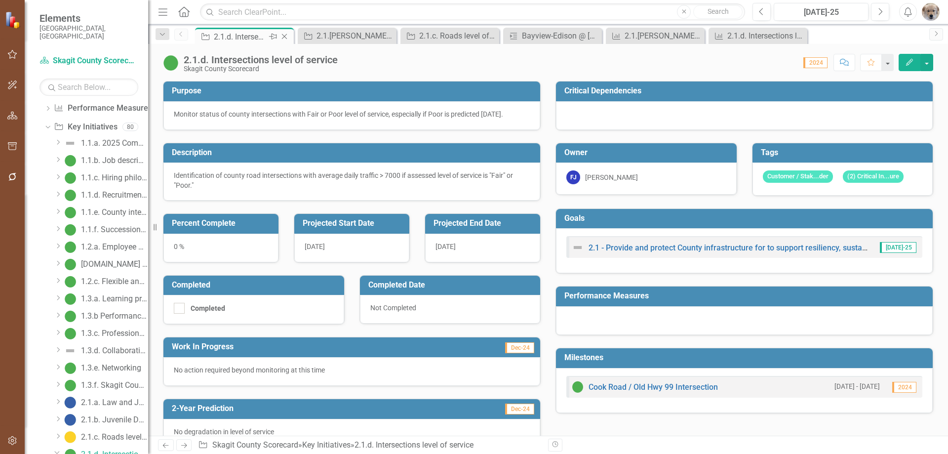
click at [285, 35] on icon "Close" at bounding box center [284, 37] width 10 height 8
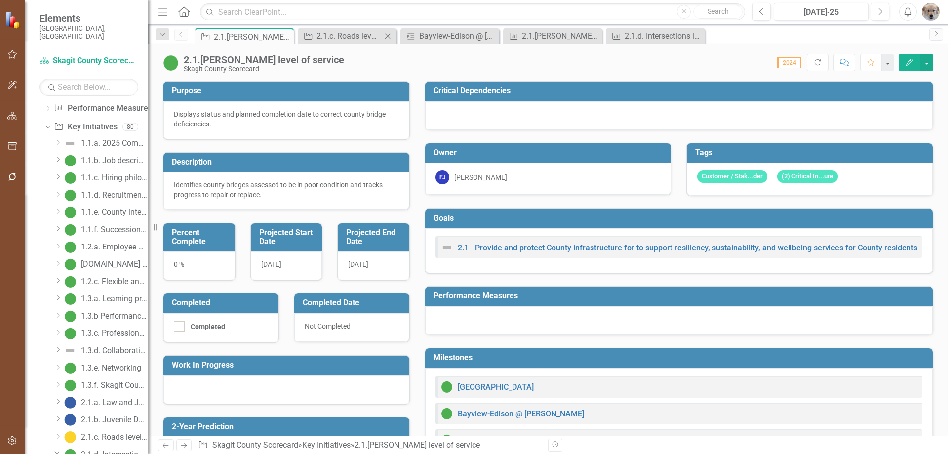
scroll to position [93, 0]
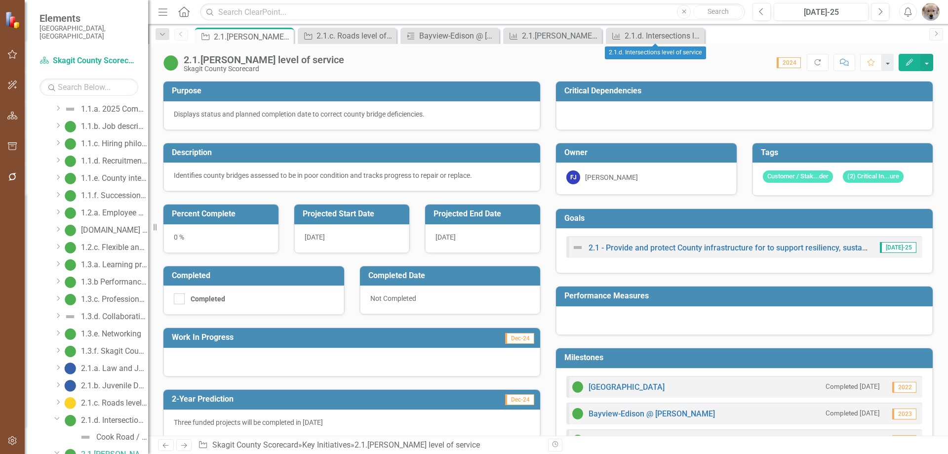
click at [0, 0] on icon "Close" at bounding box center [0, 0] width 0 height 0
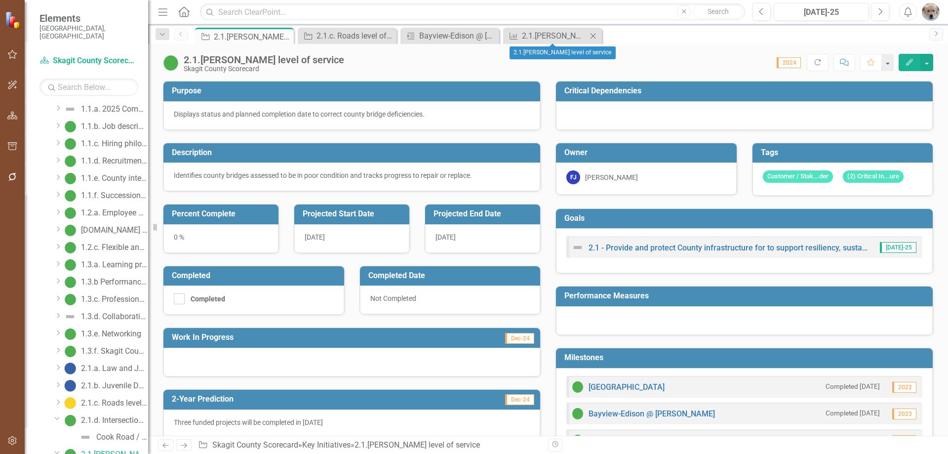
click at [595, 35] on icon "Close" at bounding box center [593, 36] width 10 height 8
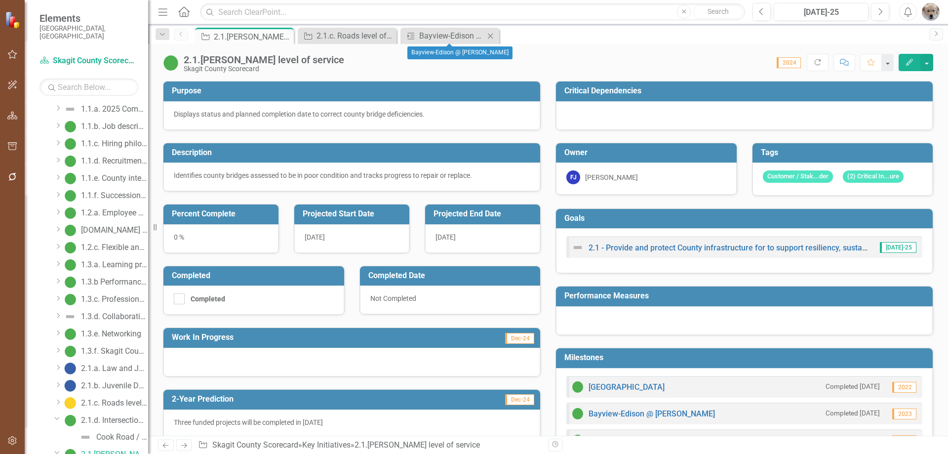
click at [490, 38] on icon "Close" at bounding box center [490, 36] width 10 height 8
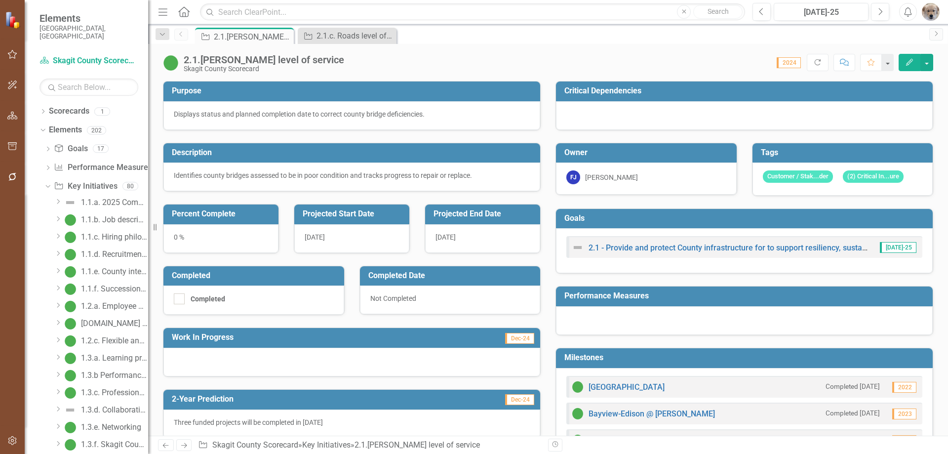
scroll to position [93, 0]
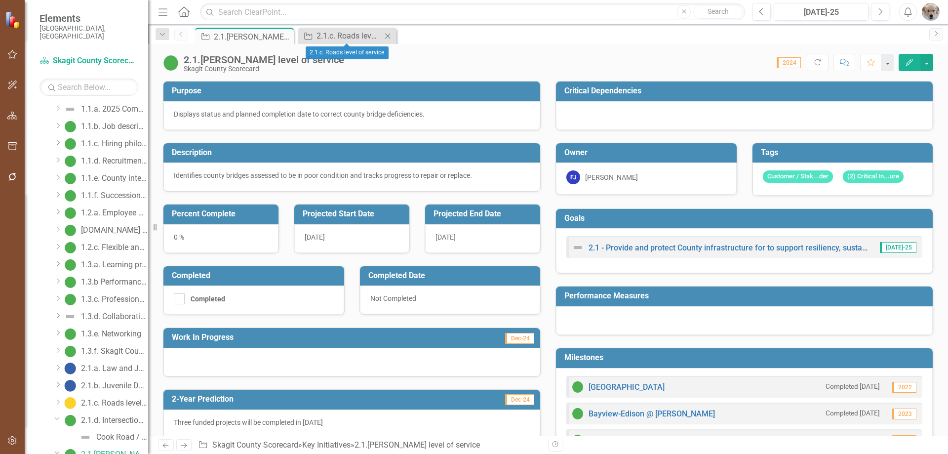
click at [389, 34] on icon "Close" at bounding box center [388, 36] width 10 height 8
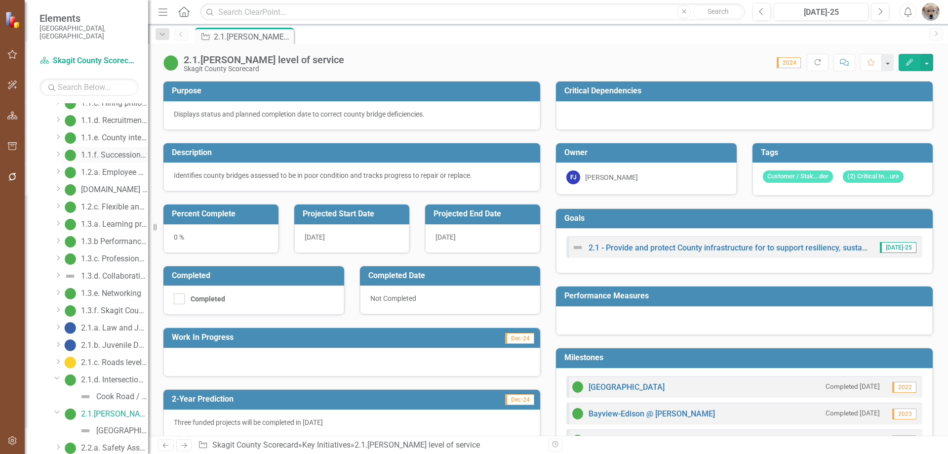
scroll to position [0, 0]
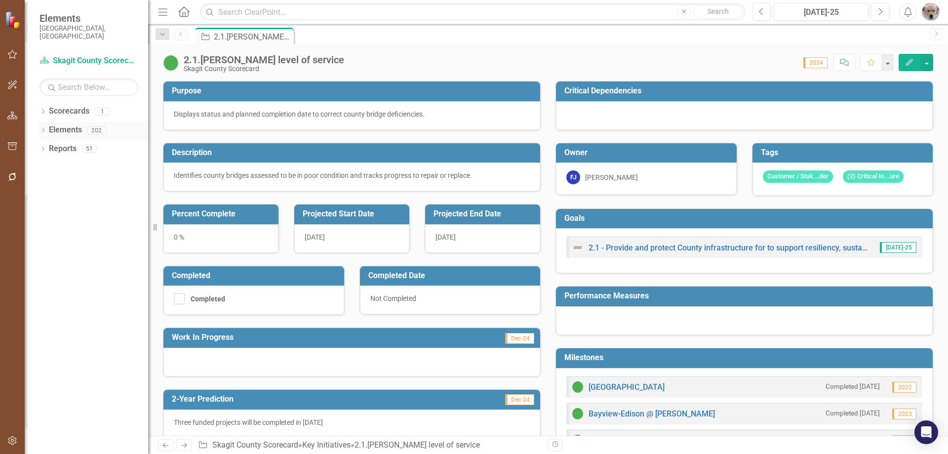
click at [44, 128] on icon "Dropdown" at bounding box center [42, 130] width 7 height 5
click at [47, 184] on icon "Dropdown" at bounding box center [47, 186] width 7 height 5
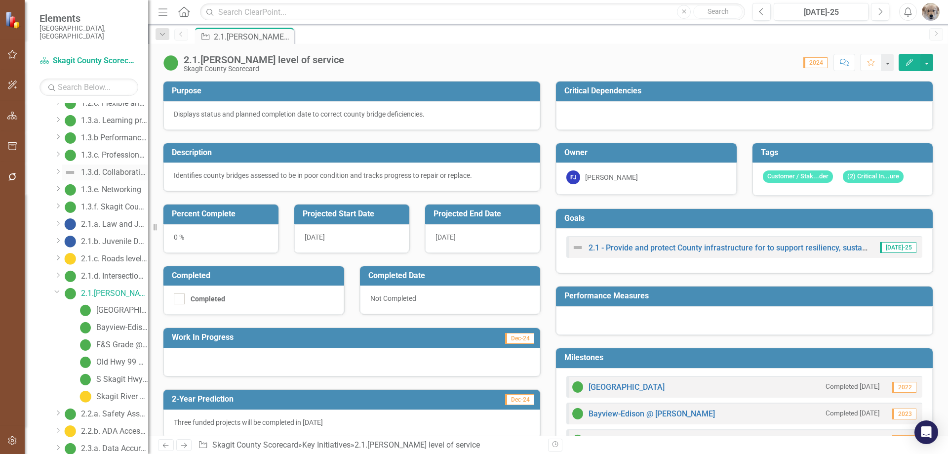
scroll to position [247, 0]
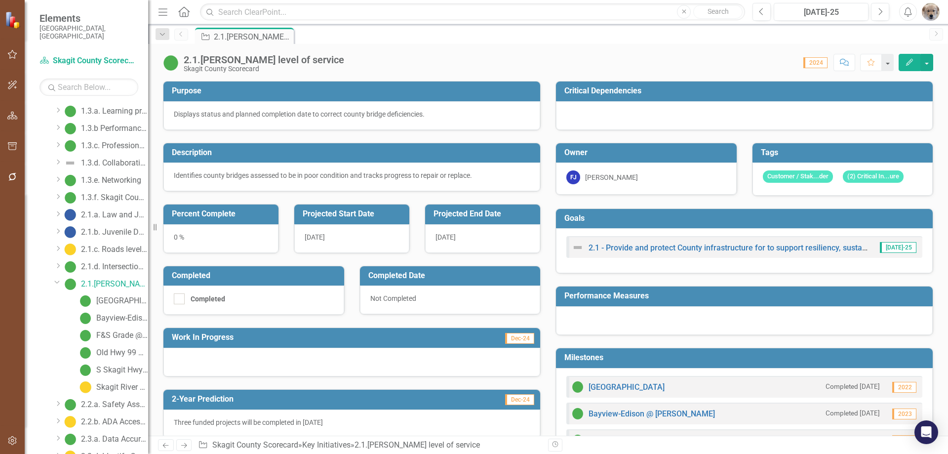
click at [59, 263] on icon "Dropdown" at bounding box center [57, 266] width 7 height 6
click at [56, 245] on icon "Dropdown" at bounding box center [57, 248] width 7 height 6
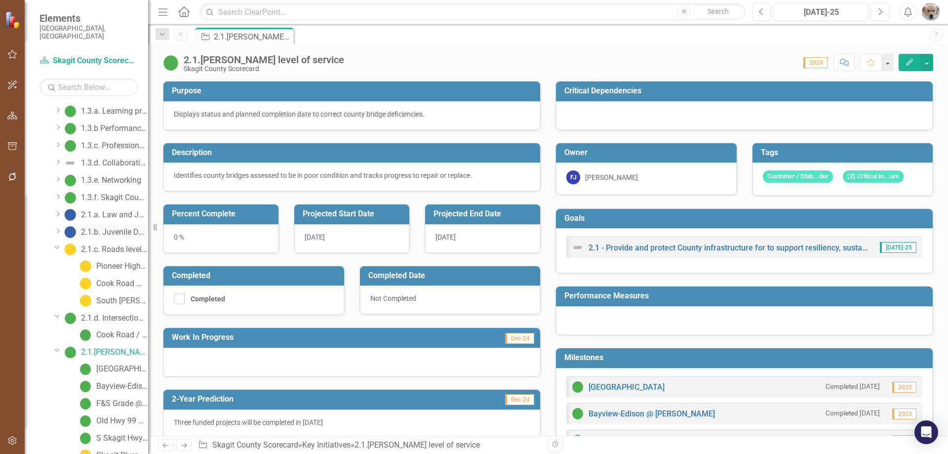
click at [113, 228] on div "2.1.b. Juvenile Detention Facility" at bounding box center [114, 232] width 67 height 9
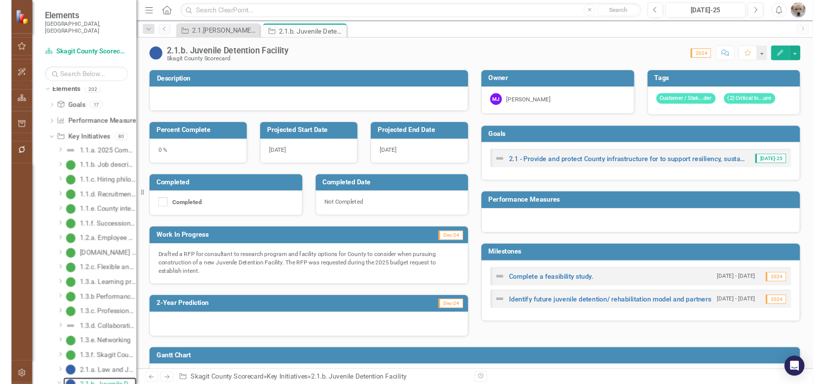
scroll to position [12, 0]
